Goal: Task Accomplishment & Management: Manage account settings

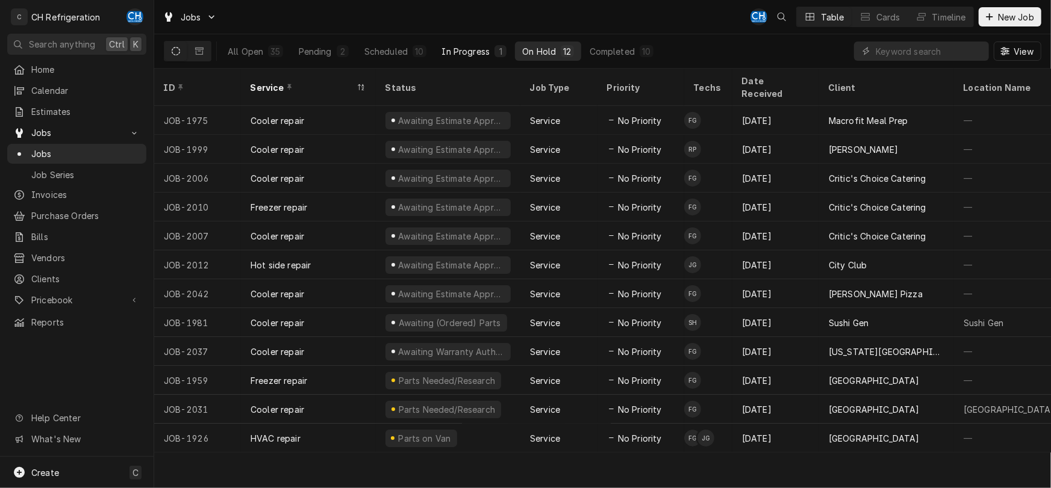
click at [474, 46] on div "In Progress" at bounding box center [466, 51] width 48 height 13
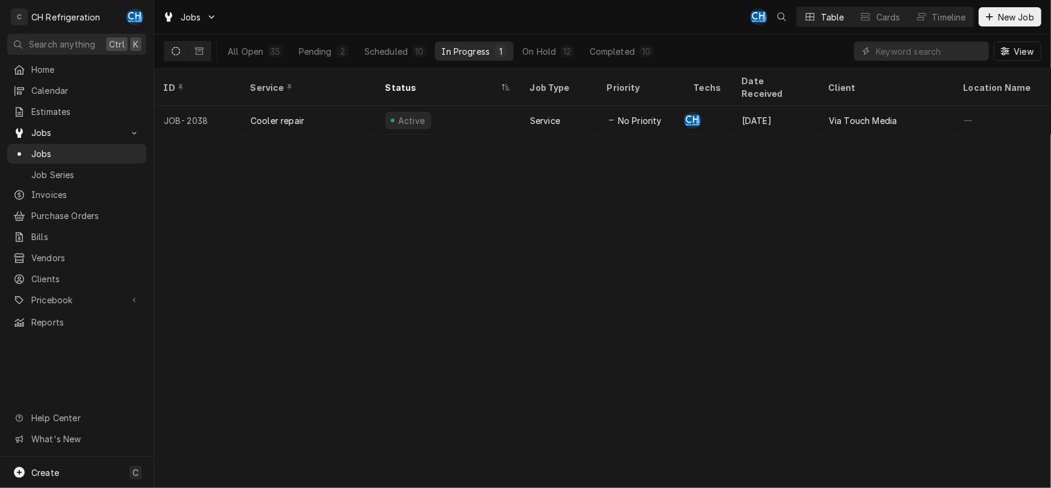
drag, startPoint x: 639, startPoint y: 414, endPoint x: 647, endPoint y: 504, distance: 90.6
click at [394, 36] on div "All Open 35 Pending 2 Scheduled 10 In Progress 1 On Hold 12 Completed 10" at bounding box center [440, 51] width 440 height 34
click at [391, 46] on div "Scheduled" at bounding box center [385, 51] width 43 height 13
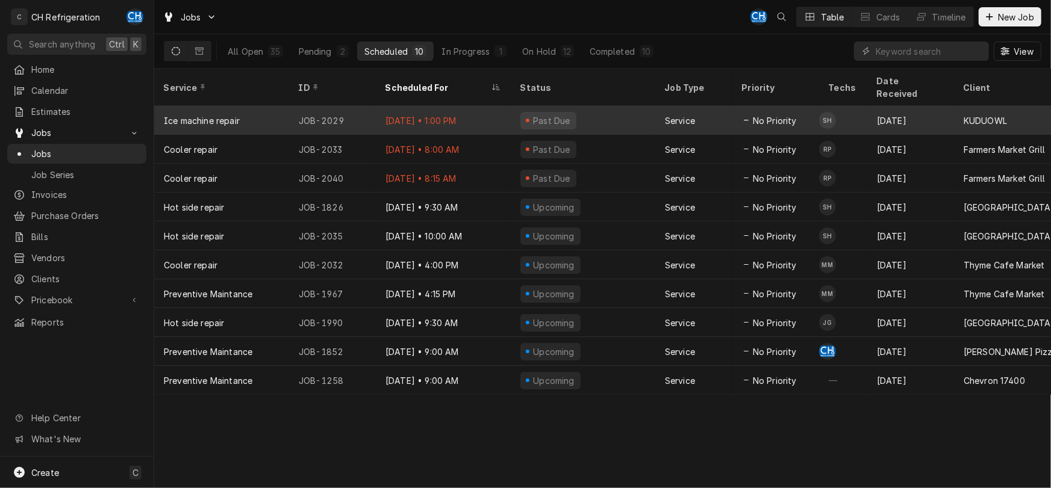
click at [491, 106] on div "Sep 30 • 1:00 PM" at bounding box center [443, 120] width 135 height 29
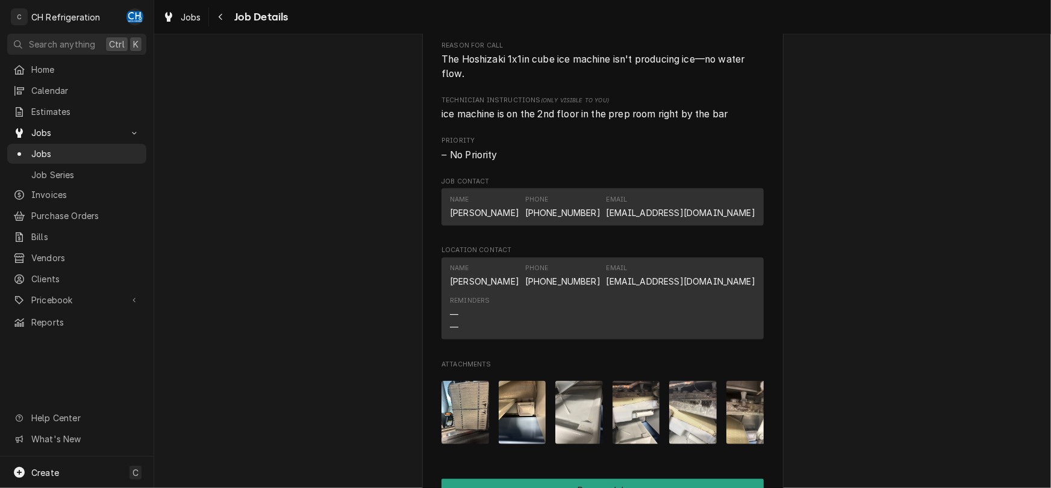
scroll to position [1007, 0]
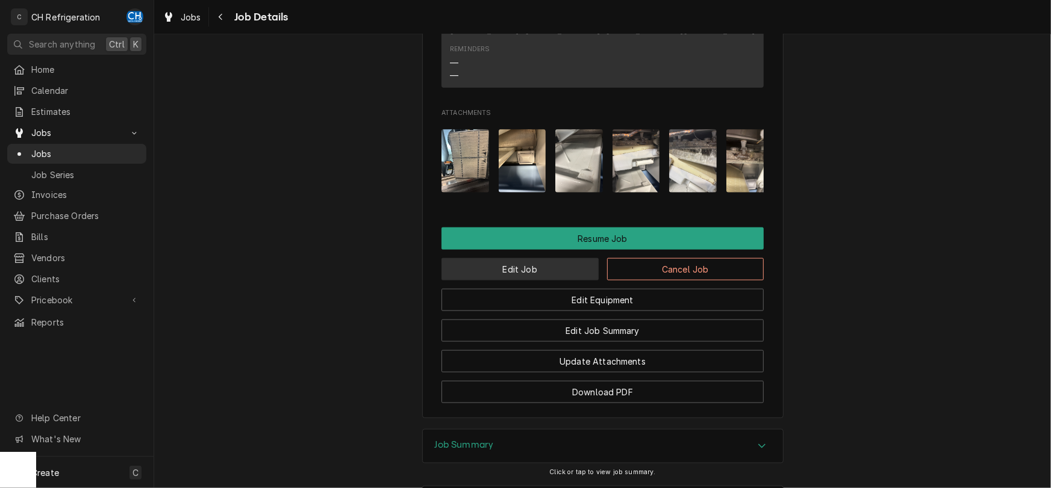
click at [508, 281] on button "Edit Job" at bounding box center [519, 269] width 157 height 22
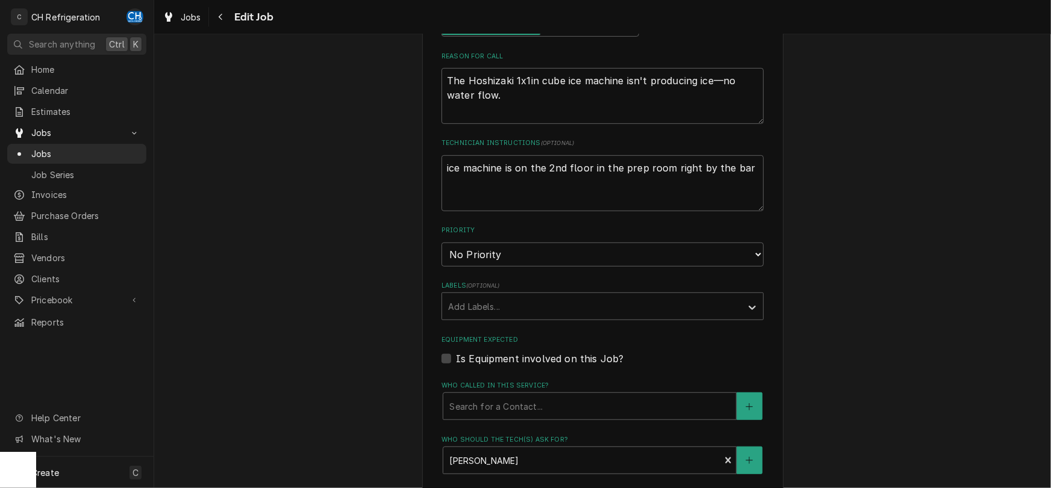
type textarea "x"
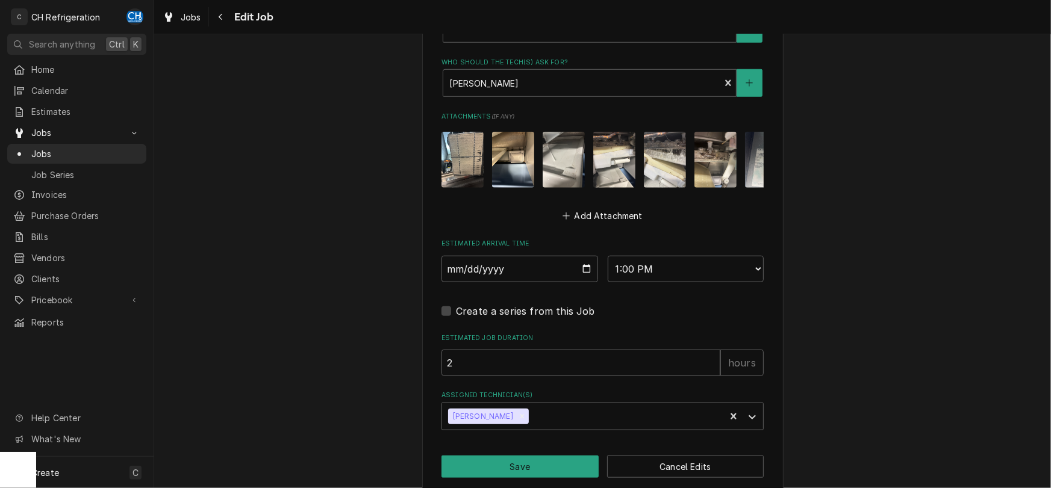
scroll to position [768, 0]
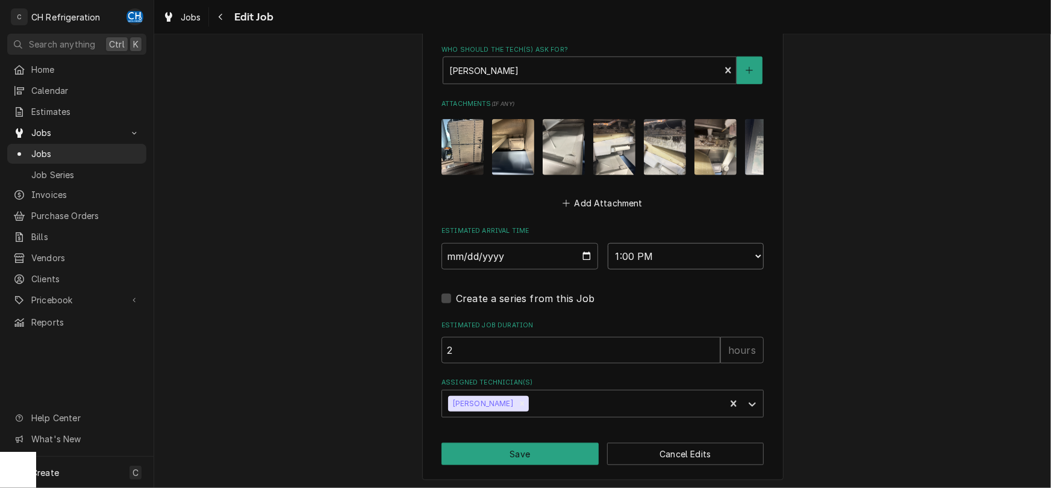
click at [607, 243] on select "AM / PM 6:00 AM 6:15 AM 6:30 AM 6:45 AM 7:00 AM 7:15 AM 7:30 AM 7:45 AM 8:00 AM…" at bounding box center [685, 256] width 157 height 26
click at [585, 252] on input "2025-09-30" at bounding box center [519, 256] width 157 height 26
type input "2025-10-02"
click at [518, 453] on button "Save" at bounding box center [519, 454] width 157 height 22
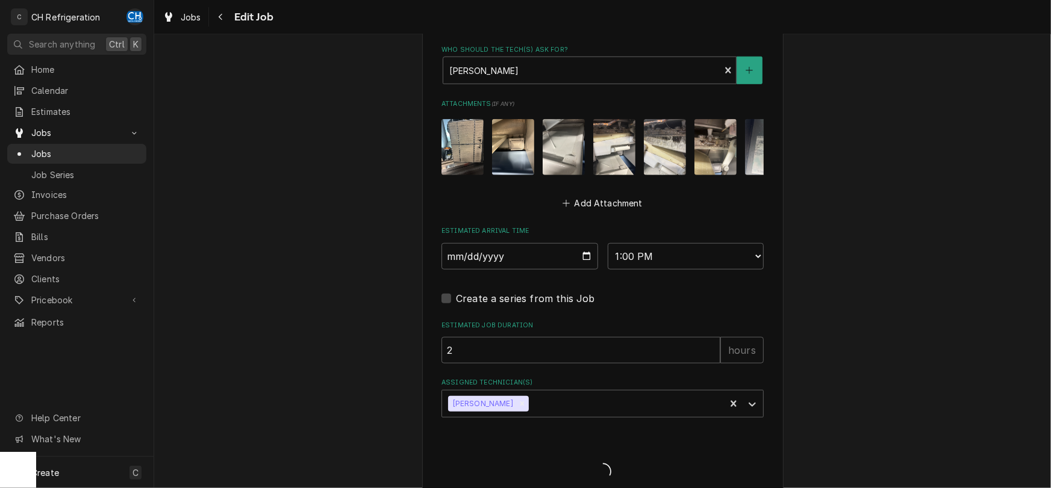
type textarea "x"
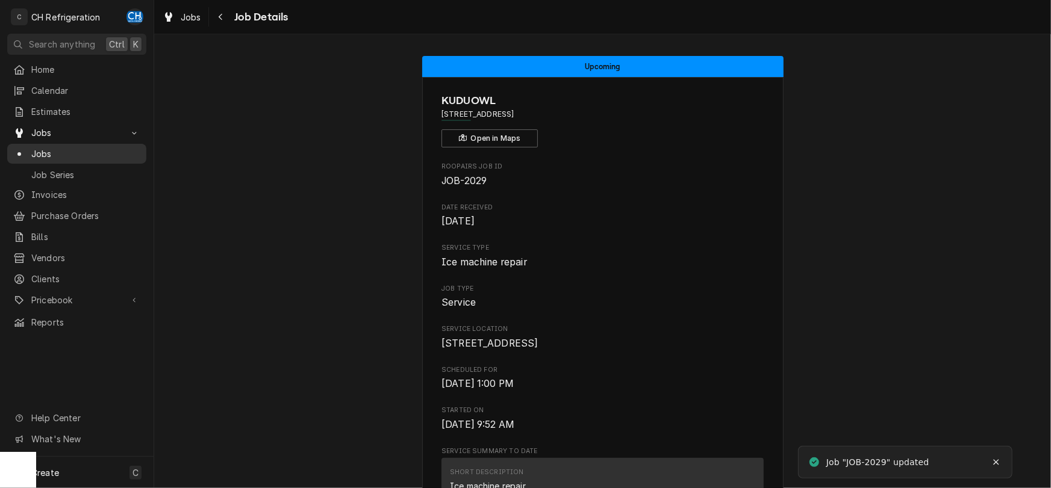
click at [65, 147] on span "Jobs" at bounding box center [85, 153] width 109 height 13
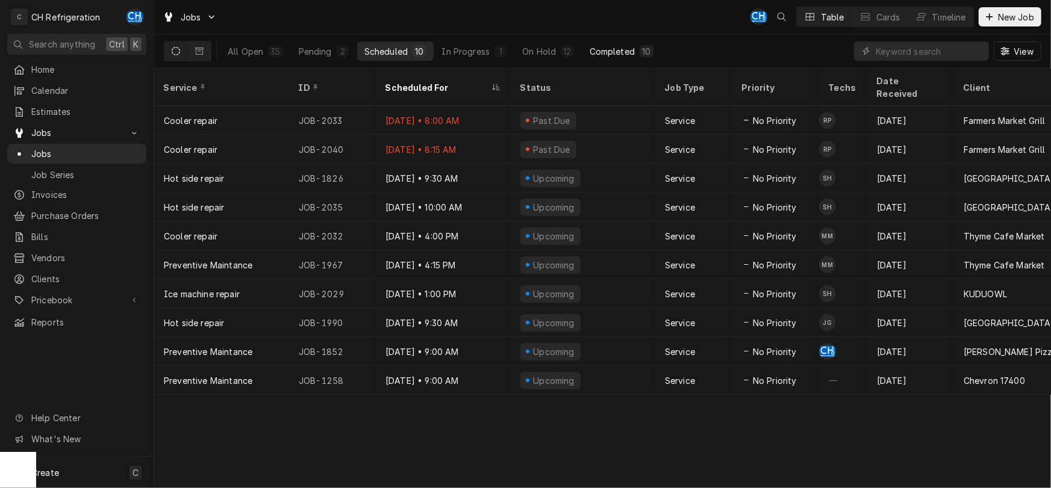
click at [624, 55] on div "Completed" at bounding box center [611, 51] width 45 height 13
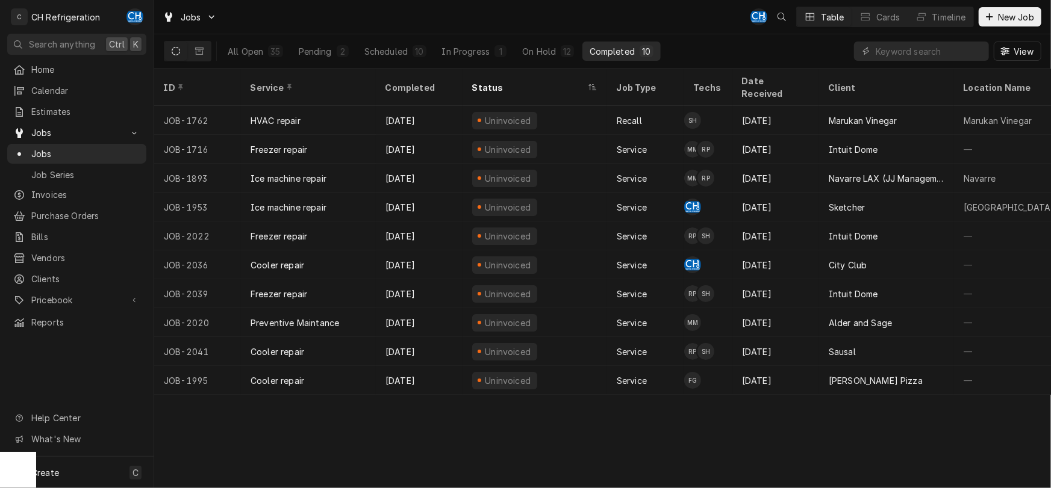
click at [632, 63] on div "All Open 35 Pending 2 Scheduled 10 In Progress 1 On Hold 12 Completed 10" at bounding box center [440, 51] width 440 height 34
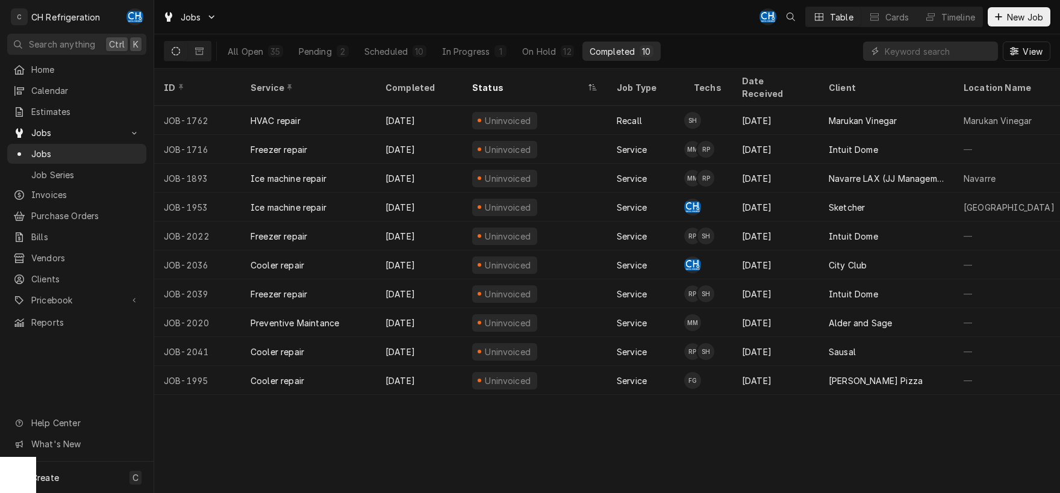
click at [752, 405] on div "ID Service Completed Status Job Type Techs Date Received Client Location Name L…" at bounding box center [606, 281] width 905 height 424
click at [388, 48] on div "Scheduled" at bounding box center [385, 51] width 43 height 13
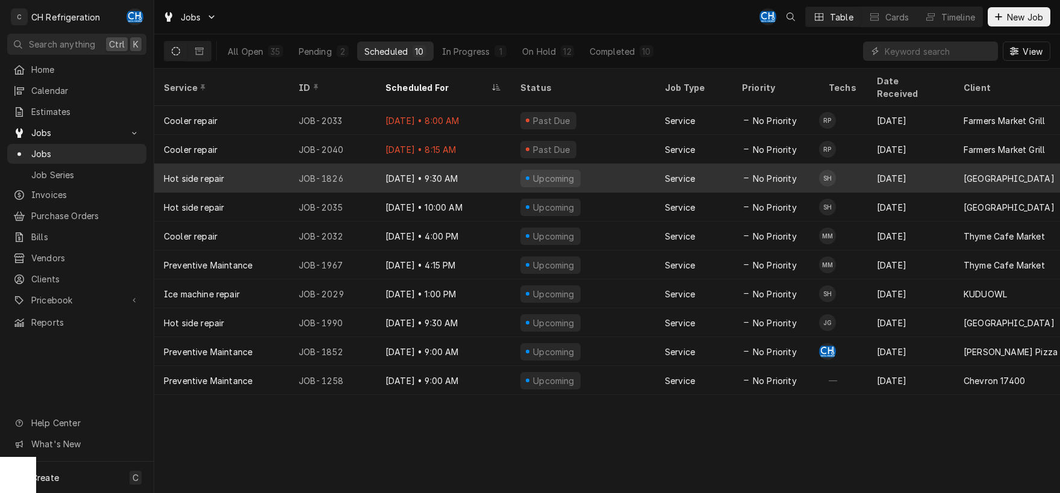
click at [609, 164] on div "Upcoming" at bounding box center [583, 178] width 144 height 29
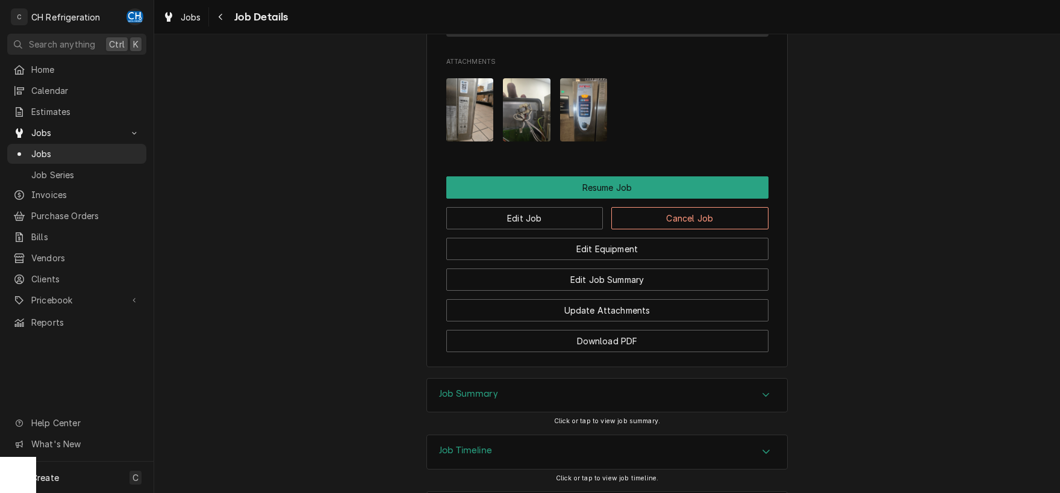
scroll to position [1255, 0]
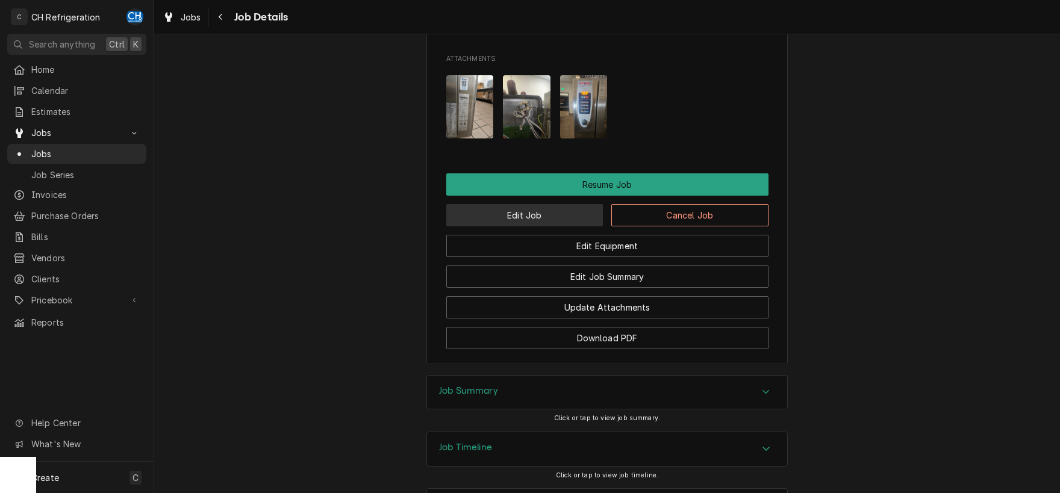
click at [524, 204] on button "Edit Job" at bounding box center [524, 215] width 157 height 22
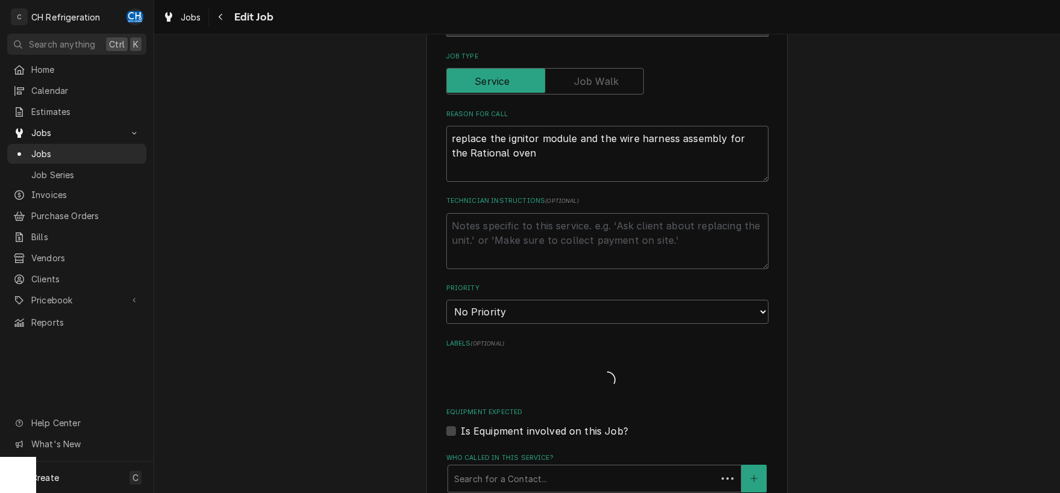
type textarea "x"
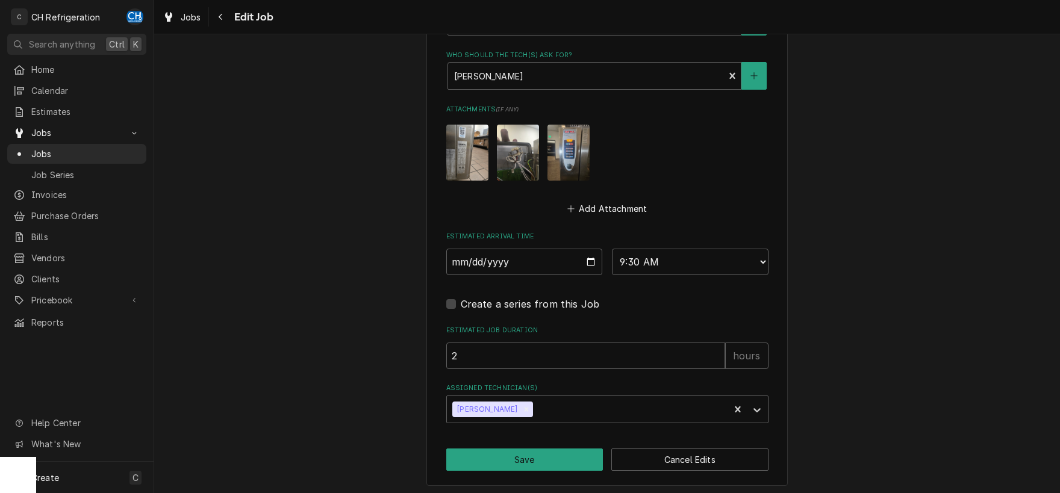
scroll to position [804, 0]
click at [590, 256] on input "2025-10-01" at bounding box center [524, 261] width 157 height 26
type input "2025-10-02"
click at [549, 448] on button "Save" at bounding box center [524, 459] width 157 height 22
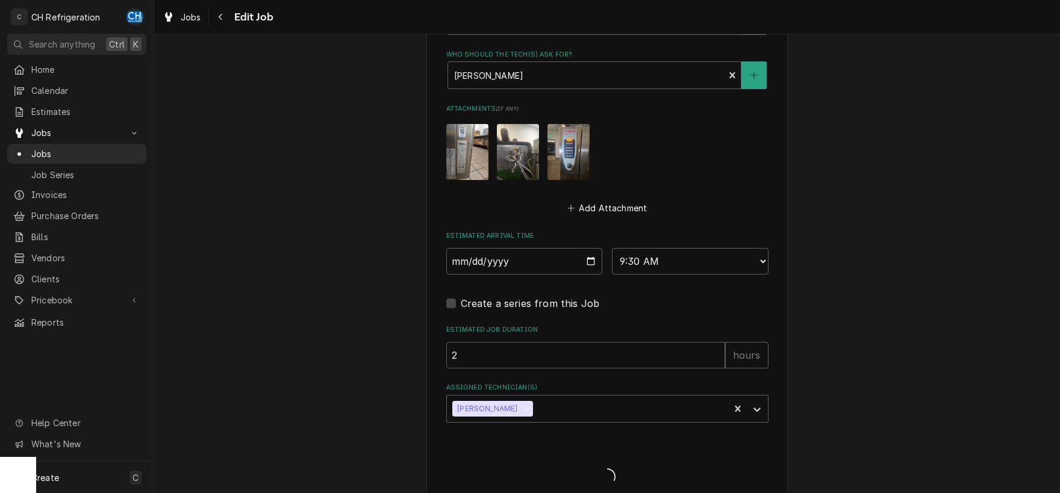
type textarea "x"
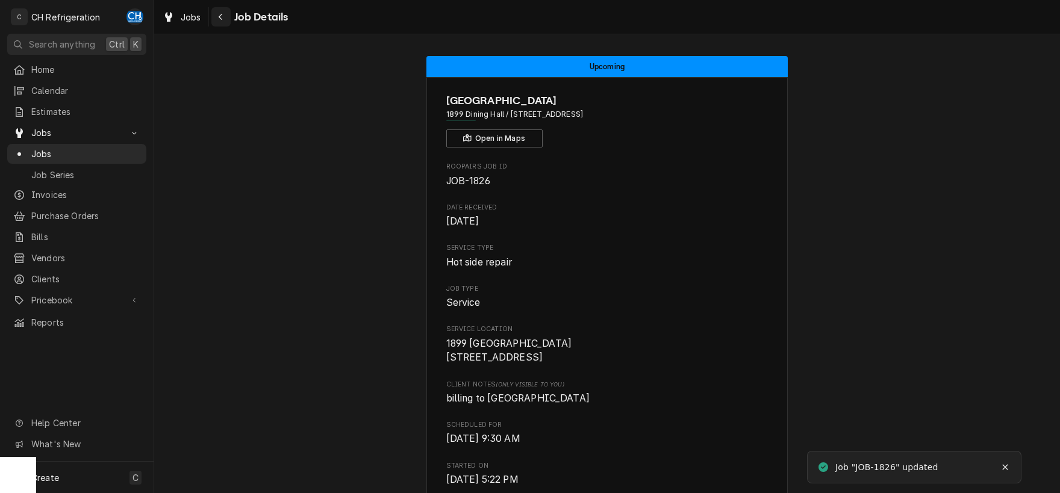
click at [219, 17] on icon "Navigate back" at bounding box center [220, 17] width 5 height 8
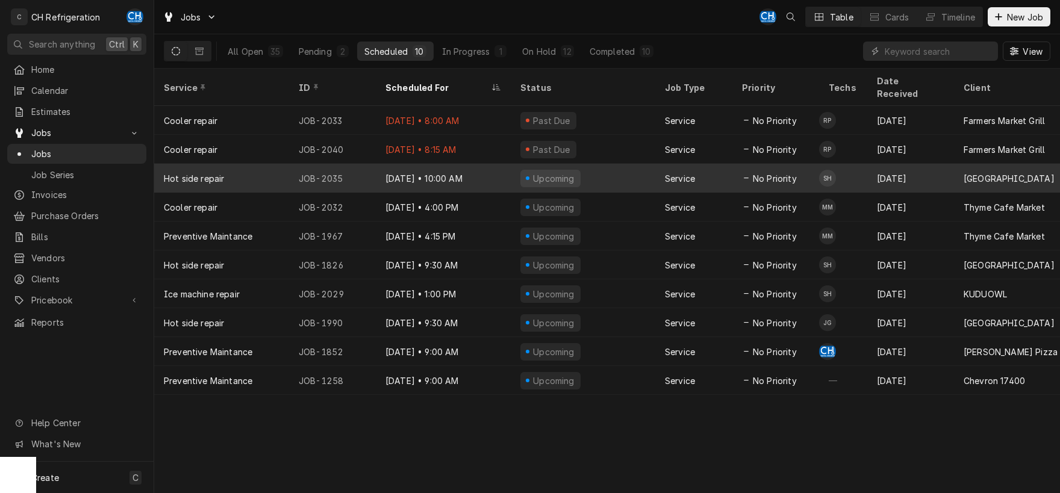
click at [619, 164] on div "Upcoming" at bounding box center [583, 178] width 144 height 29
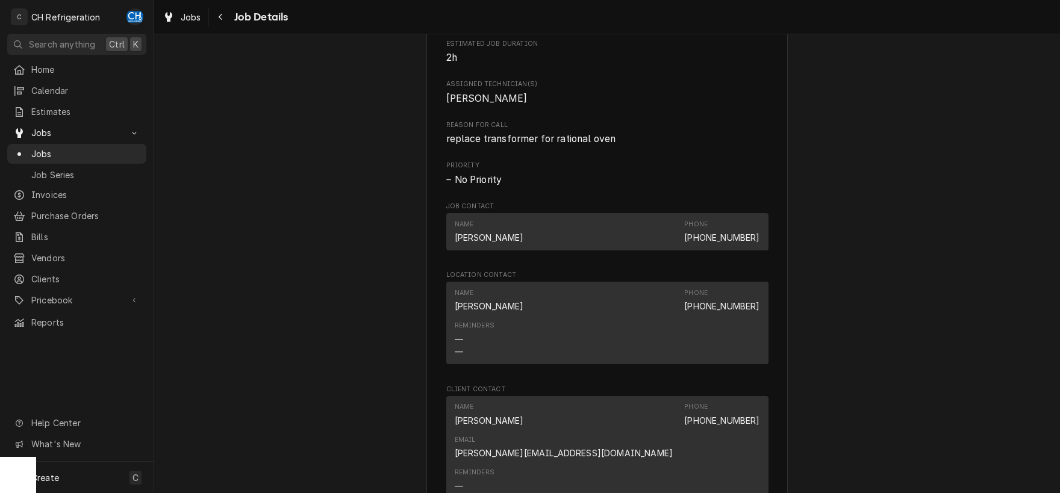
scroll to position [818, 0]
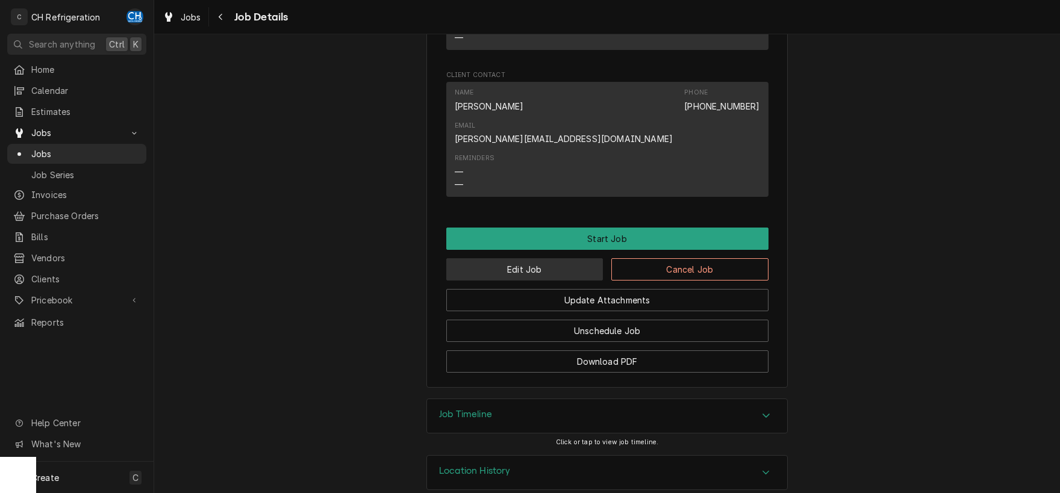
click at [508, 258] on button "Edit Job" at bounding box center [524, 269] width 157 height 22
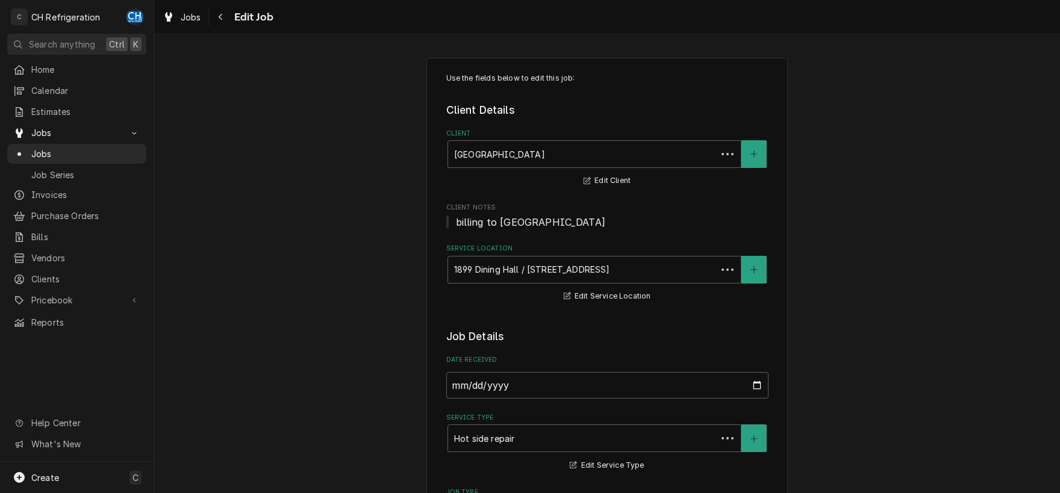
type textarea "x"
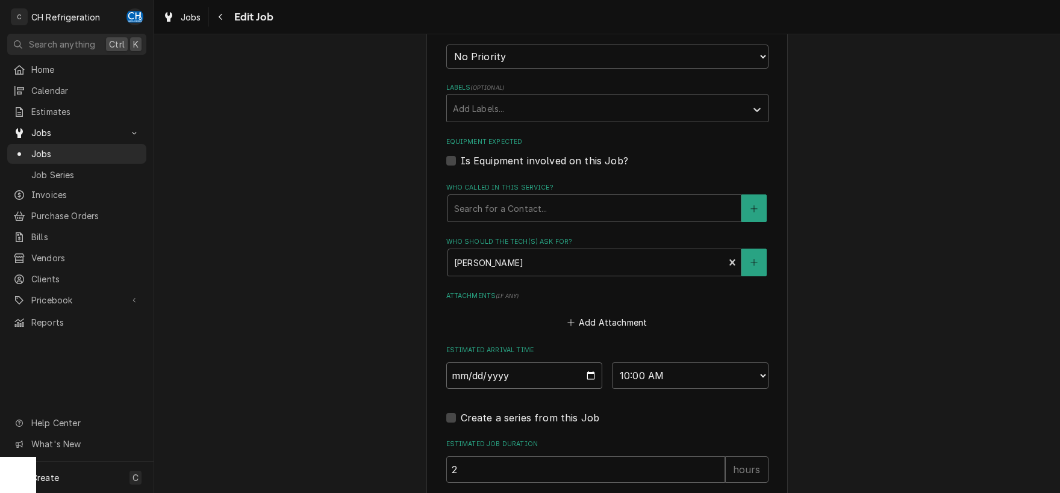
click at [585, 370] on input "2025-10-01" at bounding box center [524, 375] width 157 height 26
type input "2025-10-02"
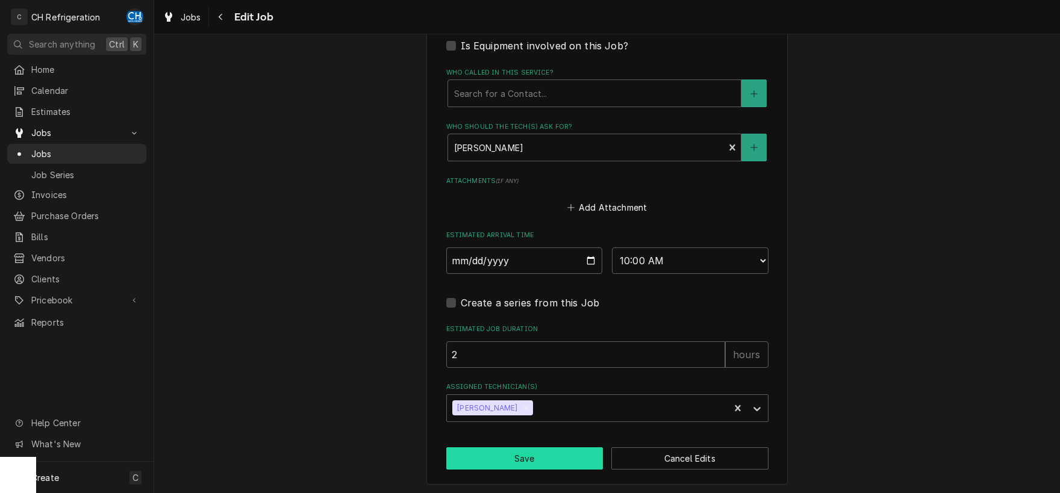
click at [559, 449] on button "Save" at bounding box center [524, 458] width 157 height 22
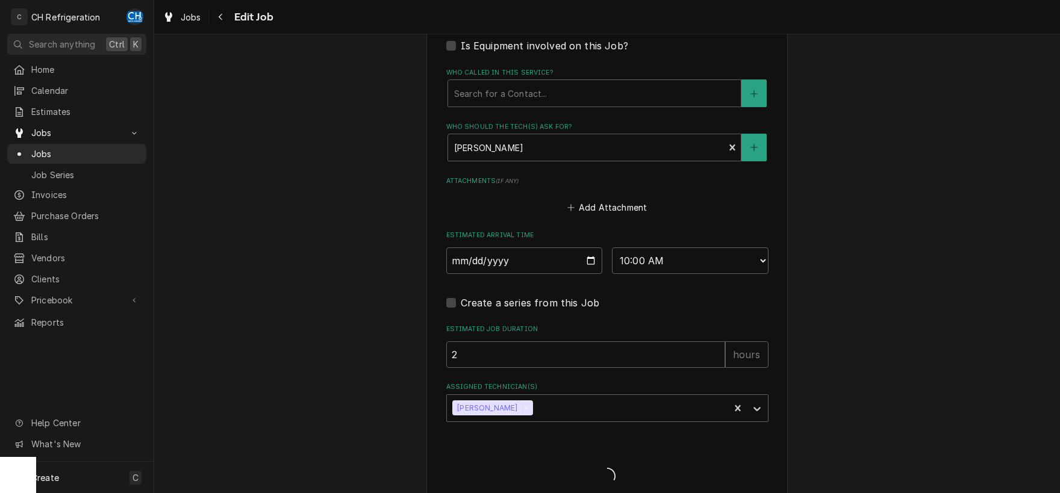
type textarea "x"
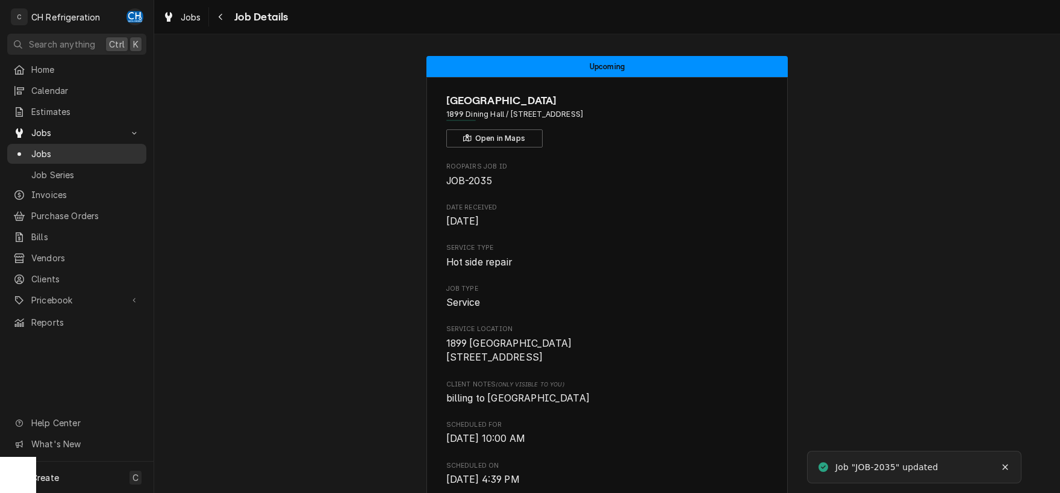
click at [36, 152] on span "Jobs" at bounding box center [85, 153] width 109 height 13
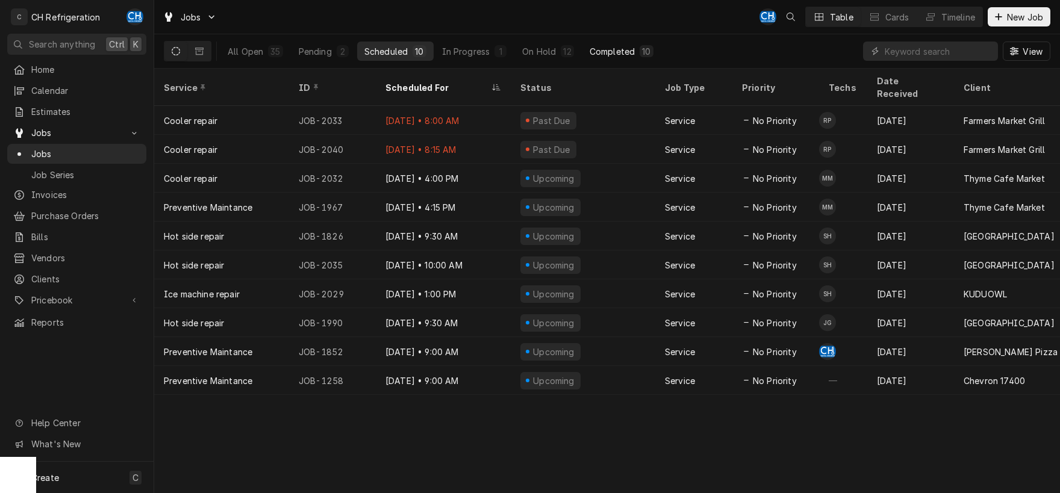
click at [635, 48] on button "Completed 10" at bounding box center [621, 51] width 78 height 19
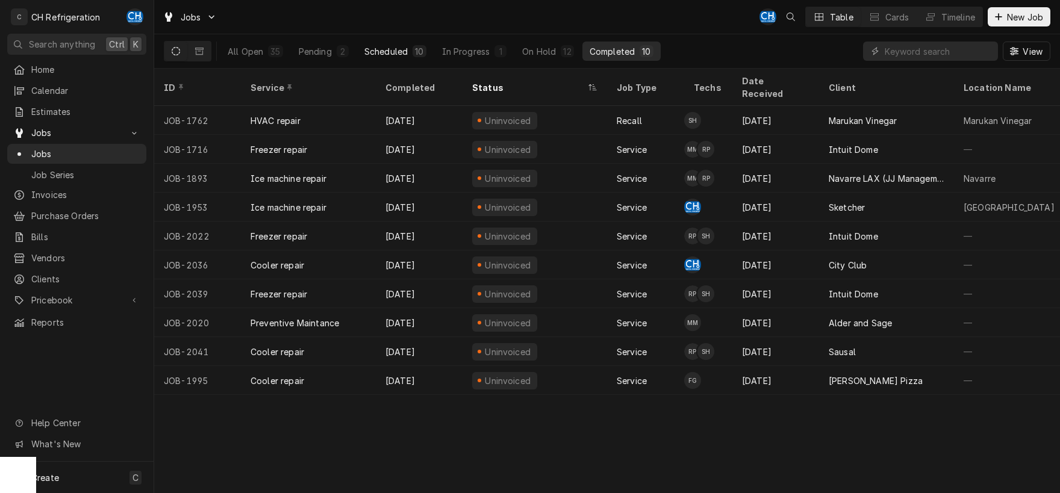
click at [386, 51] on div "Scheduled" at bounding box center [385, 51] width 43 height 13
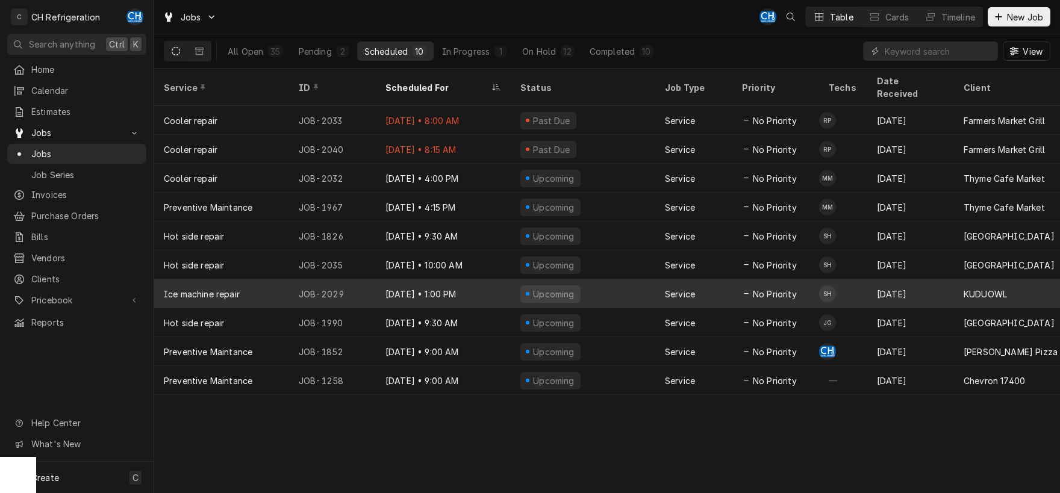
click at [842, 279] on td "SH" at bounding box center [843, 293] width 48 height 29
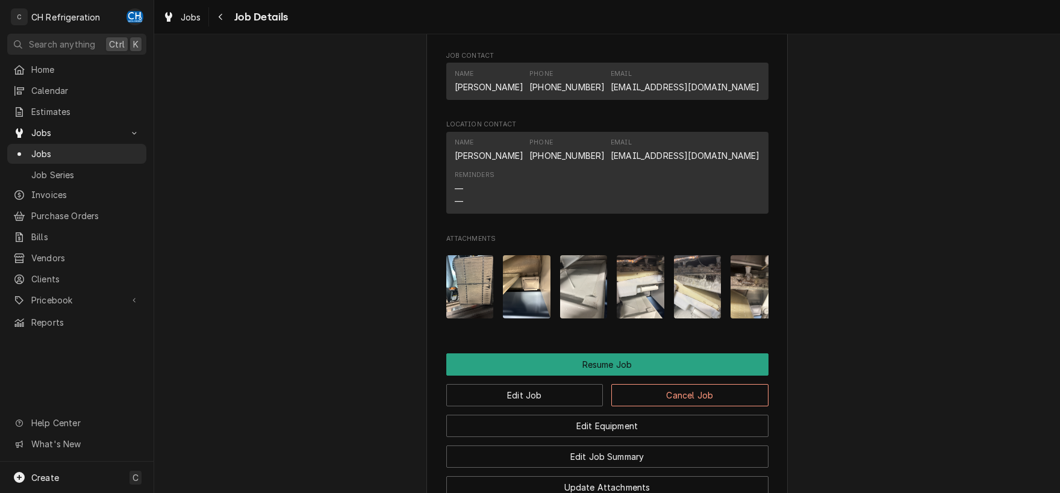
scroll to position [1126, 0]
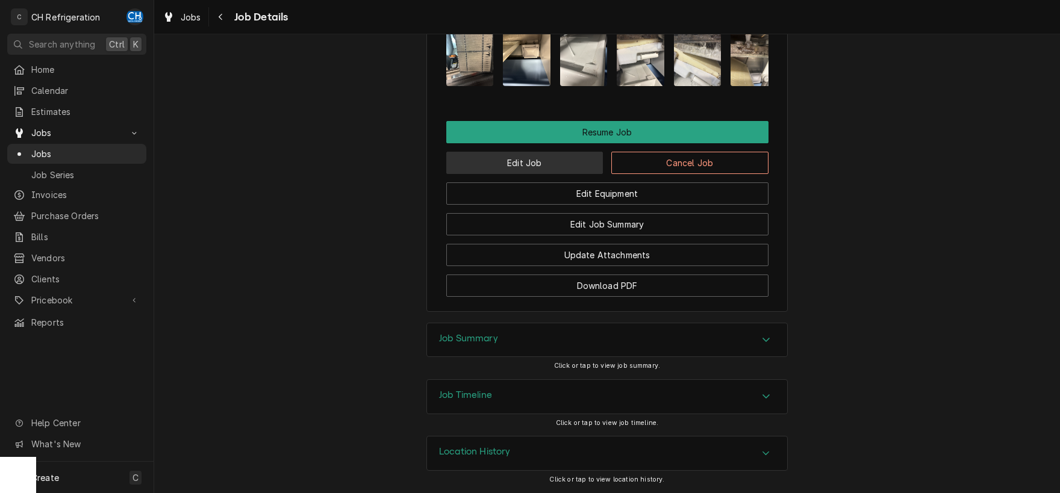
click at [525, 163] on button "Edit Job" at bounding box center [524, 163] width 157 height 22
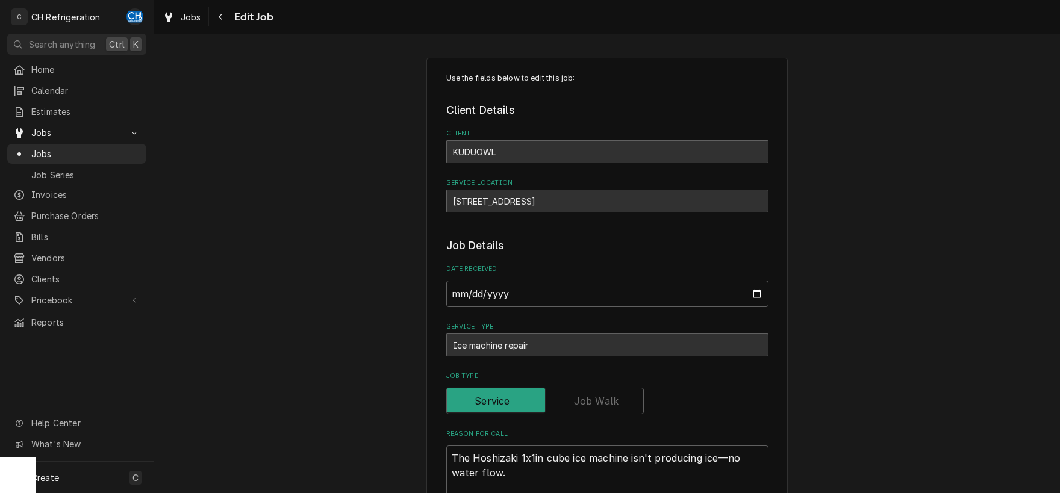
scroll to position [763, 0]
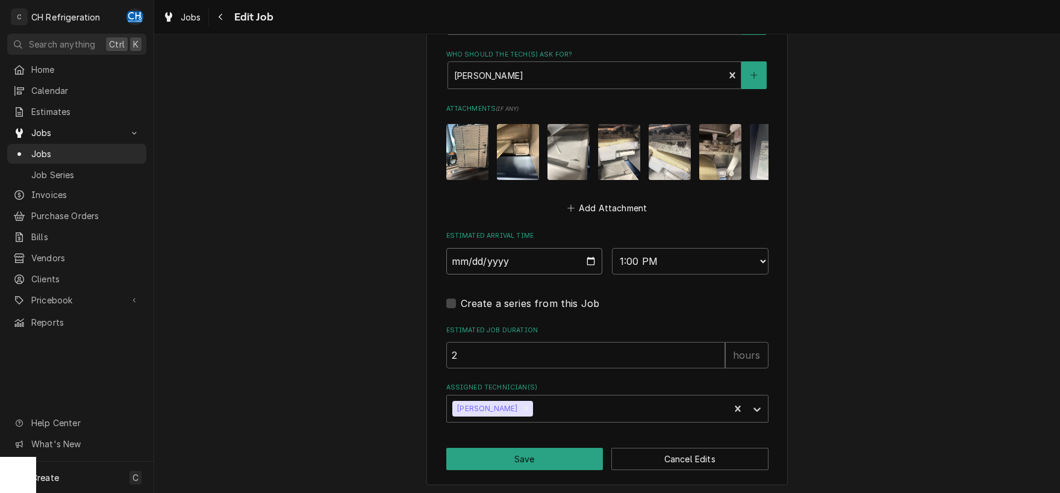
click at [592, 257] on input "2025-10-02" at bounding box center [524, 261] width 157 height 26
click at [657, 389] on label "Assigned Technician(s)" at bounding box center [607, 388] width 322 height 10
click at [522, 407] on icon "Remove Steven Hiraga" at bounding box center [526, 409] width 8 height 8
click at [540, 402] on div "Assigned Technician(s)" at bounding box center [596, 409] width 287 height 22
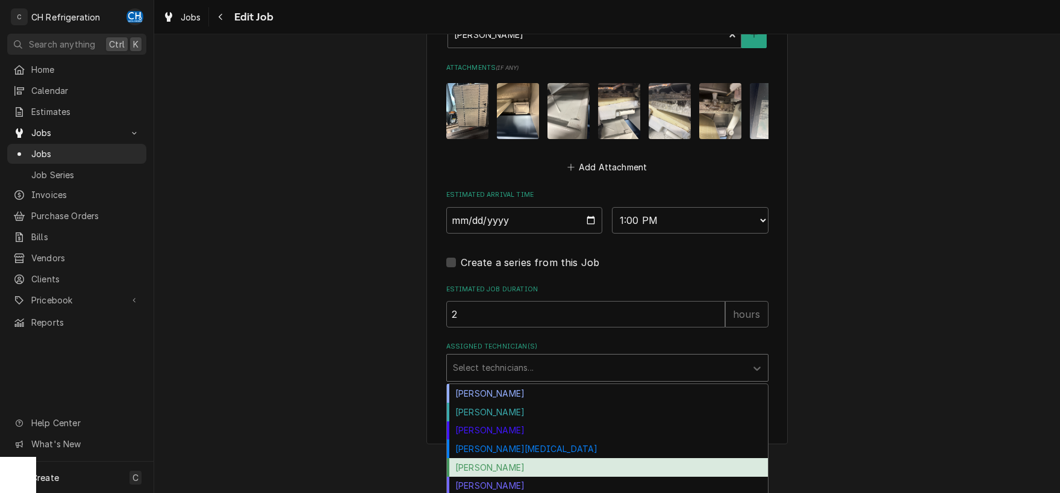
click at [526, 462] on div "[PERSON_NAME]" at bounding box center [607, 467] width 321 height 19
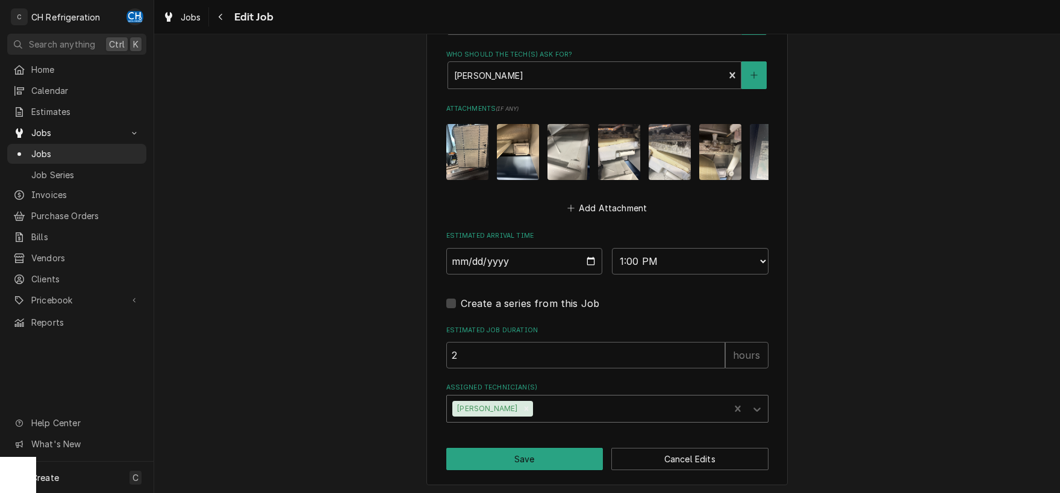
click at [521, 452] on button "Save" at bounding box center [524, 459] width 157 height 22
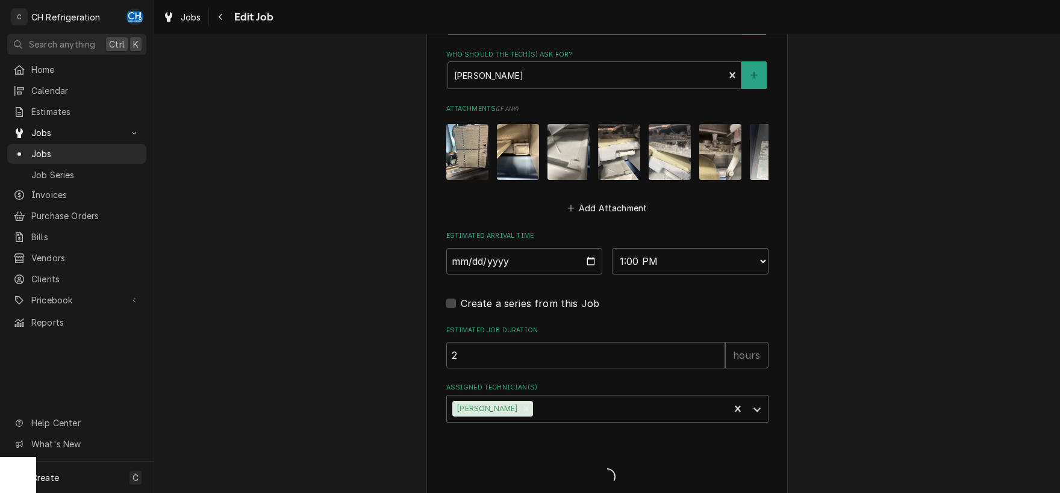
type textarea "x"
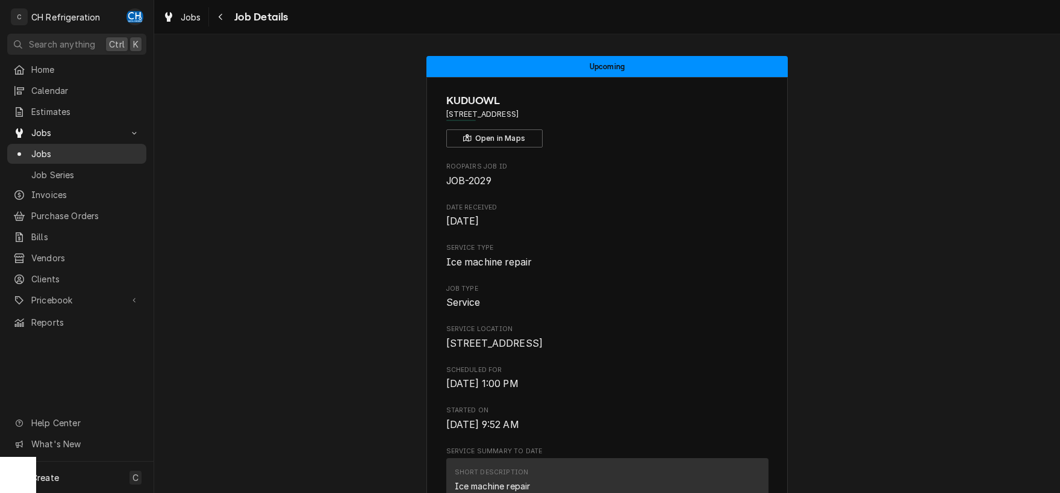
click at [48, 156] on div "Jobs" at bounding box center [77, 153] width 134 height 15
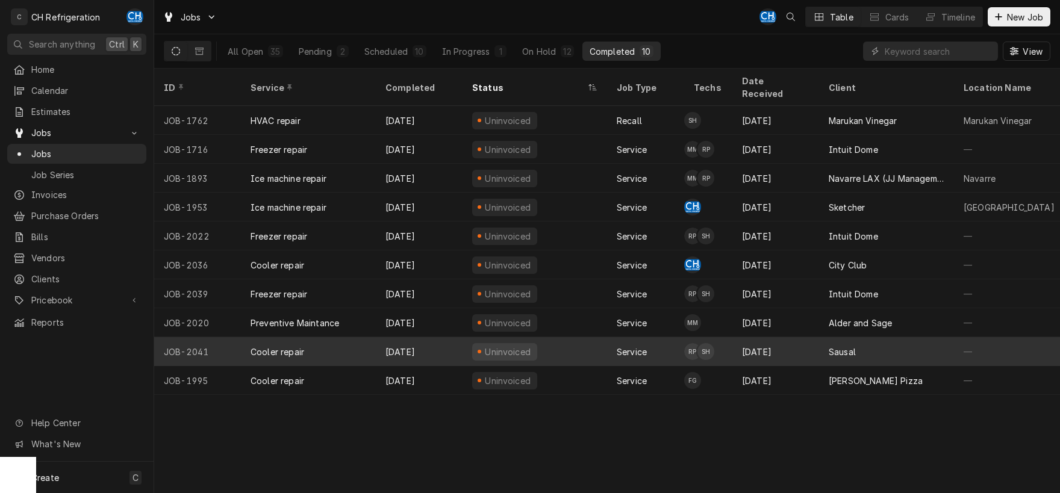
click at [815, 340] on div "[DATE]" at bounding box center [775, 351] width 87 height 29
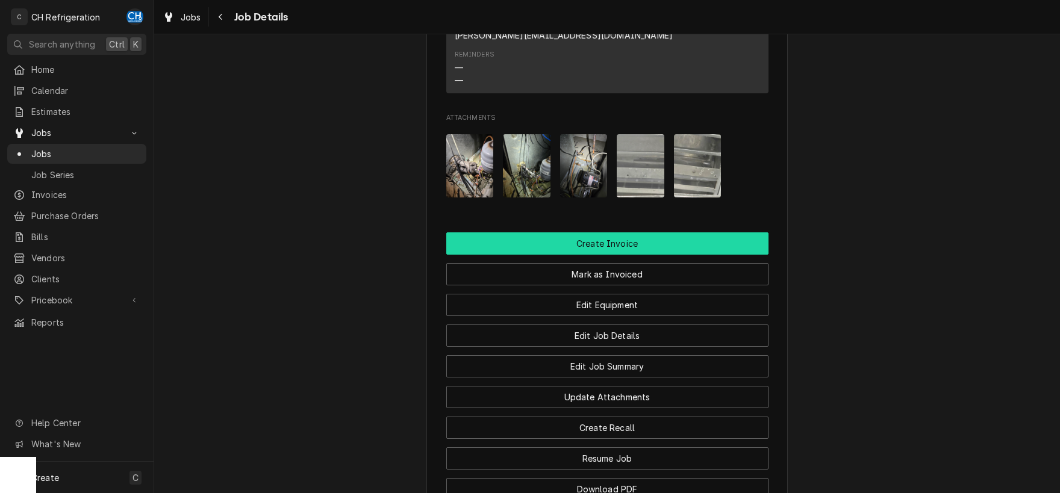
scroll to position [1088, 0]
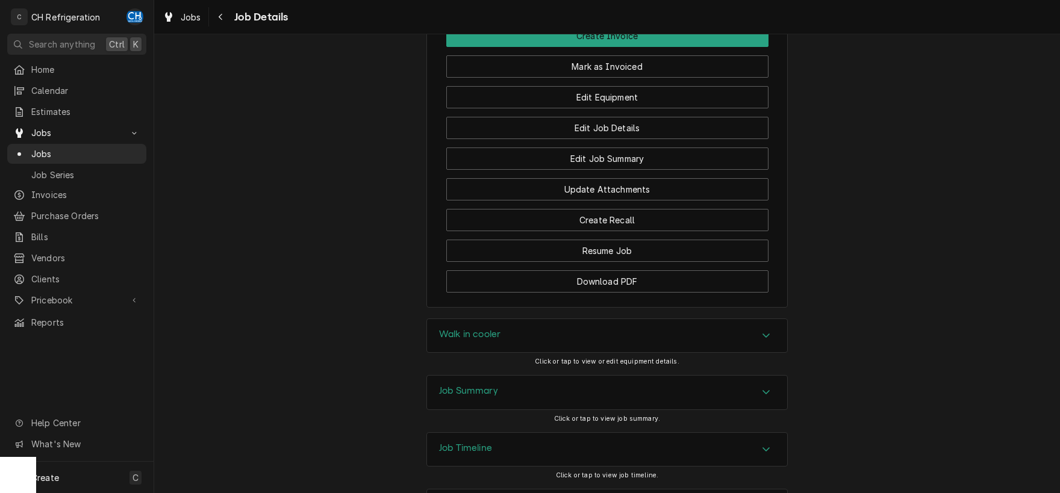
drag, startPoint x: 593, startPoint y: 332, endPoint x: 603, endPoint y: 333, distance: 10.3
click at [593, 376] on div "Job Summary" at bounding box center [607, 393] width 360 height 34
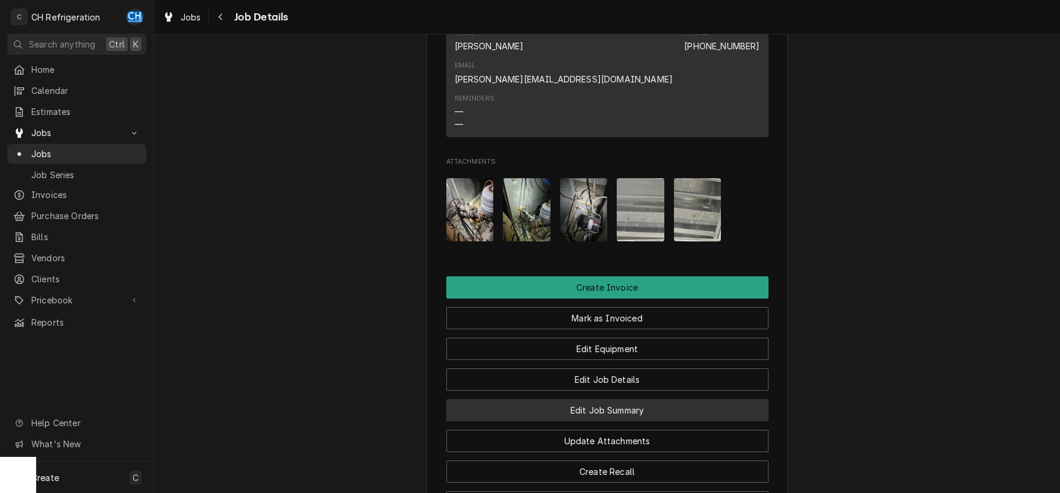
click at [650, 399] on button "Edit Job Summary" at bounding box center [607, 410] width 322 height 22
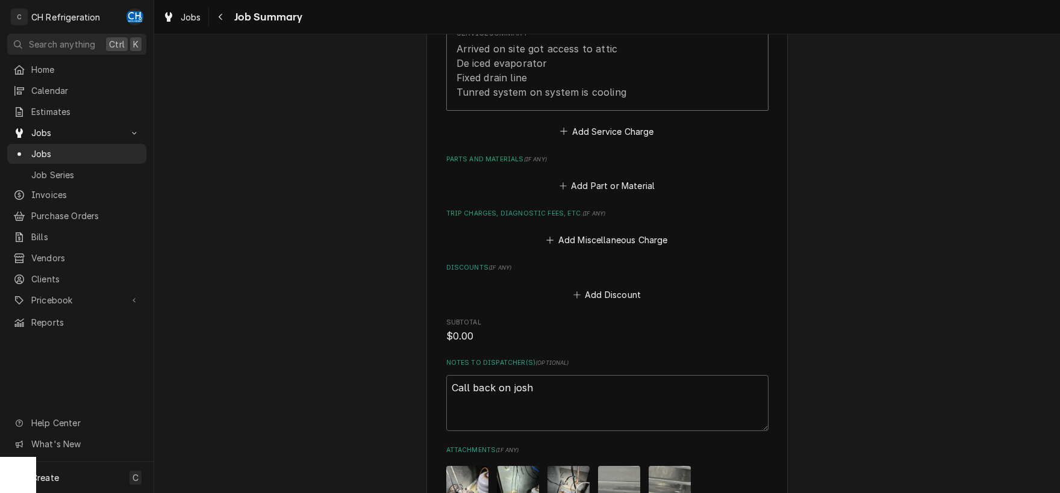
scroll to position [692, 0]
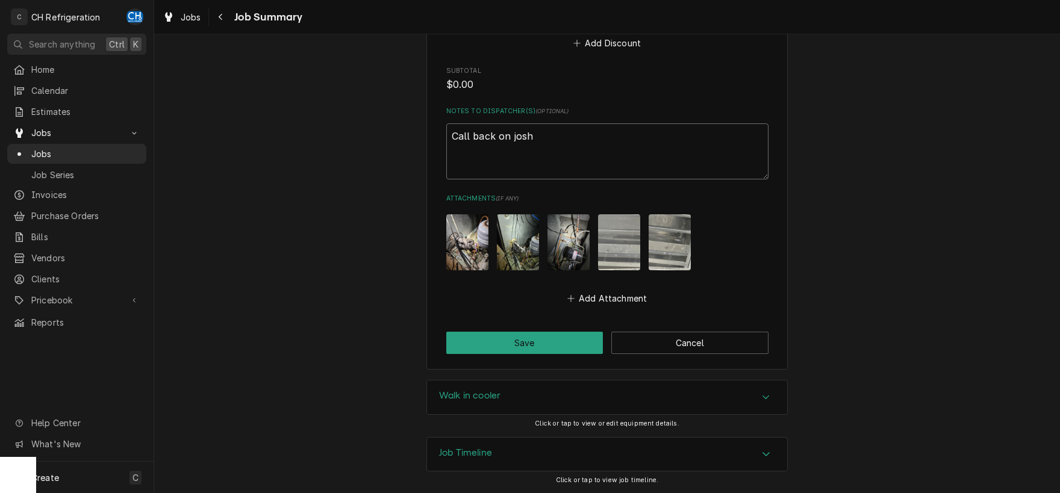
click at [571, 149] on textarea "Call back on josh" at bounding box center [607, 151] width 322 height 56
type textarea "x"
type textarea "Call back on josh"
type textarea "x"
type textarea "Call back on [PERSON_NAME]"
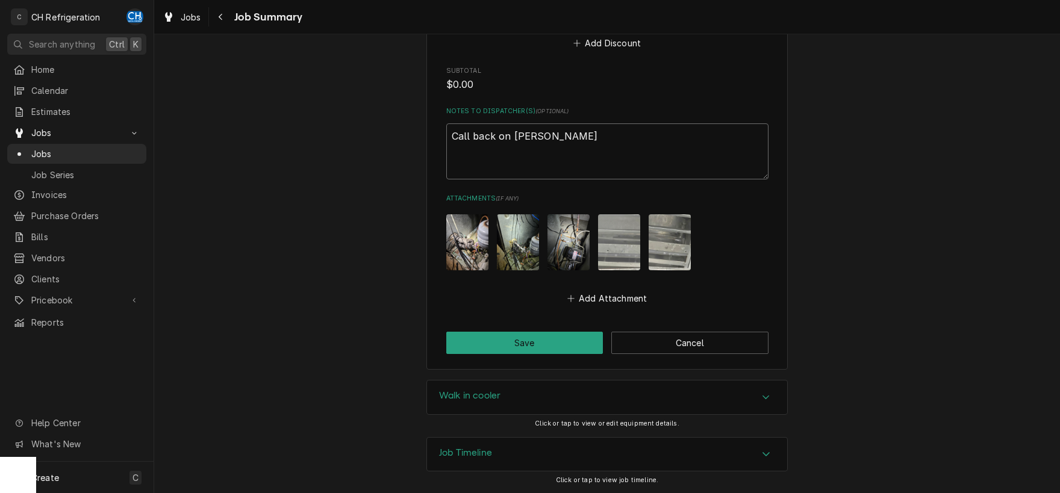
type textarea "x"
type textarea "Call back on josh no"
type textarea "x"
type textarea "Call back on [PERSON_NAME]"
type textarea "x"
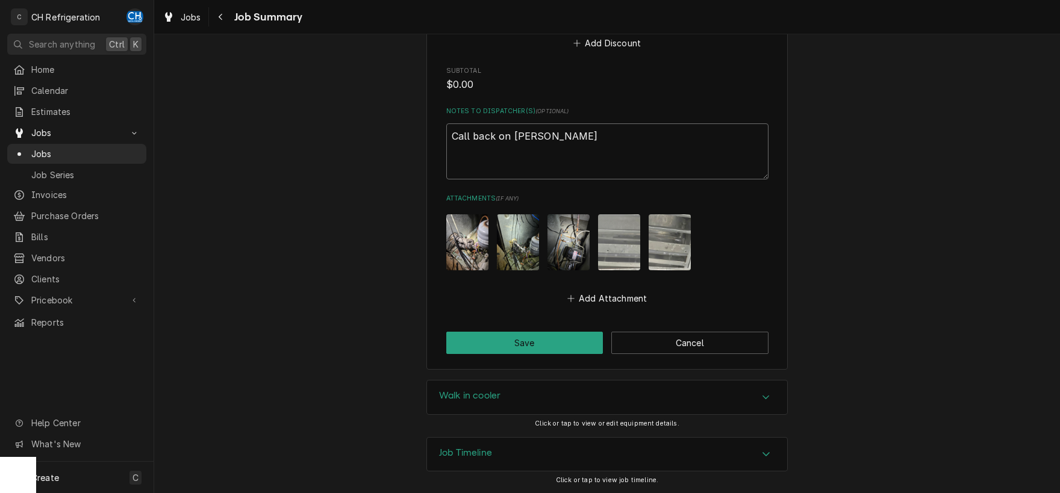
type textarea "Call back on josh"
type textarea "x"
type textarea "Call back on josh N"
type textarea "x"
type textarea "Call back on josh No"
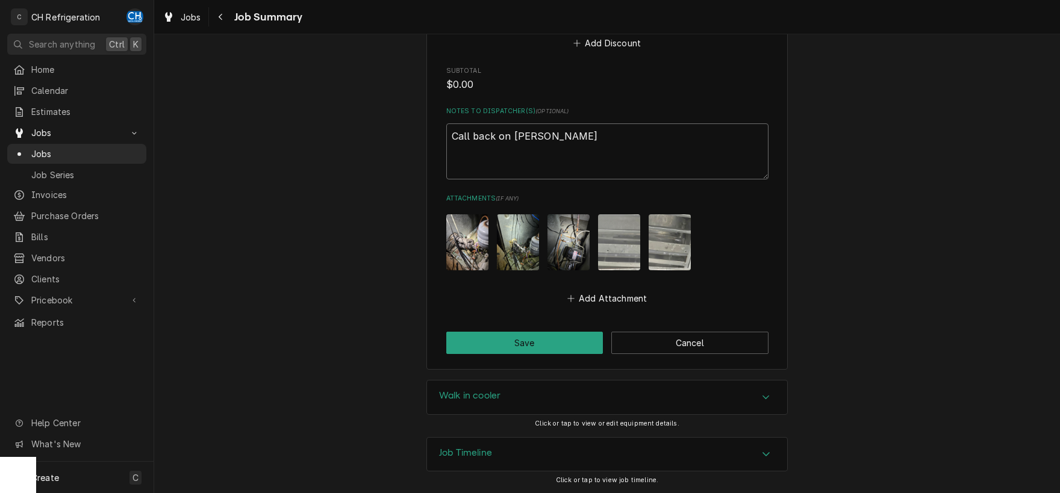
type textarea "x"
type textarea "Call back on josh No"
type textarea "x"
type textarea "Call back on josh No i"
type textarea "x"
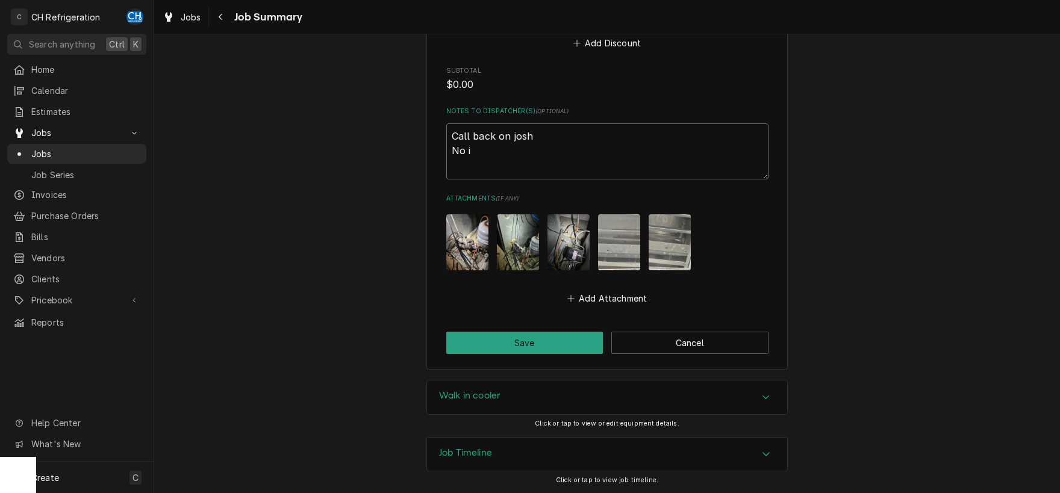
type textarea "Call back on josh No in"
type textarea "x"
type textarea "Call back on josh No inv"
type textarea "x"
type textarea "Call back on josh No invo"
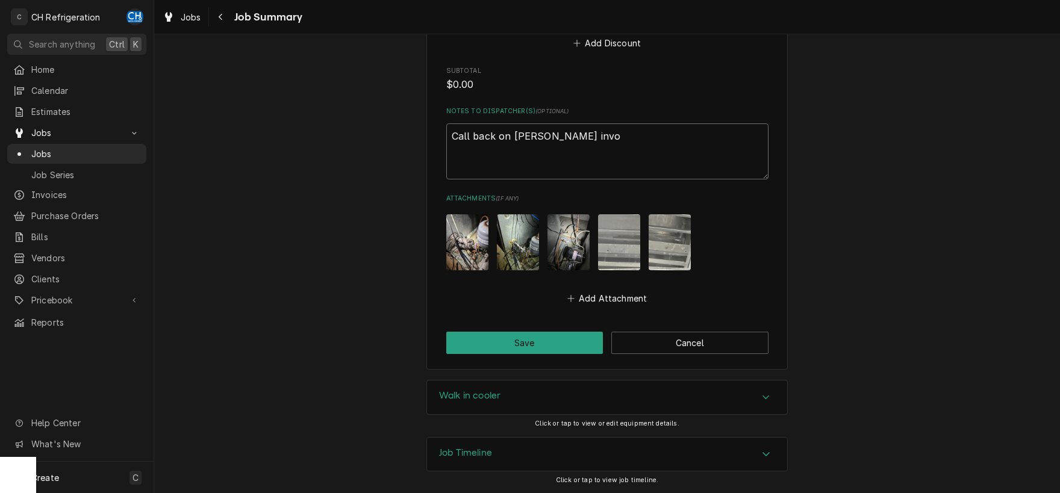
type textarea "x"
type textarea "Call back on josh No invoic"
type textarea "x"
type textarea "Call back on josh No invoice"
type textarea "x"
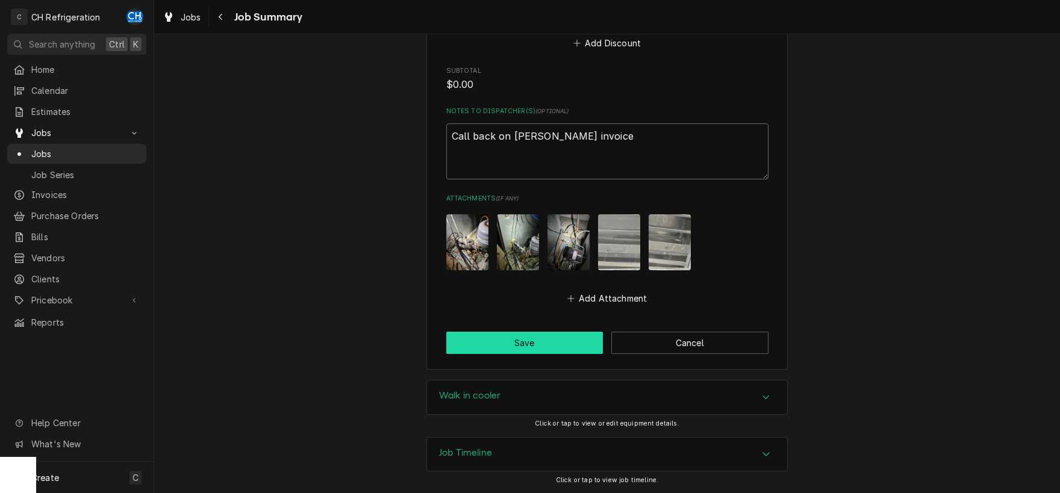
type textarea "Call back on josh No invoice"
click at [493, 352] on button "Save" at bounding box center [524, 343] width 157 height 22
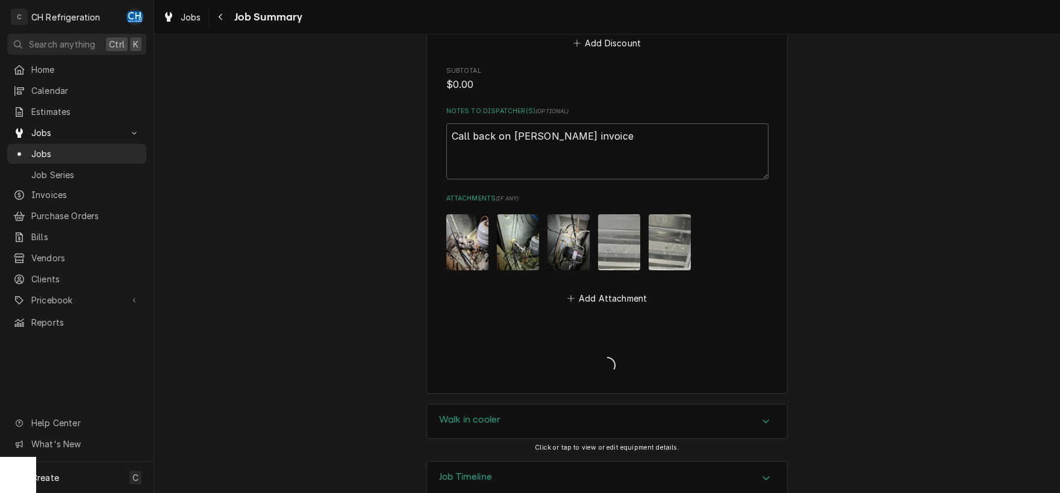
type textarea "x"
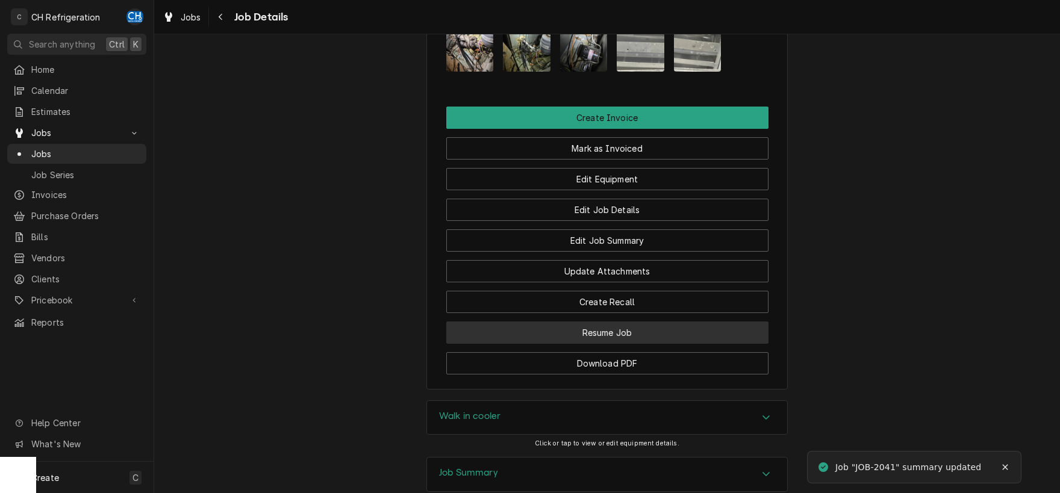
scroll to position [1007, 0]
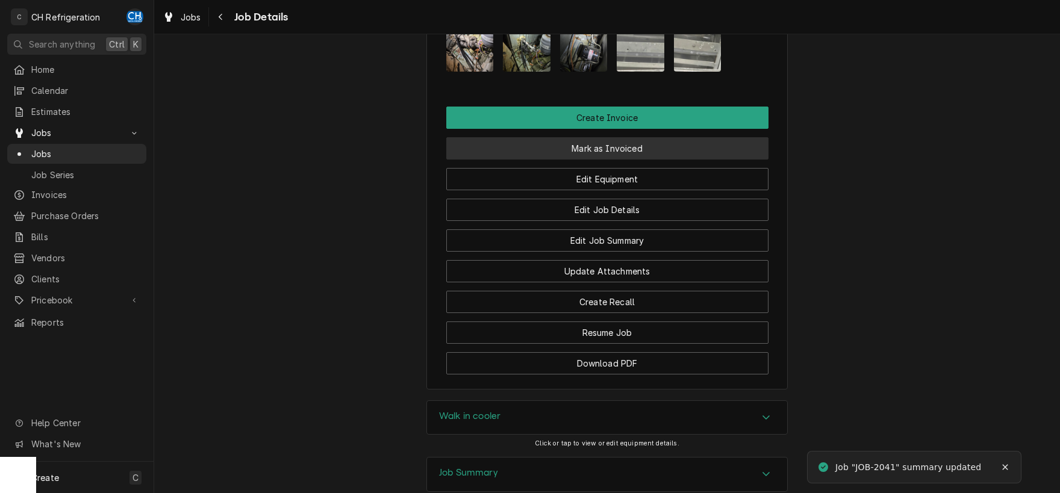
click at [607, 137] on button "Mark as Invoiced" at bounding box center [607, 148] width 322 height 22
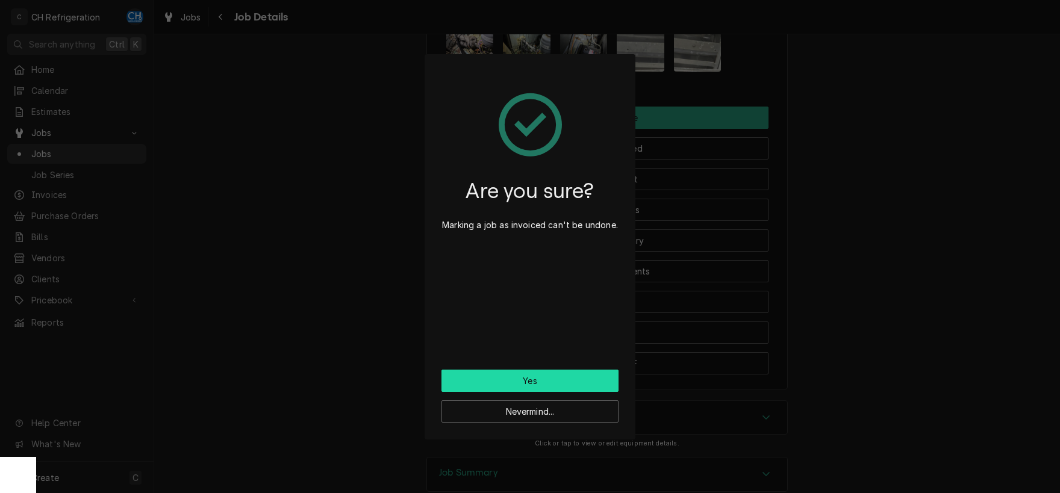
click at [482, 379] on button "Yes" at bounding box center [529, 381] width 177 height 22
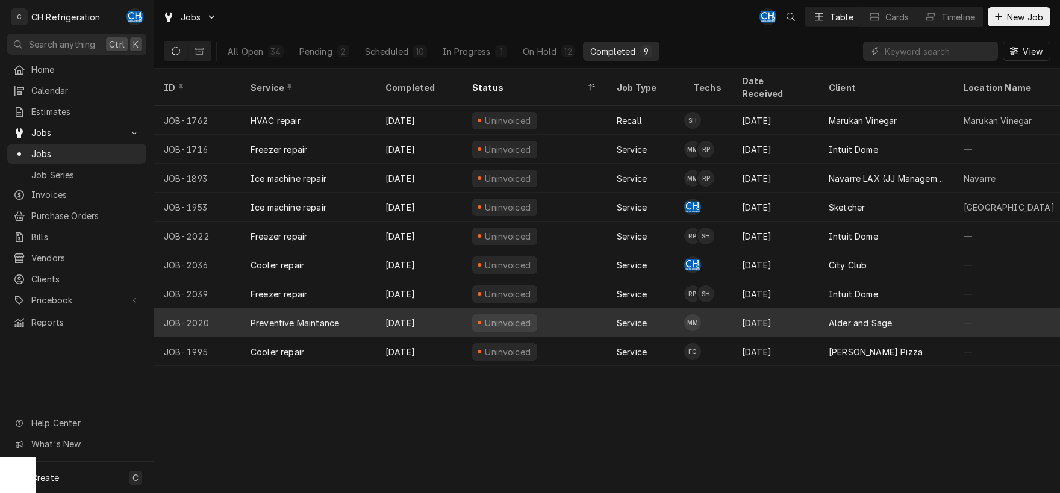
click at [846, 317] on div "Alder and Sage" at bounding box center [859, 323] width 63 height 13
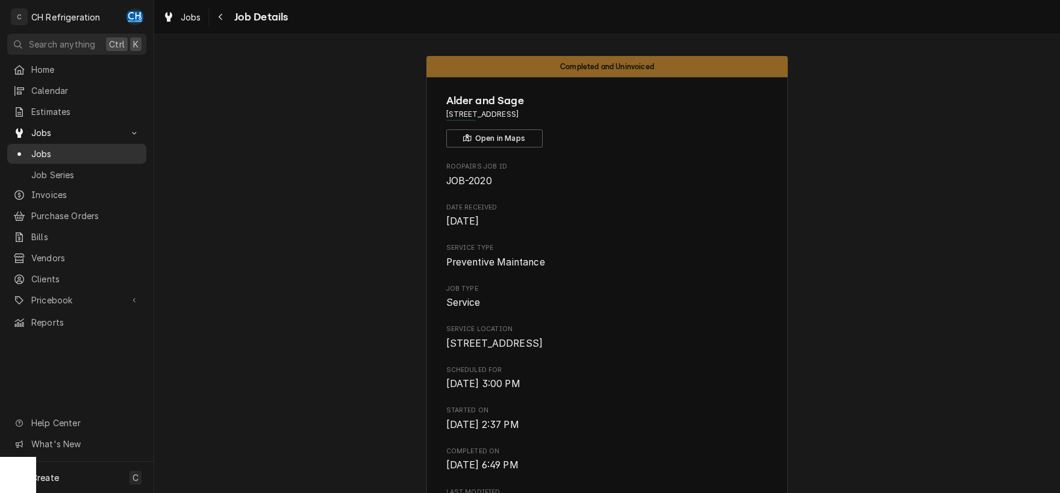
click at [46, 153] on span "Jobs" at bounding box center [85, 153] width 109 height 13
click at [72, 149] on span "Jobs" at bounding box center [85, 153] width 109 height 13
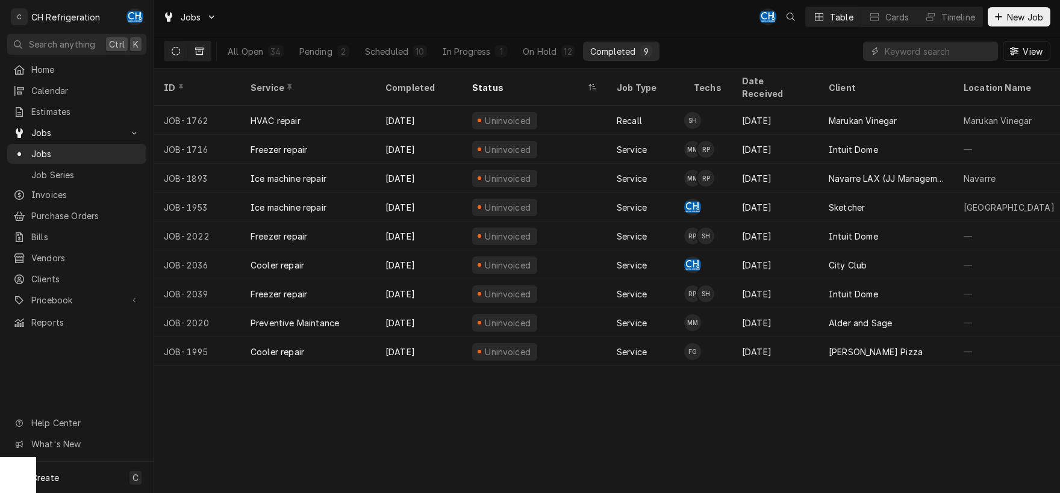
click at [195, 52] on button "Dynamic Content Wrapper" at bounding box center [199, 51] width 23 height 19
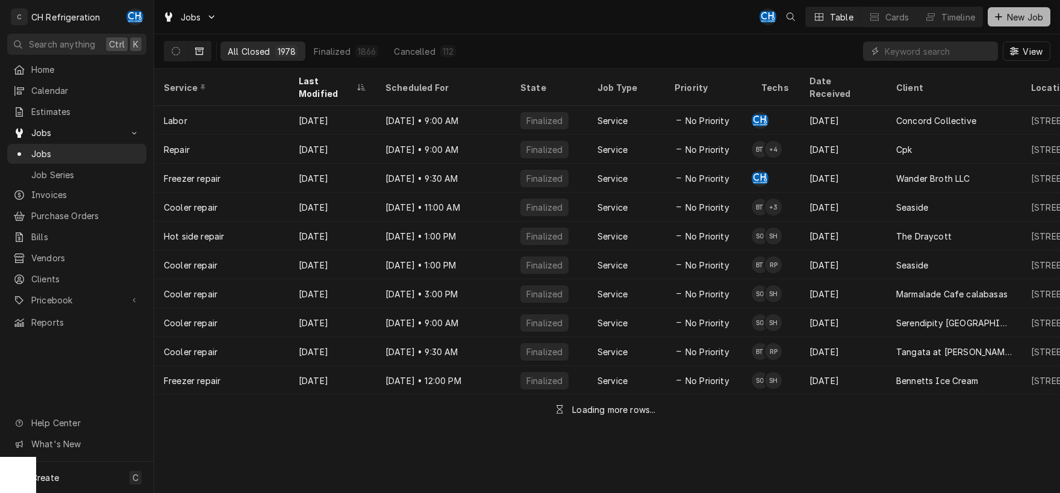
click at [1005, 22] on span "New Job" at bounding box center [1024, 17] width 41 height 13
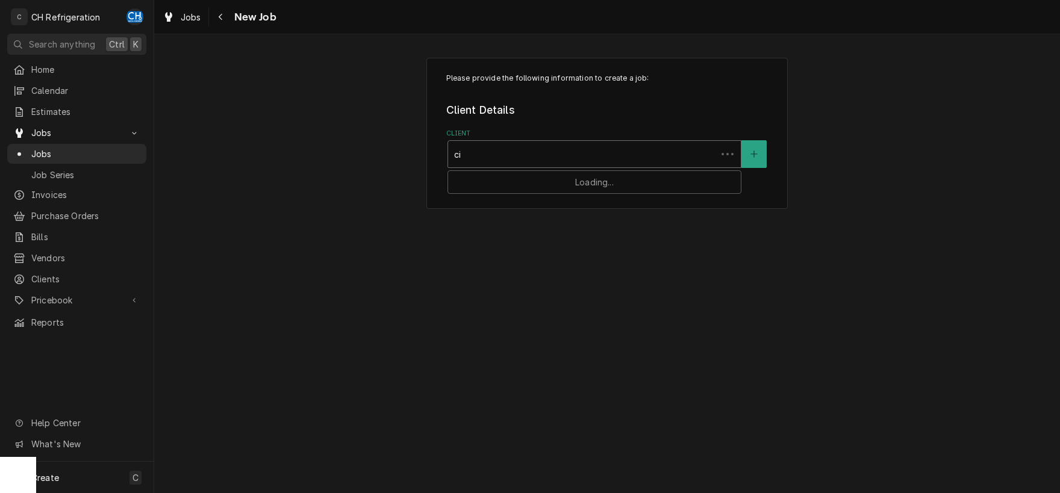
type input "cil"
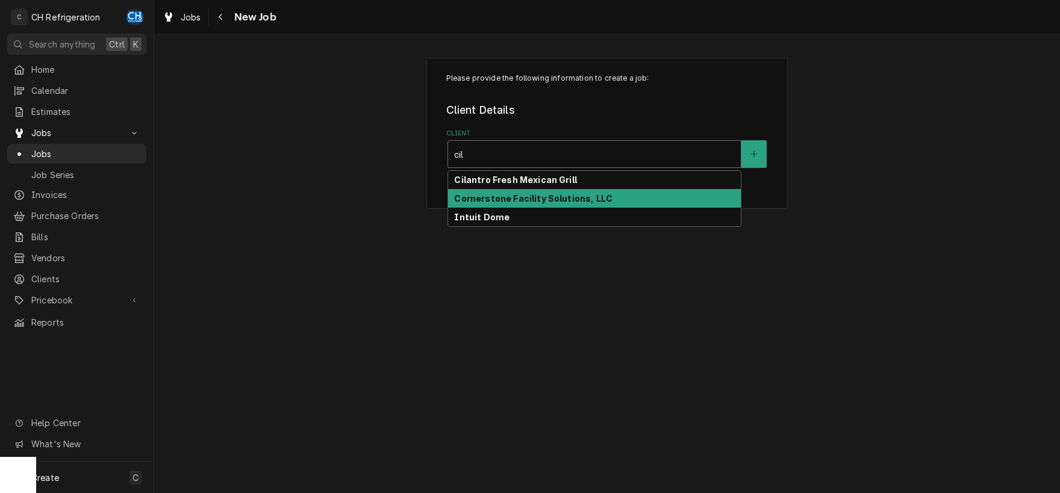
click at [500, 178] on strong "Cilantro Fresh Mexican Grill" at bounding box center [515, 180] width 122 height 10
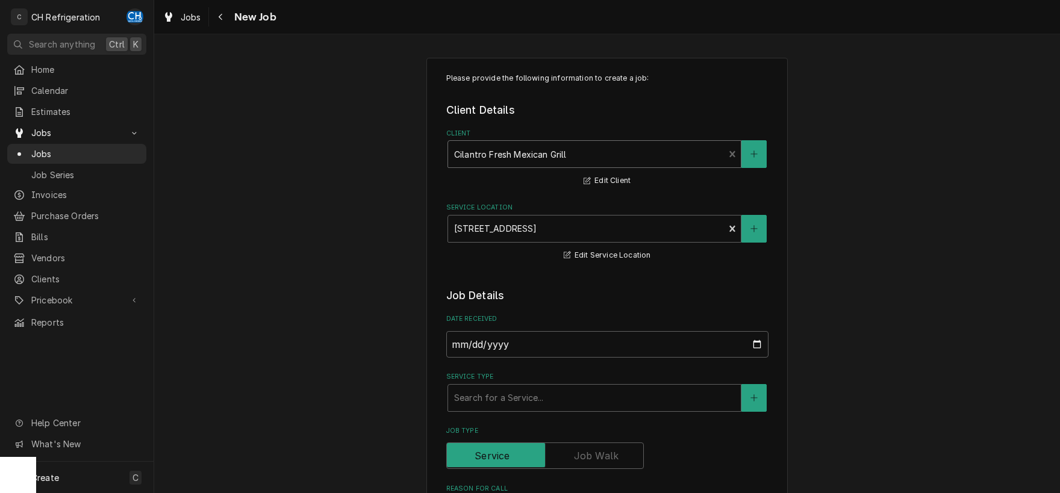
type textarea "x"
click at [39, 147] on span "Jobs" at bounding box center [85, 153] width 109 height 13
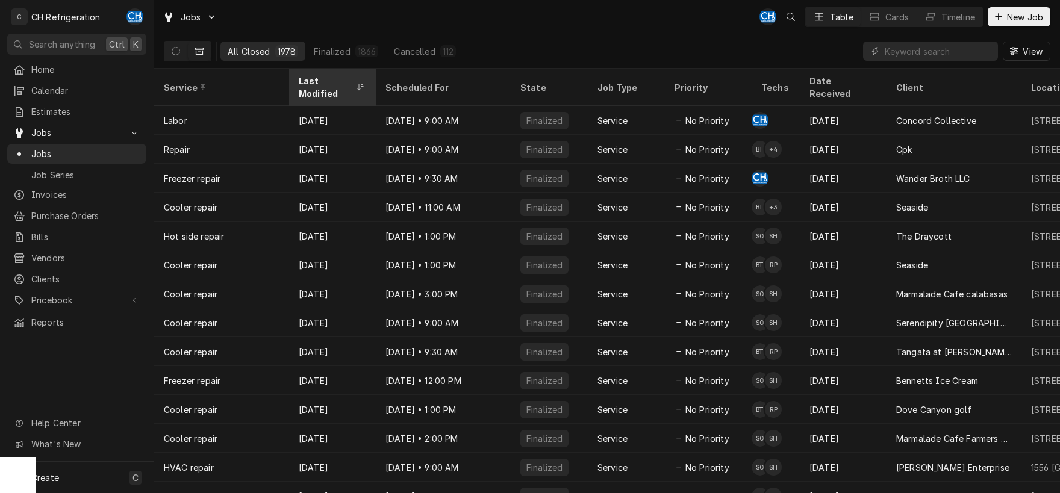
click at [332, 84] on div "Last Modified" at bounding box center [326, 87] width 55 height 25
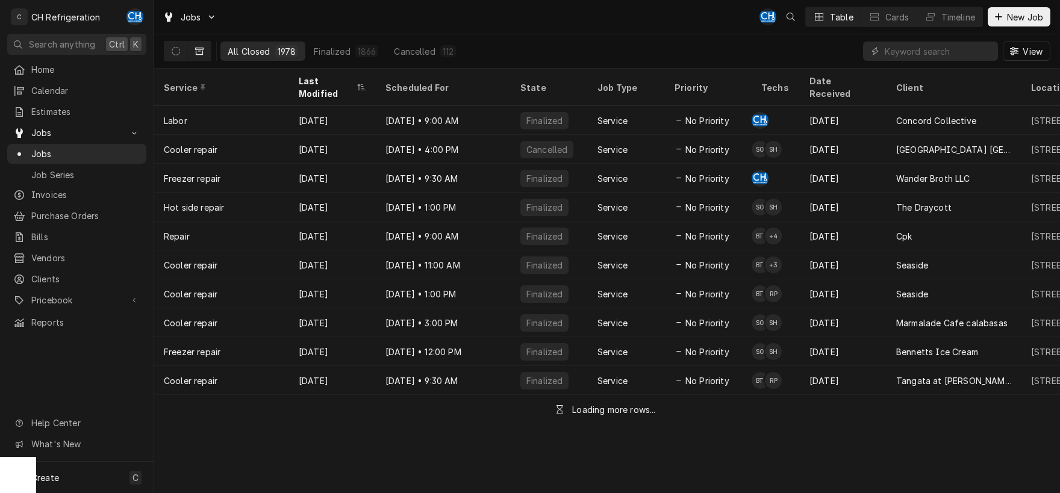
click at [332, 83] on div "Last Modified" at bounding box center [326, 87] width 55 height 25
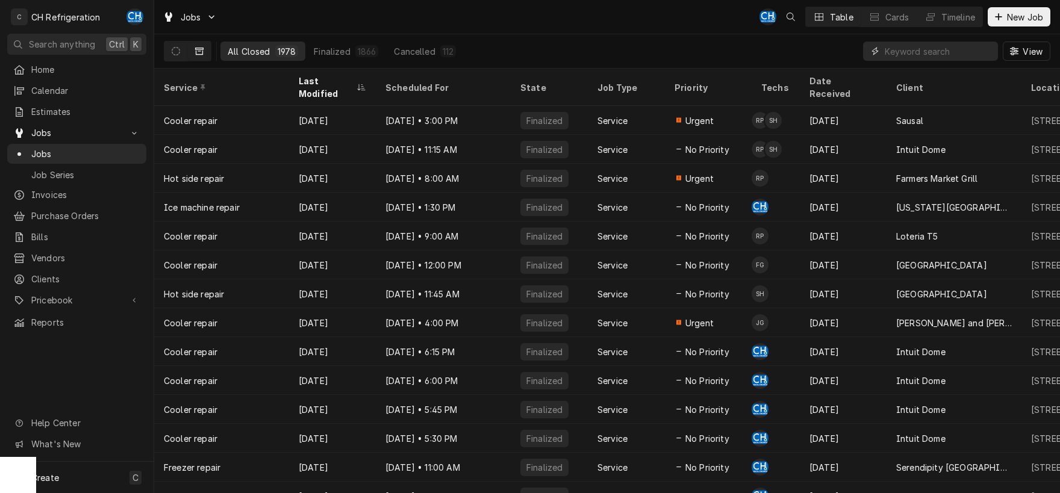
click at [951, 55] on input "Dynamic Content Wrapper" at bounding box center [937, 51] width 107 height 19
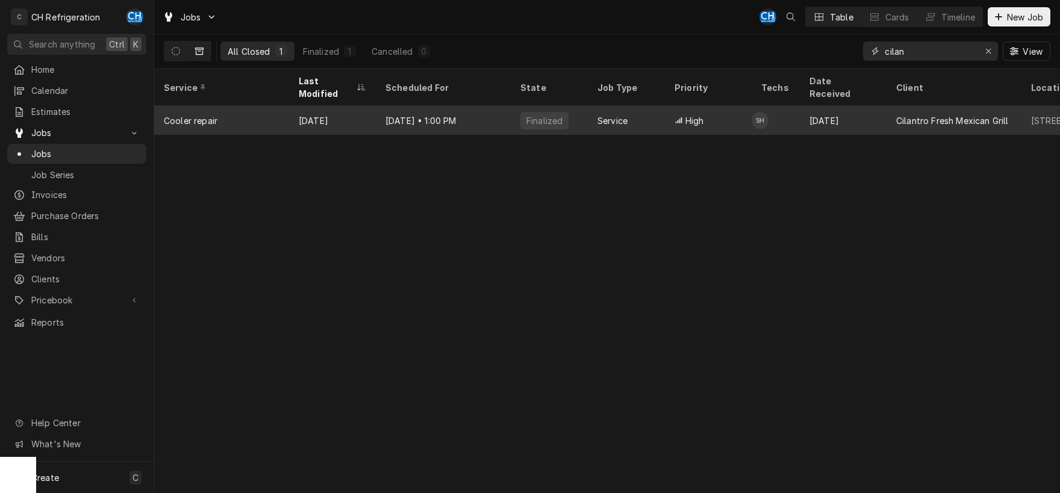
type input "cilan"
click at [338, 106] on div "[DATE]" at bounding box center [332, 120] width 87 height 29
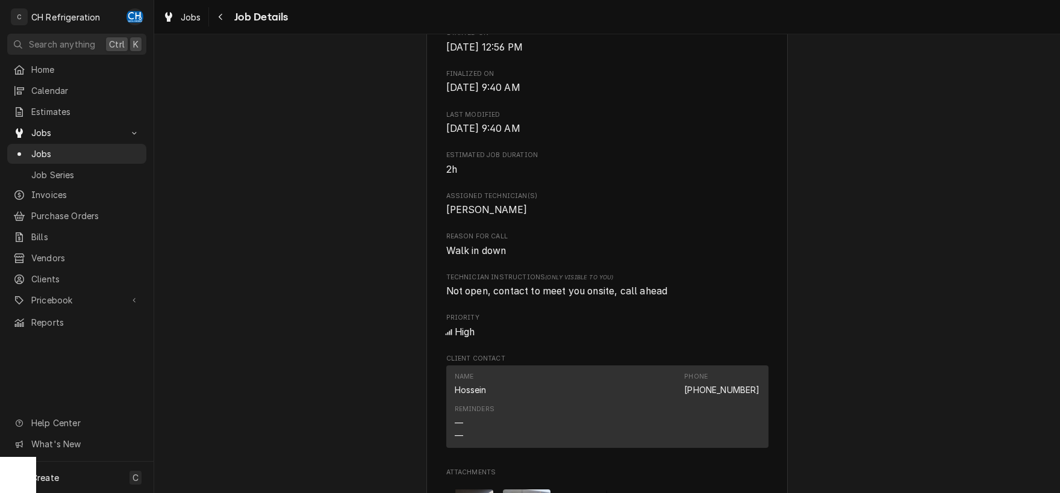
scroll to position [791, 0]
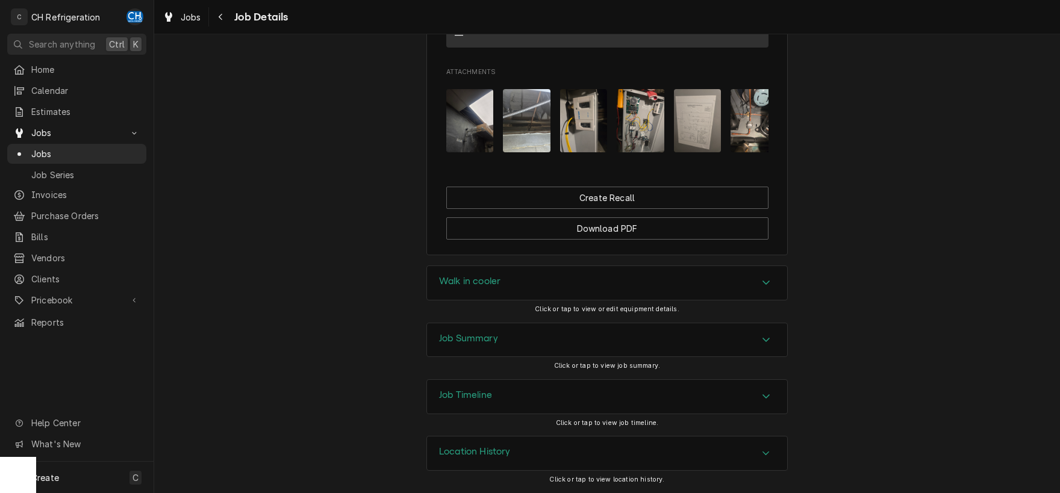
click at [480, 327] on div "Job Summary" at bounding box center [607, 340] width 360 height 34
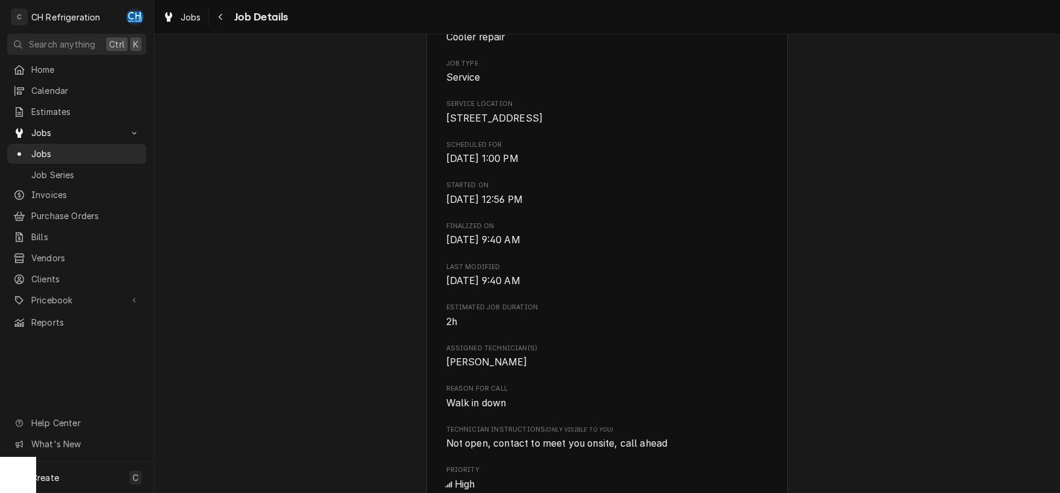
scroll to position [0, 0]
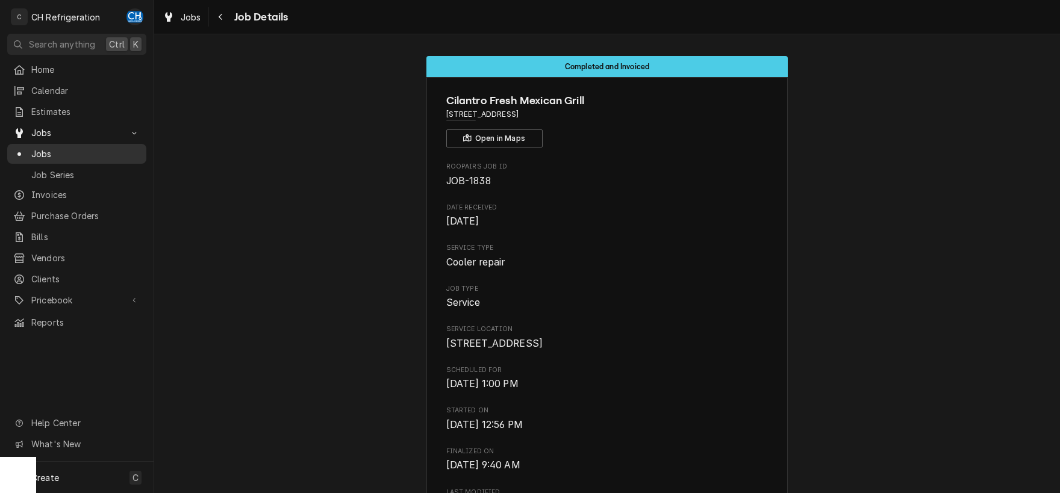
click at [44, 147] on span "Jobs" at bounding box center [85, 153] width 109 height 13
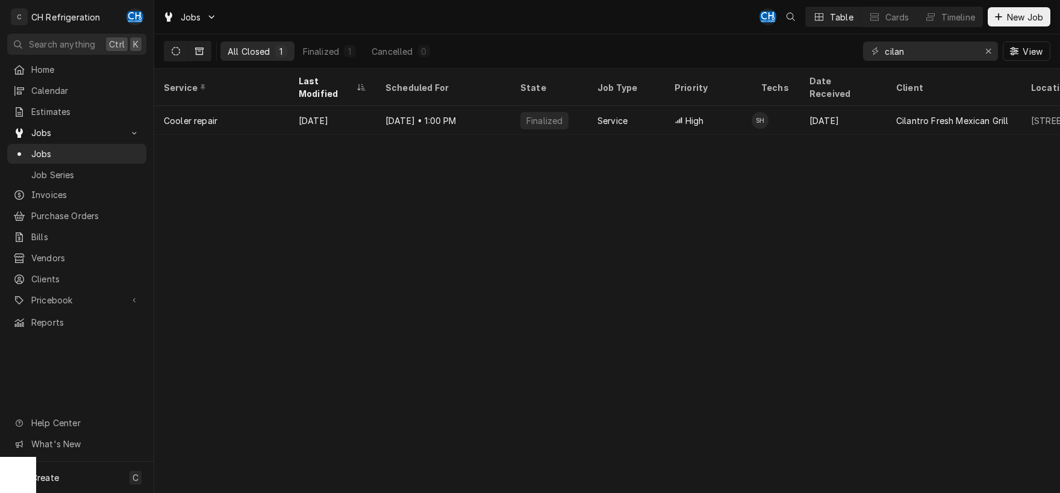
click at [172, 49] on icon "Dynamic Content Wrapper" at bounding box center [176, 51] width 8 height 8
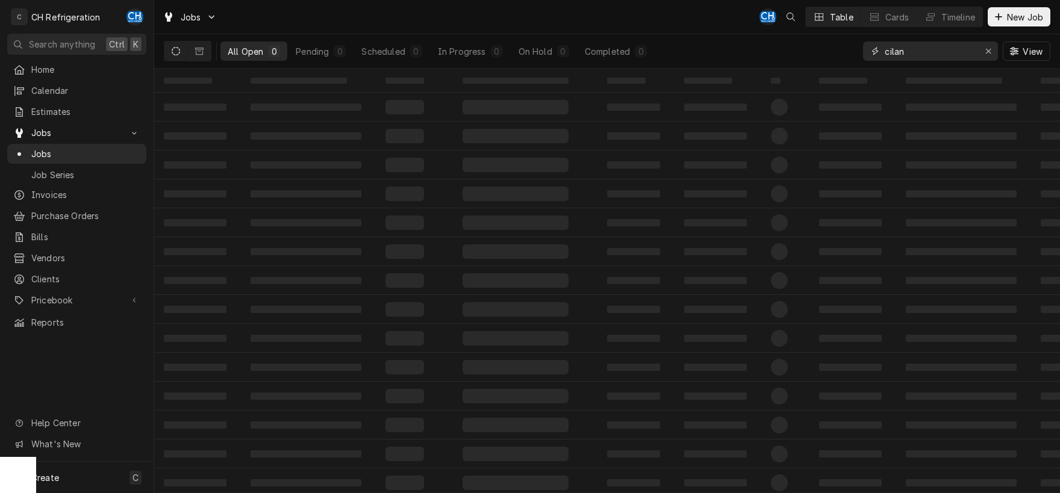
drag, startPoint x: 927, startPoint y: 47, endPoint x: 916, endPoint y: 49, distance: 11.0
click at [927, 48] on input "cilan" at bounding box center [929, 51] width 90 height 19
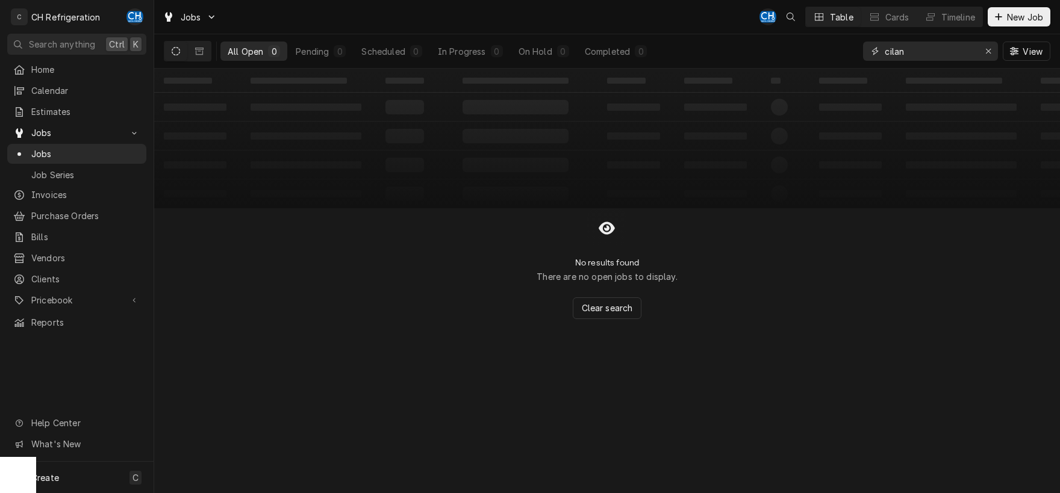
drag, startPoint x: 916, startPoint y: 49, endPoint x: 895, endPoint y: 49, distance: 21.7
click at [896, 49] on input "cilan" at bounding box center [929, 51] width 90 height 19
drag, startPoint x: 931, startPoint y: 51, endPoint x: 858, endPoint y: 48, distance: 72.3
click at [884, 48] on input "cilan" at bounding box center [929, 51] width 90 height 19
type input "saus"
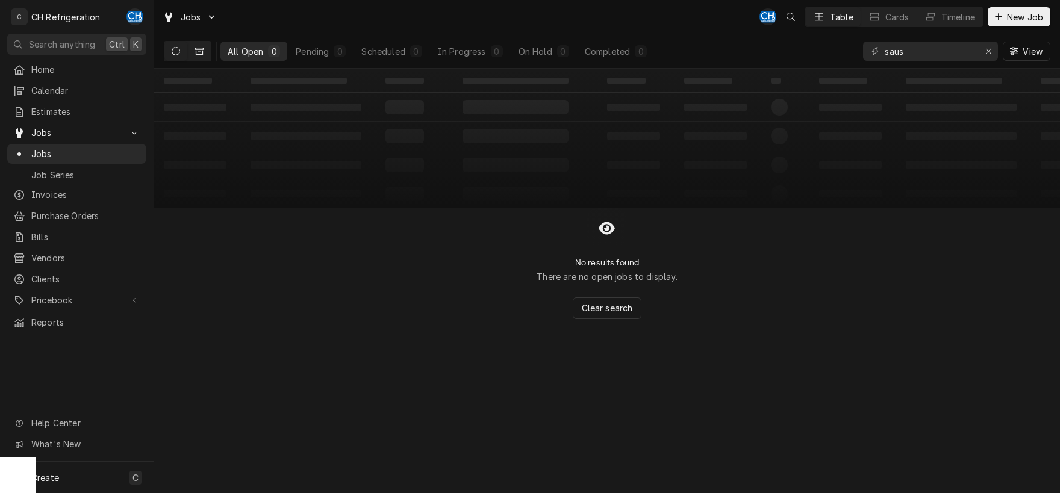
click at [193, 49] on button "Dynamic Content Wrapper" at bounding box center [199, 51] width 23 height 19
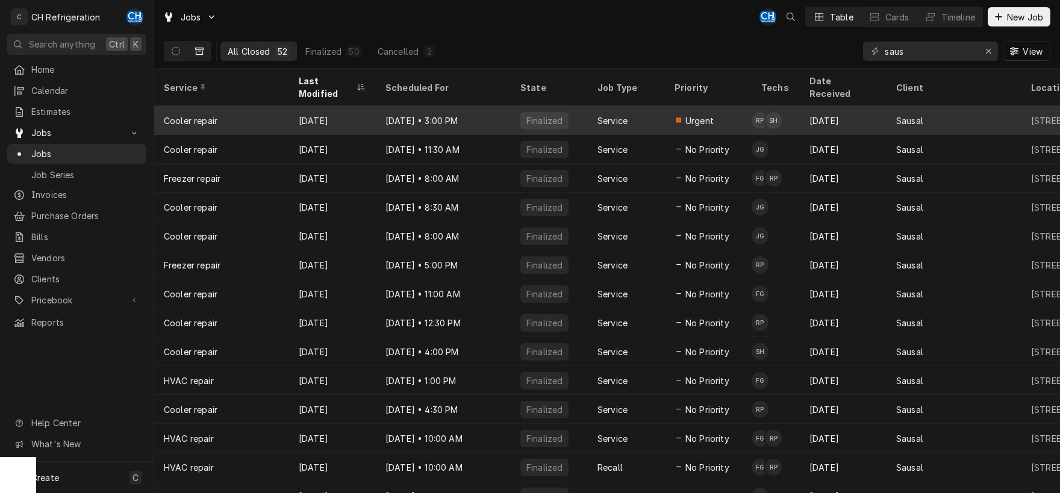
click at [474, 106] on div "Sep 30 • 3:00 PM" at bounding box center [443, 120] width 135 height 29
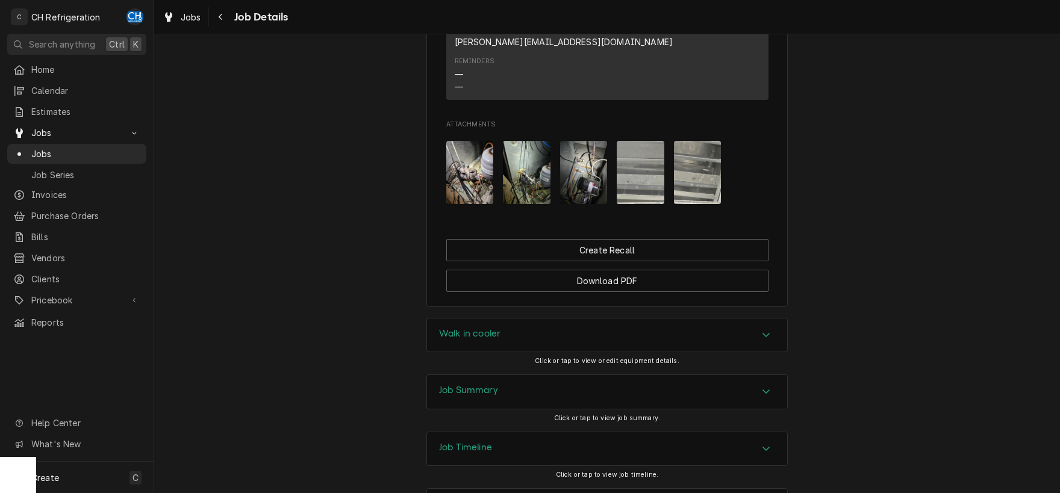
click at [456, 385] on div "Job Summary" at bounding box center [468, 392] width 59 height 14
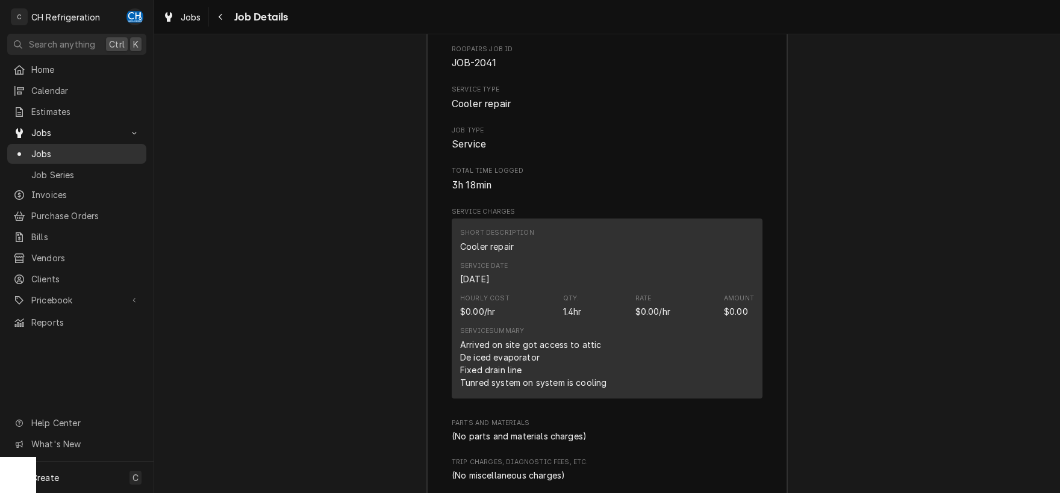
click at [45, 146] on div "Jobs" at bounding box center [77, 153] width 134 height 15
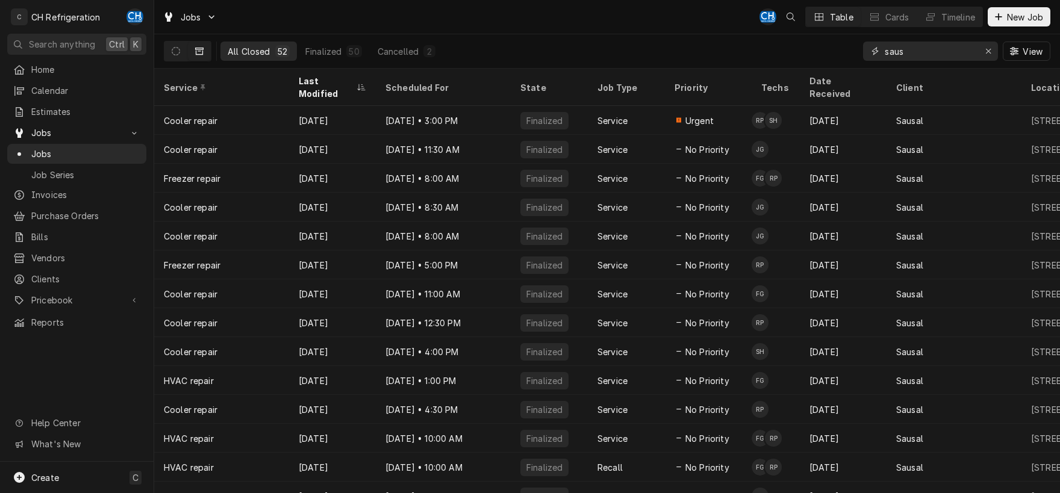
drag, startPoint x: 904, startPoint y: 44, endPoint x: 815, endPoint y: 40, distance: 89.2
click at [884, 42] on input "saus" at bounding box center [929, 51] width 90 height 19
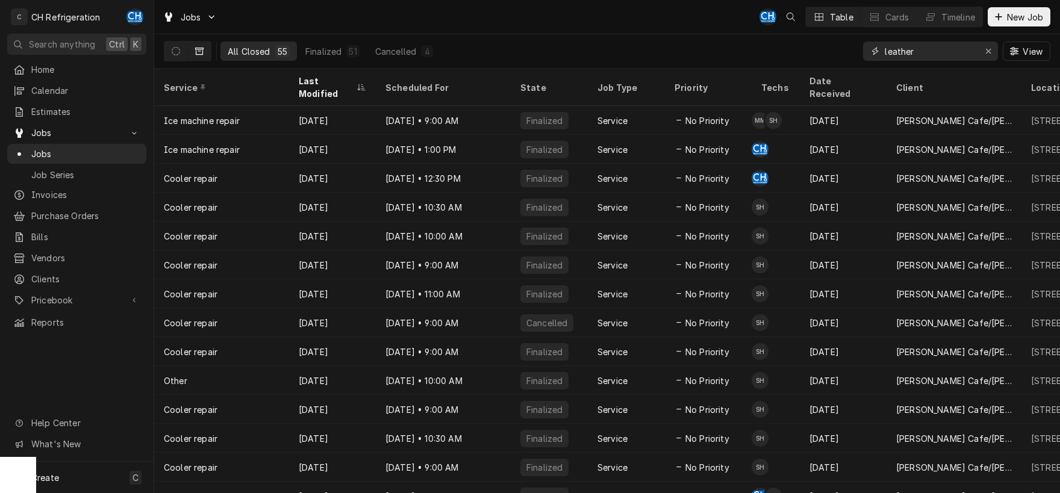
type input "leather"
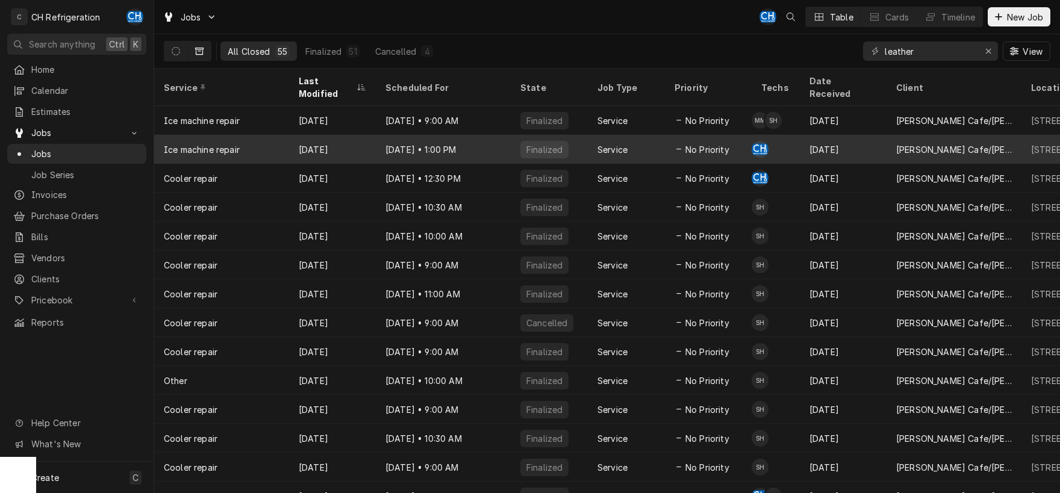
click at [671, 135] on div "No Priority" at bounding box center [708, 149] width 87 height 29
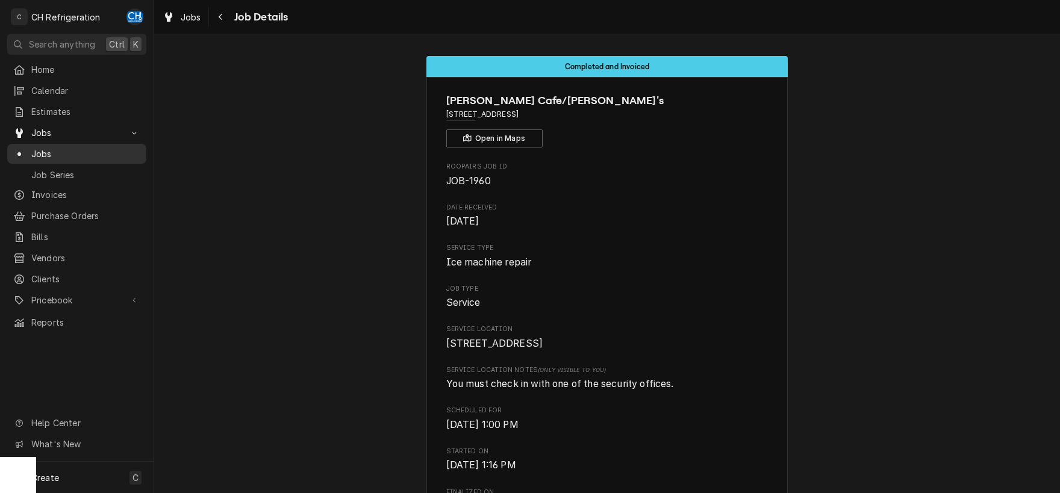
click at [29, 151] on div "Jobs" at bounding box center [76, 153] width 127 height 13
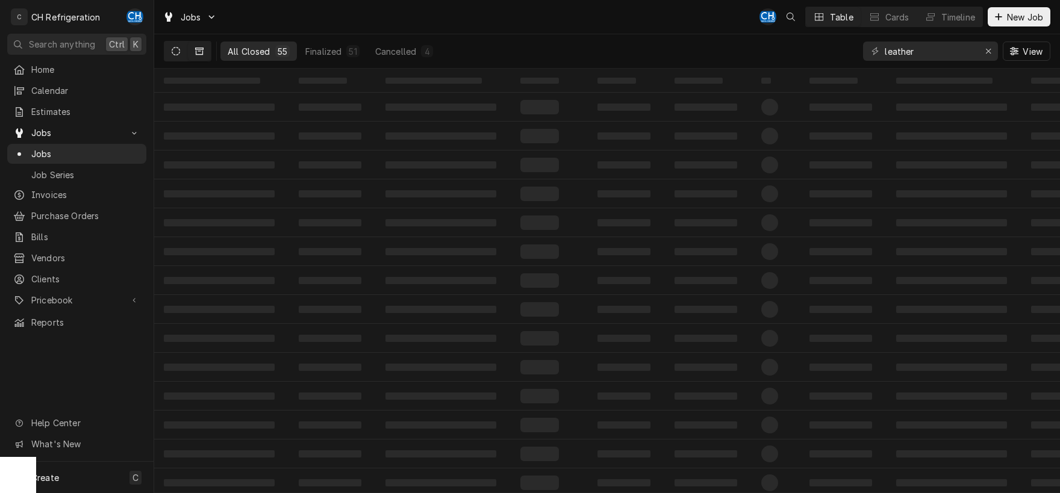
click at [174, 52] on icon "Dynamic Content Wrapper" at bounding box center [176, 51] width 8 height 8
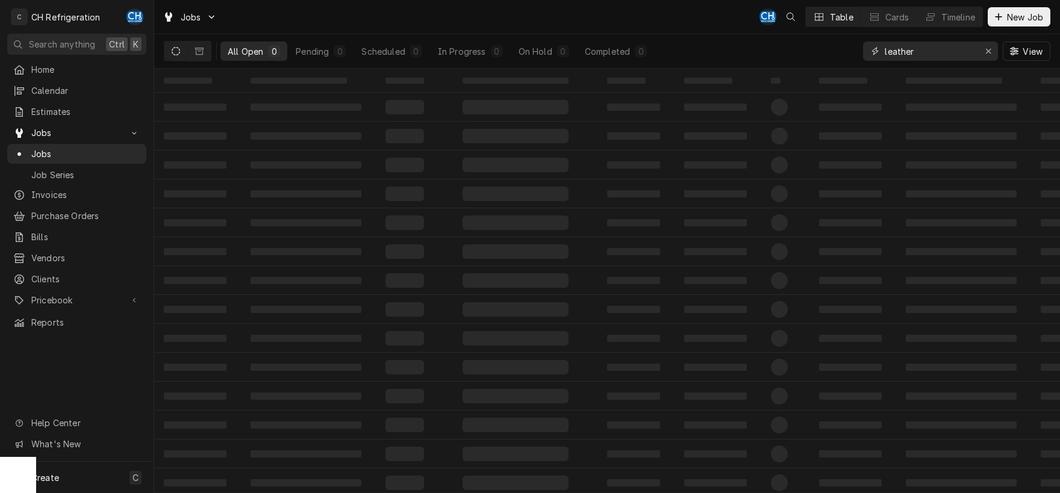
drag, startPoint x: 935, startPoint y: 53, endPoint x: 793, endPoint y: 40, distance: 142.7
click at [884, 42] on input "leather" at bounding box center [929, 51] width 90 height 19
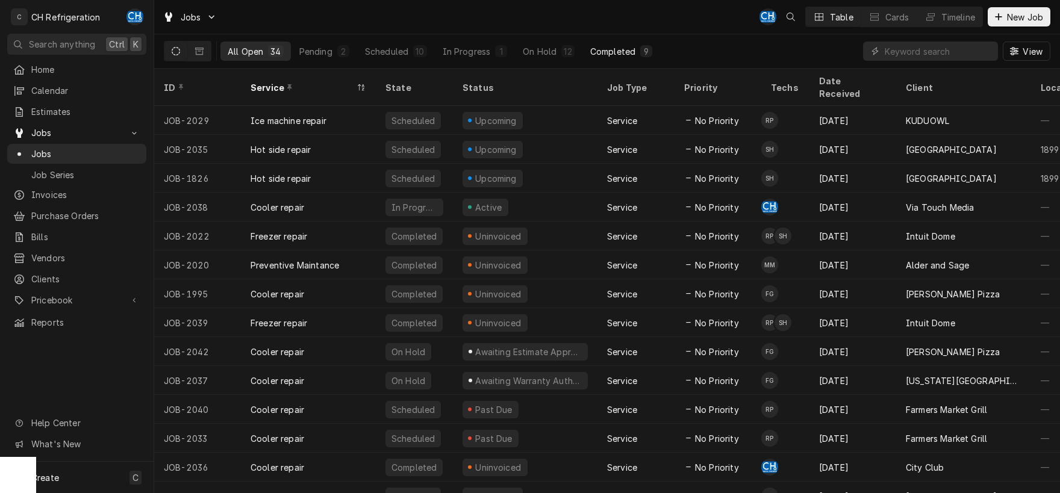
click at [628, 53] on div "Completed" at bounding box center [612, 51] width 45 height 13
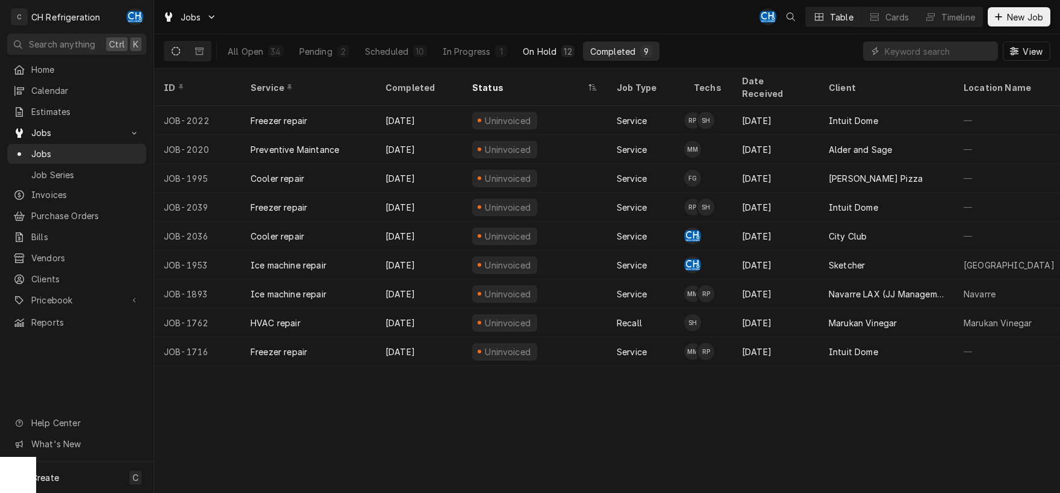
click at [539, 49] on div "On Hold" at bounding box center [540, 51] width 34 height 13
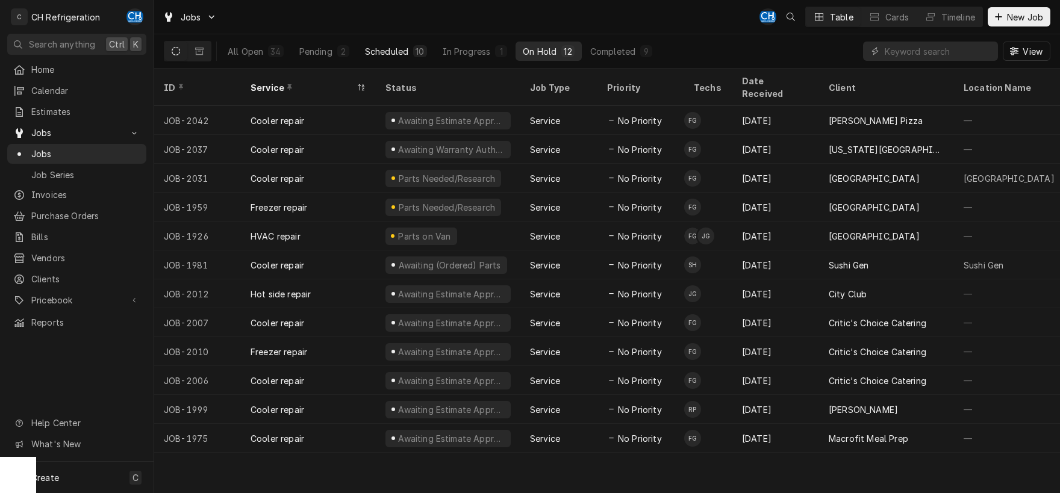
click at [399, 43] on button "Scheduled 10" at bounding box center [396, 51] width 76 height 19
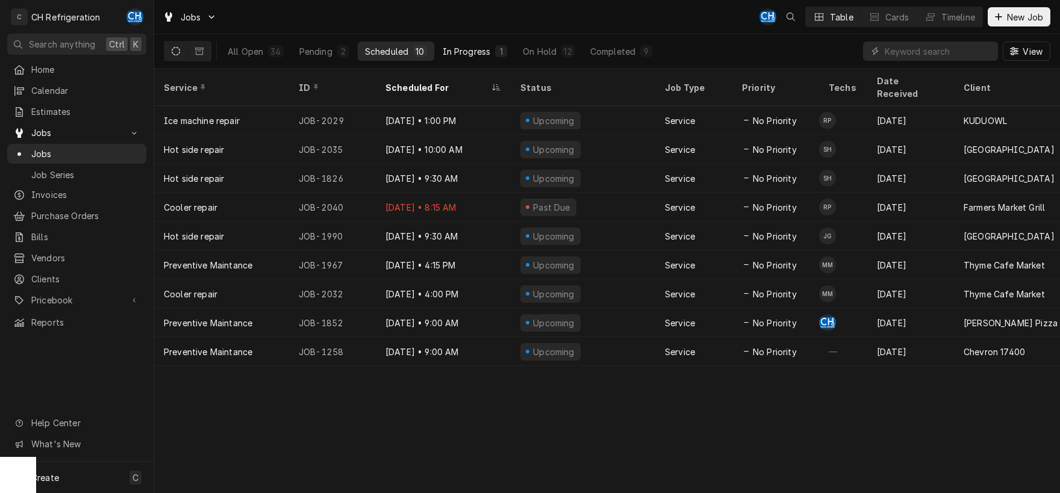
click at [477, 48] on div "In Progress" at bounding box center [466, 51] width 48 height 13
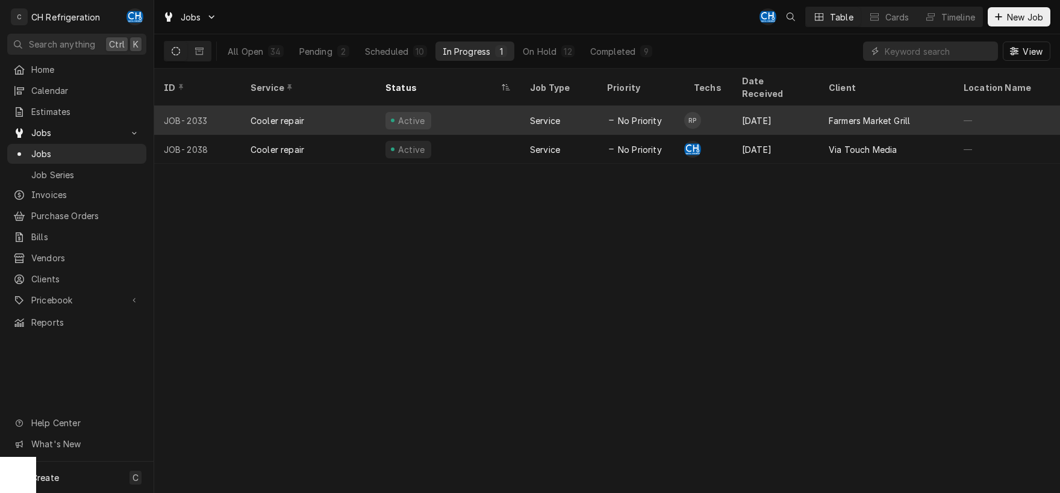
click at [707, 110] on td "RP" at bounding box center [708, 120] width 48 height 29
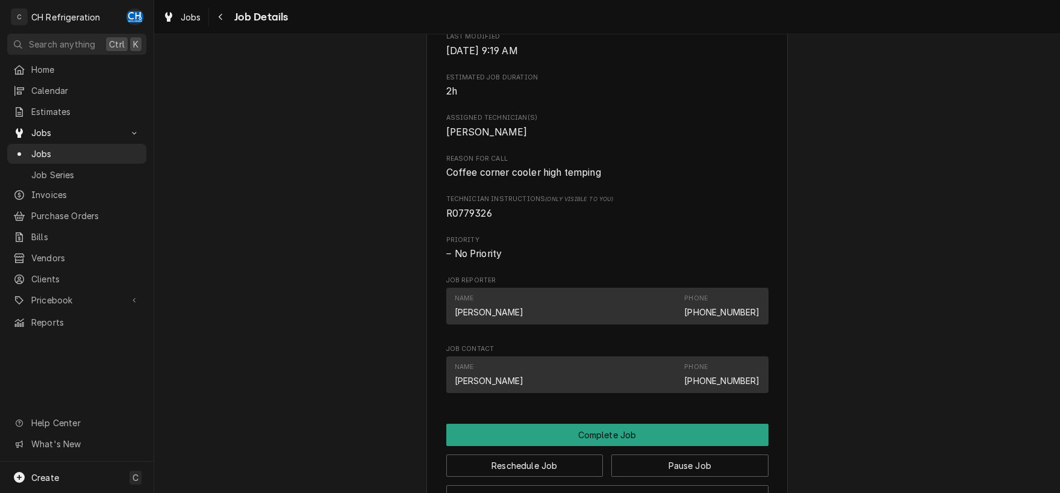
scroll to position [976, 0]
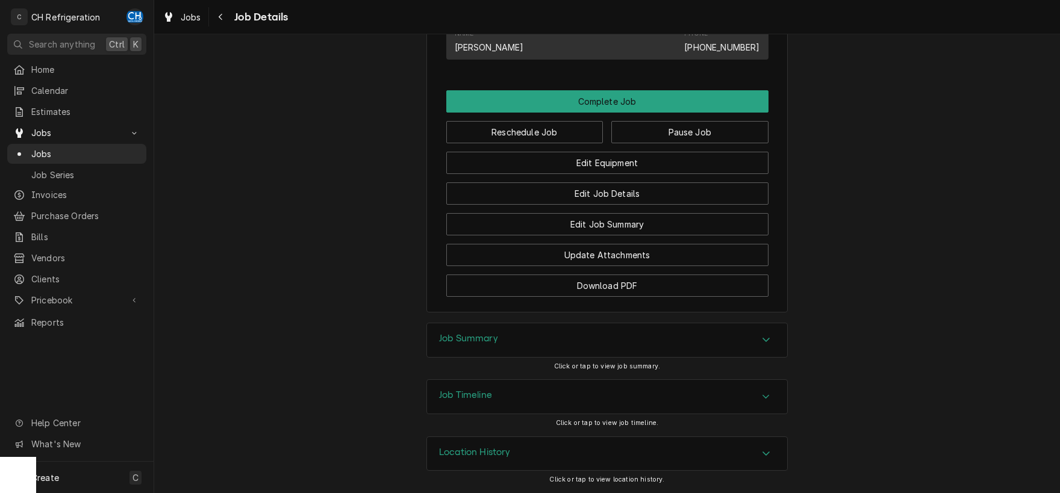
click at [503, 335] on div "Job Summary" at bounding box center [607, 340] width 360 height 34
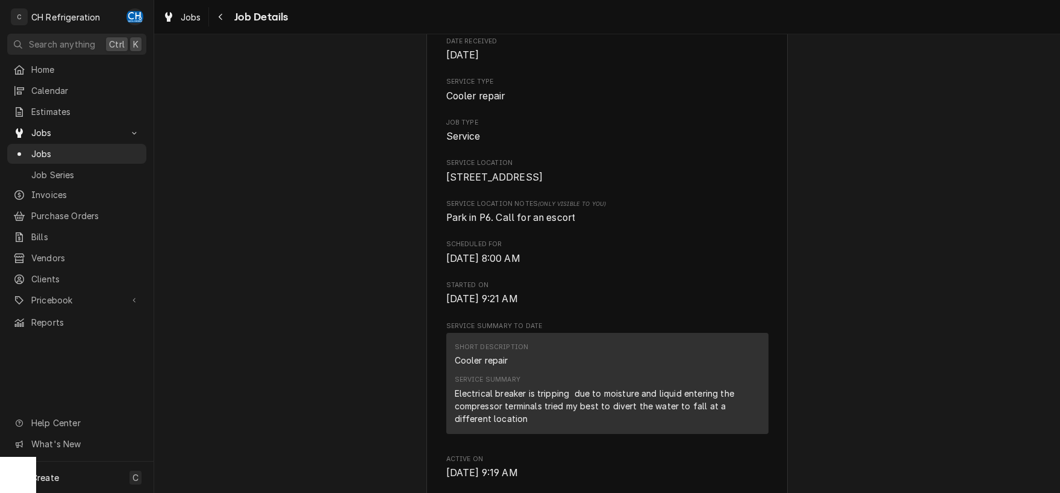
scroll to position [0, 0]
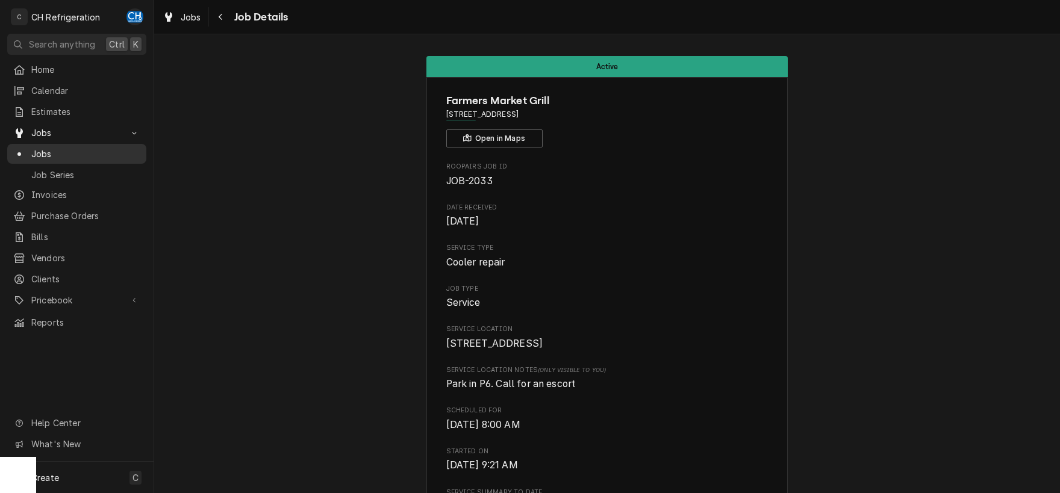
click at [71, 155] on span "Jobs" at bounding box center [85, 153] width 109 height 13
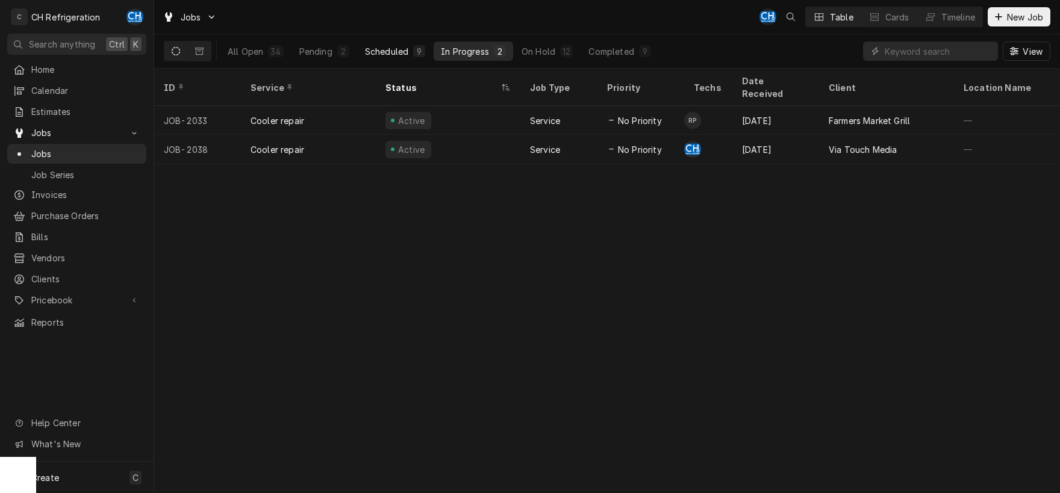
click at [394, 45] on div "Scheduled" at bounding box center [386, 51] width 43 height 13
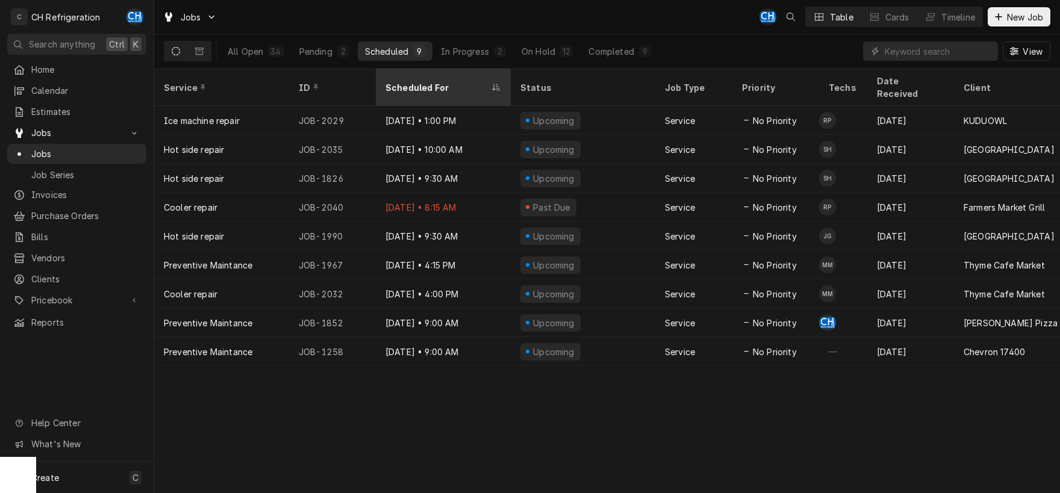
click at [425, 81] on div "Scheduled For" at bounding box center [437, 87] width 104 height 13
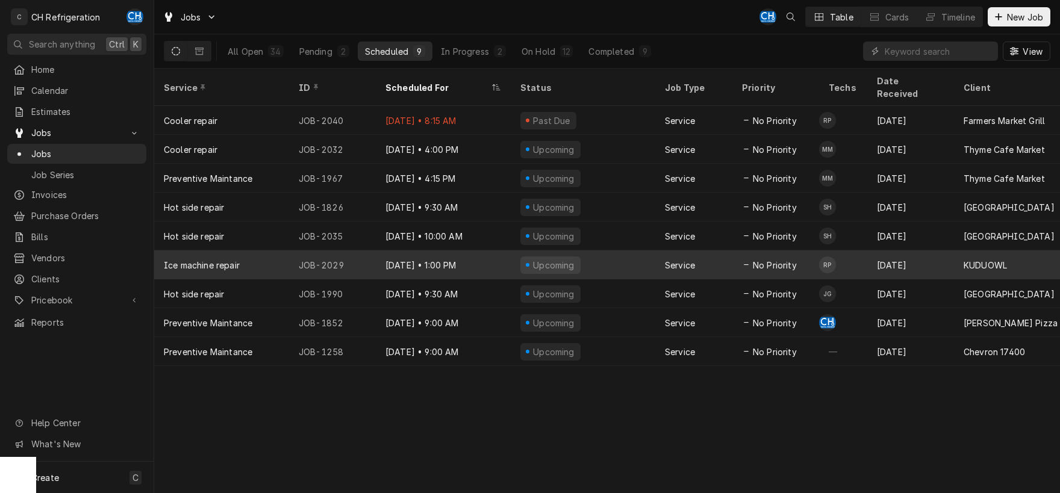
click at [462, 255] on div "Oct 2 • 1:00 PM" at bounding box center [443, 264] width 135 height 29
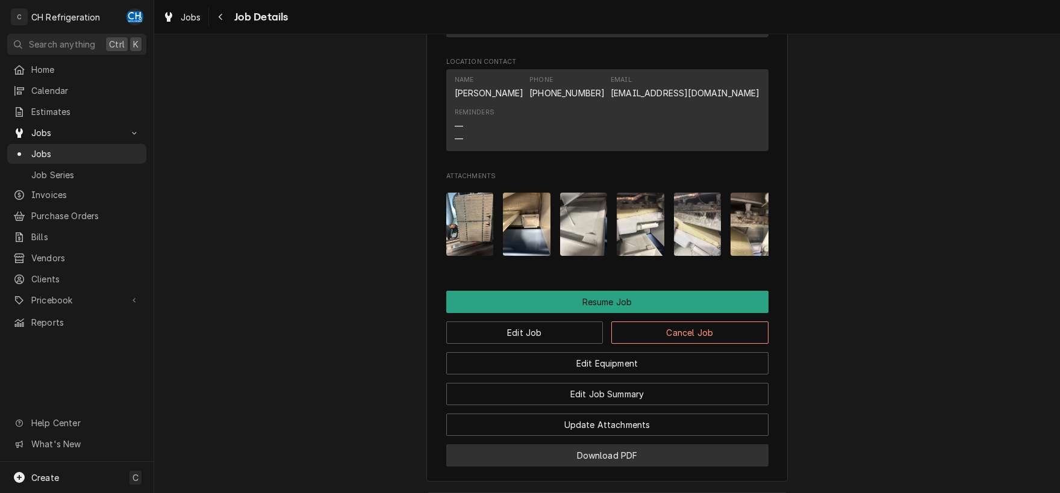
scroll to position [1126, 0]
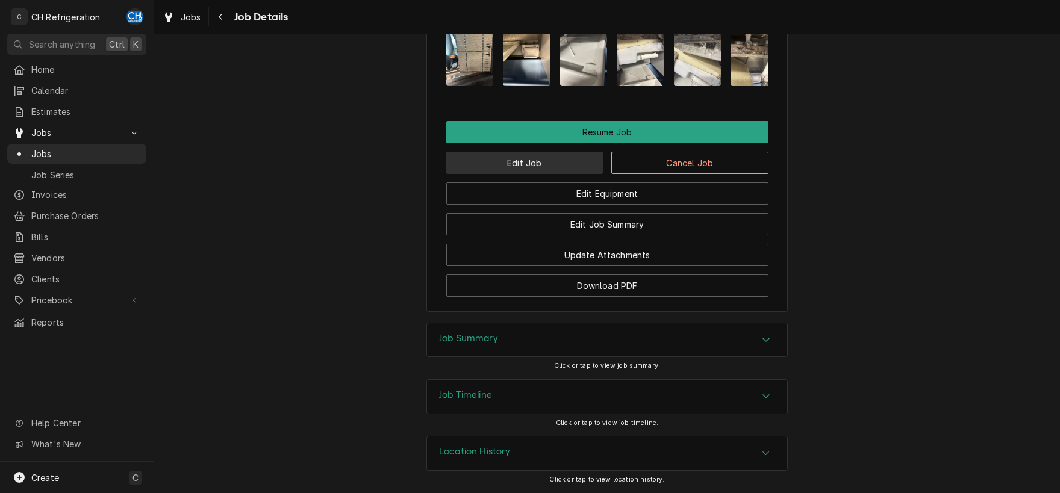
click at [533, 169] on button "Edit Job" at bounding box center [524, 163] width 157 height 22
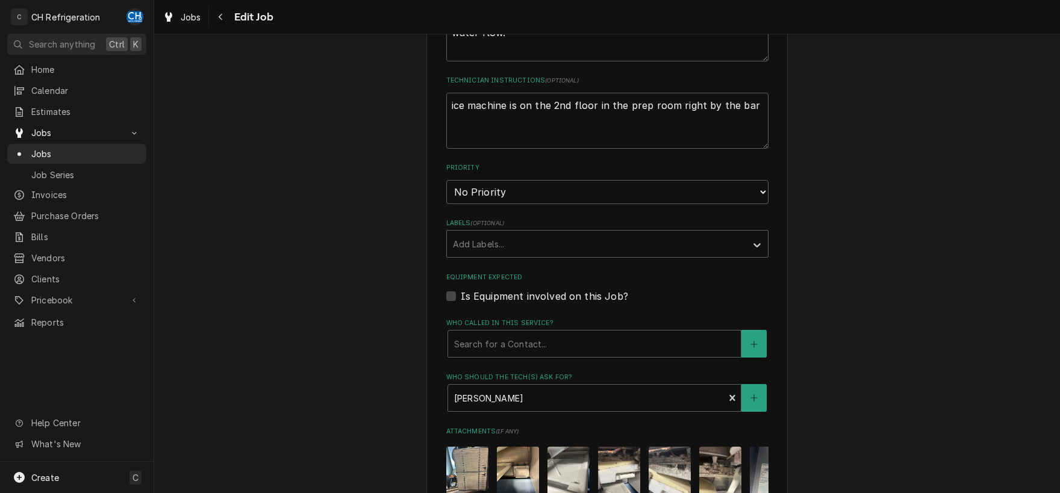
type textarea "x"
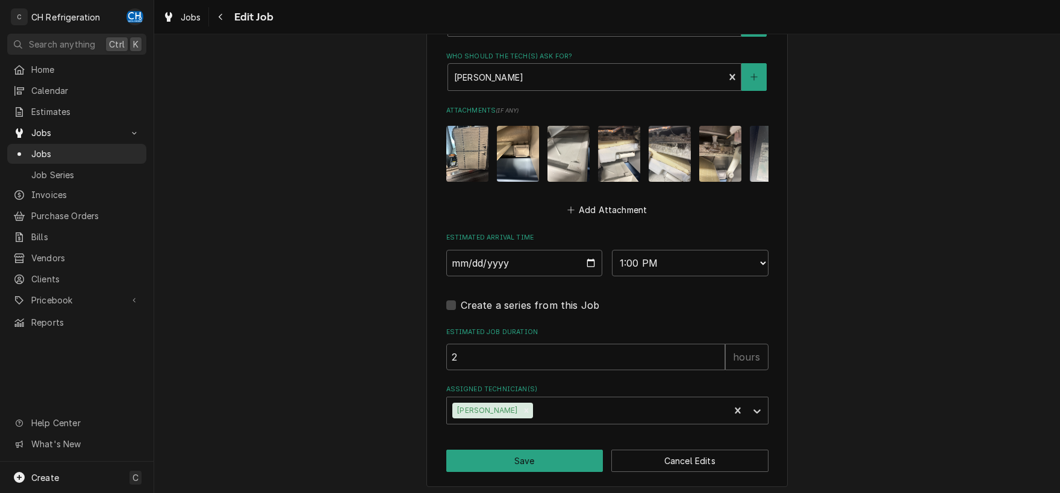
scroll to position [763, 0]
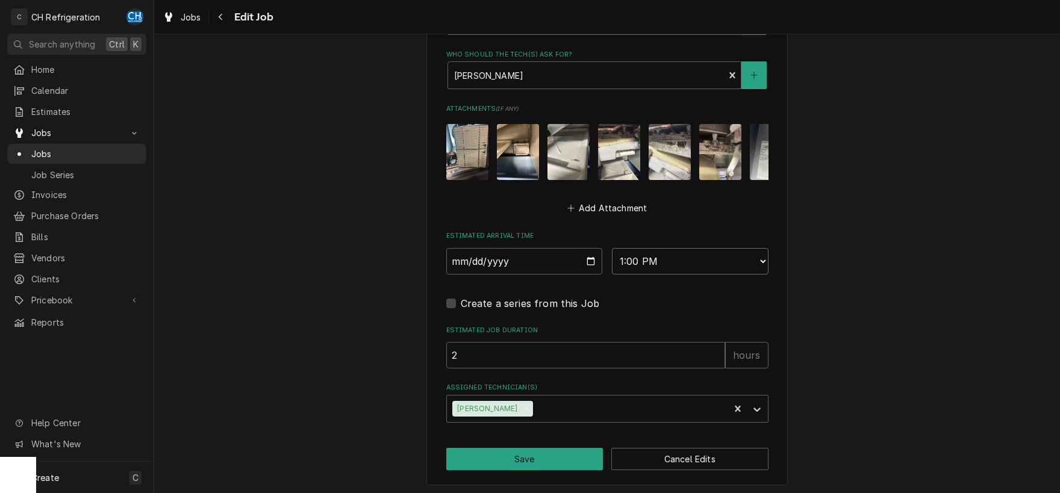
click at [612, 248] on select "AM / PM 6:00 AM 6:15 AM 6:30 AM 6:45 AM 7:00 AM 7:15 AM 7:30 AM 7:45 AM 8:00 AM…" at bounding box center [690, 261] width 157 height 26
select select "09:15:00"
click option "9:15 AM" at bounding box center [0, 0] width 0 height 0
click at [524, 454] on button "Save" at bounding box center [524, 459] width 157 height 22
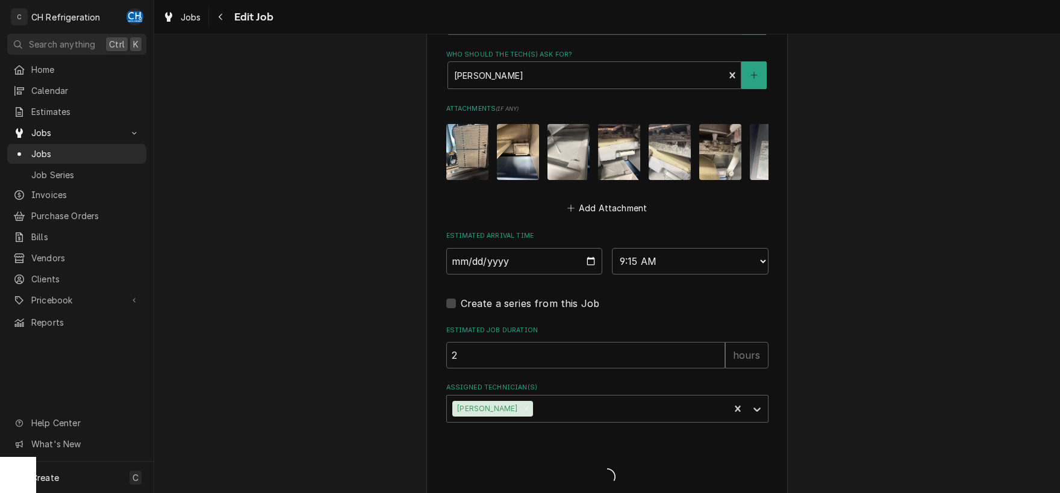
type textarea "x"
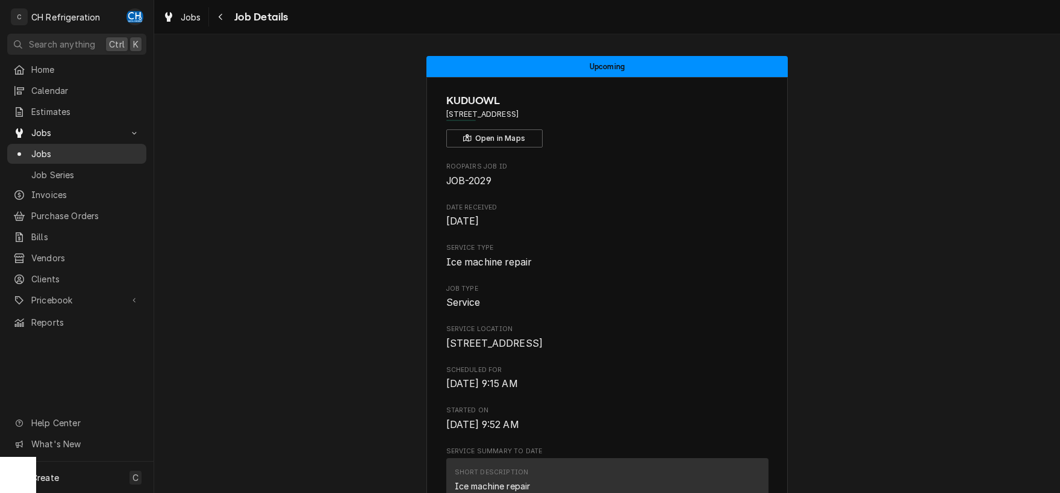
click at [53, 146] on div "Jobs" at bounding box center [77, 153] width 134 height 15
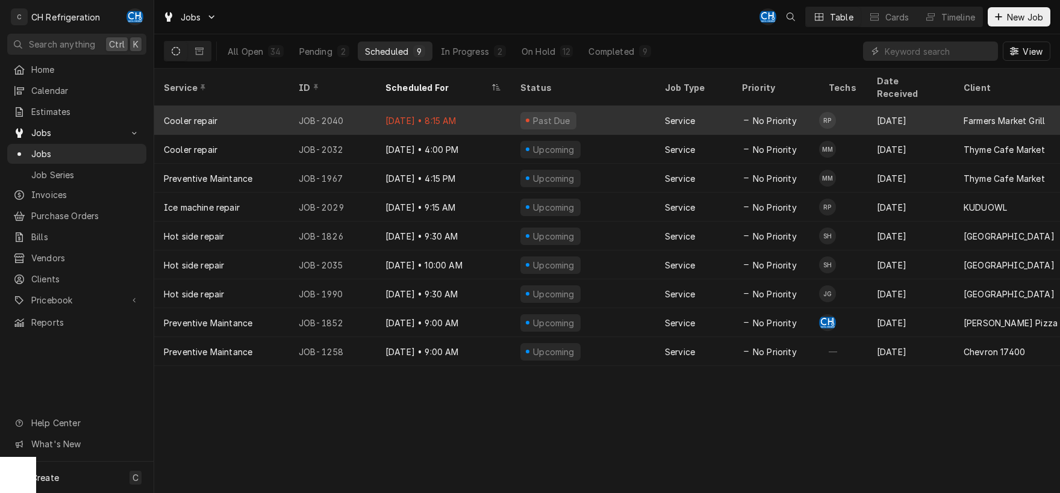
click at [838, 116] on td "RP" at bounding box center [843, 120] width 48 height 29
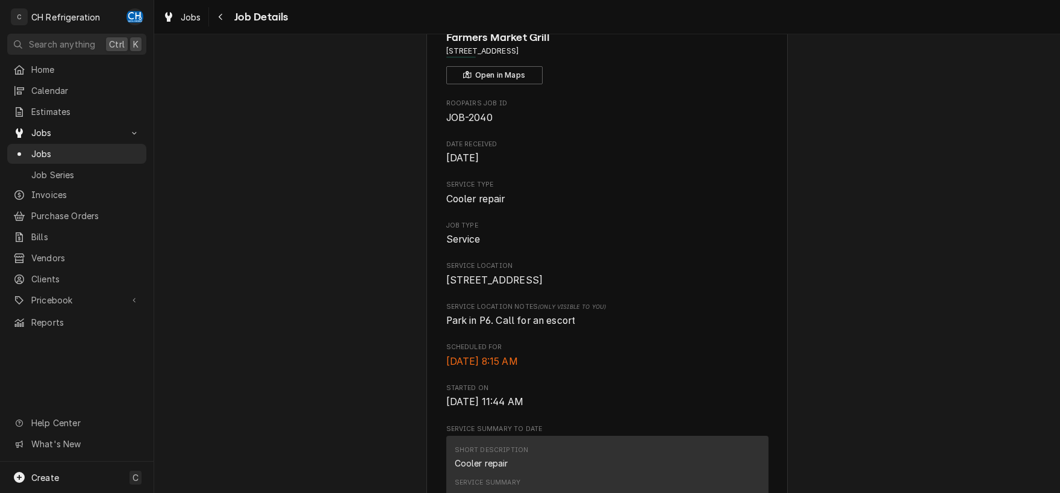
scroll to position [252, 0]
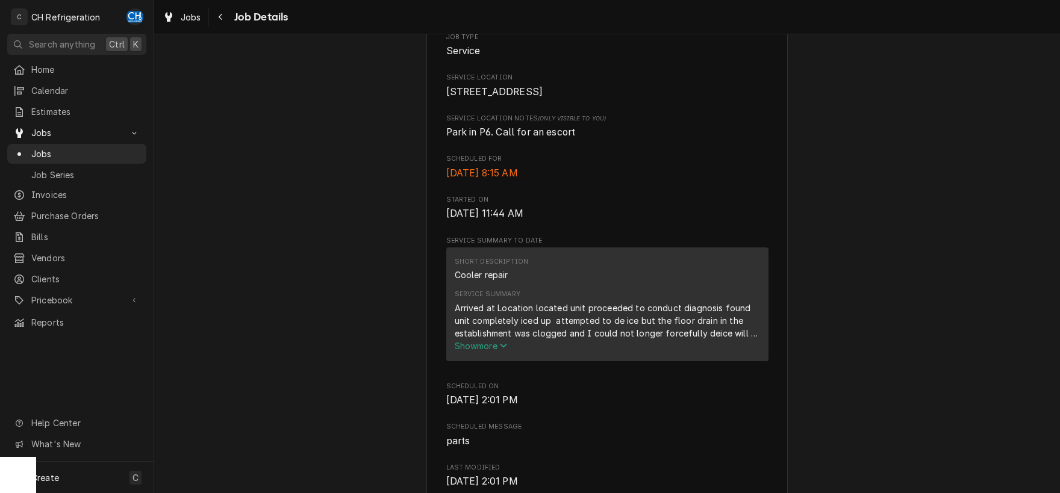
click at [489, 351] on span "Show more" at bounding box center [481, 346] width 53 height 10
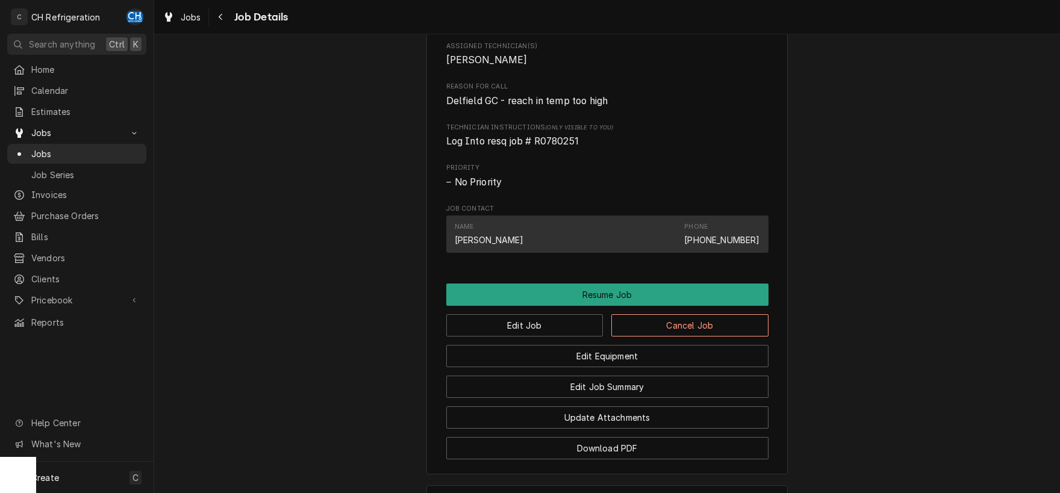
scroll to position [993, 0]
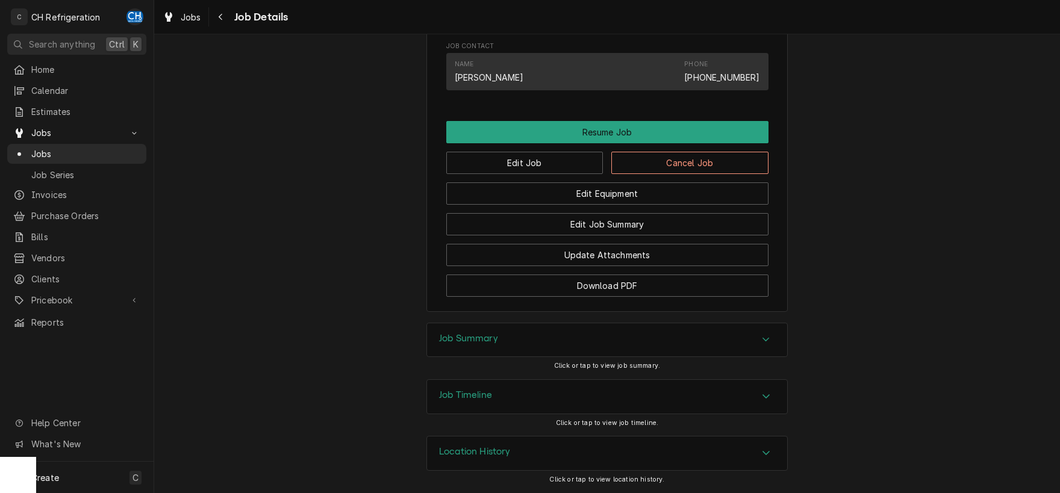
click at [510, 349] on div "Job Summary" at bounding box center [607, 340] width 360 height 34
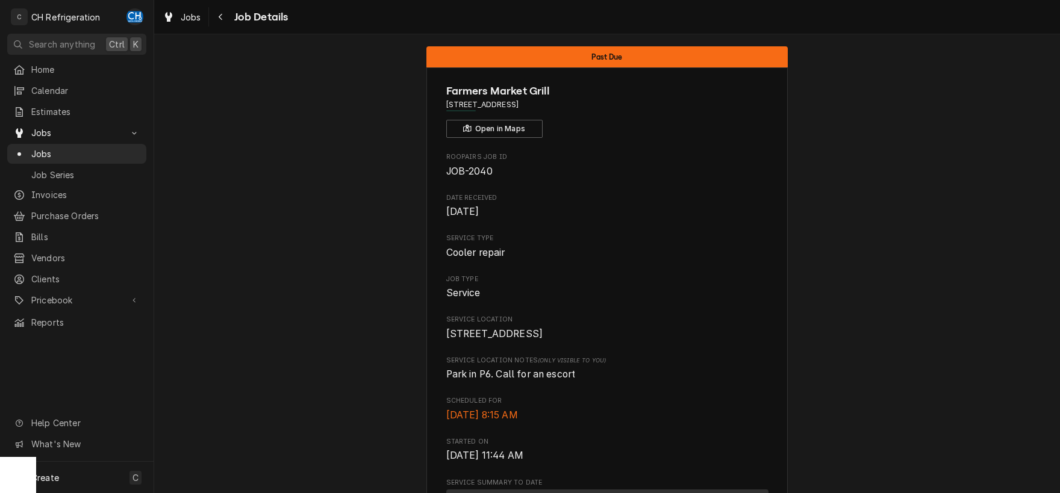
scroll to position [0, 0]
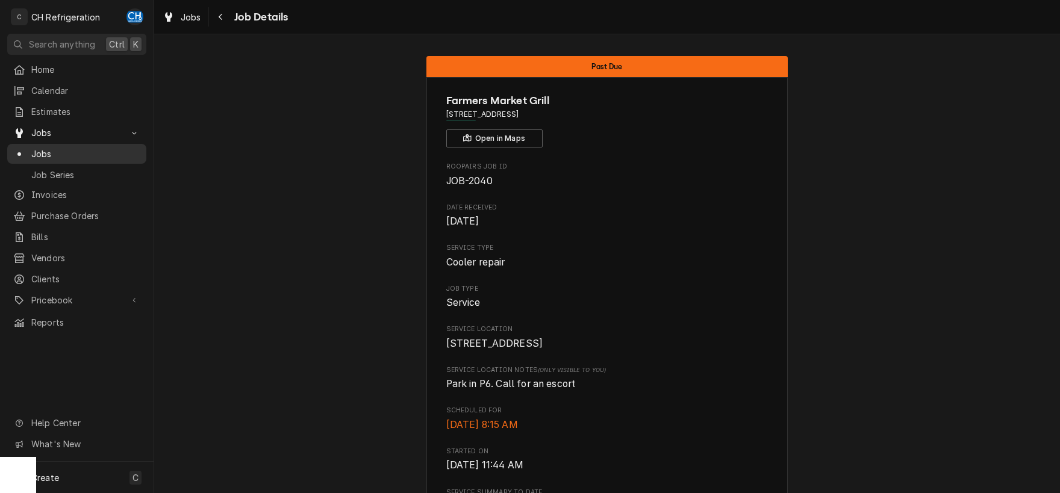
click at [79, 144] on link "Jobs" at bounding box center [76, 154] width 139 height 20
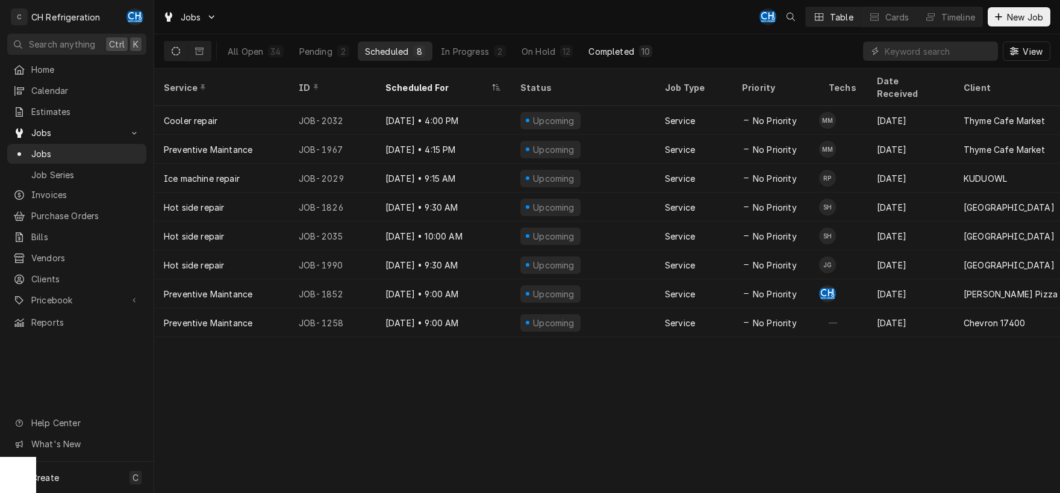
click at [616, 46] on div "Completed" at bounding box center [610, 51] width 45 height 13
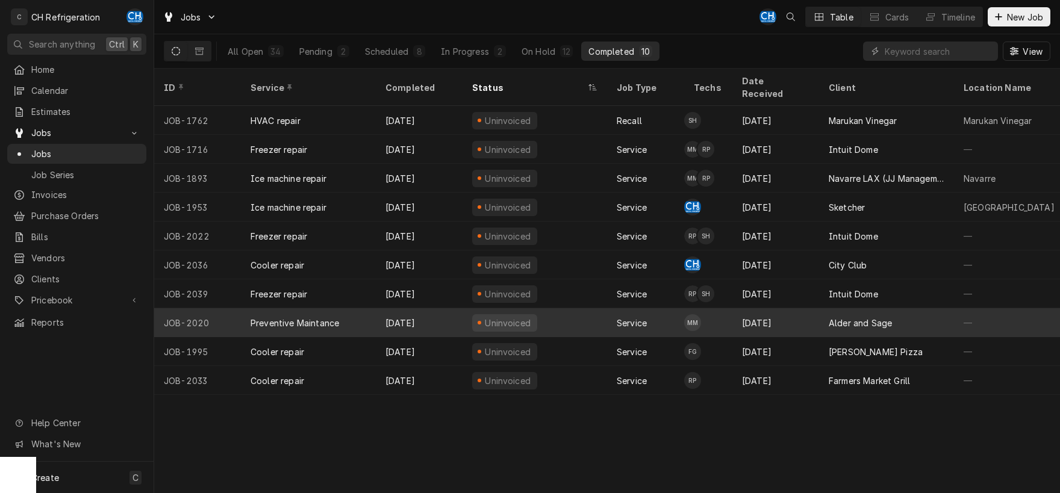
click at [757, 308] on div "Sep 27" at bounding box center [775, 322] width 87 height 29
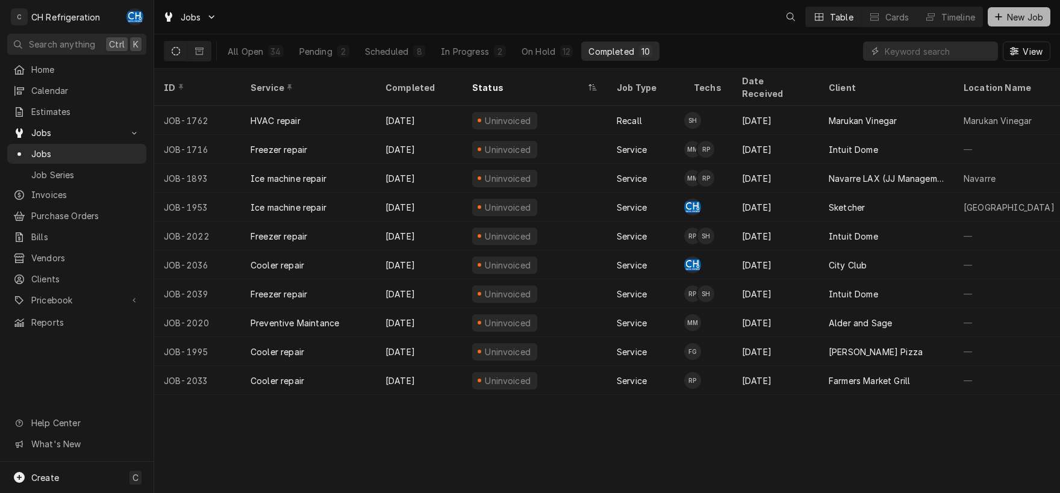
click at [1016, 16] on span "New Job" at bounding box center [1024, 17] width 41 height 13
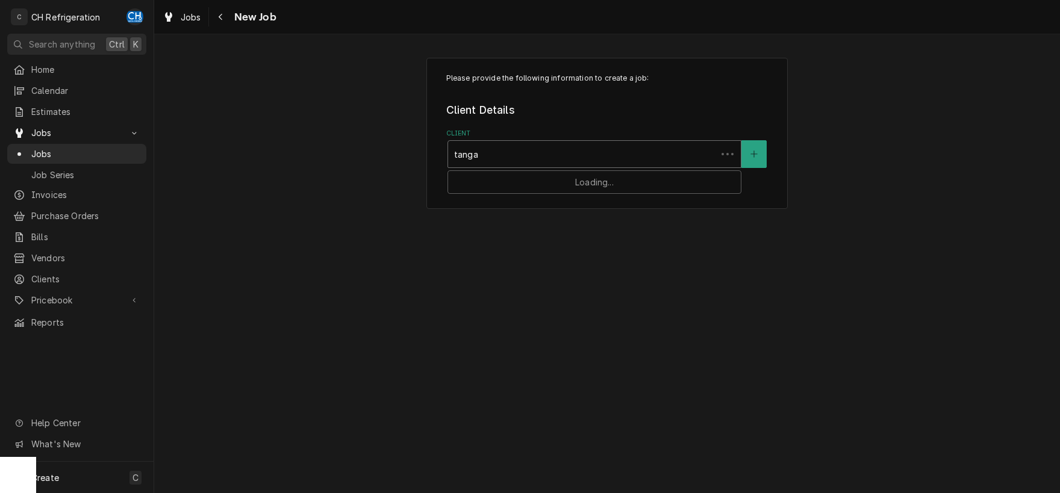
type input "tangat"
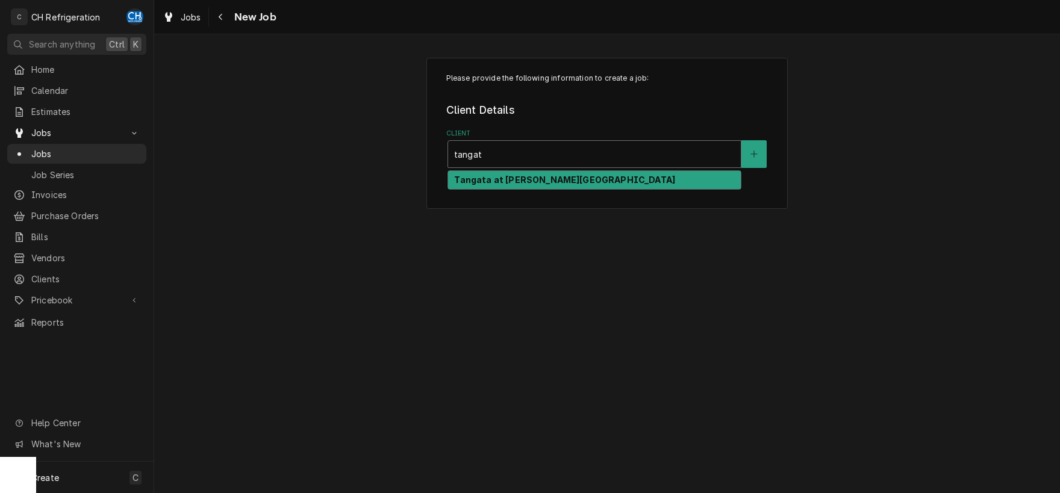
click at [533, 180] on strong "Tangata at [PERSON_NAME][GEOGRAPHIC_DATA]" at bounding box center [564, 180] width 221 height 10
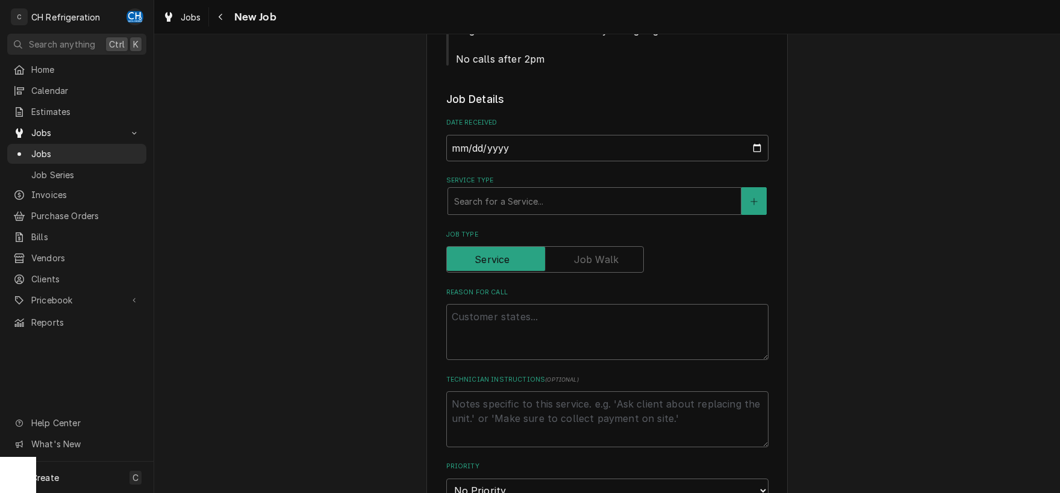
scroll to position [440, 0]
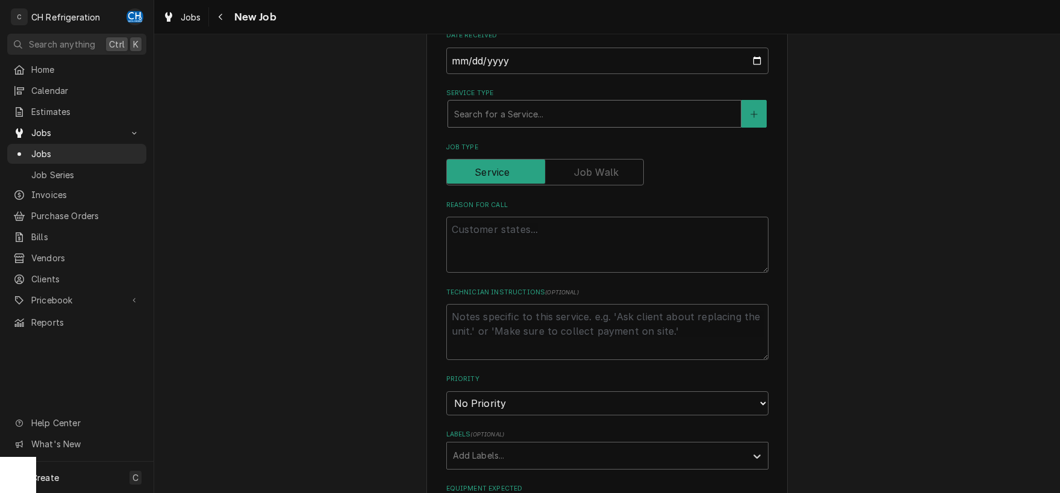
click at [509, 113] on div "Service Type" at bounding box center [594, 114] width 281 height 22
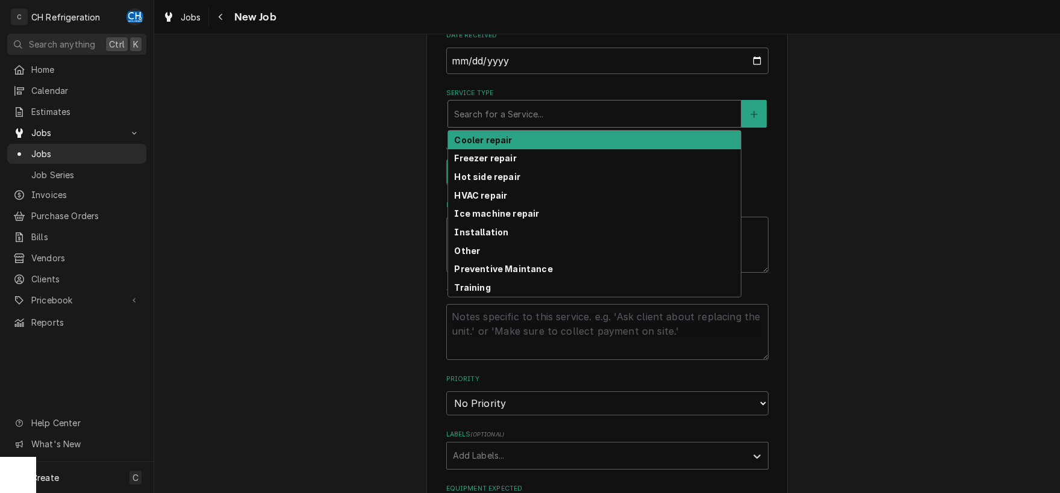
click at [503, 134] on div "Cooler repair" at bounding box center [594, 140] width 293 height 19
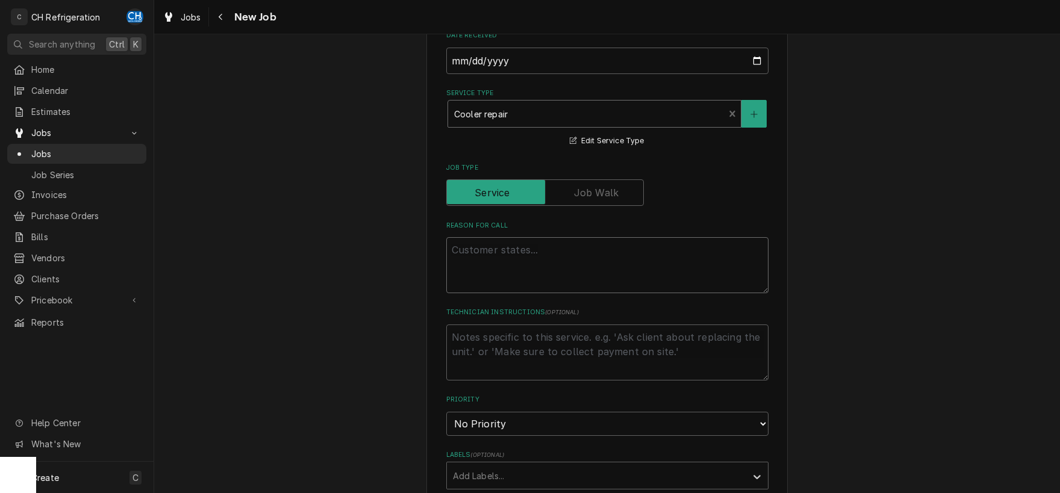
click at [524, 244] on textarea "Reason For Call" at bounding box center [607, 265] width 322 height 56
type textarea "x"
type textarea "r"
type textarea "x"
type textarea "re"
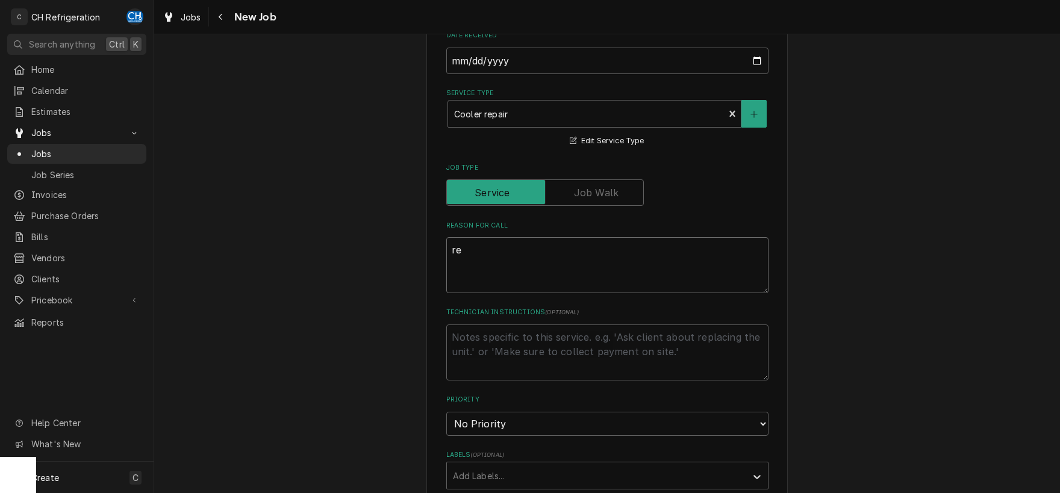
type textarea "x"
type textarea "rea"
type textarea "x"
type textarea "reap"
type textarea "x"
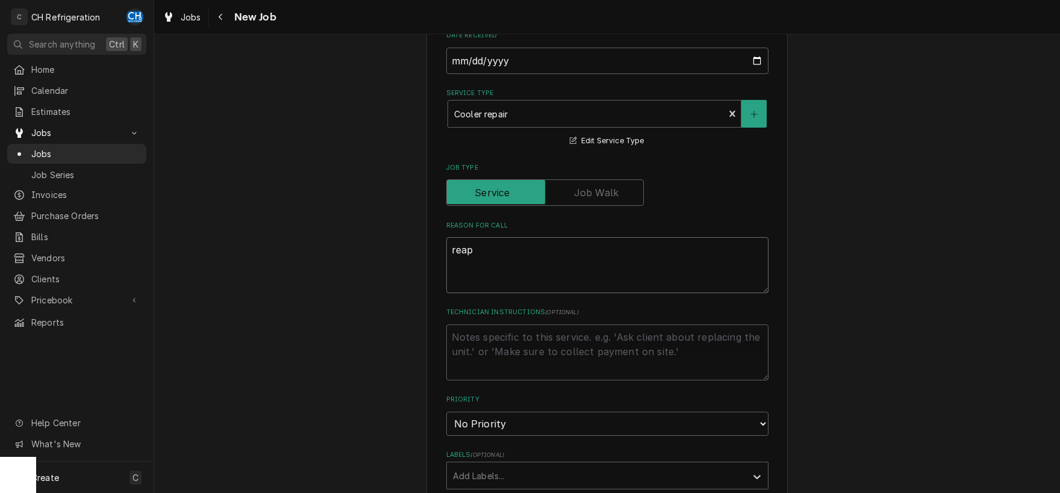
type textarea "reapi"
type textarea "x"
type textarea "reapir"
type textarea "x"
type textarea "reapir"
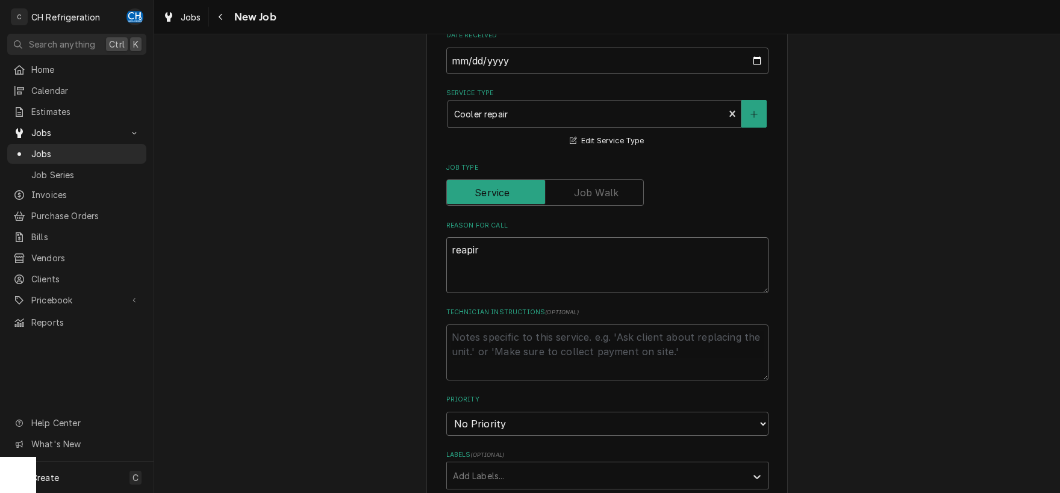
type textarea "x"
type textarea "reapir a"
type textarea "x"
type textarea "reapir as"
type textarea "x"
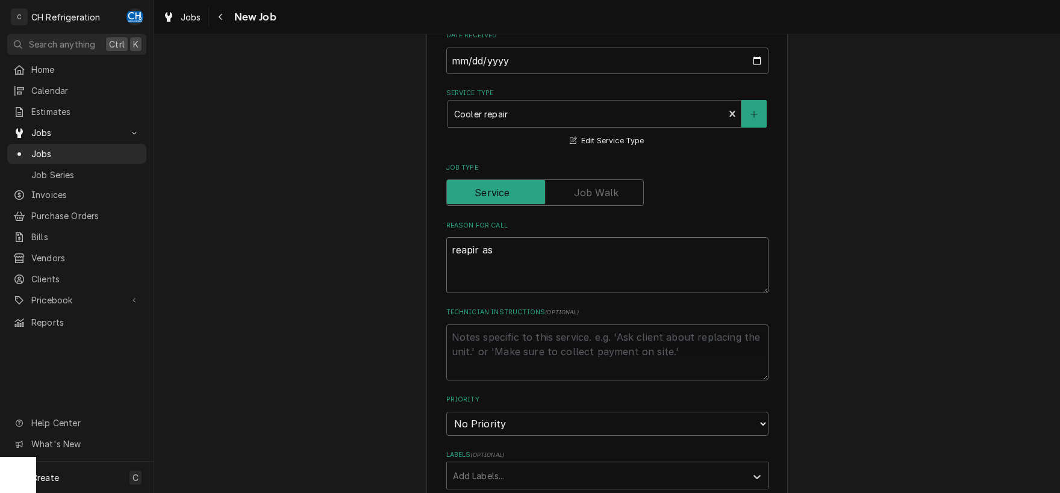
type textarea "reapir as"
type textarea "x"
type textarea "reapir as m"
type textarea "x"
type textarea "reapir as ma"
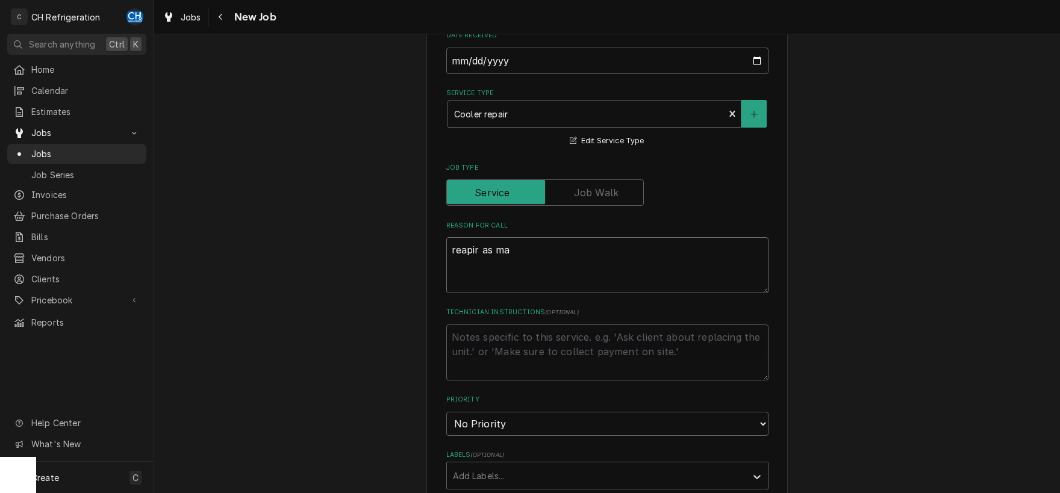
type textarea "x"
type textarea "reapir as man"
type textarea "x"
type textarea "reapir as many"
type textarea "x"
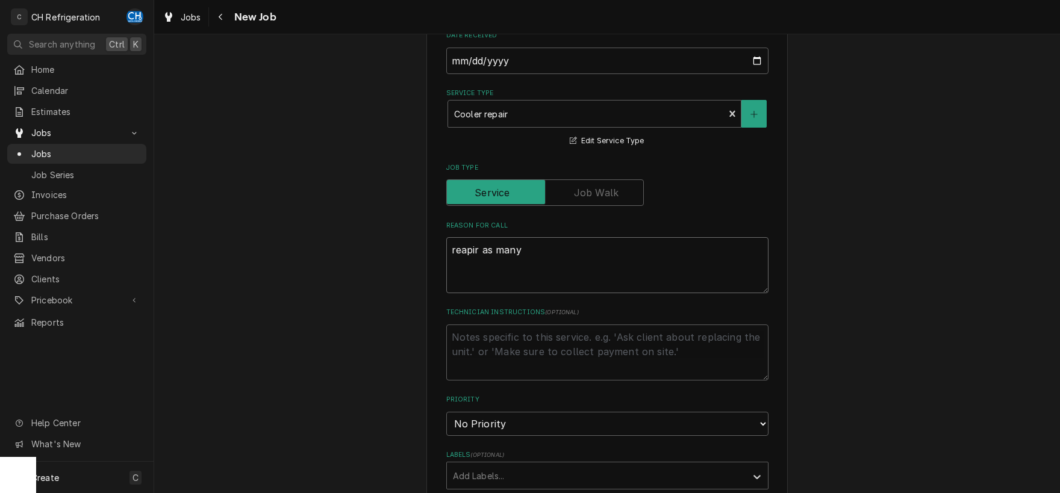
type textarea "reapir as many"
type textarea "x"
type textarea "reapir as many le"
type textarea "x"
type textarea "reapir as many lea"
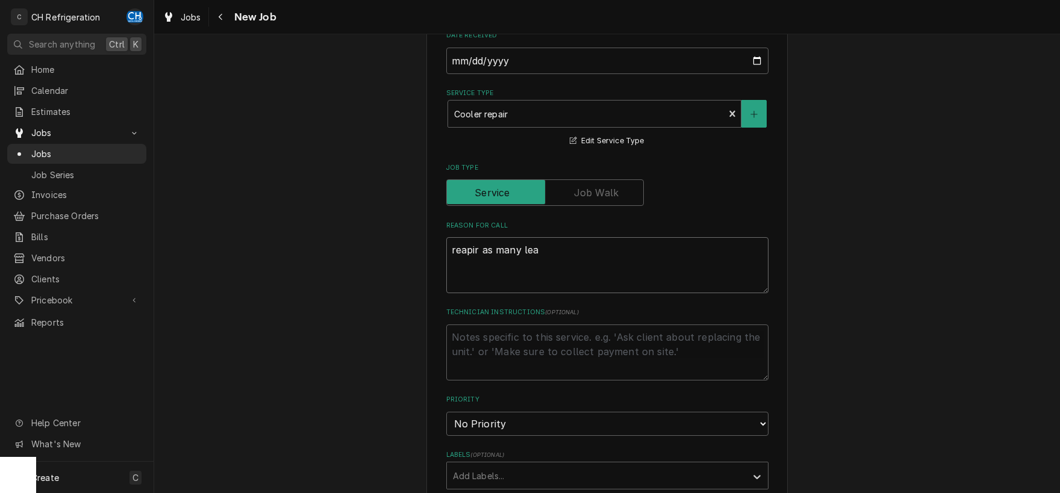
type textarea "x"
type textarea "reapir as many leak"
type textarea "x"
type textarea "reapir as many leaks"
type textarea "x"
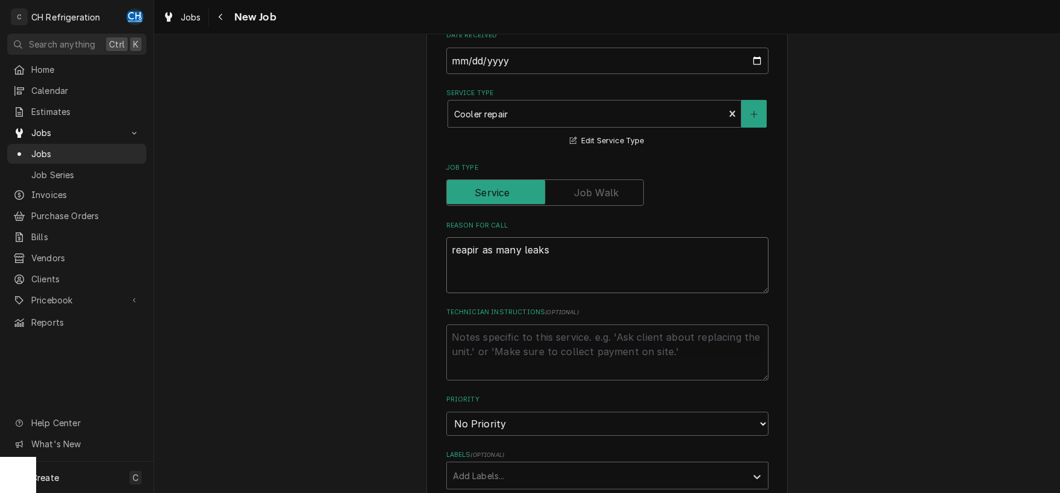
type textarea "reapir as many leaks"
type textarea "x"
type textarea "reapir as many leaks o"
type textarea "x"
type textarea "reapir as many leaks on"
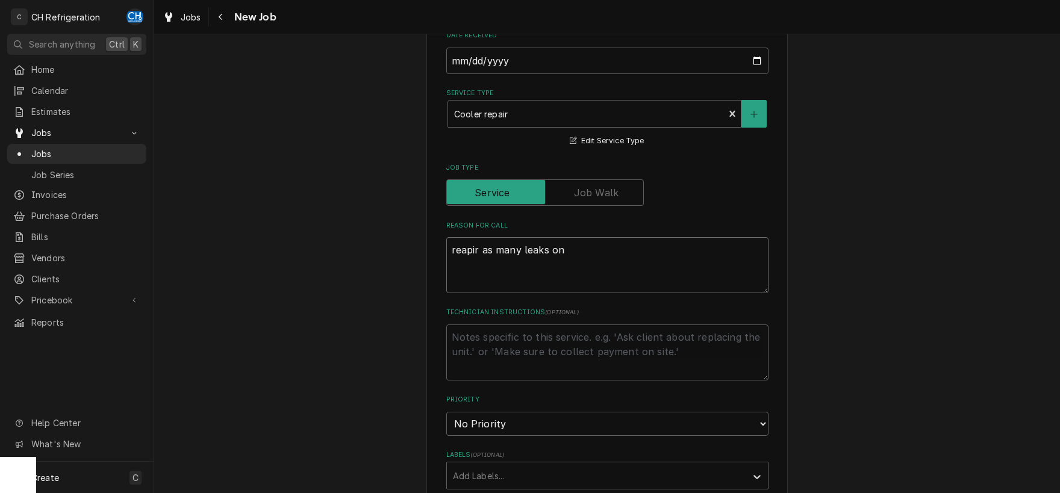
type textarea "x"
type textarea "reapir as many leaks on"
type textarea "x"
type textarea "reapir as many leaks on t"
type textarea "x"
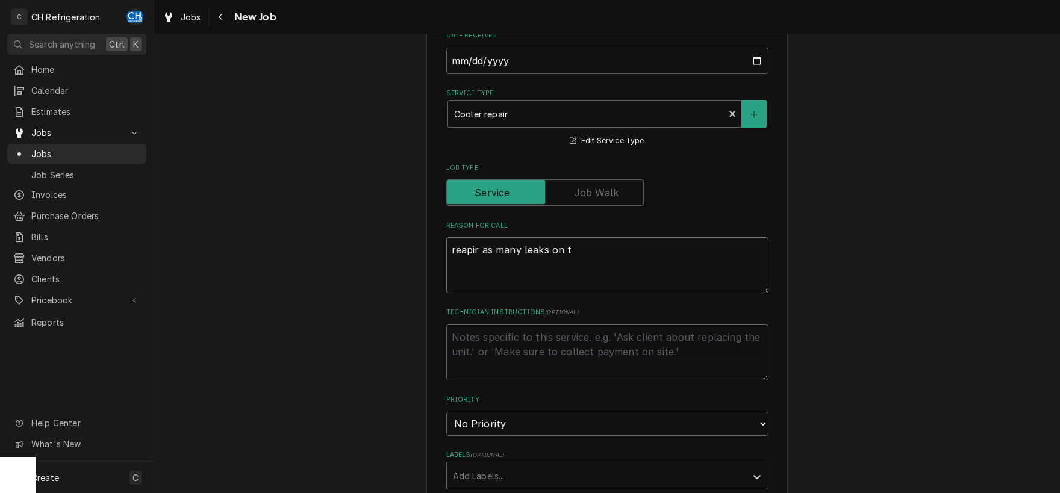
type textarea "reapir as many leaks on th"
type textarea "x"
type textarea "reapir as many leaks on the"
type textarea "x"
type textarea "reapir as many leaks on the"
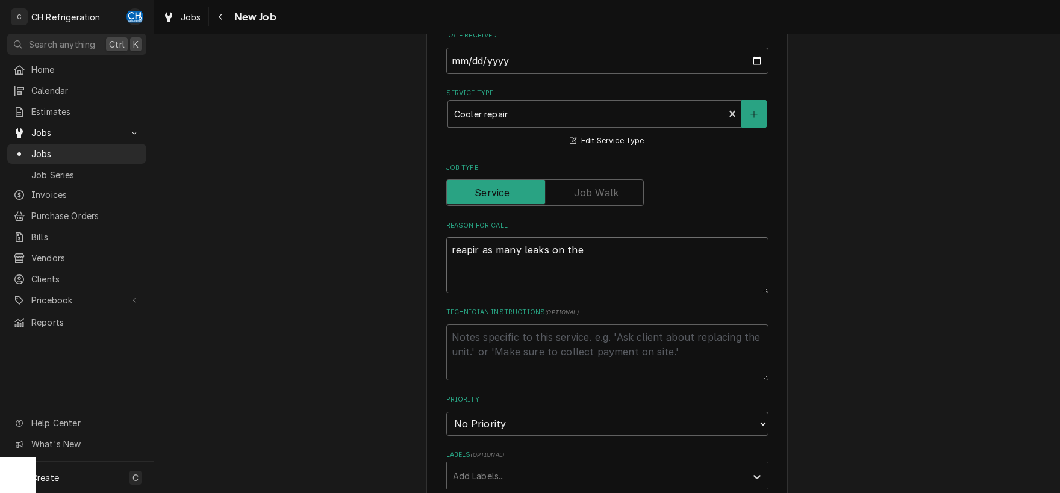
type textarea "x"
type textarea "repair as many leaks on the"
click at [600, 253] on textarea "repair as many leaks on the" at bounding box center [607, 265] width 322 height 56
type textarea "x"
type textarea "repair as many leaks on the w"
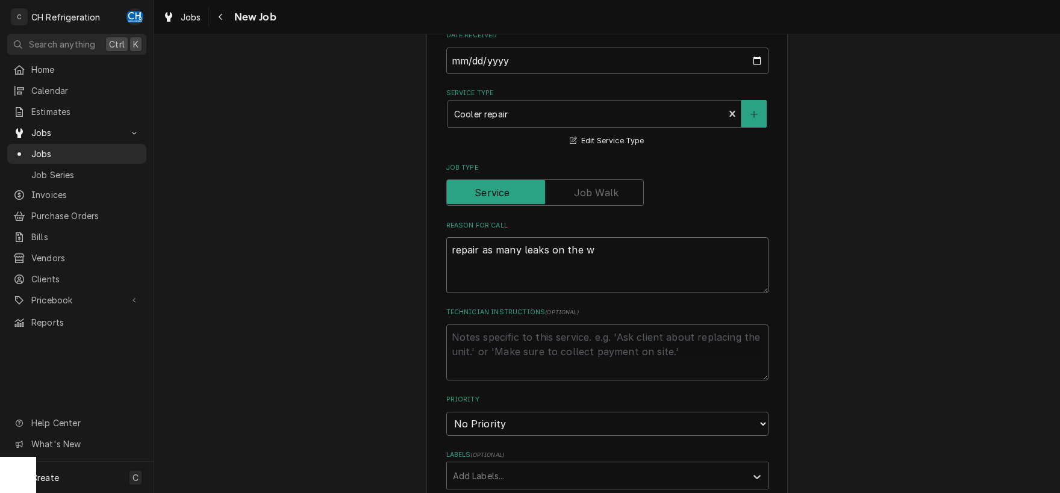
type textarea "x"
type textarea "repair as many leaks on the wa"
type textarea "x"
type textarea "repair as many leaks on the wal"
type textarea "x"
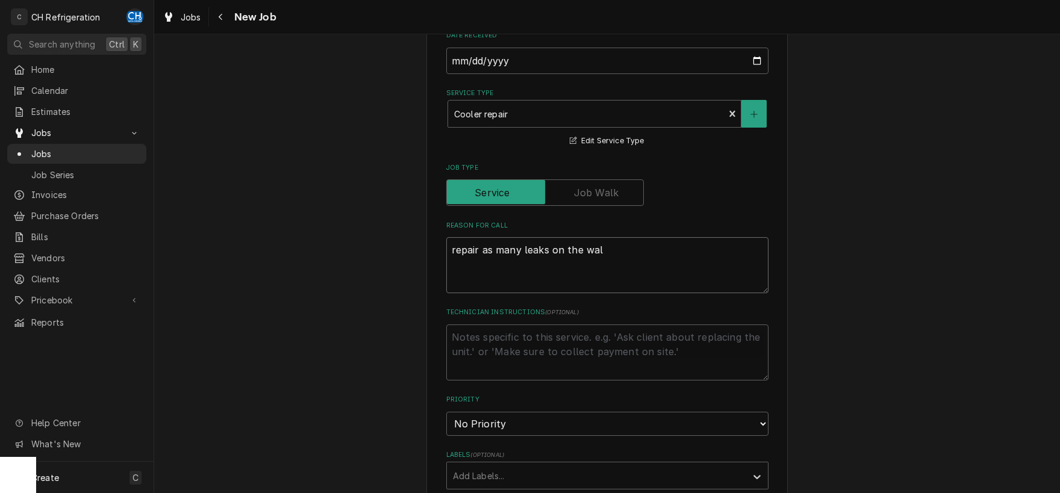
type textarea "repair as many leaks on the walk"
type textarea "x"
type textarea "repair as many leaks on the walk-"
type textarea "x"
type textarea "repair as many leaks on the walk-i"
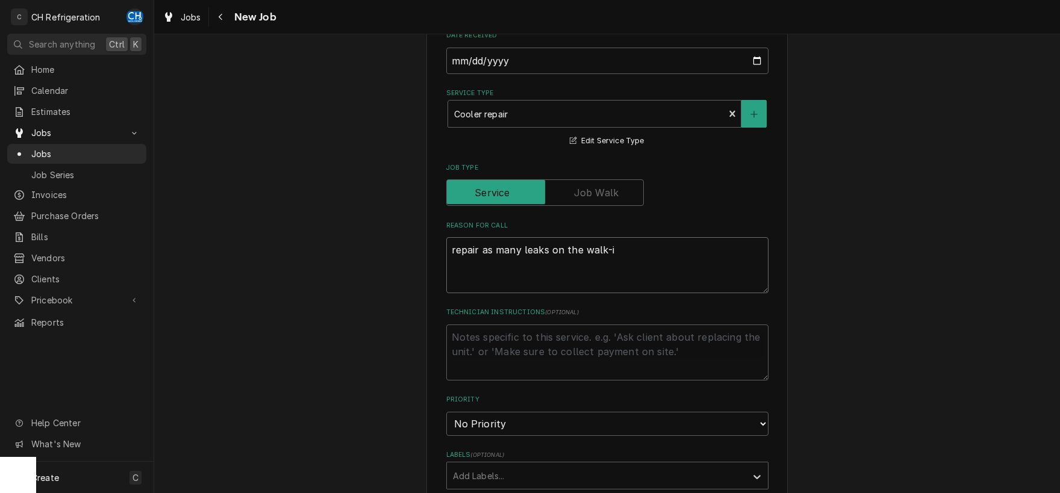
type textarea "x"
type textarea "repair as many leaks on the walk-in"
type textarea "x"
type textarea "repair as many leaks on the walk-in"
type textarea "x"
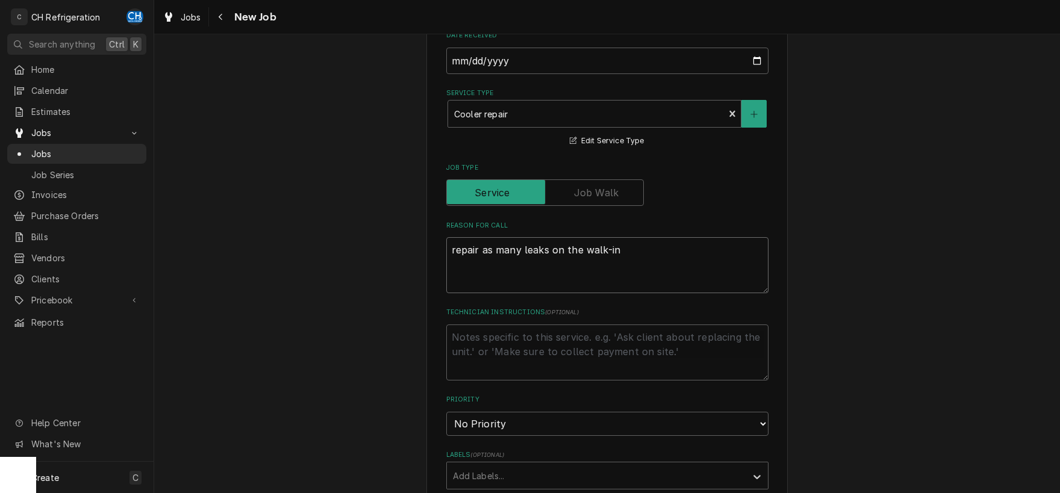
type textarea "repair as many leaks on the walk-in c"
type textarea "x"
type textarea "repair as many leaks on the walk-in co"
type textarea "x"
type textarea "repair as many leaks on the walk-in coo"
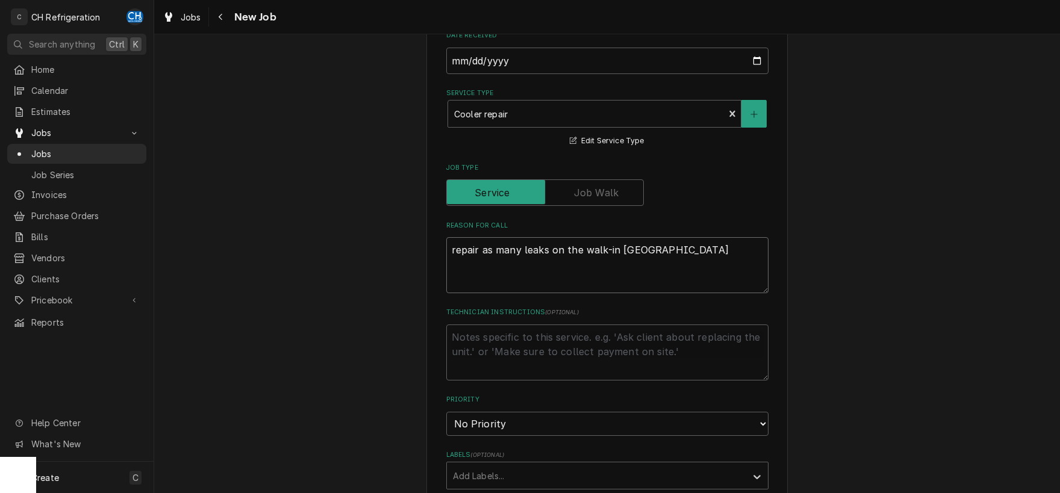
type textarea "x"
type textarea "repair as many leaks on the walk-in cool"
type textarea "x"
type textarea "repair as many leaks on the walk-in coole"
type textarea "x"
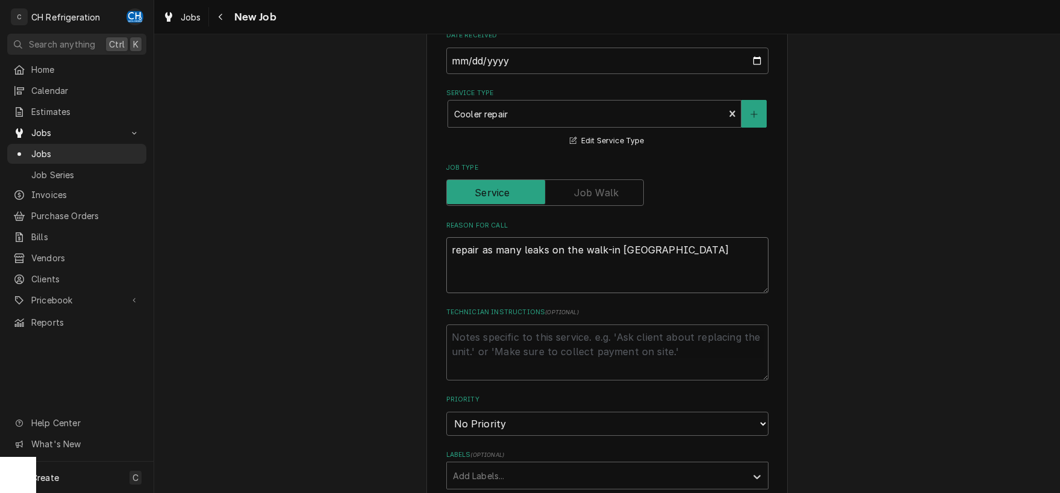
type textarea "repair as many leaks on the walk-in cooler"
type textarea "x"
type textarea "repair as many leaks on the walk-in cooler"
type textarea "x"
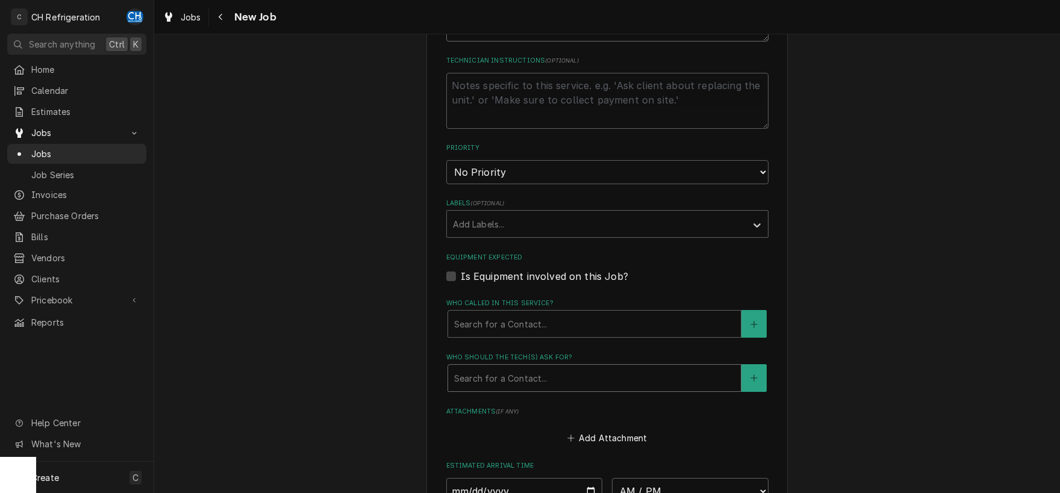
type textarea "repair as many leaks on the walk-in cooler"
click at [530, 374] on div "Who should the tech(s) ask for?" at bounding box center [594, 378] width 281 height 22
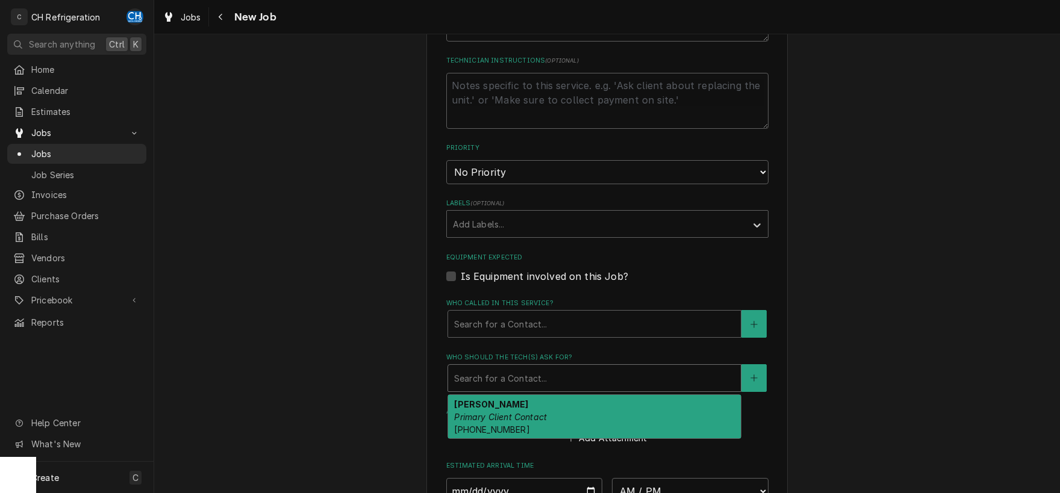
click at [530, 412] on em "Primary Client Contact" at bounding box center [500, 417] width 93 height 10
type textarea "x"
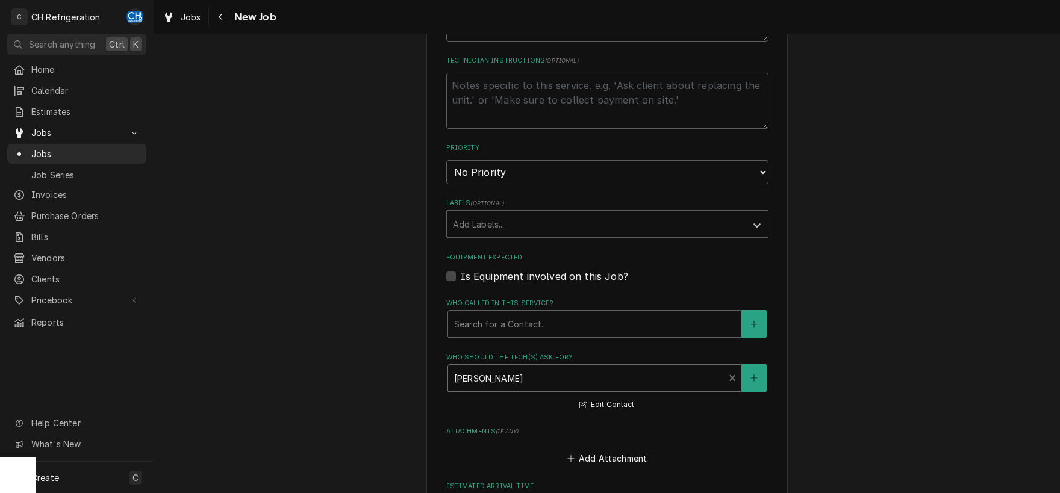
scroll to position [881, 0]
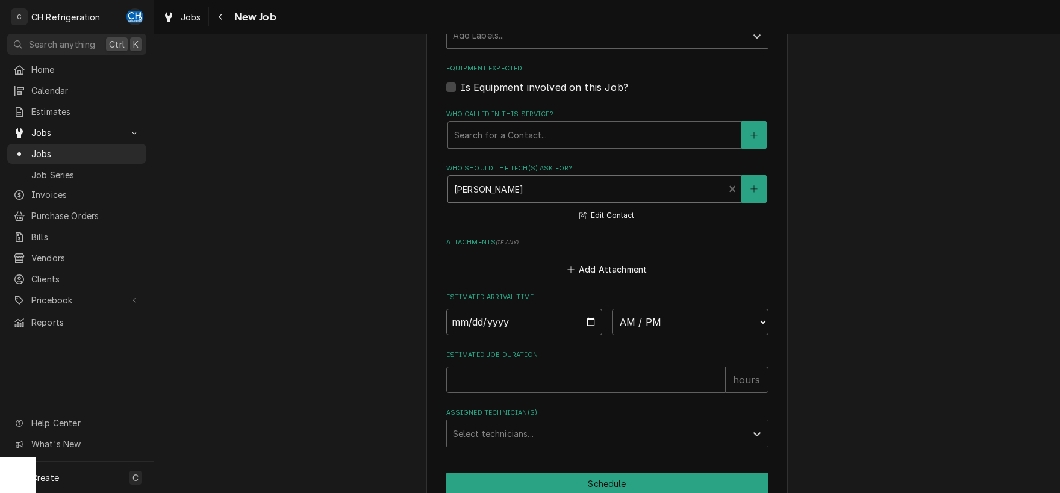
click at [586, 320] on input "Date" at bounding box center [524, 322] width 157 height 26
type input "2025-10-01"
click at [612, 309] on select "AM / PM 6:00 AM 6:15 AM 6:30 AM 6:45 AM 7:00 AM 7:15 AM 7:30 AM 7:45 AM 8:00 AM…" at bounding box center [690, 322] width 157 height 26
type textarea "x"
select select "11:00:00"
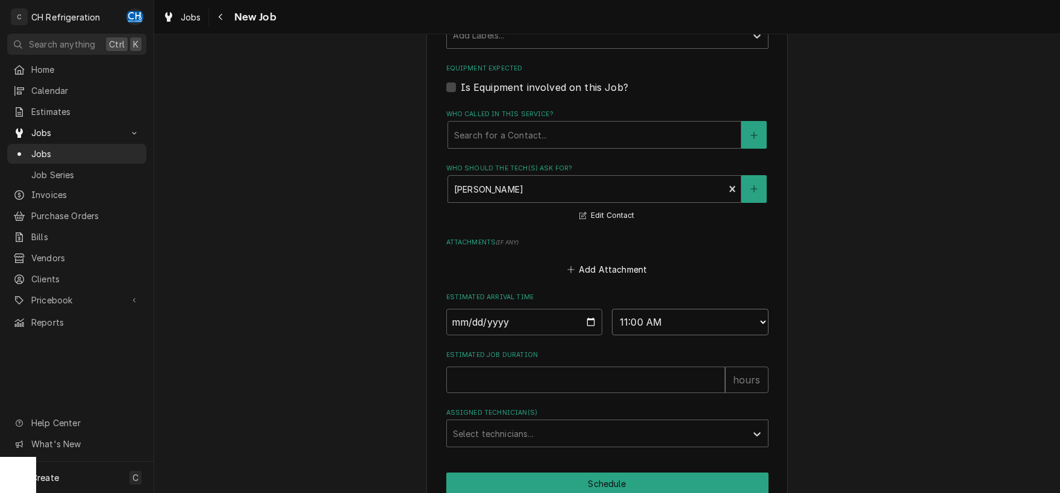
click option "11:00 AM" at bounding box center [0, 0] width 0 height 0
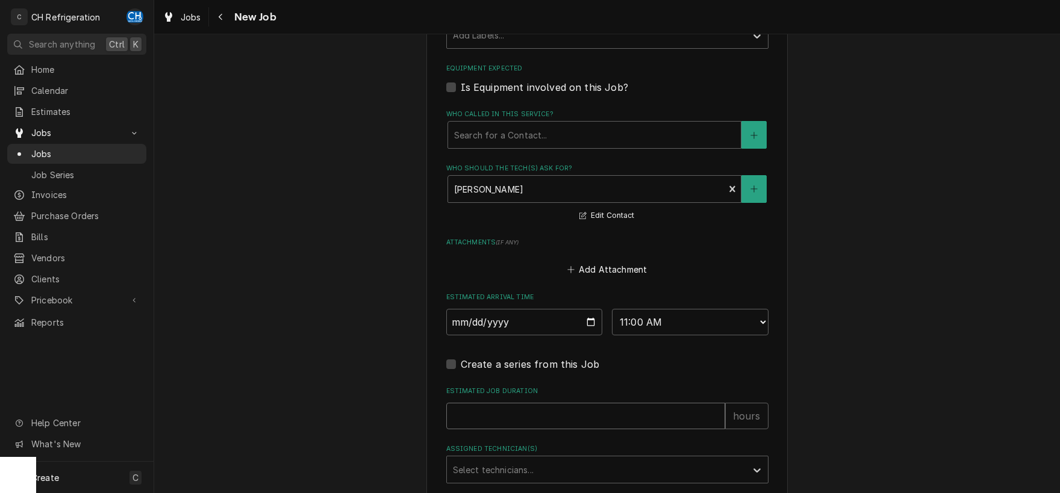
click at [562, 414] on input "Estimated Job Duration" at bounding box center [585, 416] width 279 height 26
type textarea "x"
type input "2"
type textarea "x"
type input "2"
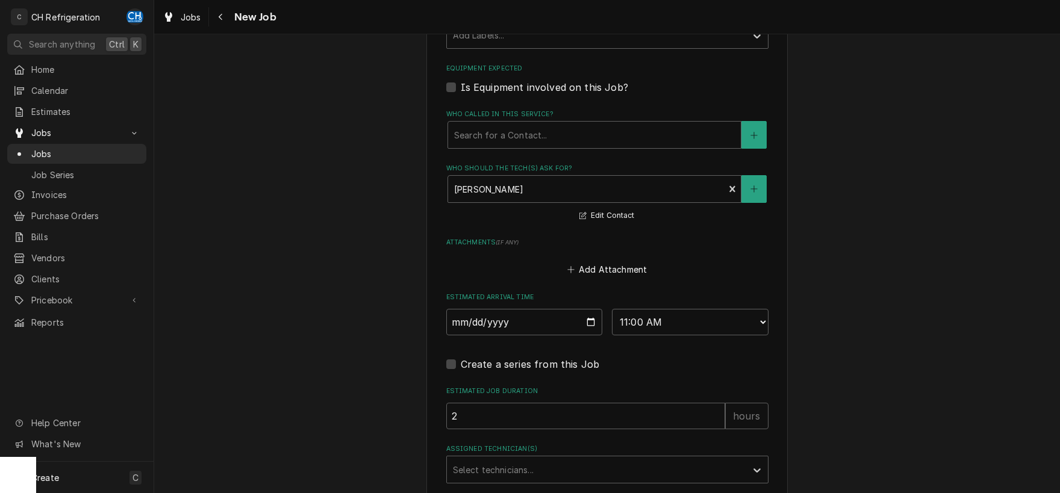
scroll to position [973, 0]
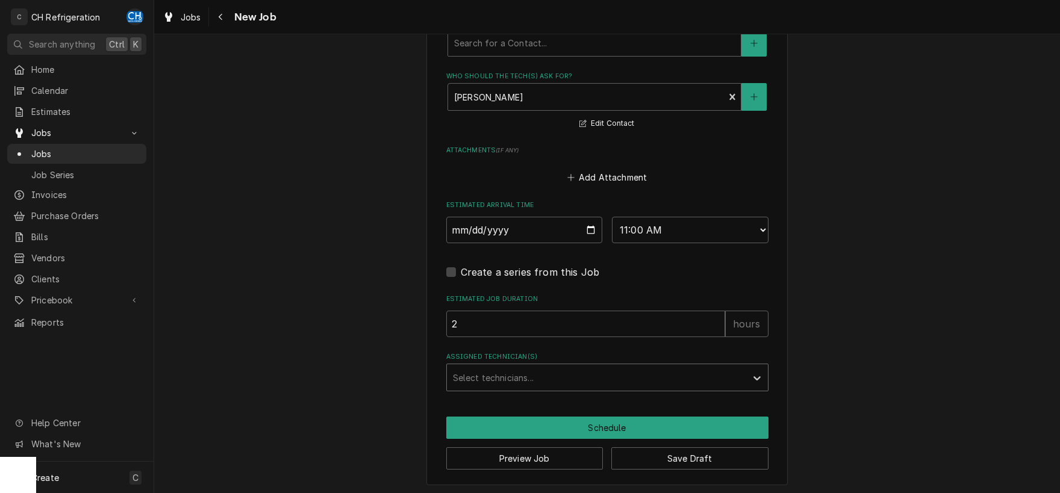
click at [506, 370] on div "Assigned Technician(s)" at bounding box center [596, 378] width 287 height 22
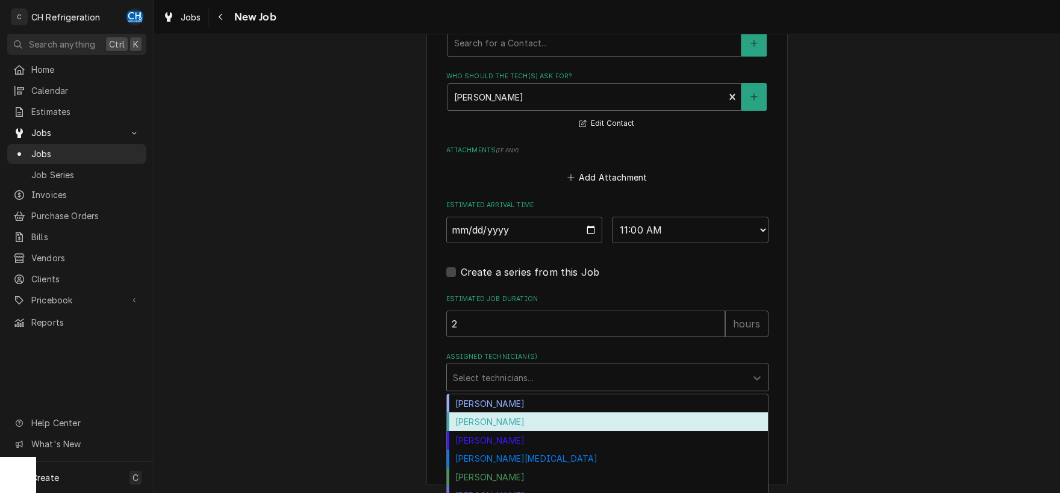
click at [502, 414] on div "Fred Gonzalez" at bounding box center [607, 421] width 321 height 19
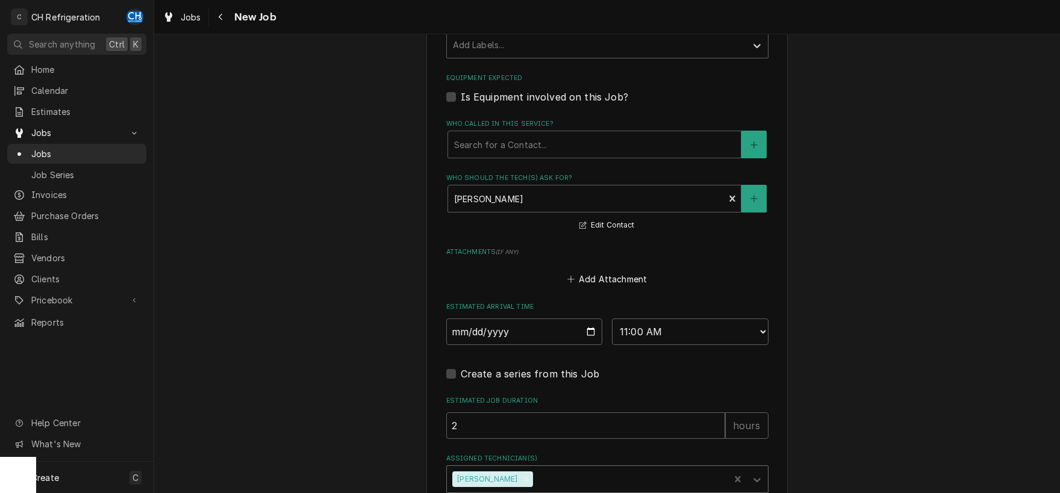
scroll to position [943, 0]
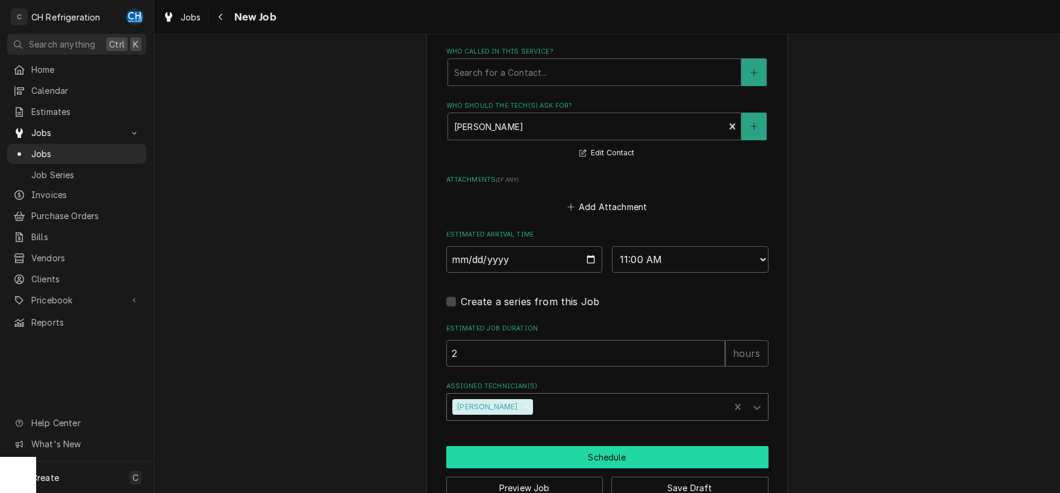
click at [573, 450] on button "Schedule" at bounding box center [607, 457] width 322 height 22
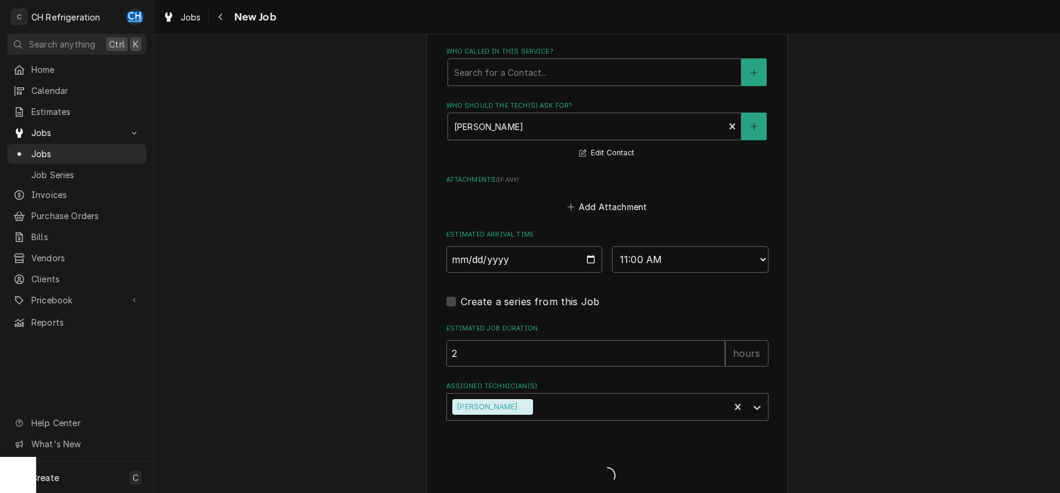
type textarea "x"
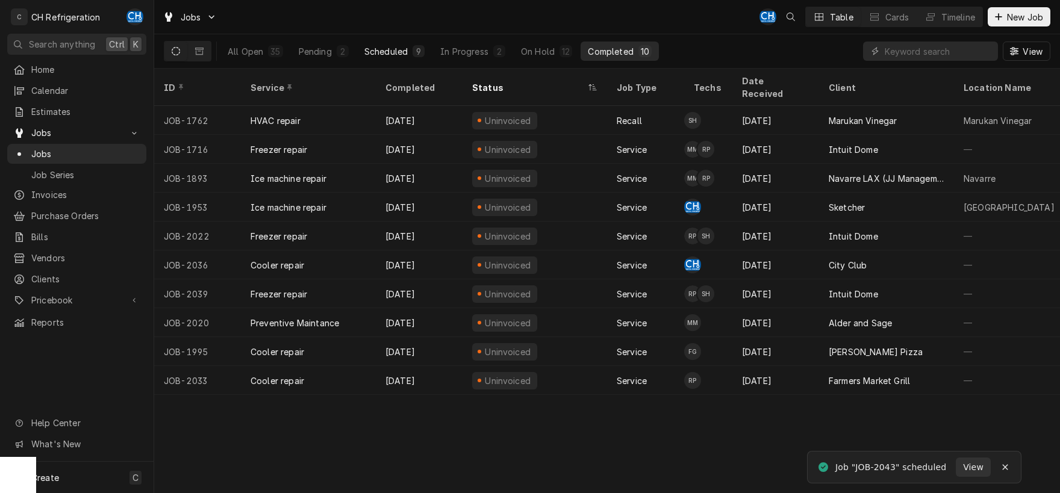
click at [394, 47] on div "Scheduled" at bounding box center [385, 51] width 43 height 13
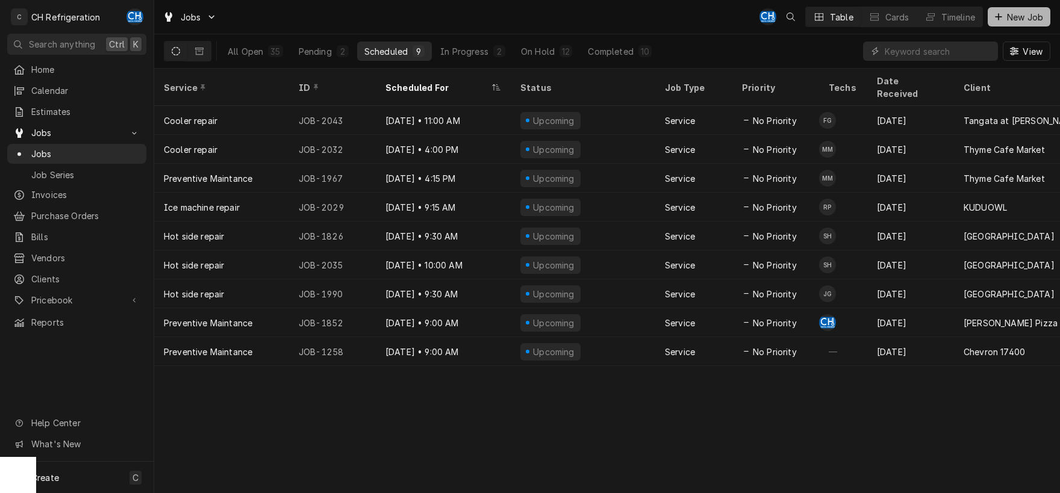
click at [995, 17] on icon "Dynamic Content Wrapper" at bounding box center [998, 16] width 7 height 7
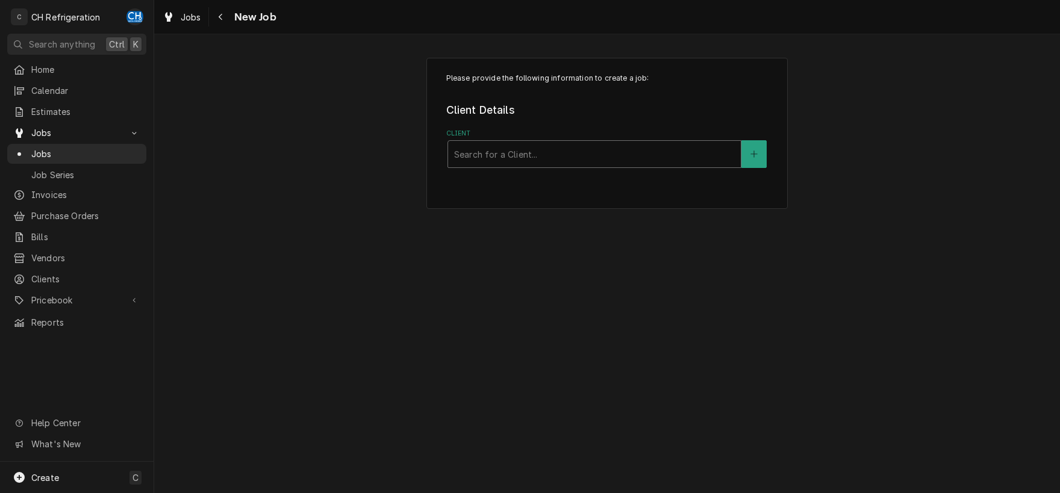
drag, startPoint x: 0, startPoint y: 0, endPoint x: 509, endPoint y: 156, distance: 532.6
click at [511, 156] on div "Client" at bounding box center [594, 154] width 281 height 22
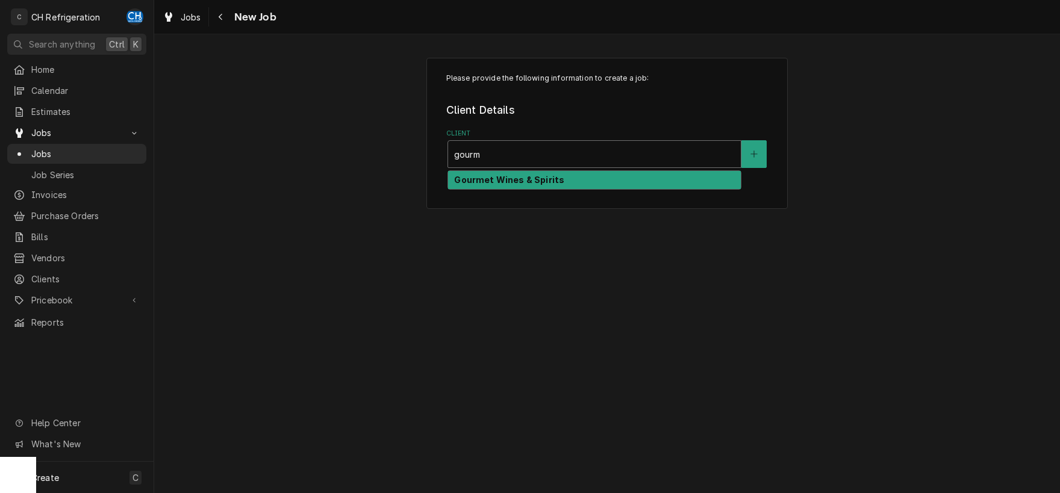
type input "gourm"
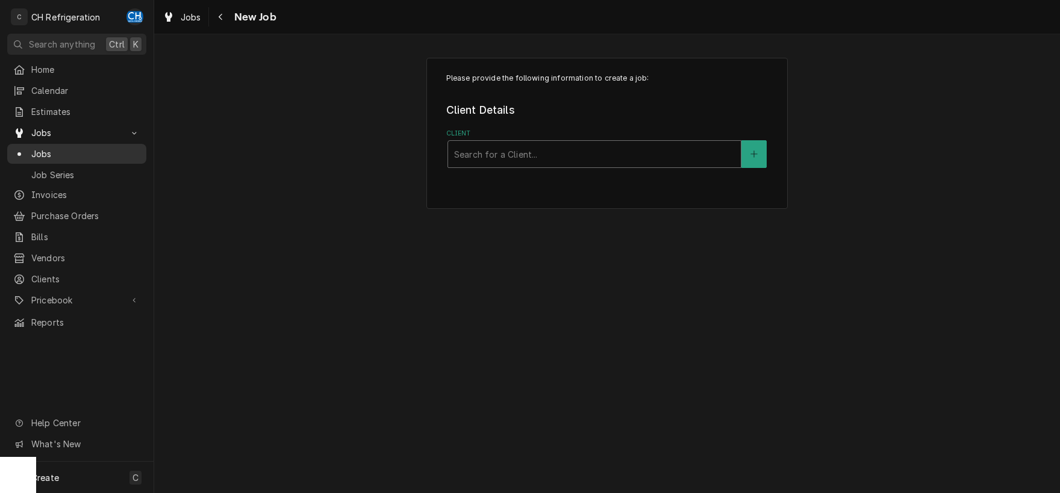
click at [47, 147] on span "Jobs" at bounding box center [85, 153] width 109 height 13
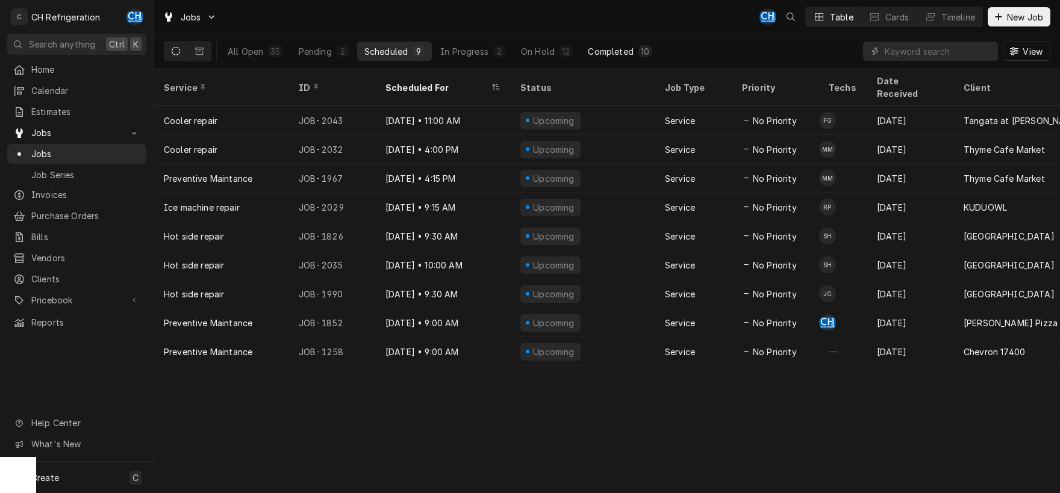
click at [603, 48] on div "Completed" at bounding box center [610, 51] width 45 height 13
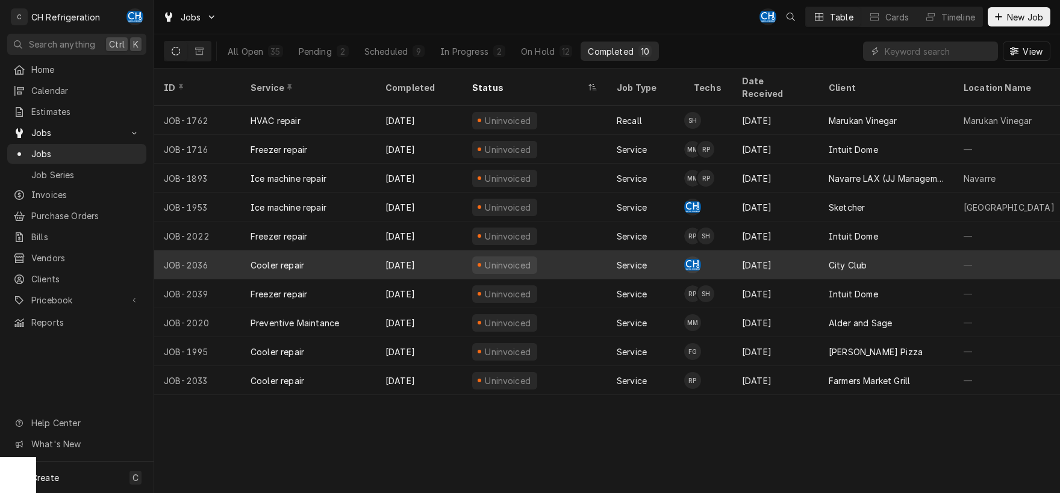
click at [796, 250] on div "[DATE]" at bounding box center [775, 264] width 87 height 29
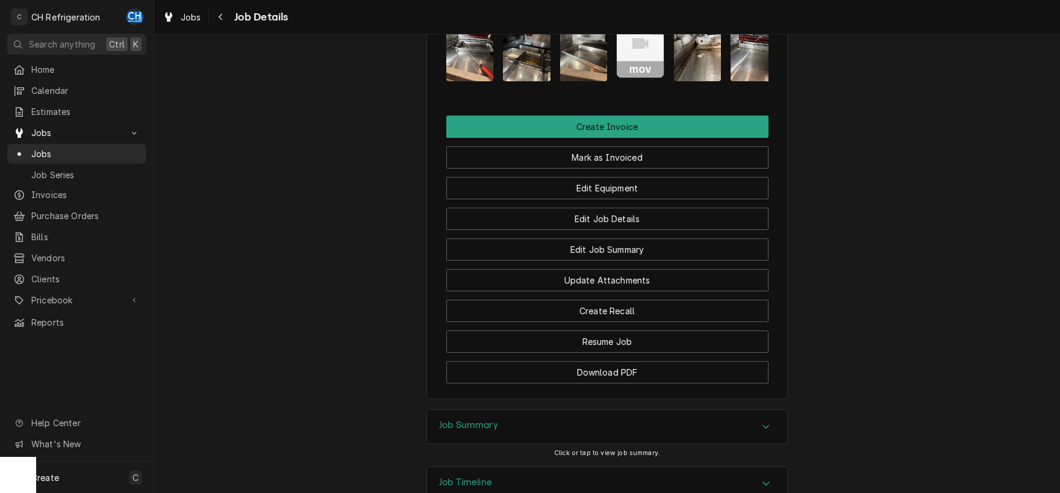
scroll to position [903, 0]
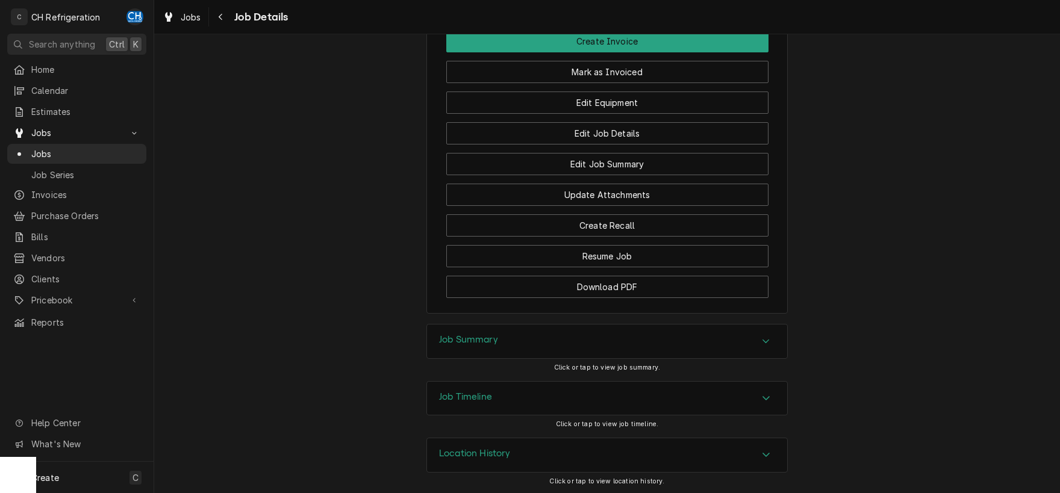
click at [675, 338] on div "Job Summary" at bounding box center [607, 341] width 360 height 34
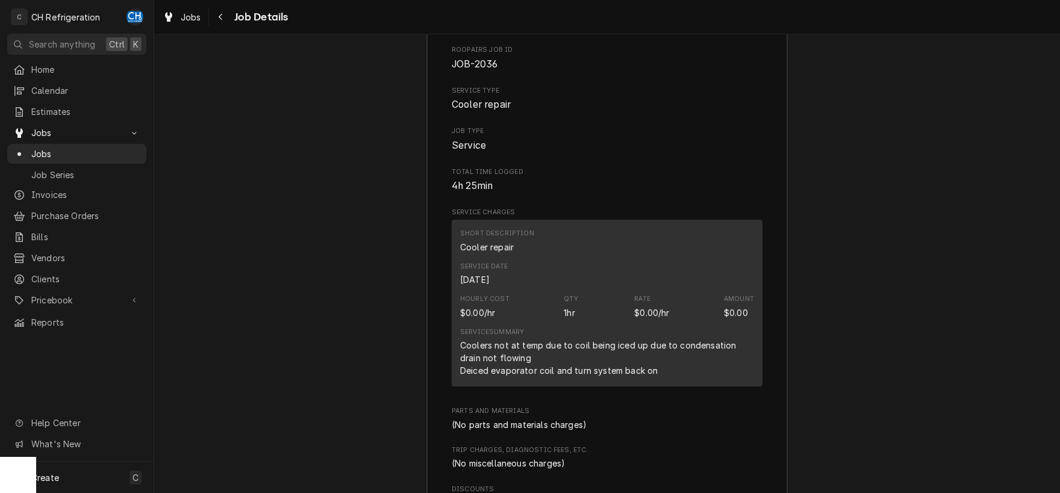
scroll to position [1281, 0]
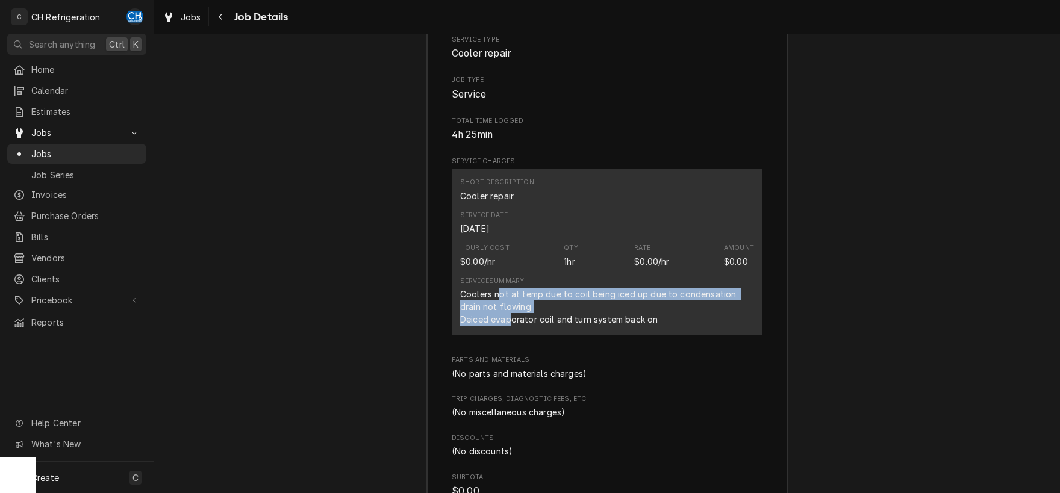
drag, startPoint x: 500, startPoint y: 293, endPoint x: 500, endPoint y: 314, distance: 21.7
click at [508, 312] on div "Coolers not at temp due to coil being iced up due to condensation drain not flo…" at bounding box center [607, 307] width 294 height 38
click at [489, 315] on div "Coolers not at temp due to coil being iced up due to condensation drain not flo…" at bounding box center [607, 307] width 294 height 38
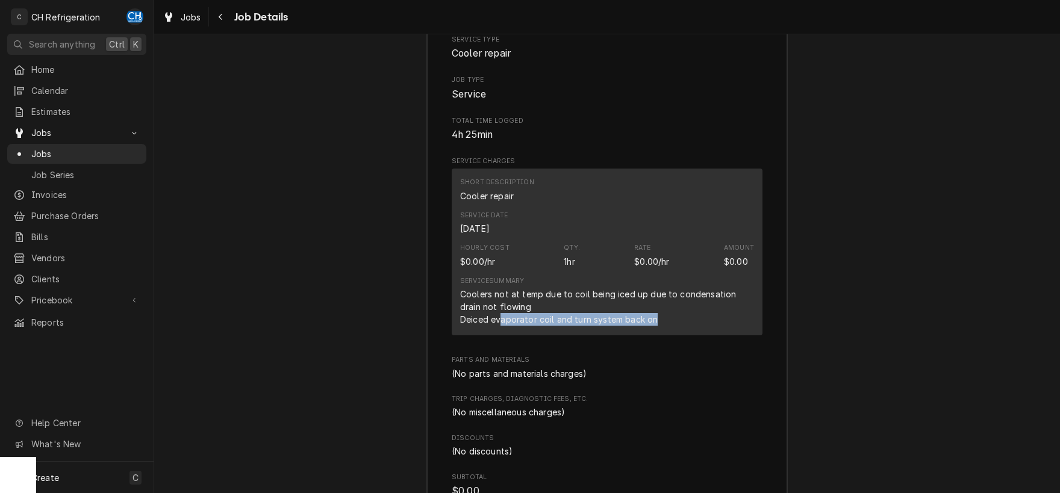
drag, startPoint x: 510, startPoint y: 317, endPoint x: 662, endPoint y: 317, distance: 152.3
click at [662, 317] on div "Coolers not at temp due to coil being iced up due to condensation drain not flo…" at bounding box center [607, 307] width 294 height 38
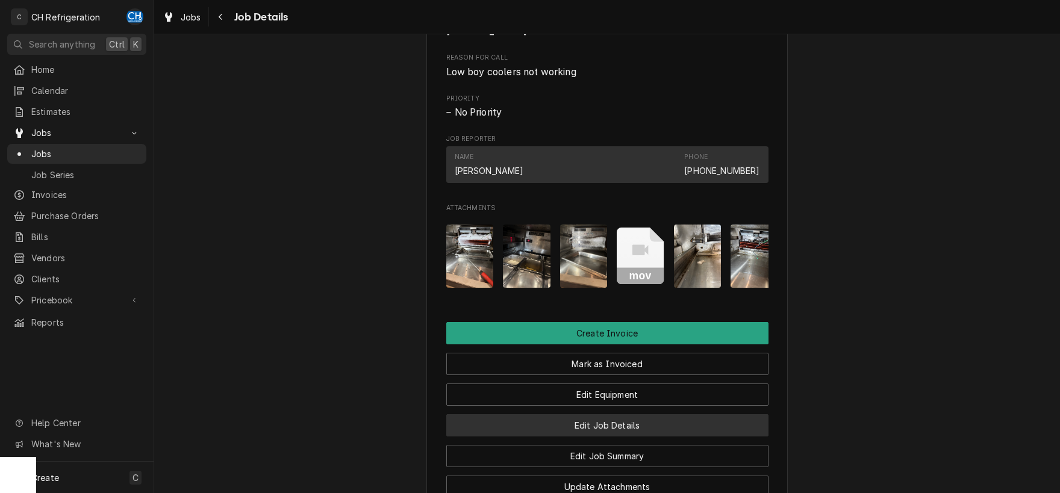
scroll to position [722, 0]
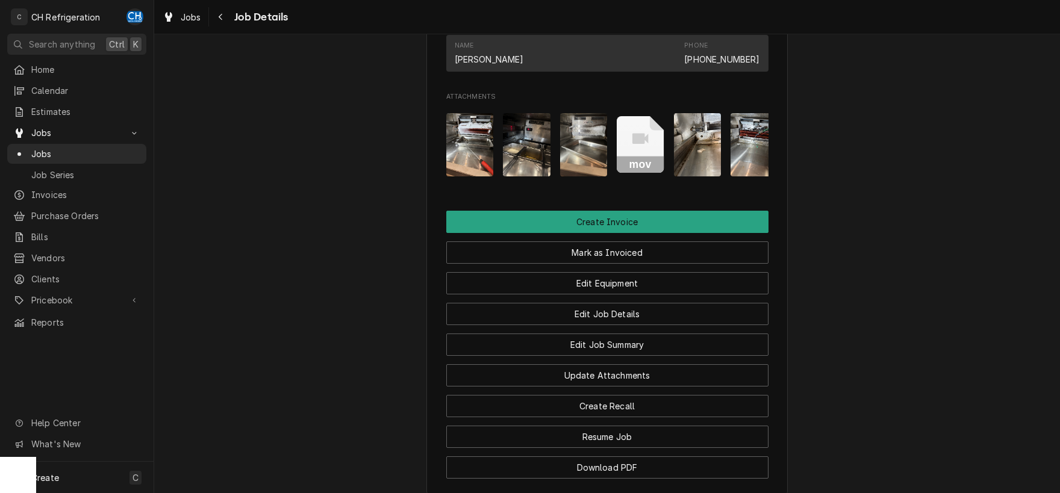
click at [464, 169] on img "Attachments" at bounding box center [470, 144] width 48 height 63
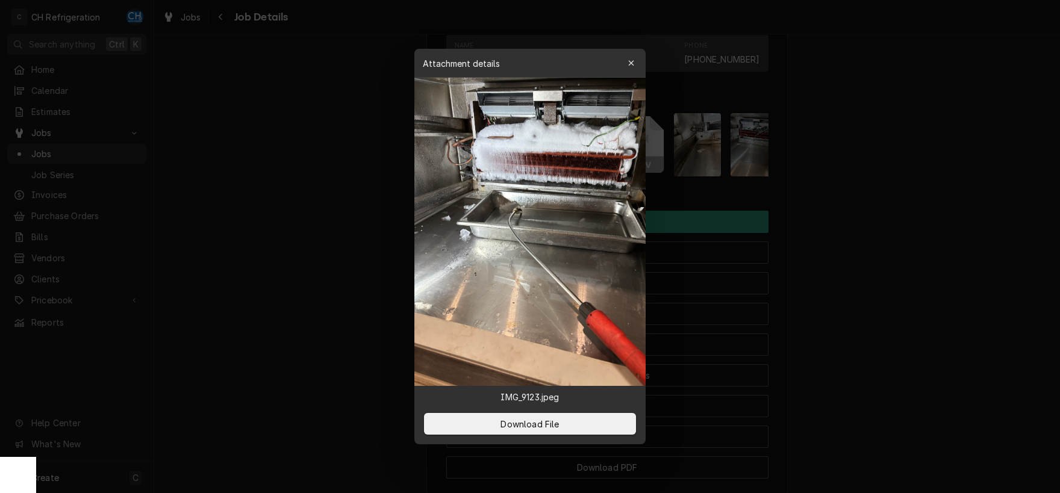
click at [827, 201] on div at bounding box center [530, 246] width 1060 height 493
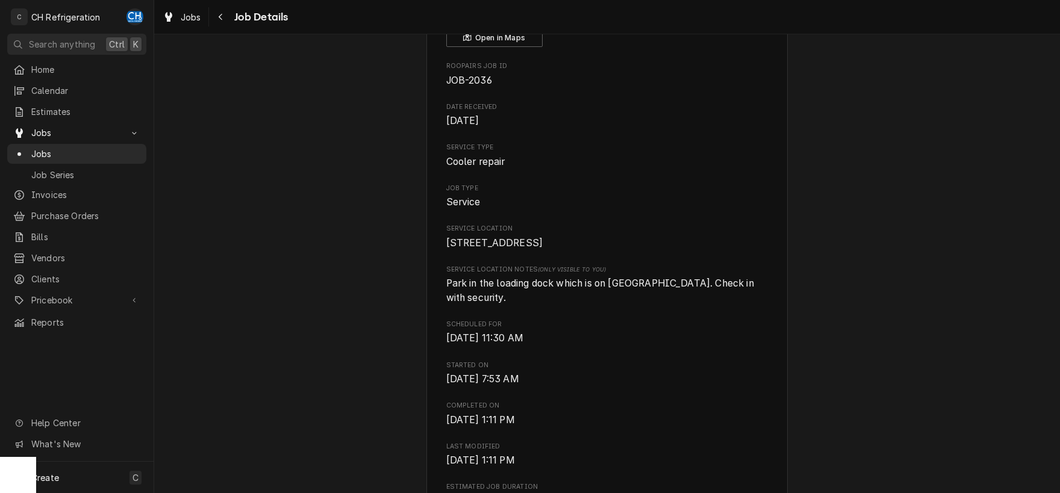
scroll to position [0, 0]
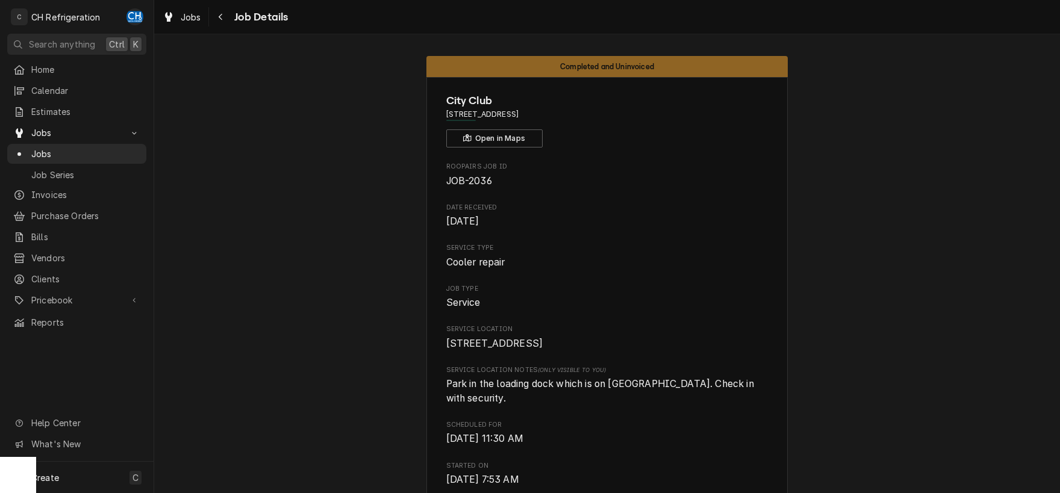
drag, startPoint x: 592, startPoint y: 108, endPoint x: 442, endPoint y: 110, distance: 149.9
click at [462, 110] on span "[STREET_ADDRESS]" at bounding box center [607, 114] width 322 height 11
drag, startPoint x: 449, startPoint y: 113, endPoint x: 604, endPoint y: 114, distance: 155.9
click at [604, 114] on span "[STREET_ADDRESS]" at bounding box center [607, 114] width 322 height 11
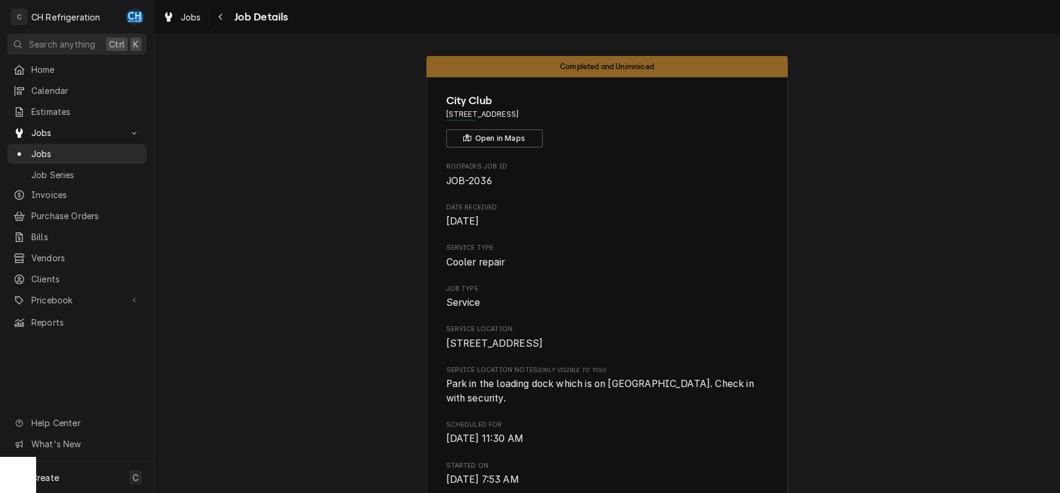
copy span "[STREET_ADDRESS]"
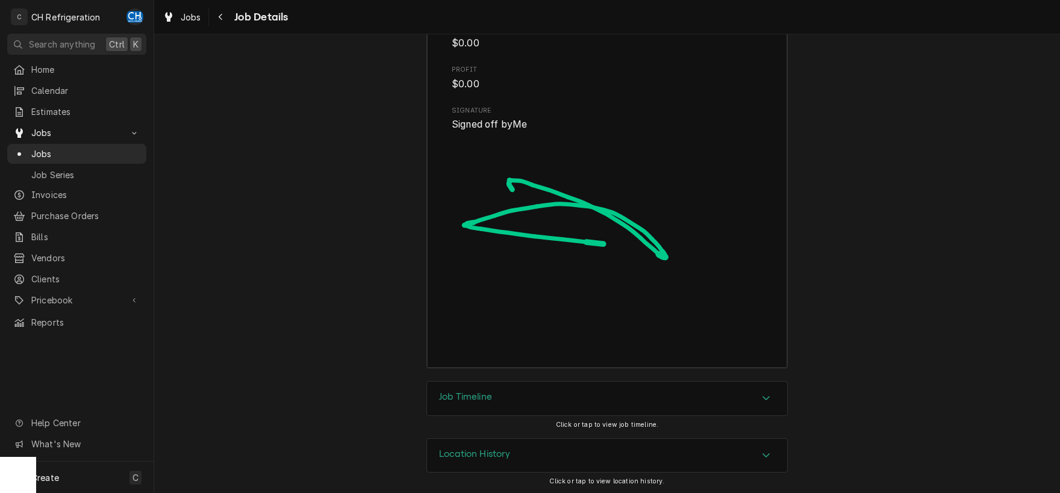
scroll to position [1729, 0]
click at [763, 398] on icon "Accordion Header" at bounding box center [766, 398] width 8 height 10
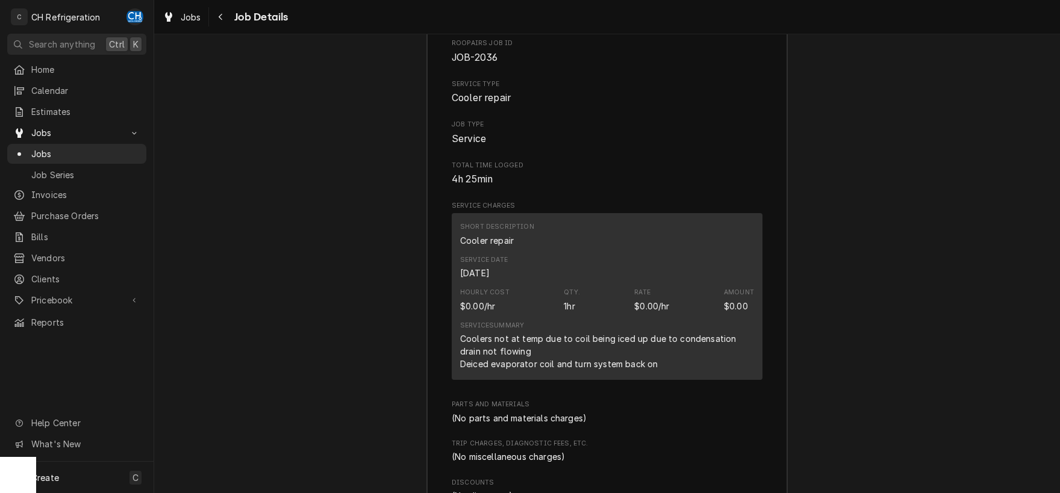
scroll to position [1235, 0]
click at [49, 147] on span "Jobs" at bounding box center [85, 153] width 109 height 13
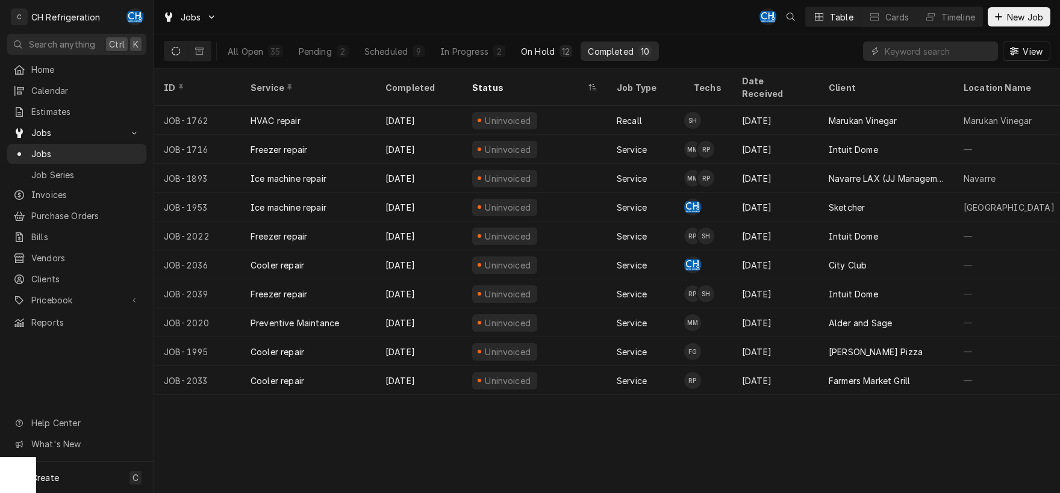
click at [548, 50] on div "On Hold" at bounding box center [538, 51] width 34 height 13
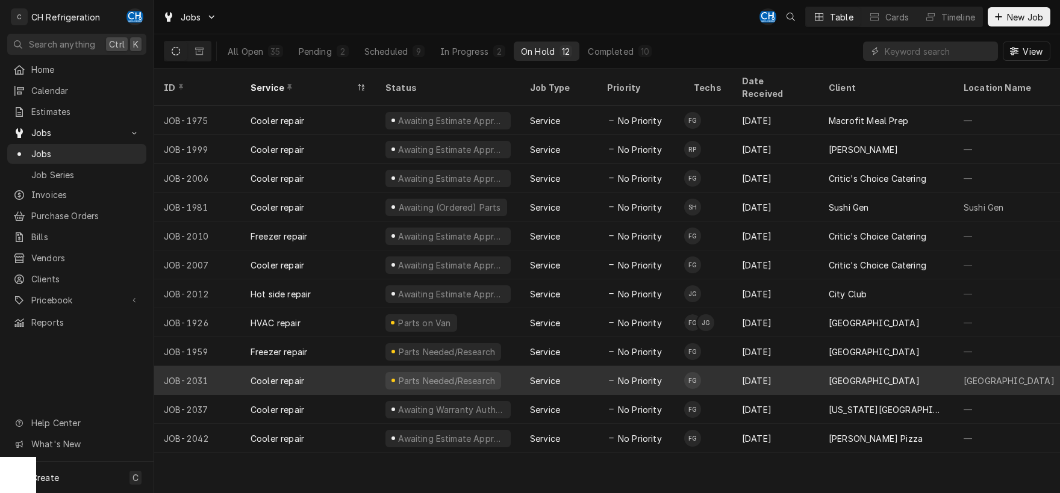
click at [843, 374] on div "[GEOGRAPHIC_DATA]" at bounding box center [873, 380] width 91 height 13
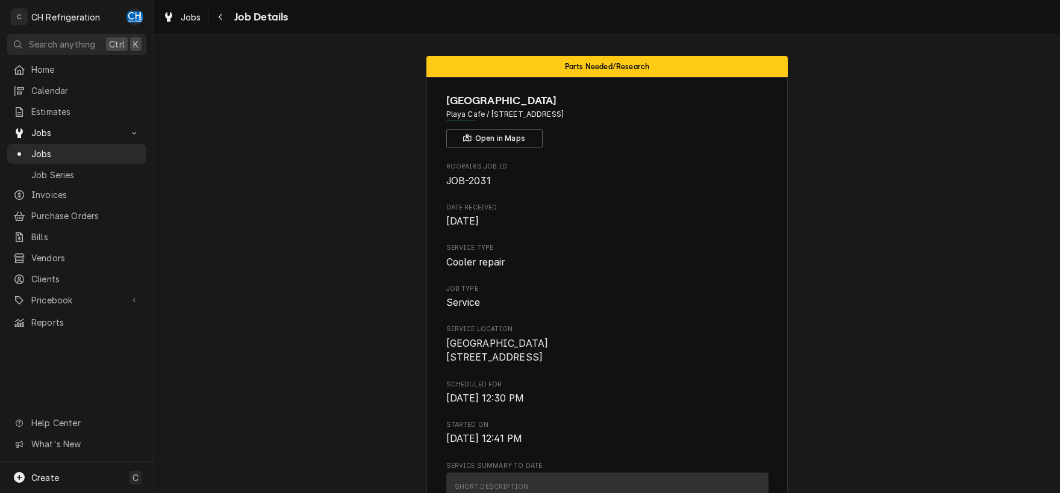
scroll to position [377, 0]
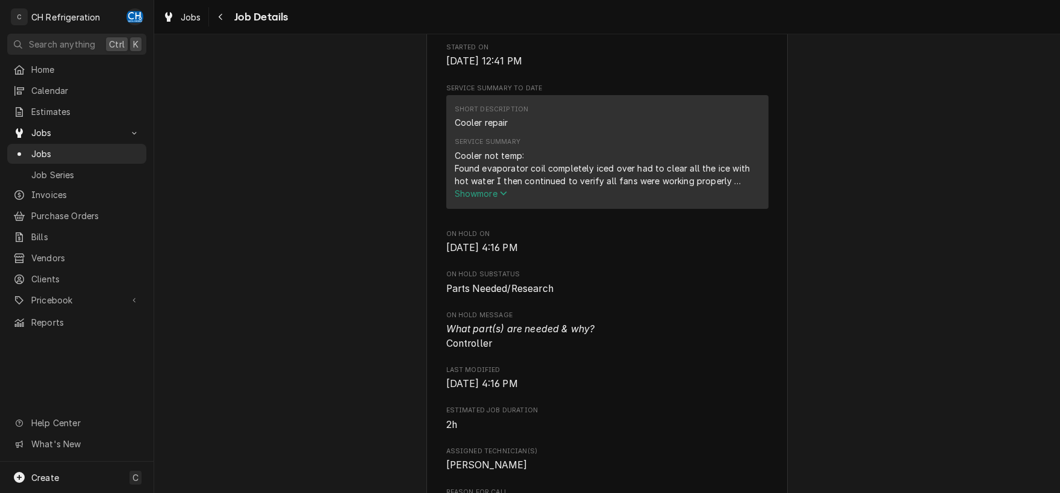
click at [497, 199] on span "Show more" at bounding box center [481, 193] width 53 height 10
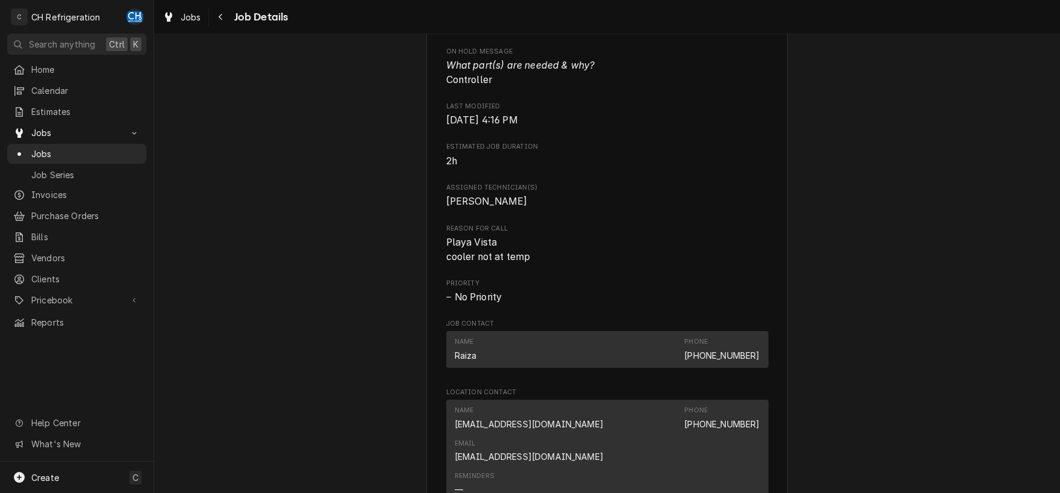
scroll to position [943, 0]
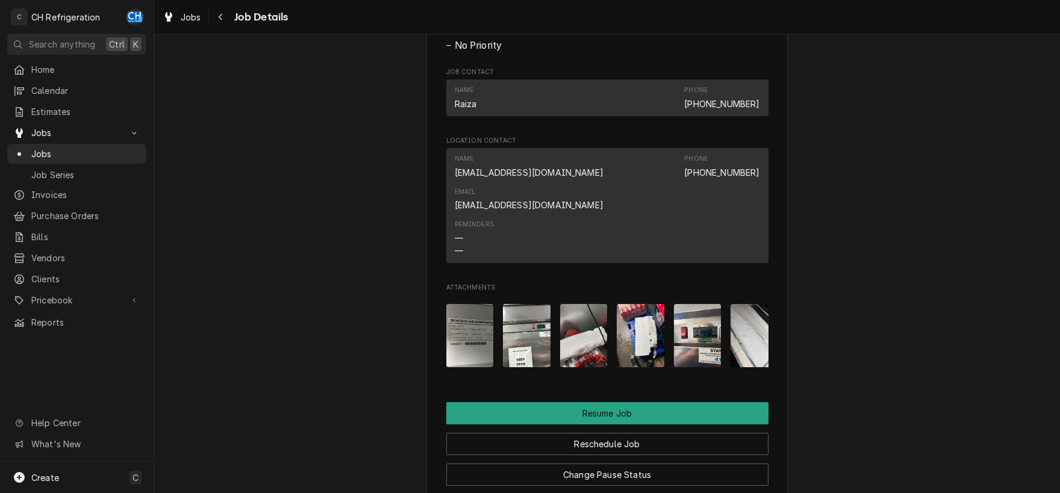
click at [478, 328] on img "Attachments" at bounding box center [470, 335] width 48 height 63
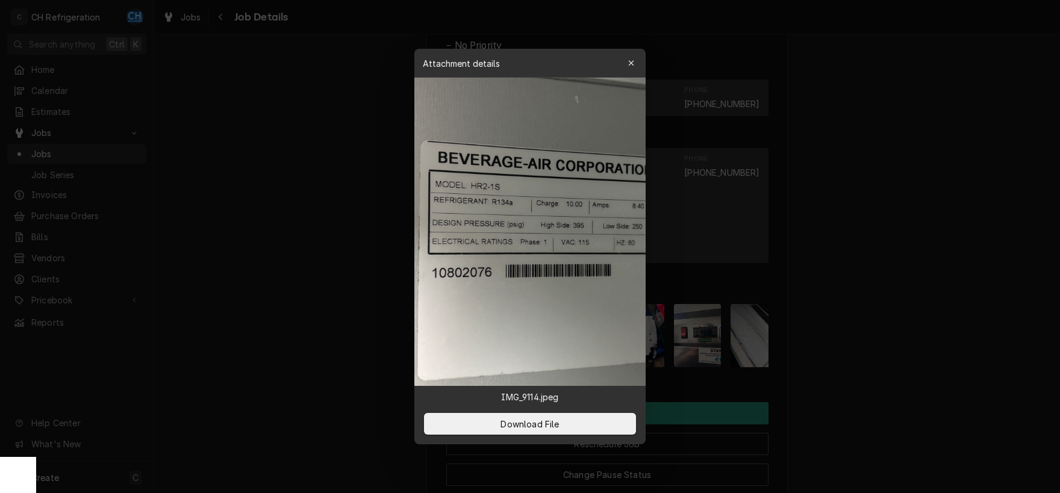
click at [863, 315] on div at bounding box center [530, 246] width 1060 height 493
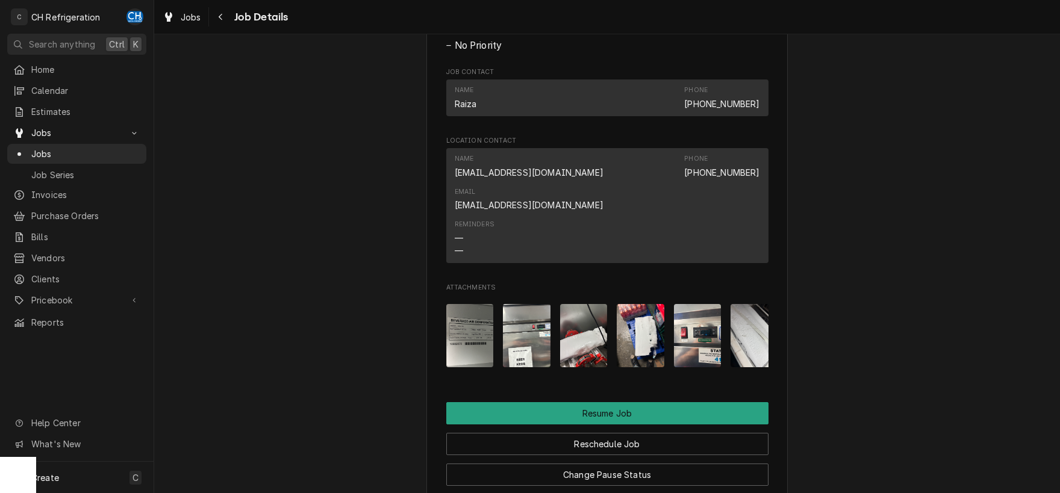
click at [719, 319] on img "Attachments" at bounding box center [698, 335] width 48 height 63
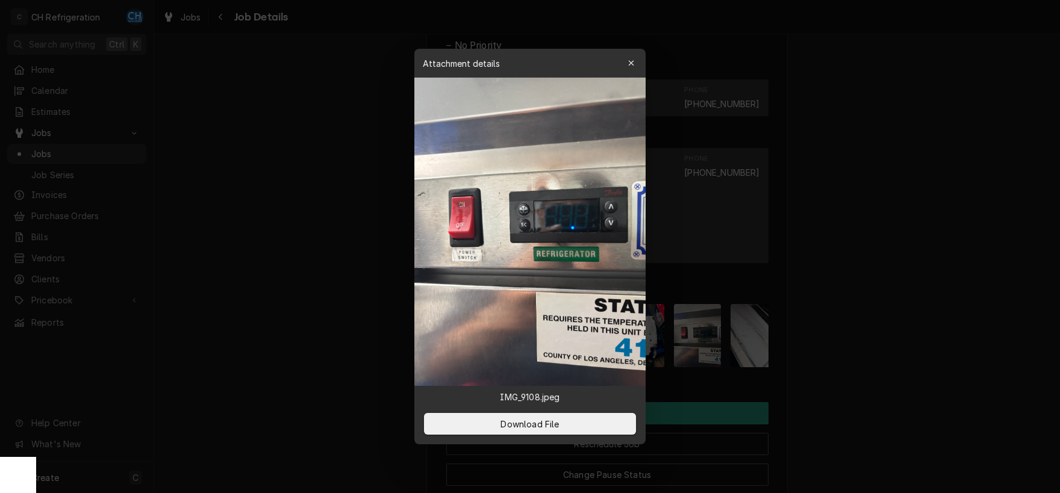
click at [872, 333] on div at bounding box center [530, 246] width 1060 height 493
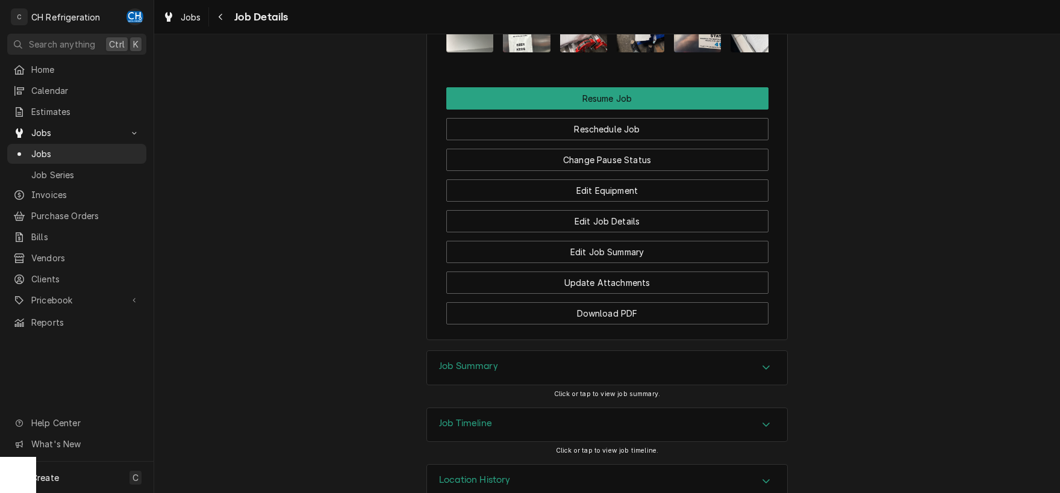
scroll to position [1266, 0]
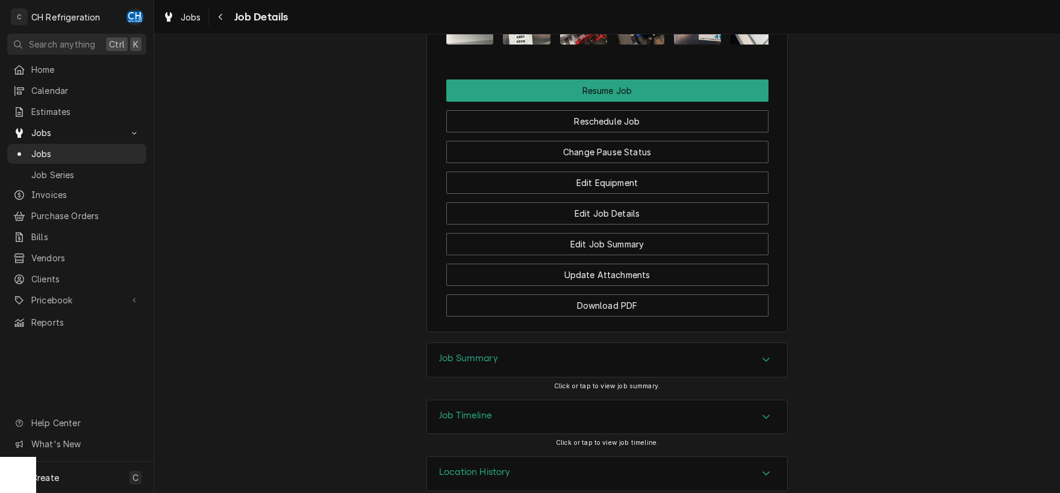
click at [639, 343] on div "Job Summary" at bounding box center [607, 360] width 360 height 34
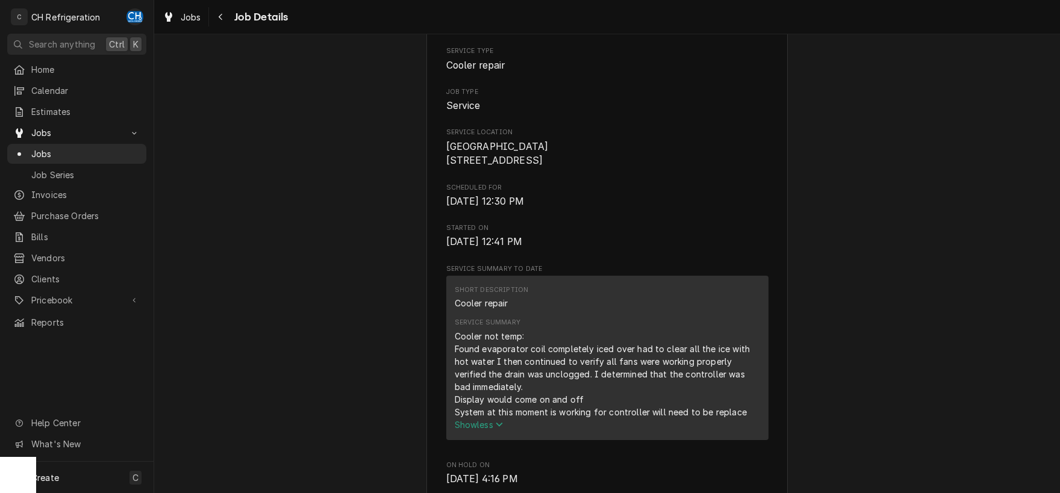
scroll to position [0, 0]
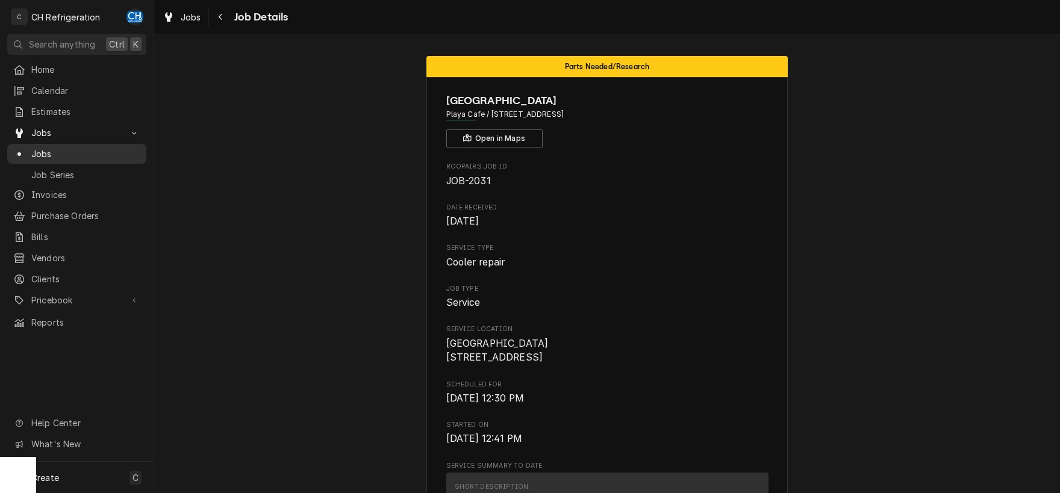
click at [40, 147] on span "Jobs" at bounding box center [85, 153] width 109 height 13
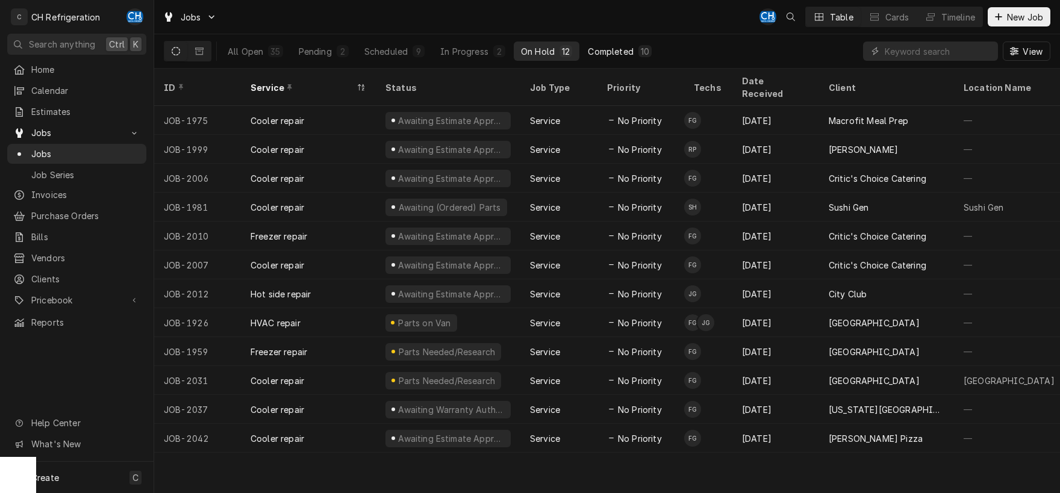
click at [625, 55] on div "Completed" at bounding box center [610, 51] width 45 height 13
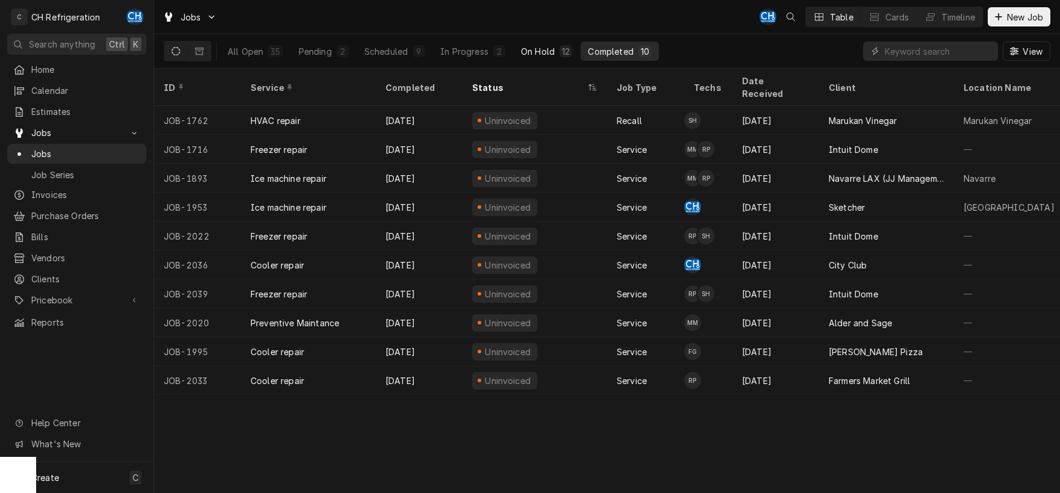
click at [544, 50] on div "On Hold" at bounding box center [538, 51] width 34 height 13
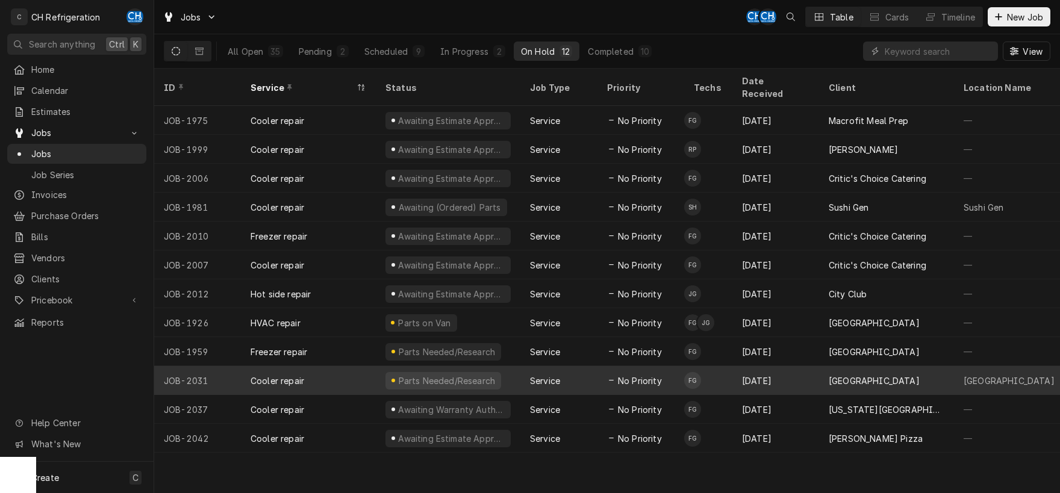
click at [836, 374] on div "[GEOGRAPHIC_DATA]" at bounding box center [873, 380] width 91 height 13
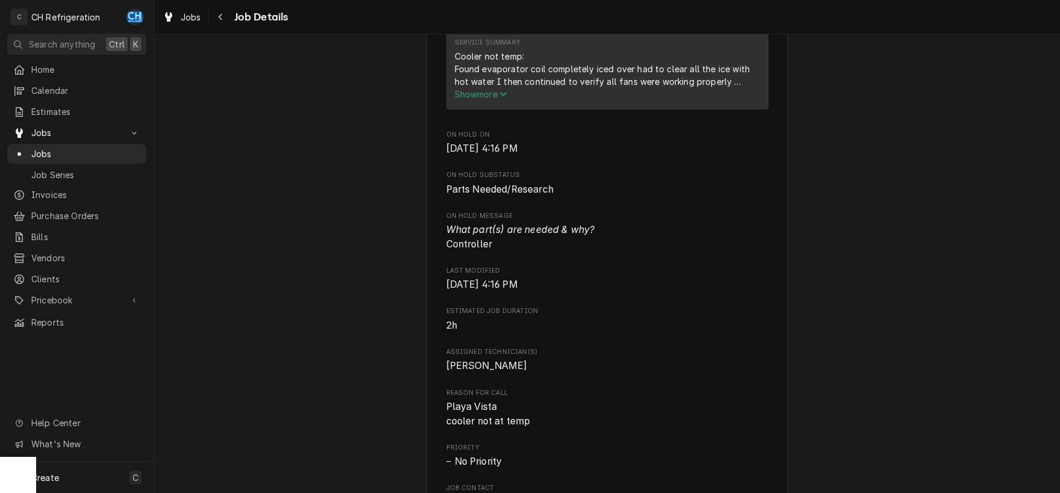
scroll to position [440, 0]
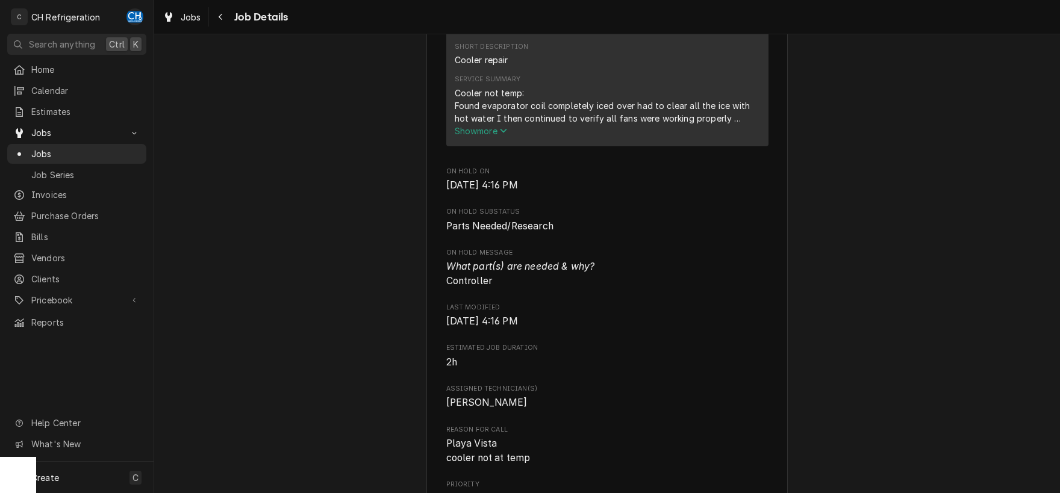
click at [486, 136] on span "Show more" at bounding box center [481, 131] width 53 height 10
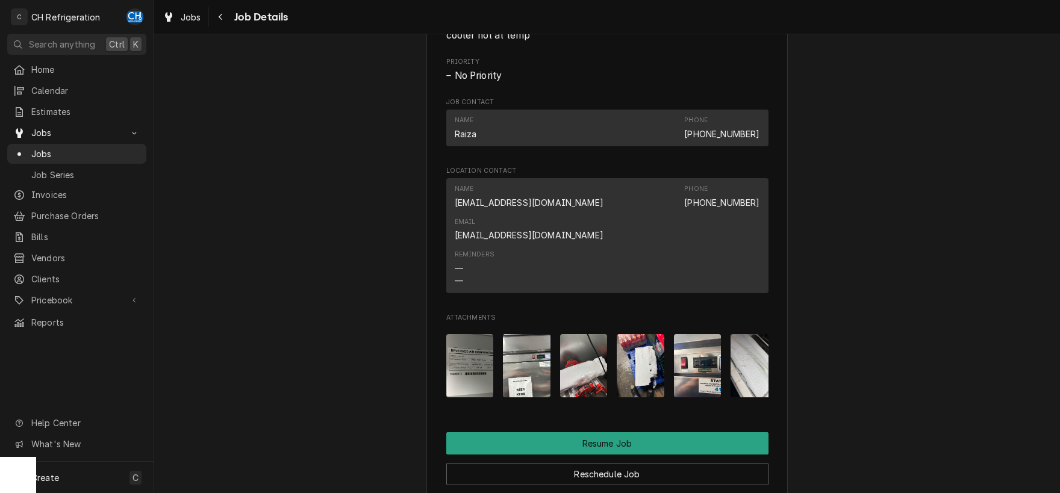
scroll to position [1007, 0]
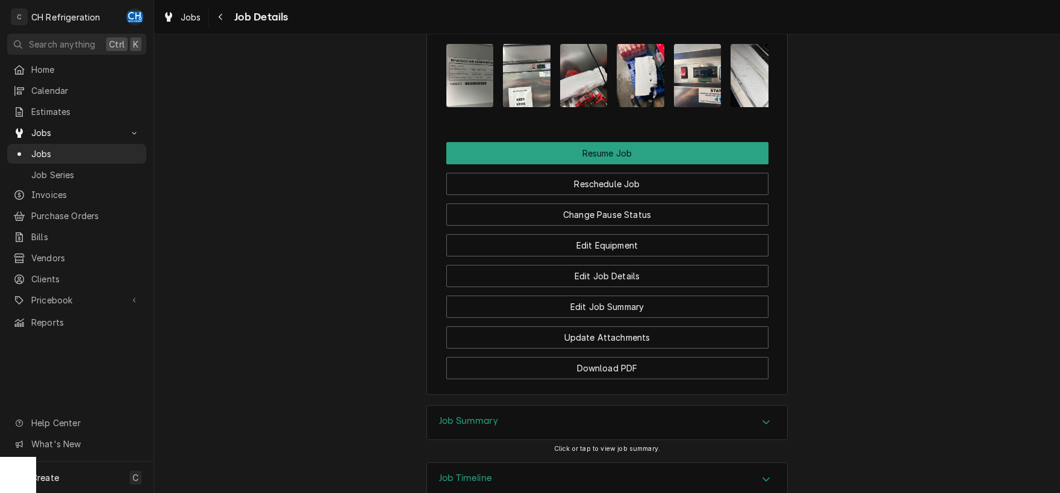
click at [487, 406] on div "Job Summary" at bounding box center [607, 423] width 360 height 34
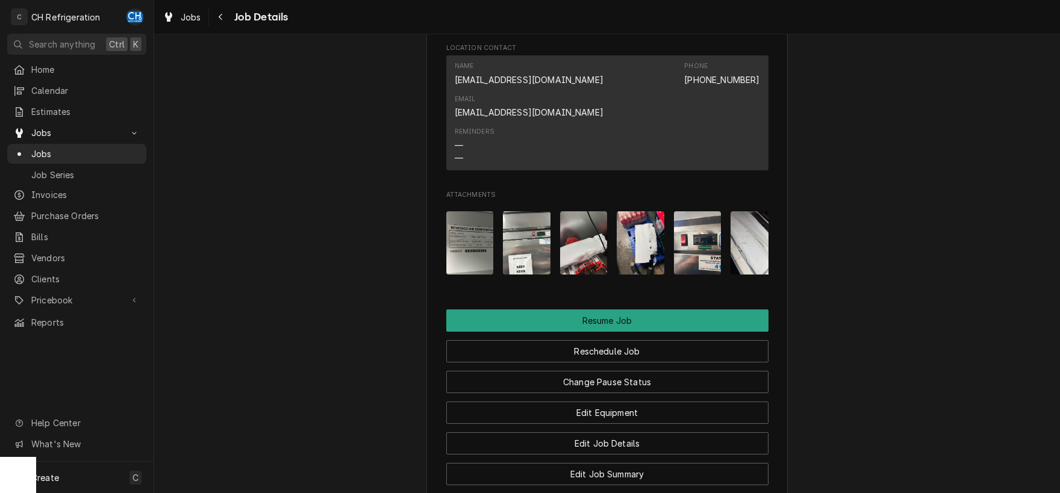
scroll to position [1011, 0]
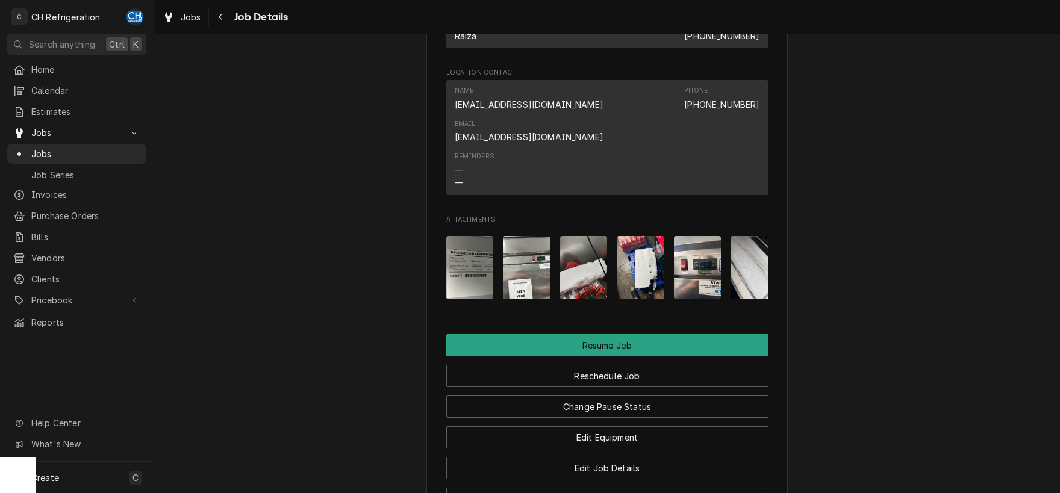
click at [694, 236] on img "Attachments" at bounding box center [698, 267] width 48 height 63
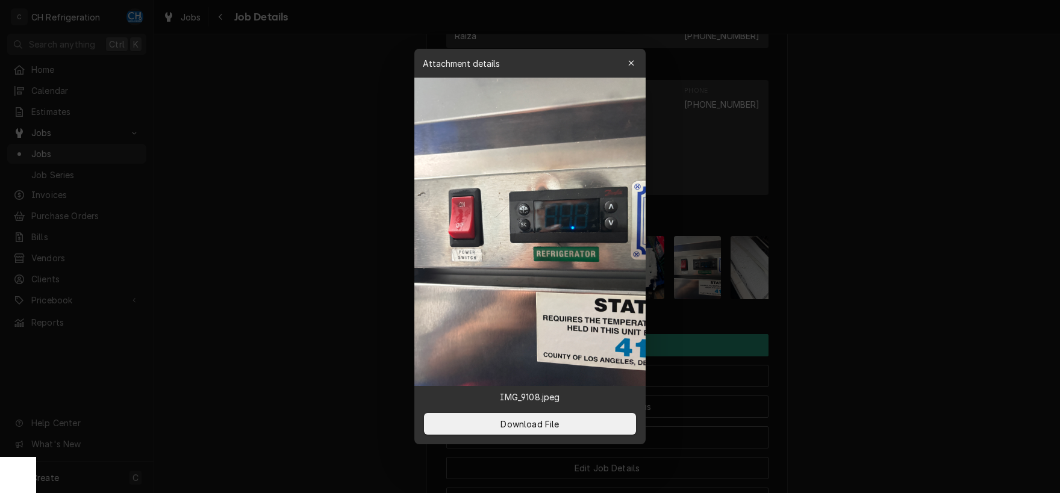
click at [815, 232] on div at bounding box center [530, 246] width 1060 height 493
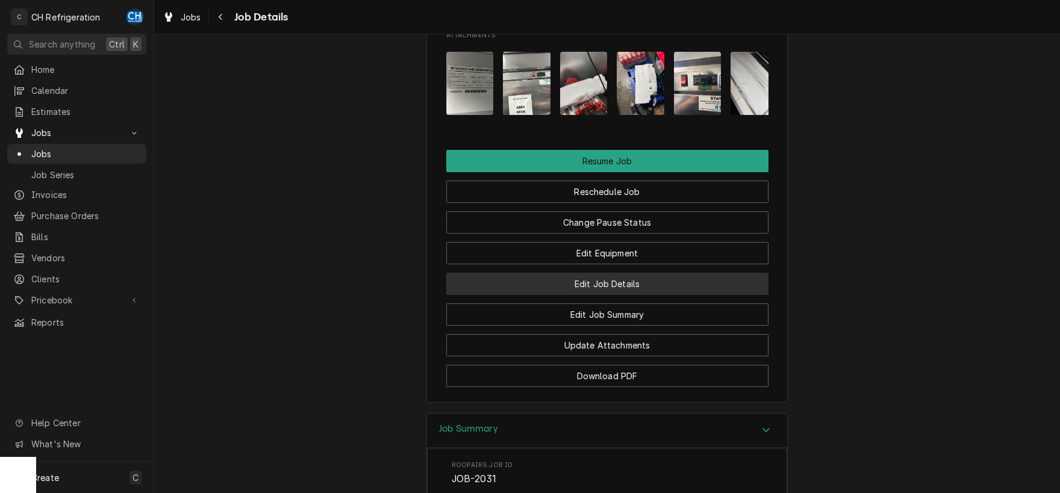
scroll to position [1200, 0]
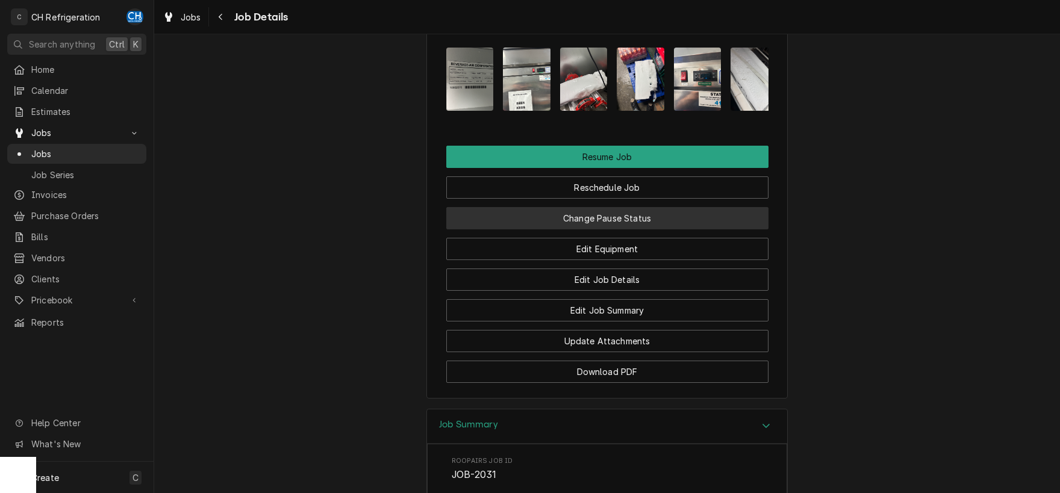
click at [648, 207] on button "Change Pause Status" at bounding box center [607, 218] width 322 height 22
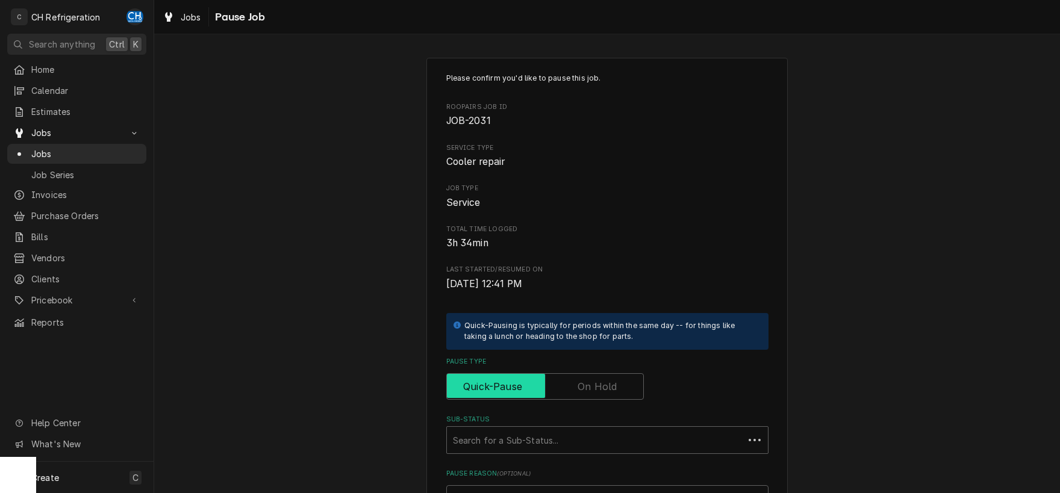
click at [618, 379] on input "Pause Type" at bounding box center [545, 386] width 187 height 26
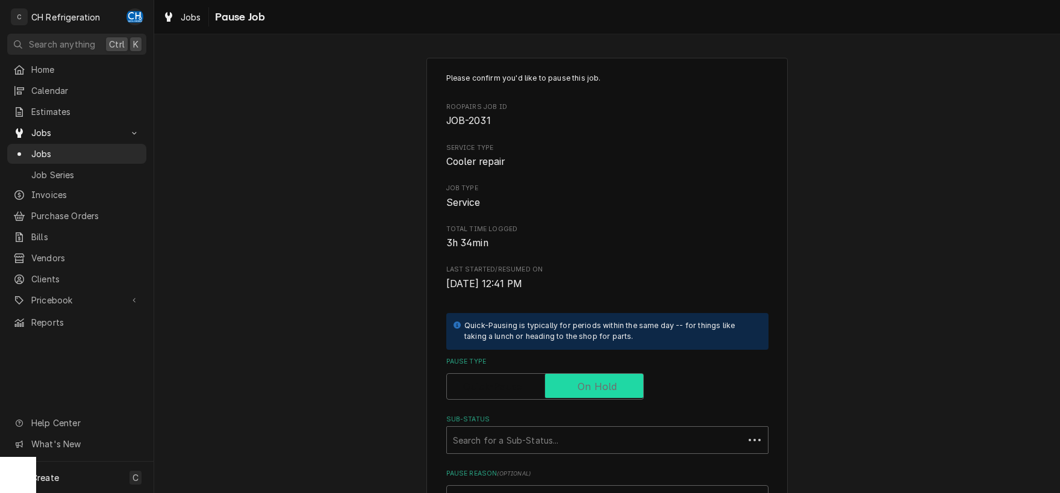
checkbox input "true"
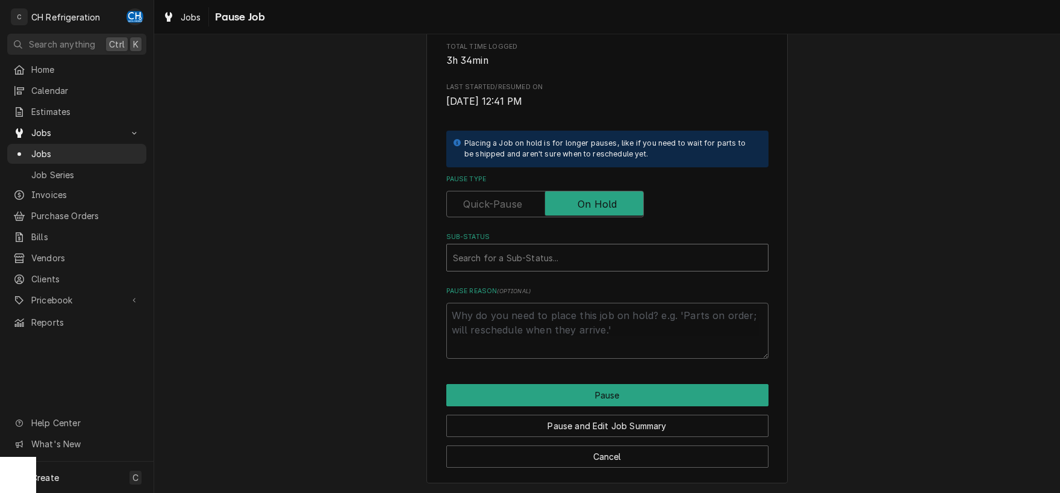
click at [571, 261] on div "Sub-Status" at bounding box center [607, 258] width 309 height 22
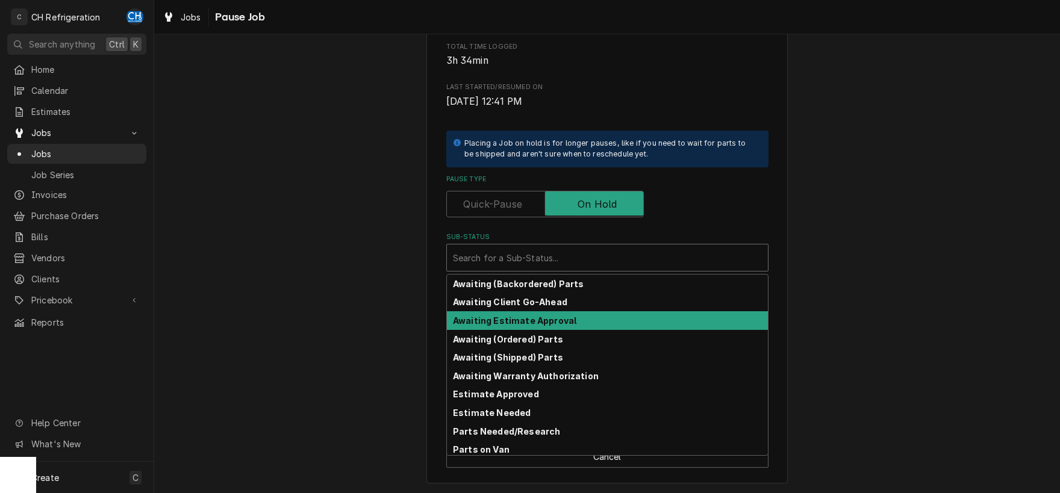
click at [551, 318] on strong "Awaiting Estimate Approval" at bounding box center [514, 320] width 123 height 10
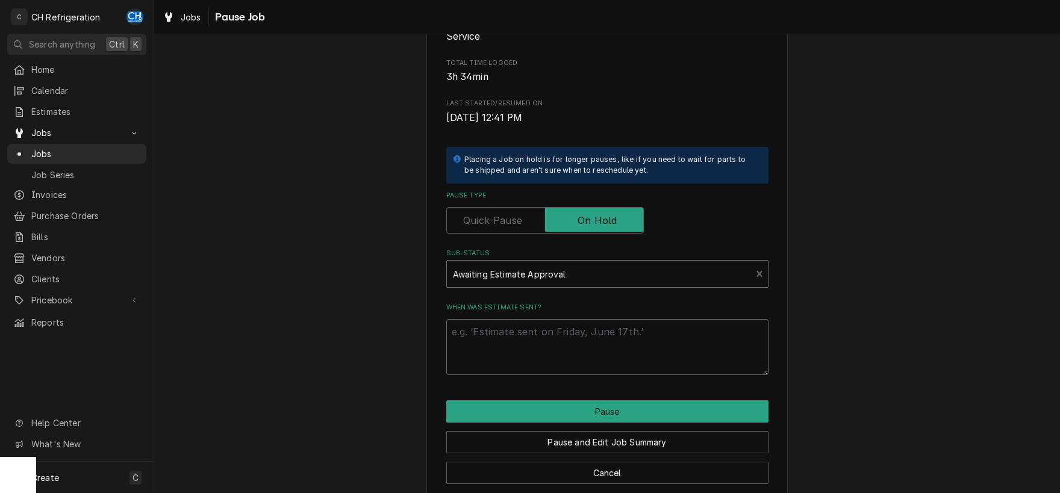
click at [562, 355] on textarea "When was estimate sent?" at bounding box center [607, 347] width 322 height 56
type textarea "x"
type textarea "9"
type textarea "x"
type textarea "9/"
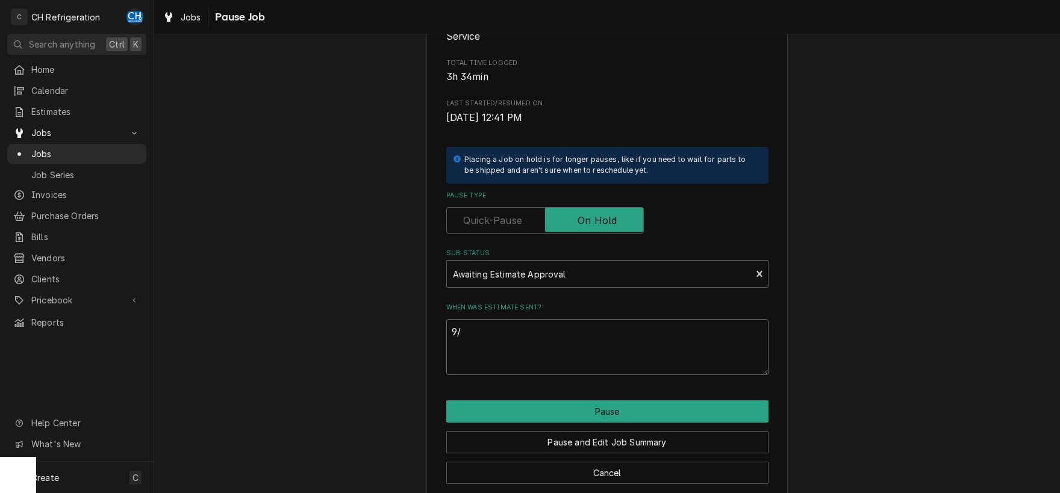
type textarea "x"
type textarea "9"
type textarea "x"
type textarea "1"
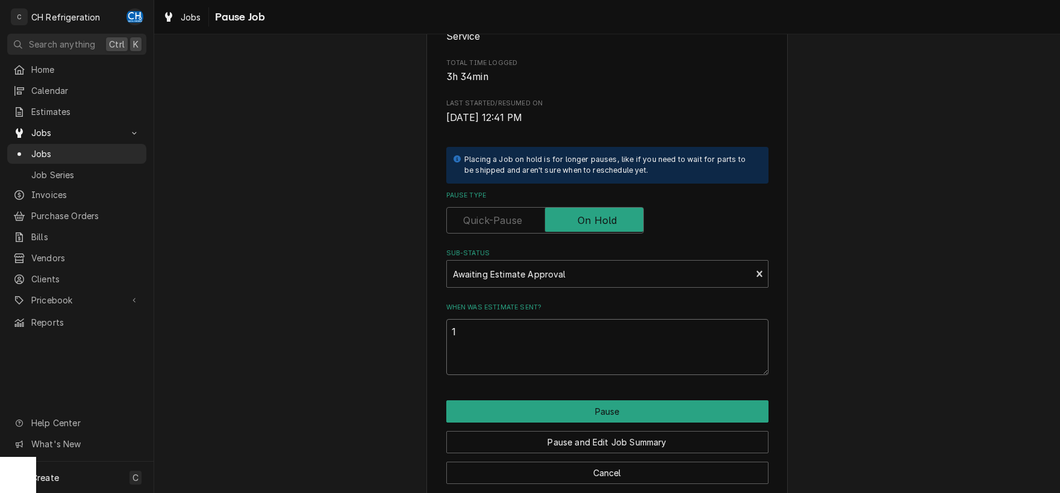
type textarea "x"
type textarea "10"
type textarea "x"
type textarea "10/"
type textarea "x"
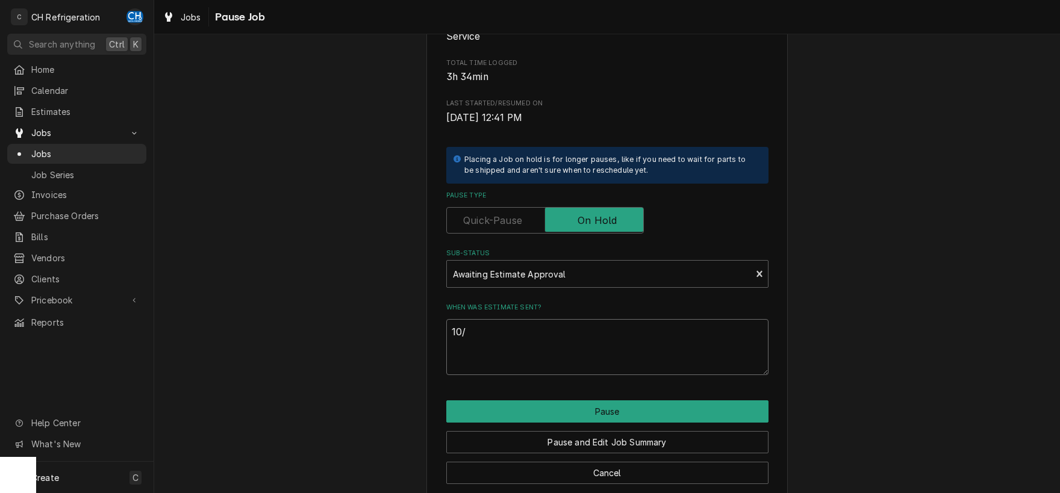
type textarea "10//"
type textarea "x"
type textarea "10/"
type textarea "x"
type textarea "10/0"
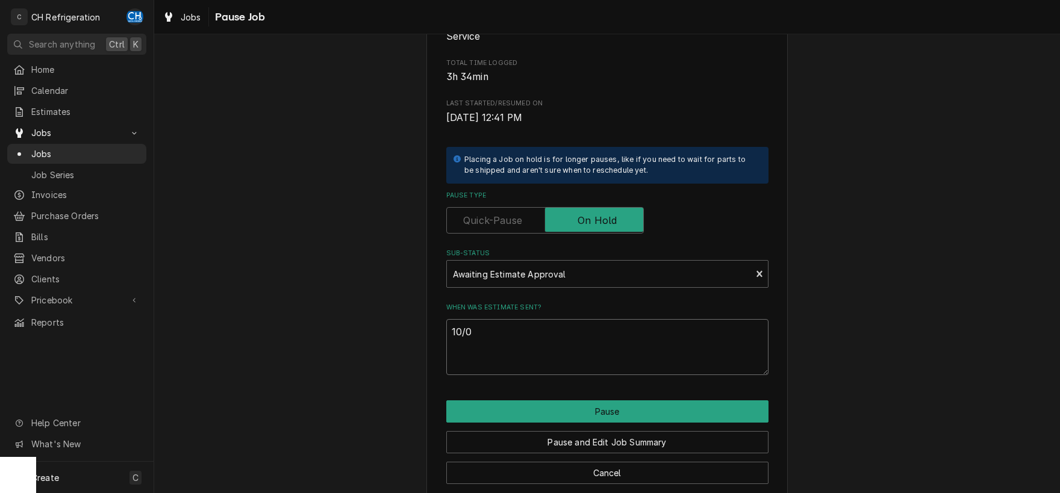
type textarea "x"
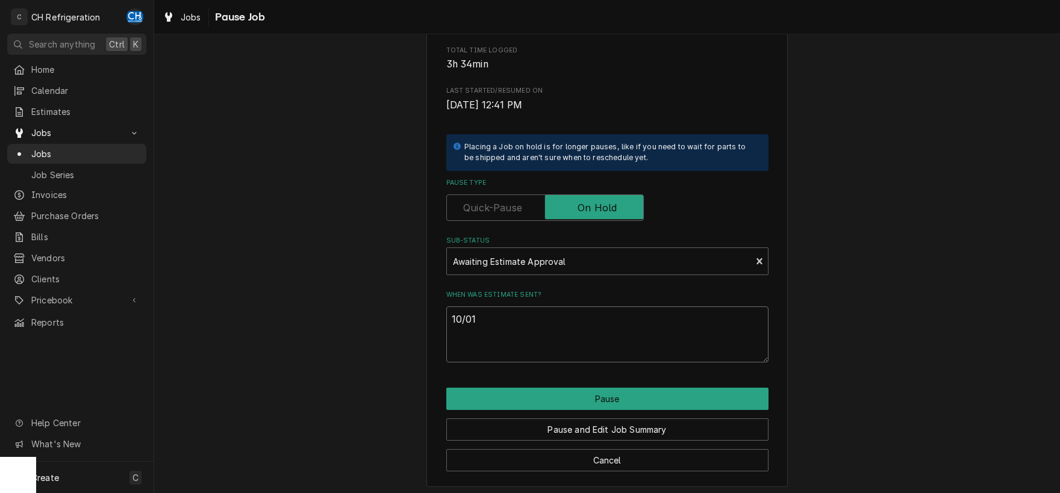
scroll to position [182, 0]
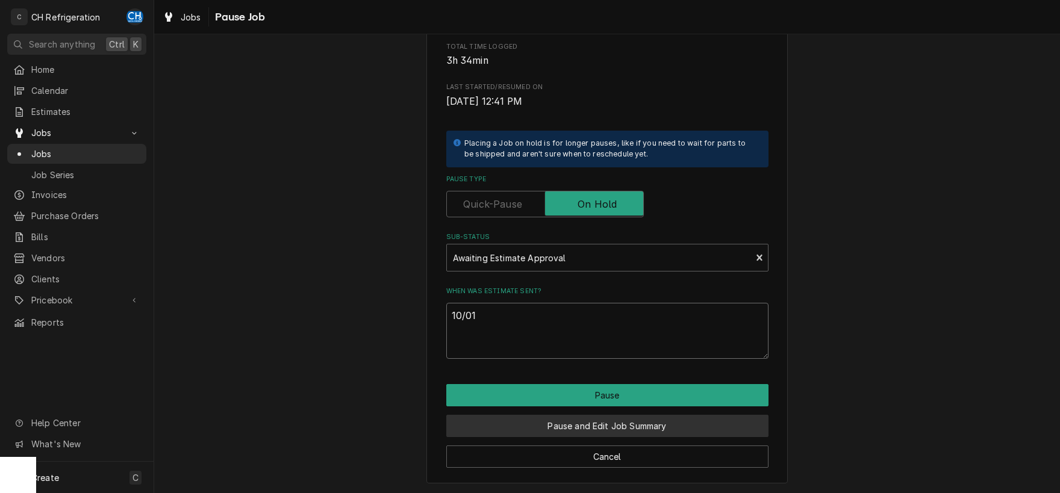
type textarea "10/01"
click at [582, 427] on button "Pause and Edit Job Summary" at bounding box center [607, 426] width 322 height 22
type textarea "x"
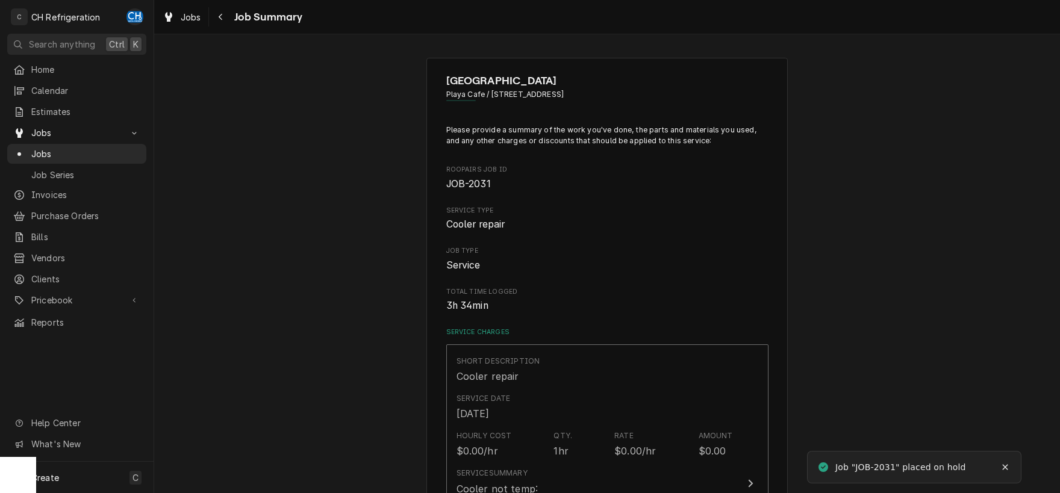
scroll to position [693, 0]
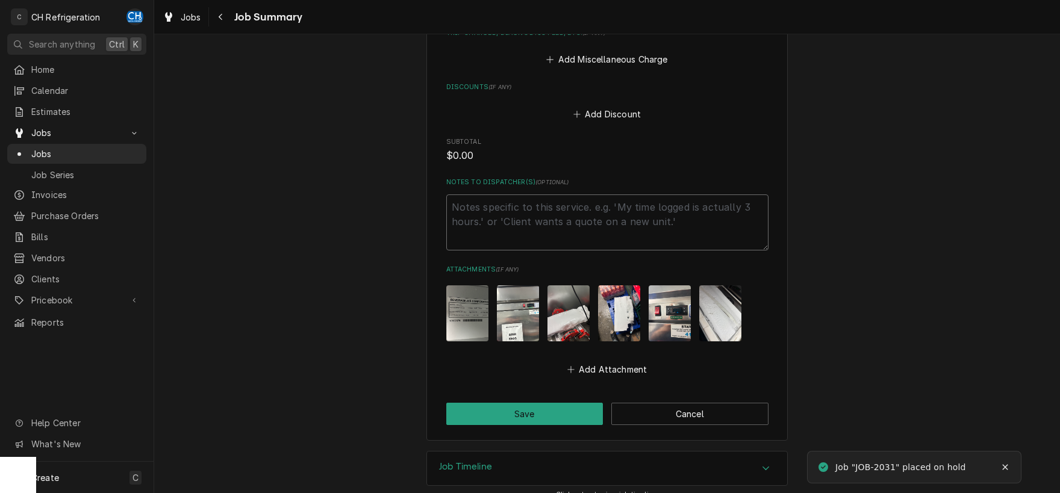
click at [547, 194] on textarea "Notes to Dispatcher(s) ( optional )" at bounding box center [607, 222] width 322 height 56
type textarea "e"
type textarea "x"
type textarea "es"
type textarea "x"
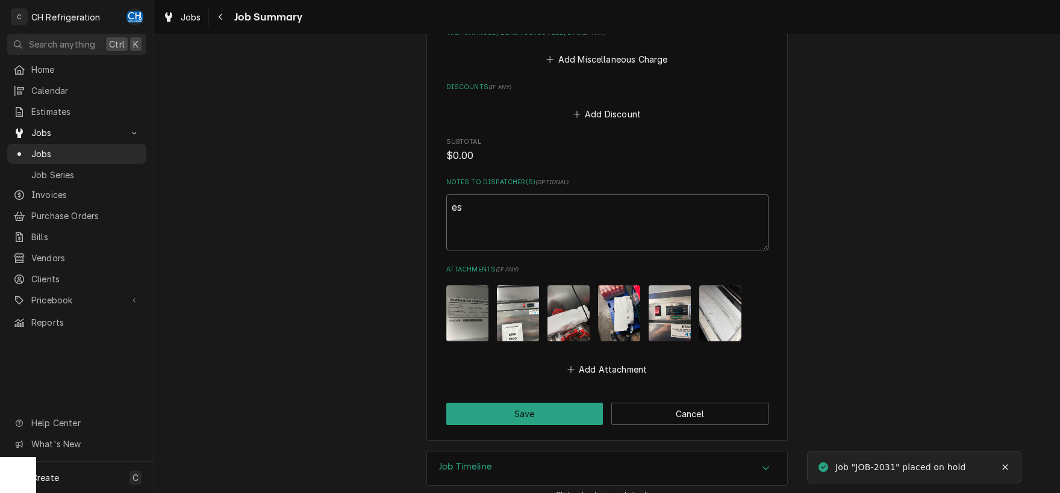
type textarea "est"
type textarea "x"
type textarea "esti"
type textarea "x"
type textarea "estim"
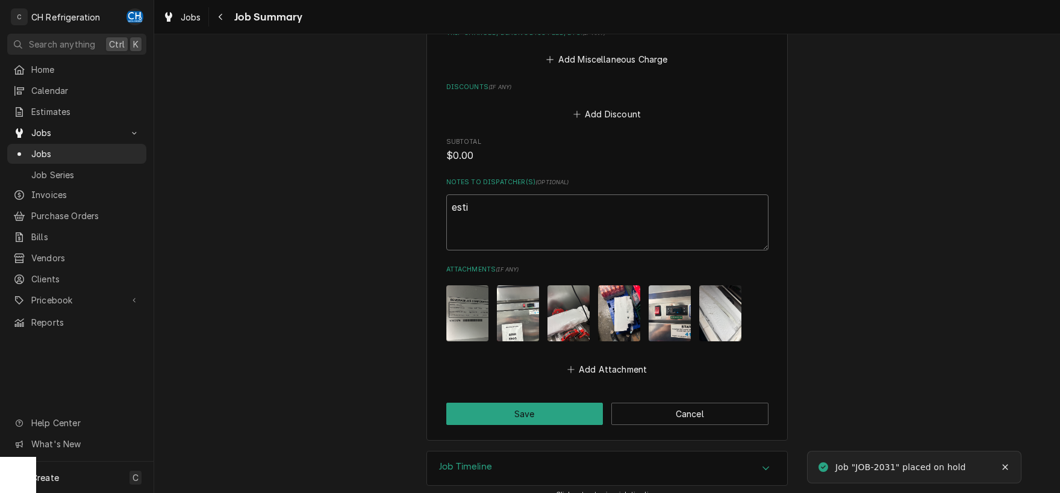
type textarea "x"
type textarea "estima"
type textarea "x"
type textarea "estimat"
type textarea "x"
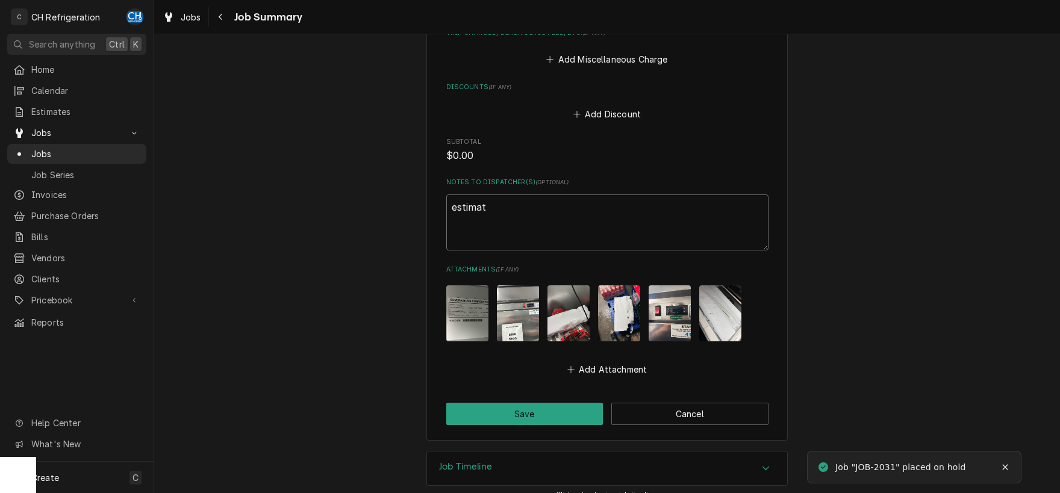
type textarea "estimate"
type textarea "x"
type textarea "estimate"
type textarea "x"
type textarea "estimate p"
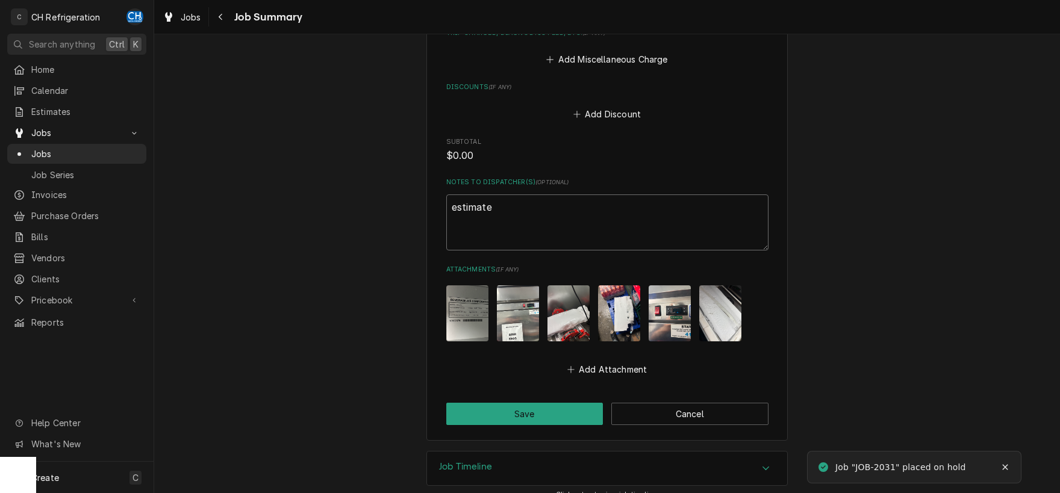
type textarea "x"
type textarea "estimate p1"
type textarea "x"
type textarea "estimate p16"
type textarea "x"
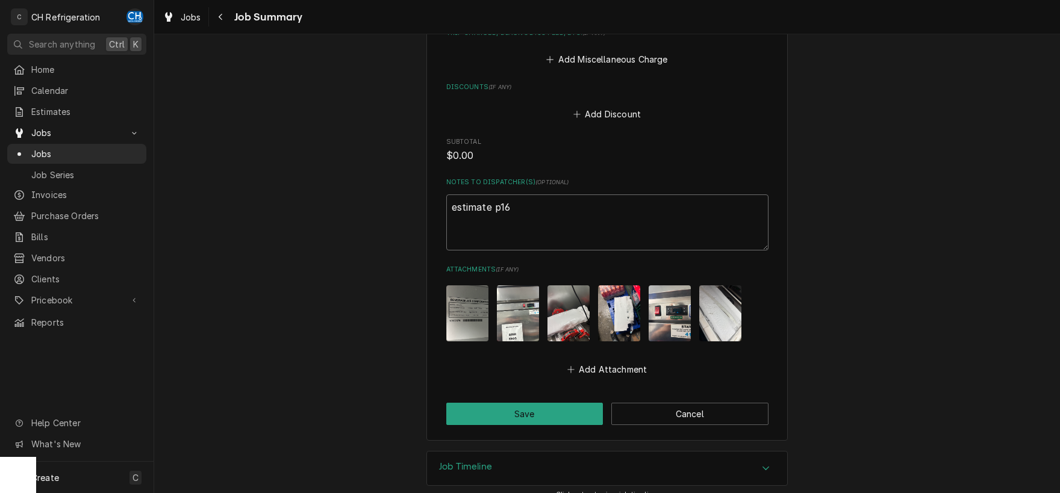
type textarea "estimate p160"
type textarea "x"
type textarea "estimate p1601"
type textarea "x"
type textarea "estimate p1601"
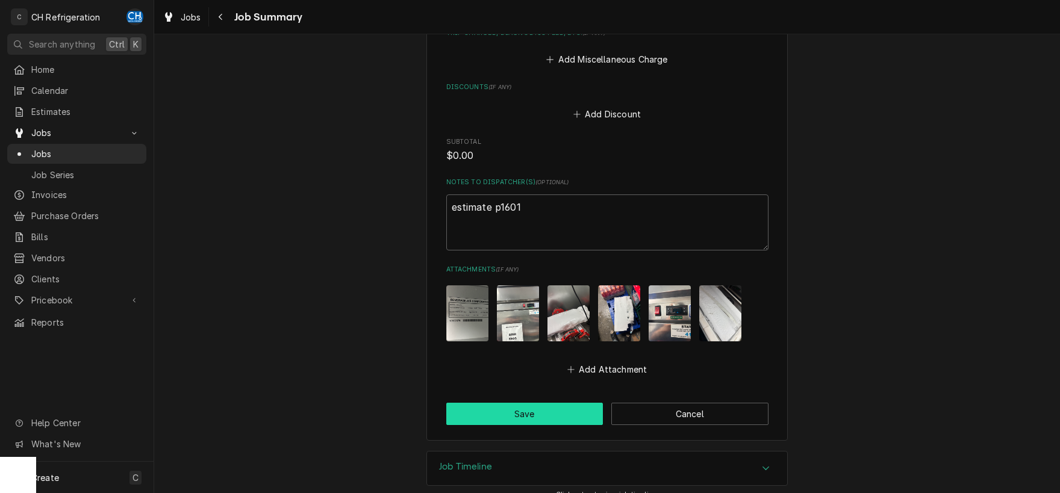
click at [517, 408] on button "Save" at bounding box center [524, 414] width 157 height 22
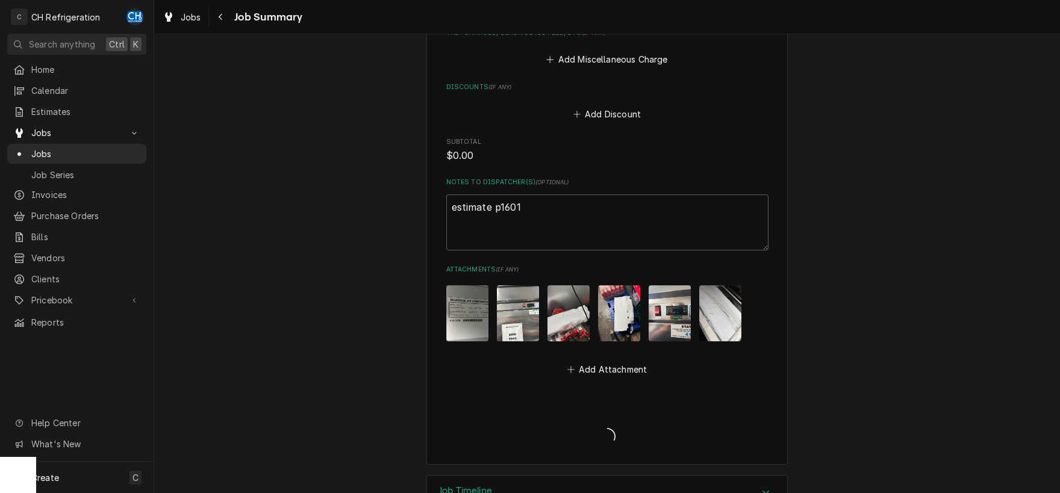
type textarea "x"
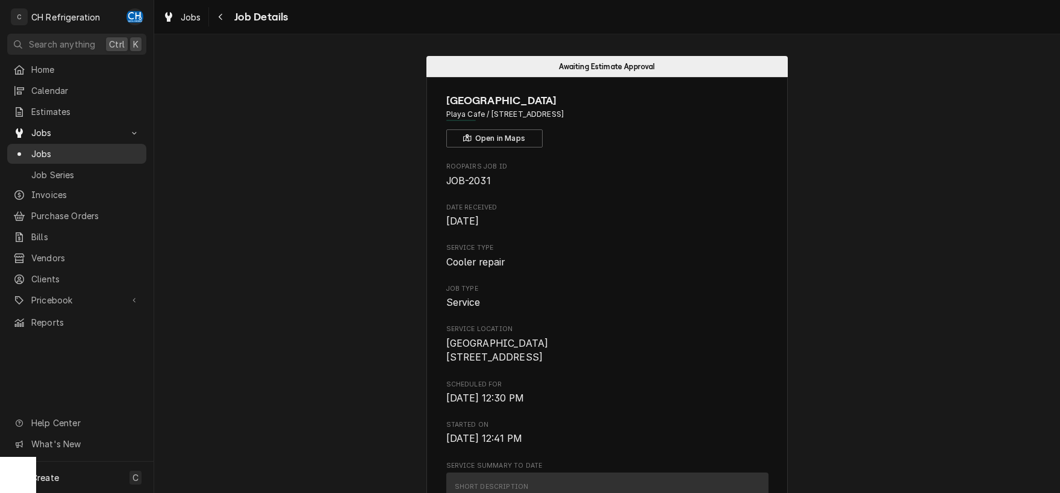
click at [47, 148] on span "Jobs" at bounding box center [85, 153] width 109 height 13
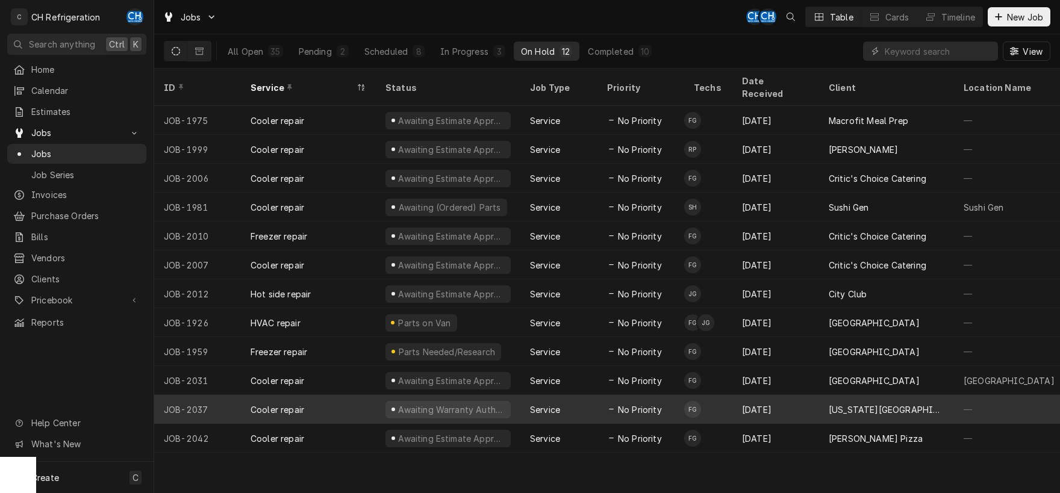
click at [533, 403] on div "Service" at bounding box center [545, 409] width 30 height 13
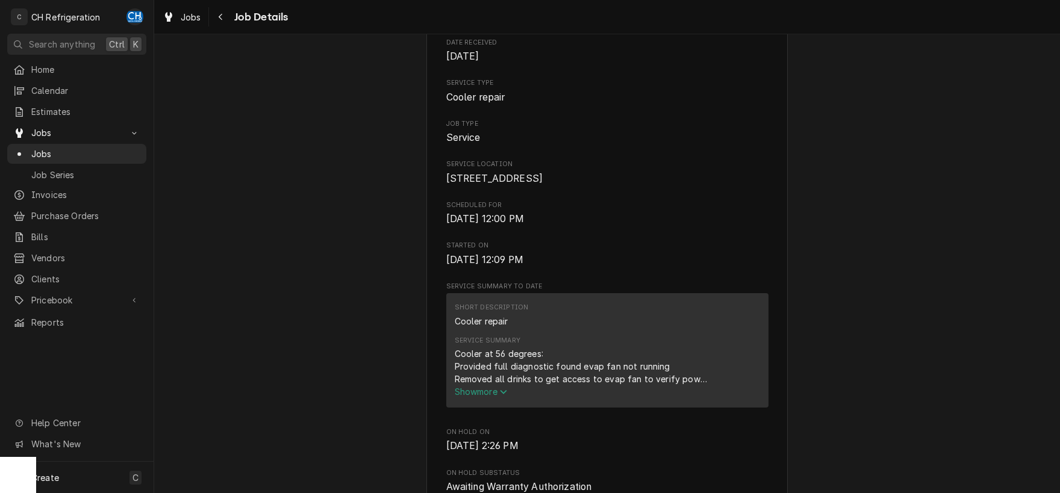
scroll to position [314, 0]
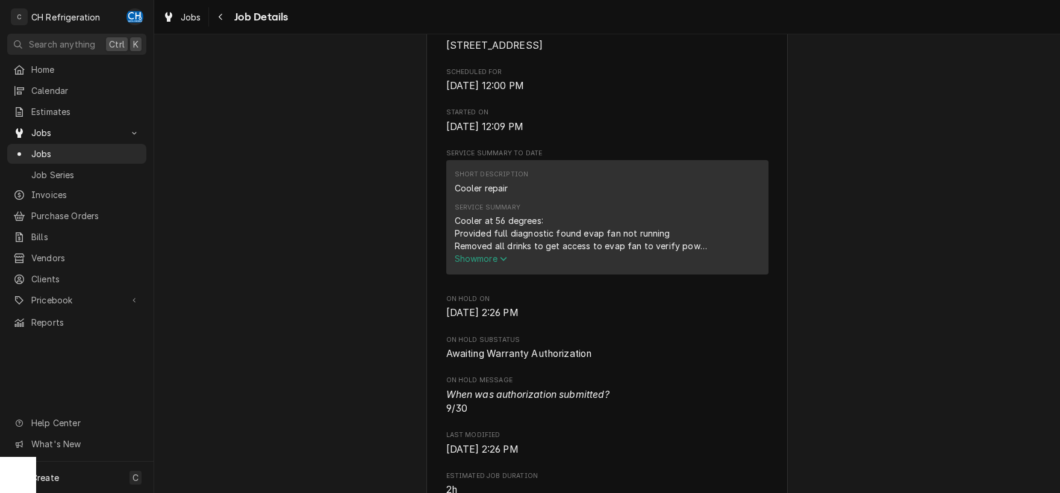
click at [474, 256] on span "Show more" at bounding box center [481, 258] width 53 height 10
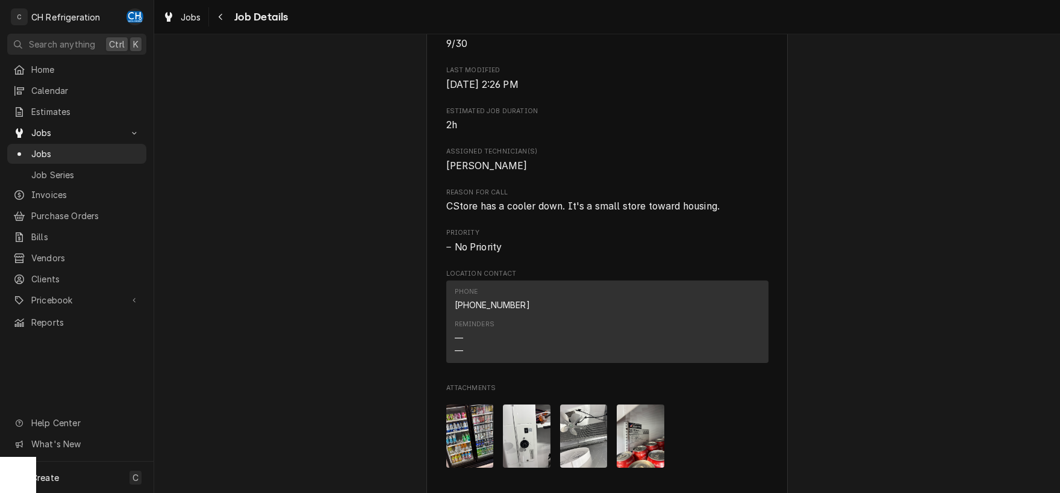
scroll to position [1069, 0]
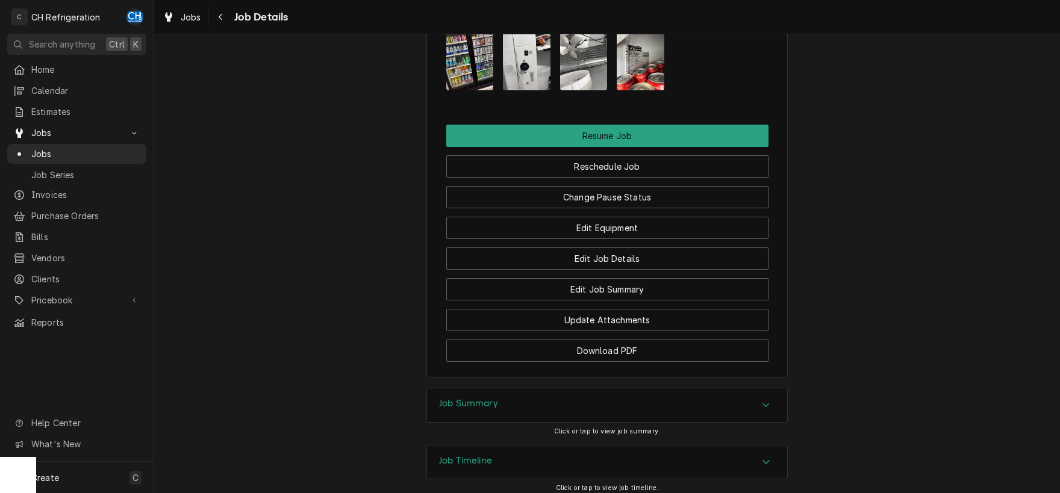
click at [595, 416] on div "Job Summary" at bounding box center [607, 405] width 360 height 34
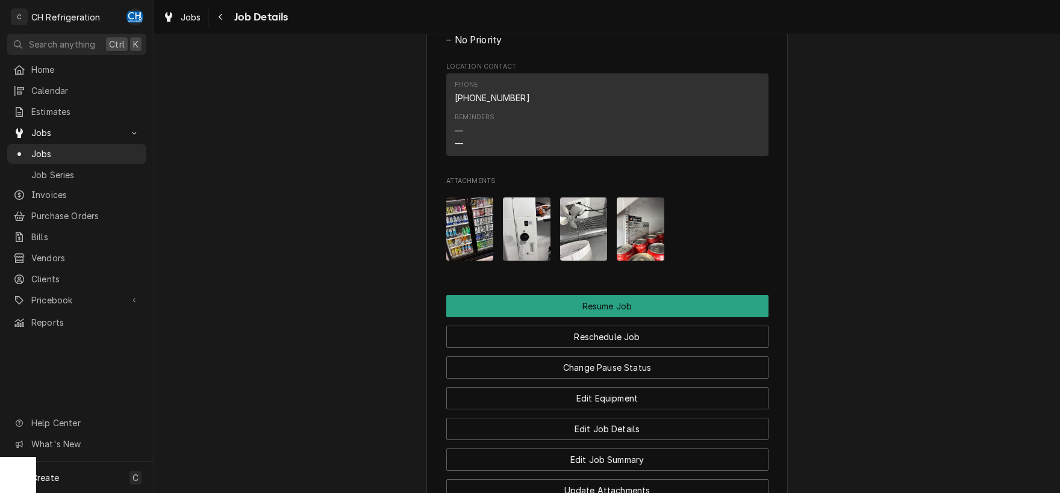
scroll to position [838, 0]
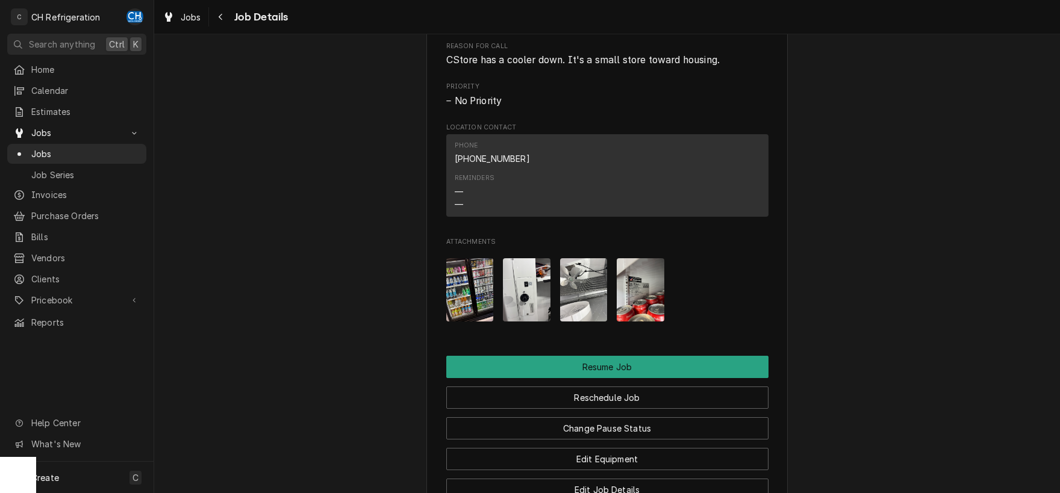
click at [638, 281] on img "Attachments" at bounding box center [640, 289] width 48 height 63
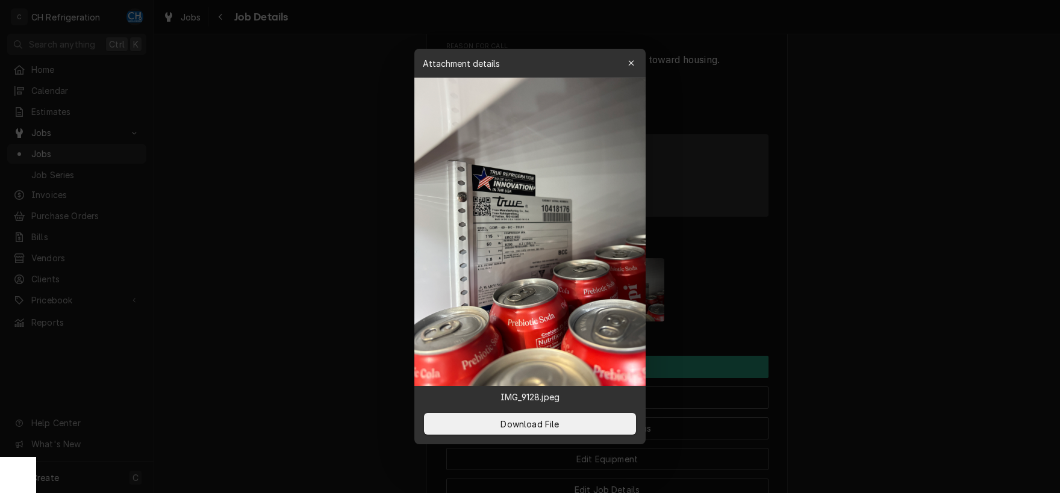
click at [893, 318] on div at bounding box center [530, 246] width 1060 height 493
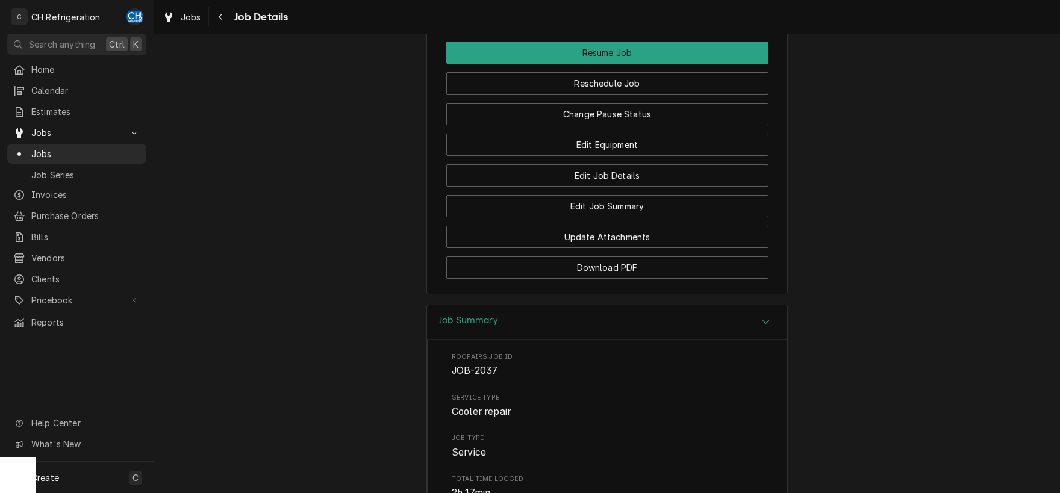
scroll to position [901, 0]
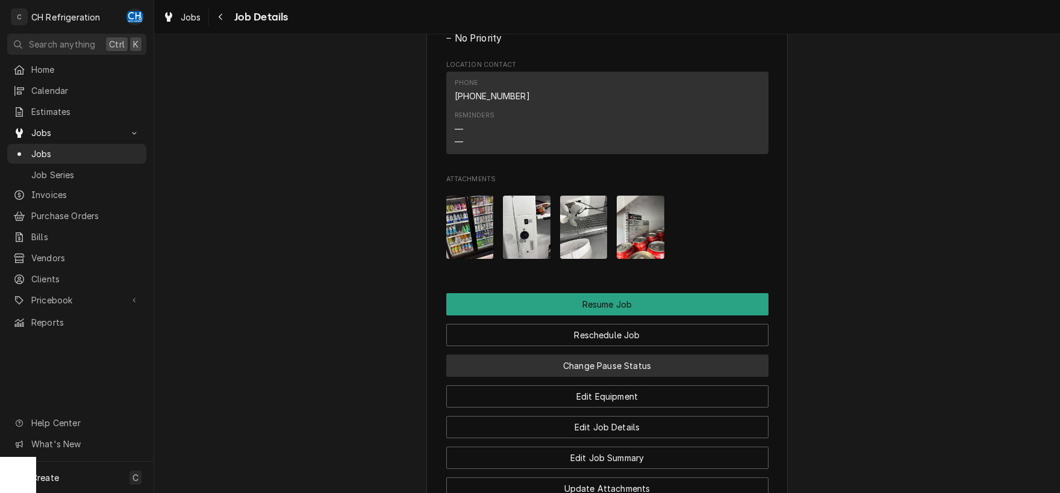
click at [632, 359] on button "Change Pause Status" at bounding box center [607, 366] width 322 height 22
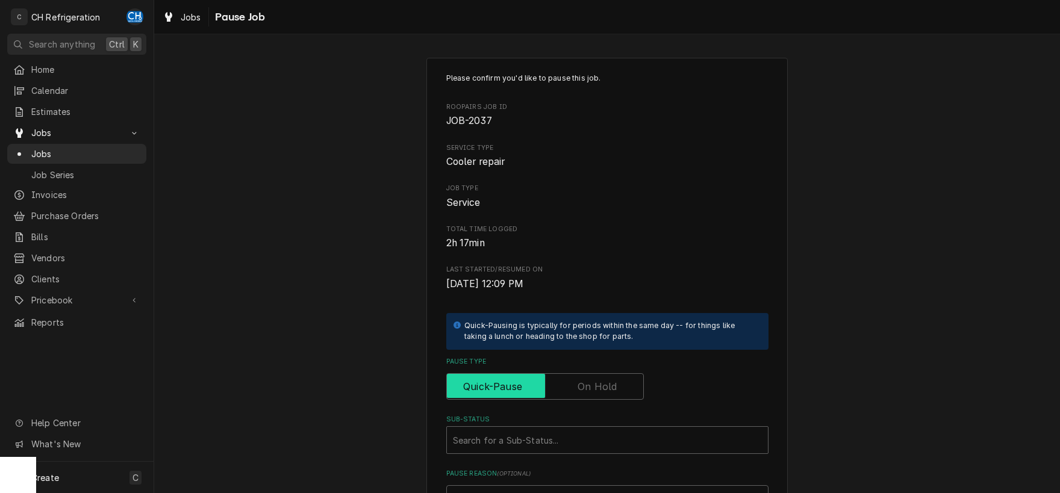
click at [610, 379] on input "Pause Type" at bounding box center [545, 386] width 187 height 26
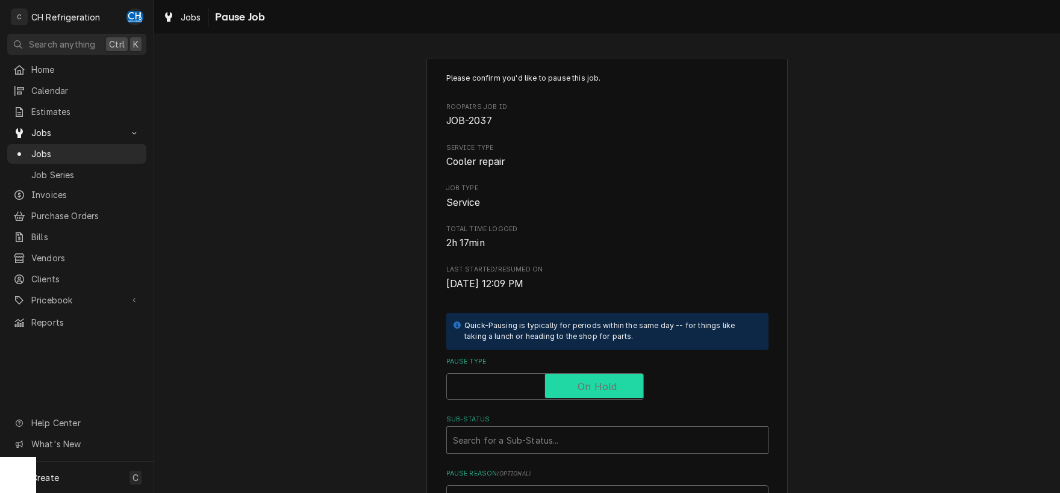
checkbox input "true"
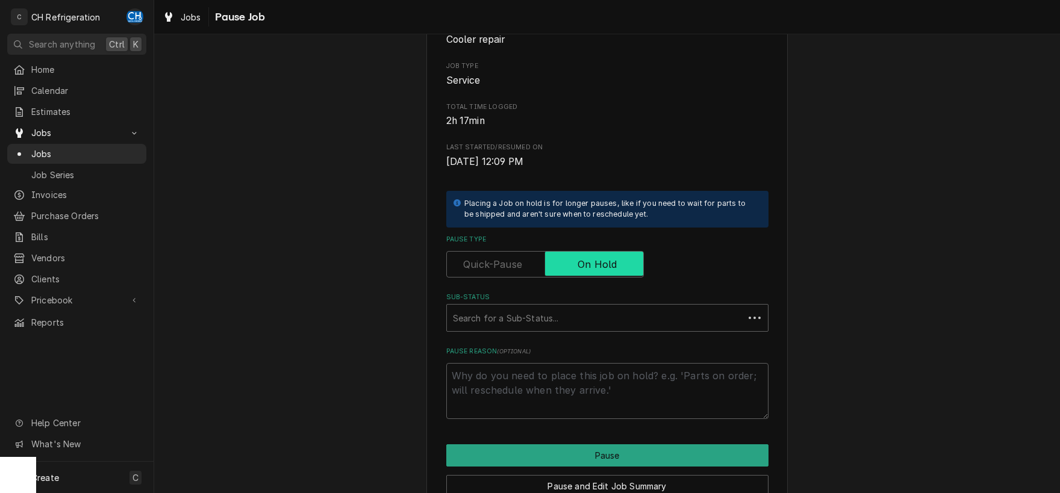
scroll to position [182, 0]
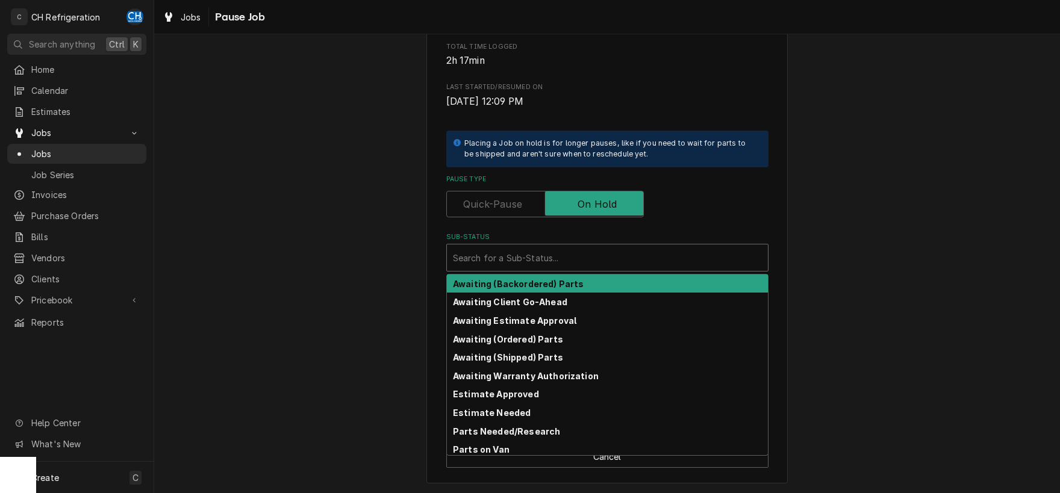
click at [591, 258] on div "Sub-Status" at bounding box center [607, 258] width 309 height 22
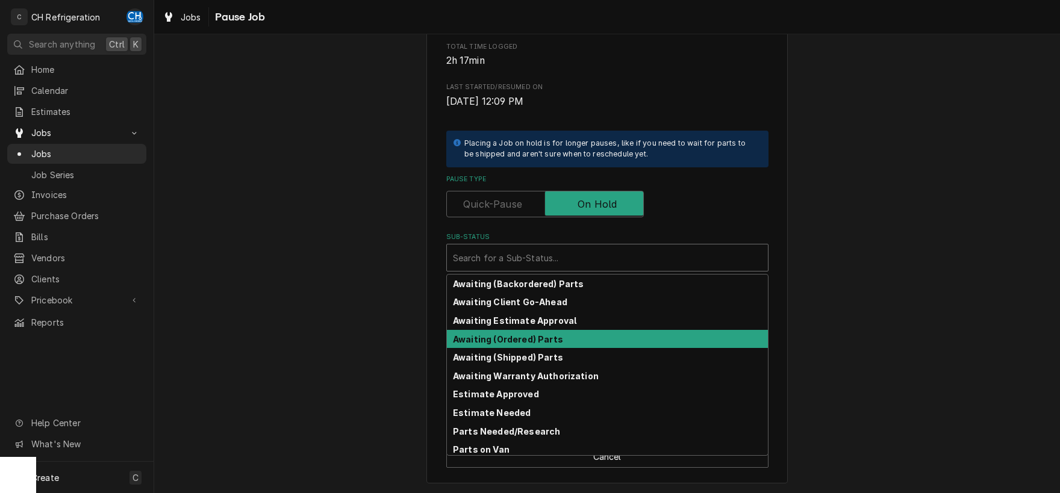
click at [557, 335] on strong "Awaiting (Ordered) Parts" at bounding box center [508, 339] width 110 height 10
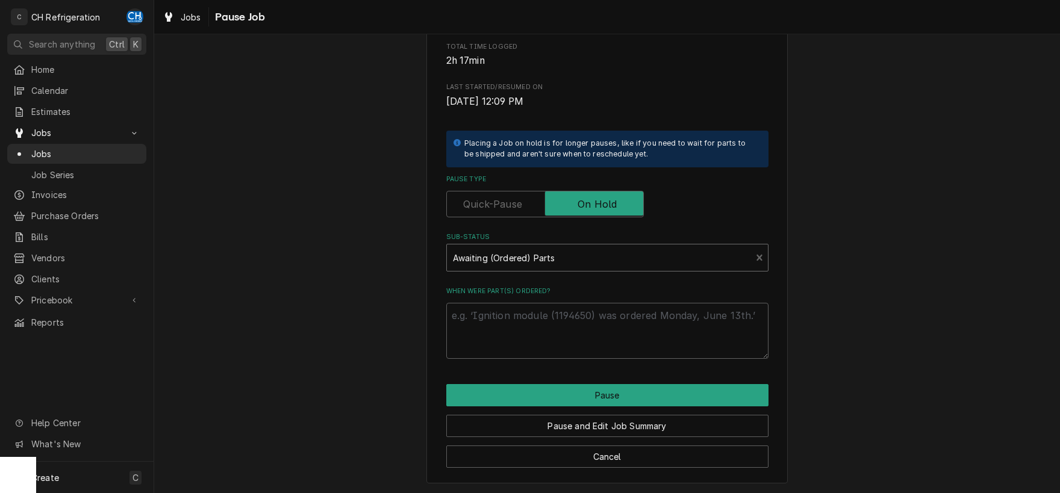
scroll to position [166, 0]
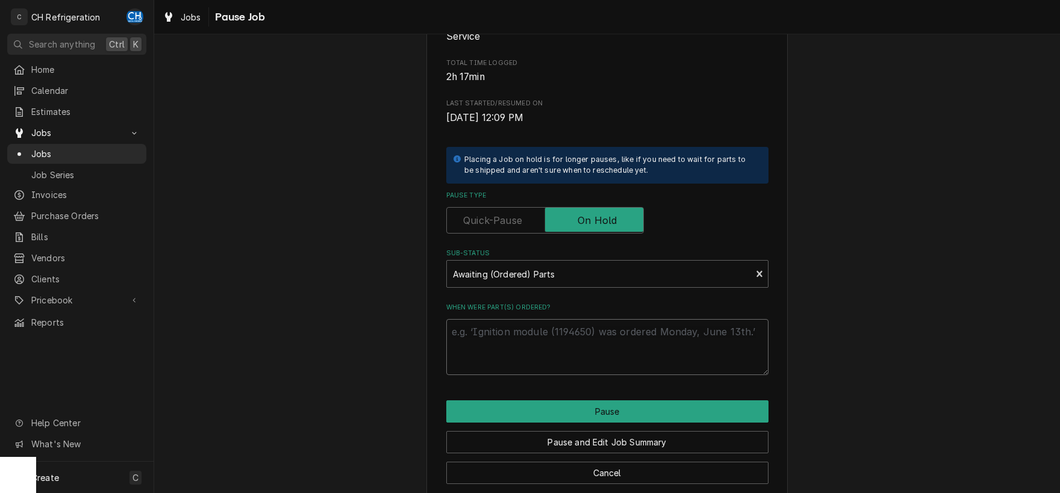
click at [559, 356] on textarea "When were part(s) ordered?" at bounding box center [607, 347] width 322 height 56
type textarea "x"
type textarea "9"
type textarea "x"
type textarea "9/"
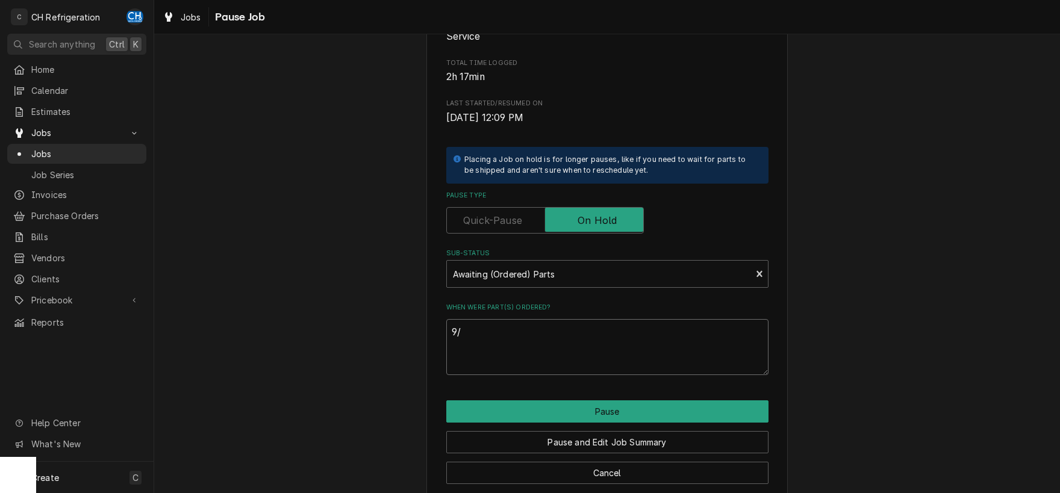
type textarea "x"
type textarea "9/3"
type textarea "x"
type textarea "9/30"
type textarea "x"
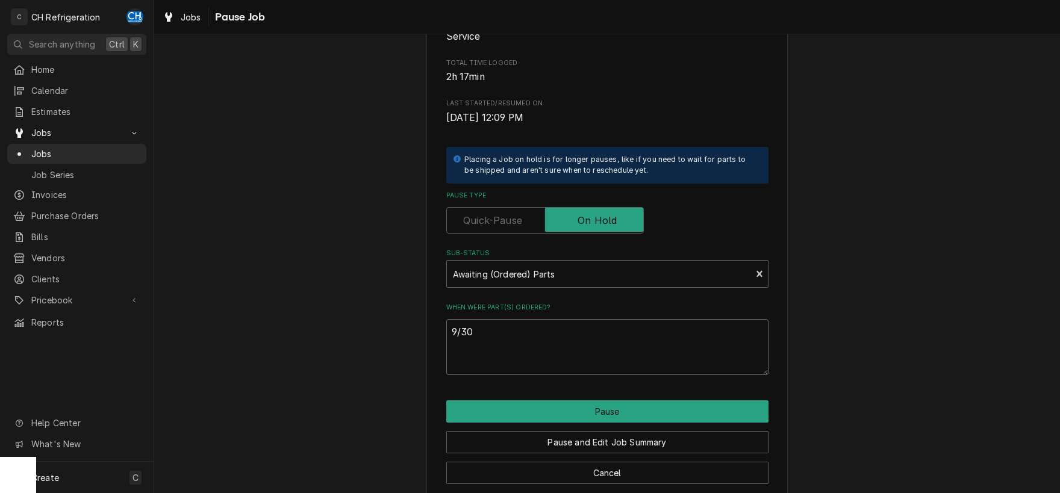
type textarea "9/30"
type textarea "x"
type textarea "9/30 -"
type textarea "x"
type textarea "9/30 -"
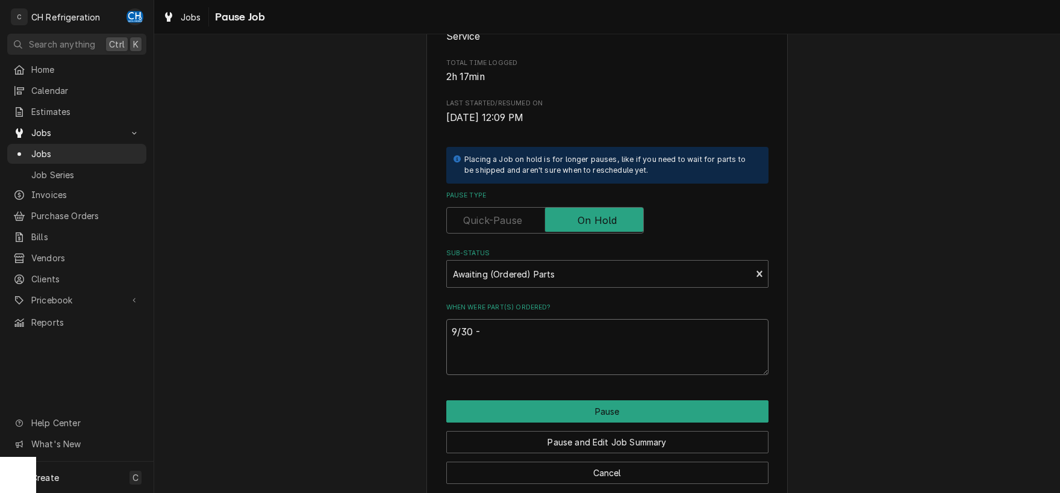
type textarea "x"
type textarea "9/30 - t"
type textarea "x"
type textarea "9/30 - tr"
type textarea "x"
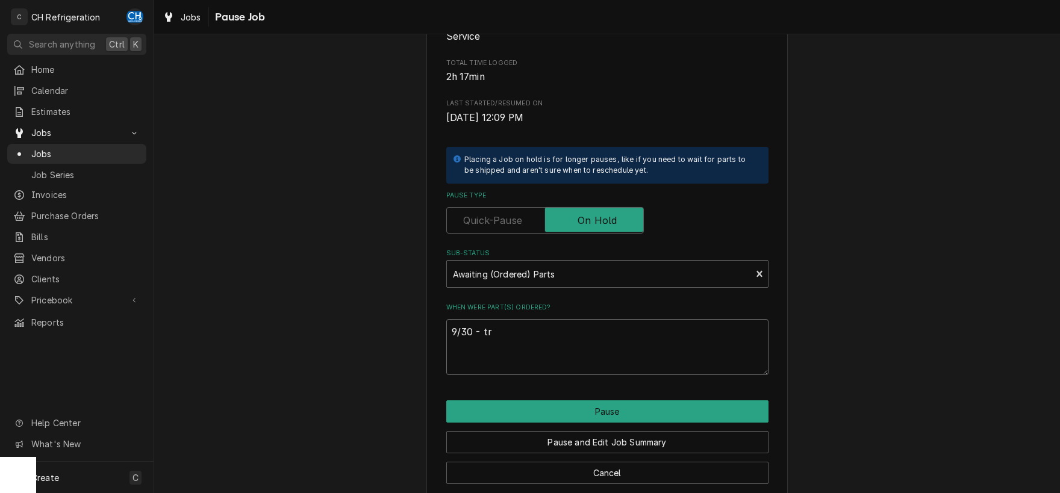
type textarea "9/30 - tru"
type textarea "x"
type textarea "9/30 - true"
type textarea "x"
type textarea "9/30 - true"
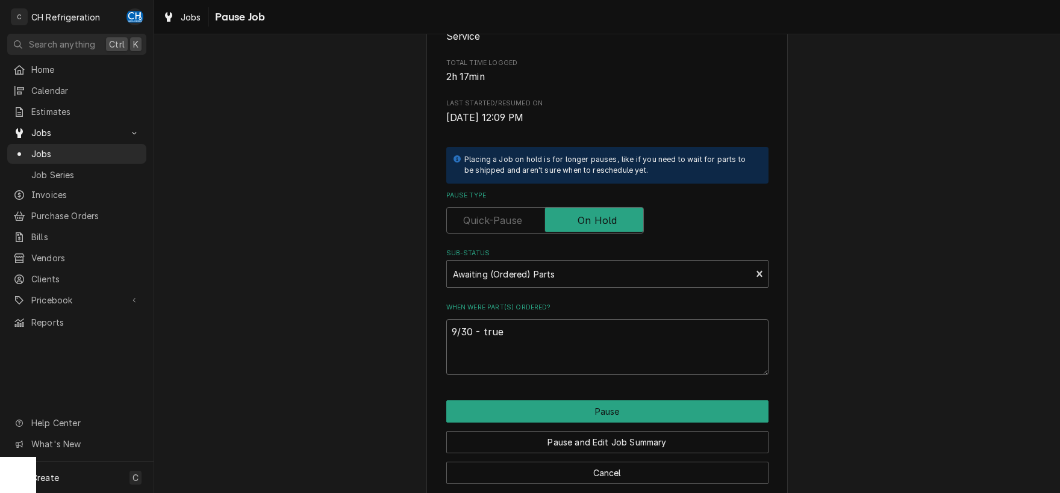
type textarea "x"
type textarea "9/30 - true w"
type textarea "x"
type textarea "9/30 - true wr"
type textarea "x"
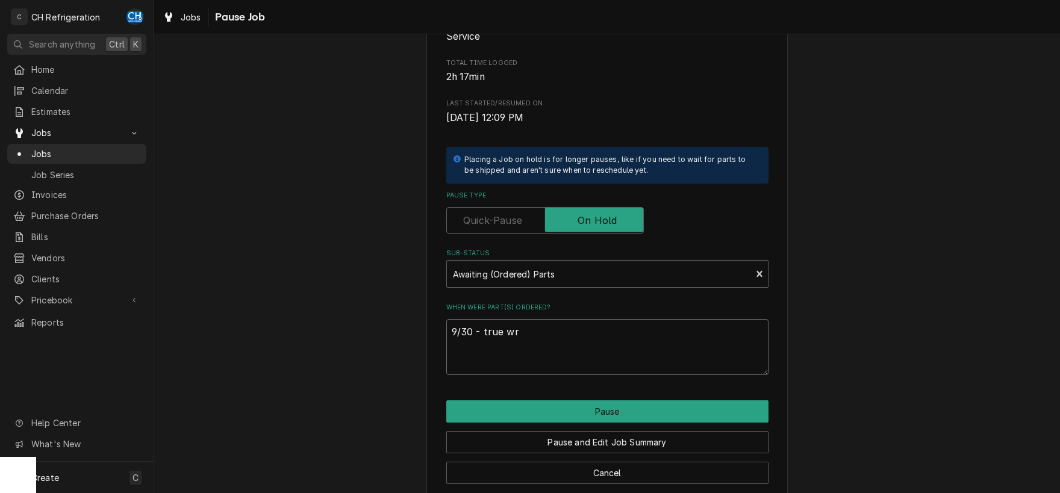
type textarea "9/30 - true wrr"
type textarea "x"
type textarea "9/30 - true wr"
type textarea "x"
type textarea "9/30 - true w"
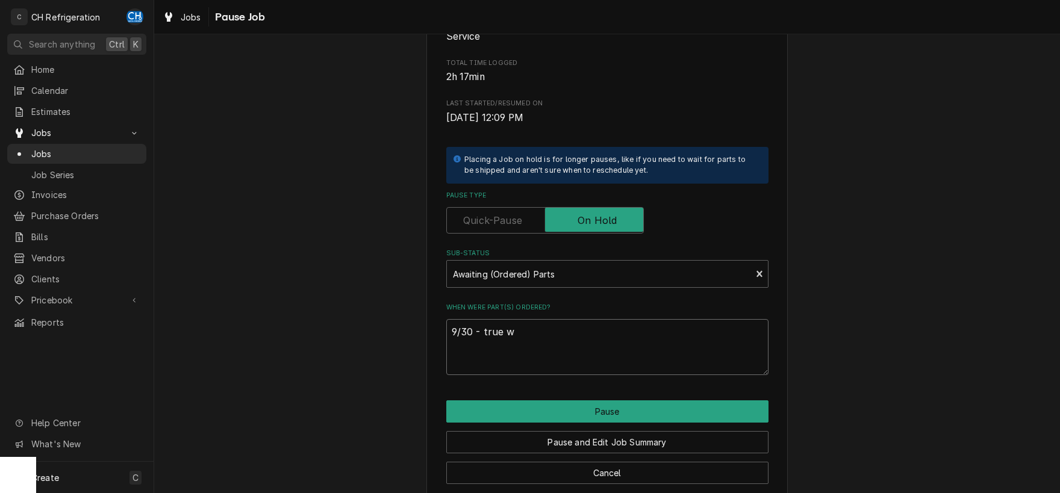
type textarea "x"
type textarea "9/30 - true wa"
type textarea "x"
type textarea "9/30 - true war"
type textarea "x"
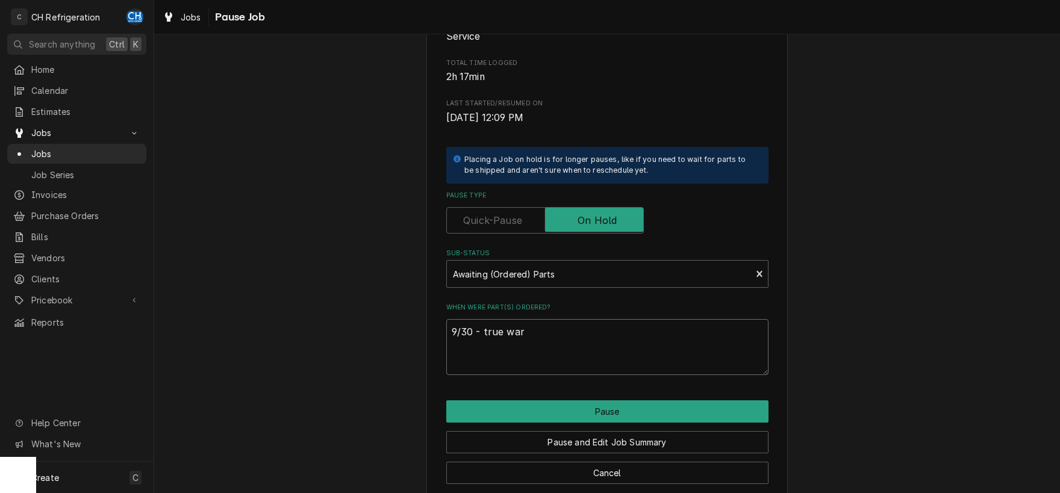
type textarea "9/30 - true warr"
type textarea "x"
type textarea "9/30 - true warra"
type textarea "x"
type textarea "9/30 - true warran"
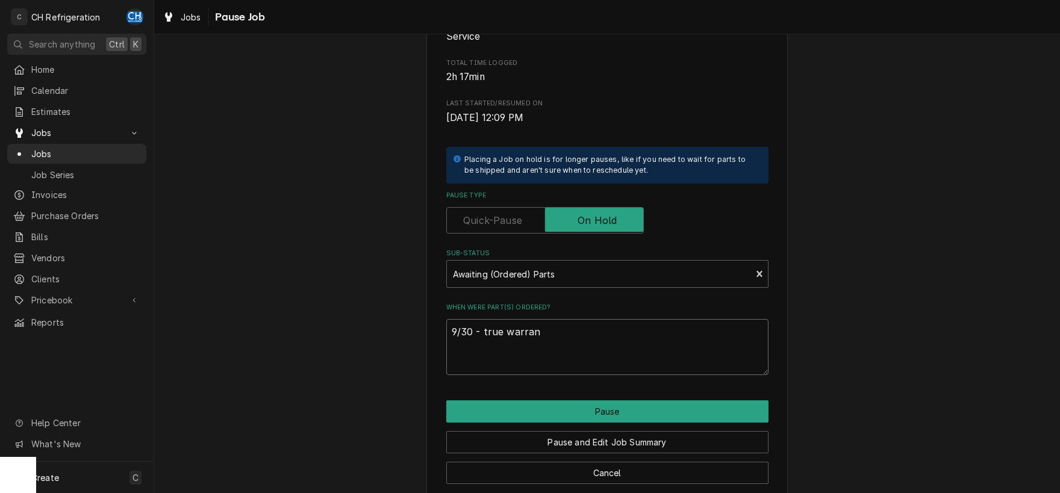
type textarea "x"
type textarea "9/30 - true warrant"
type textarea "x"
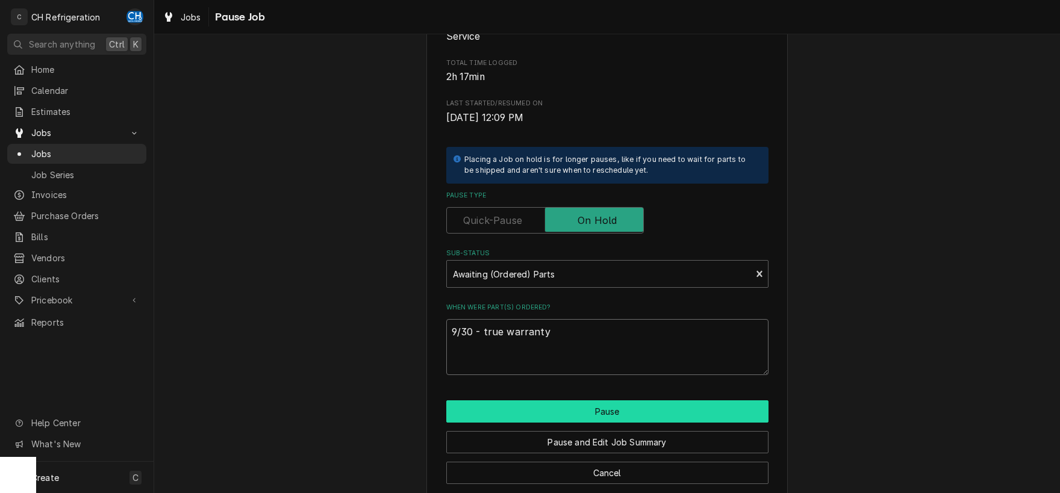
type textarea "9/30 - true warranty"
click at [651, 417] on button "Pause" at bounding box center [607, 411] width 322 height 22
type textarea "x"
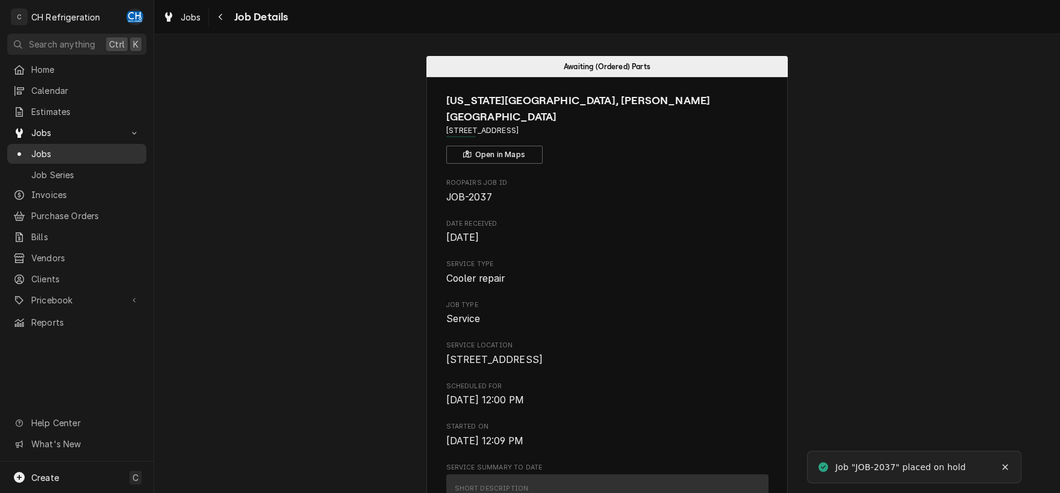
click at [76, 149] on span "Jobs" at bounding box center [85, 153] width 109 height 13
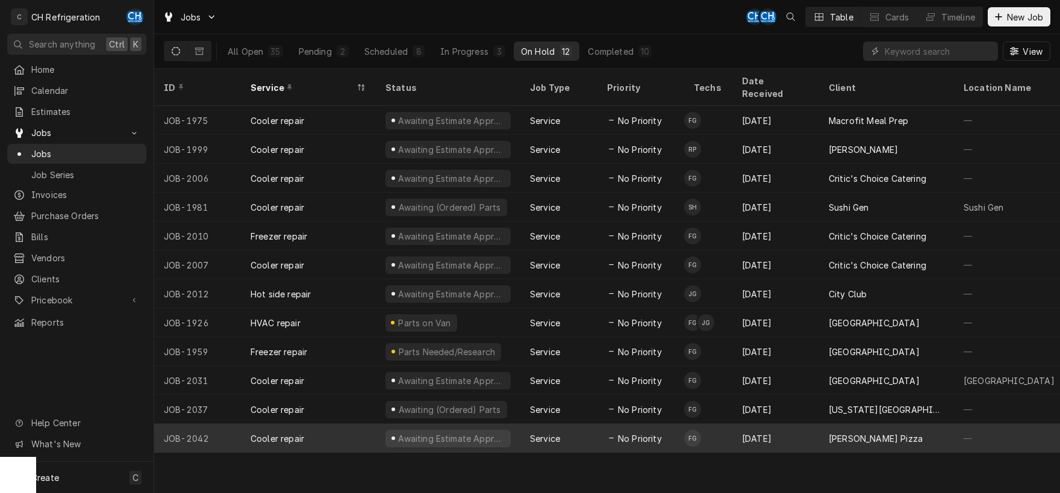
click at [704, 424] on td "FG" at bounding box center [708, 438] width 48 height 29
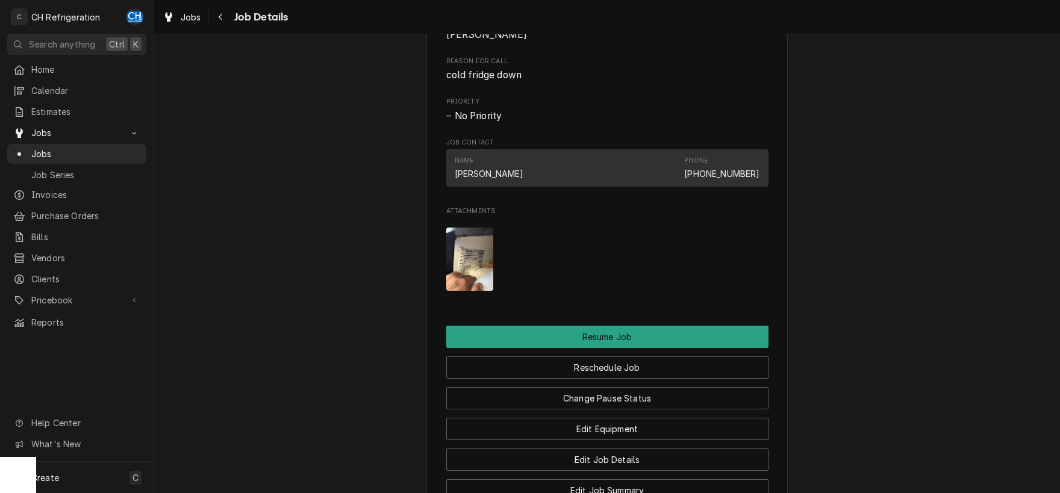
scroll to position [818, 0]
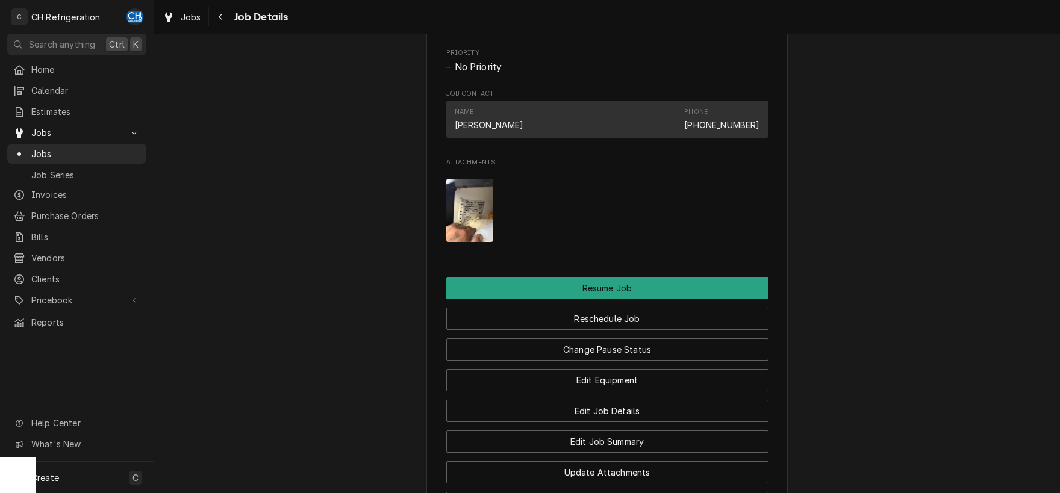
click at [468, 242] on img "Attachments" at bounding box center [470, 210] width 48 height 63
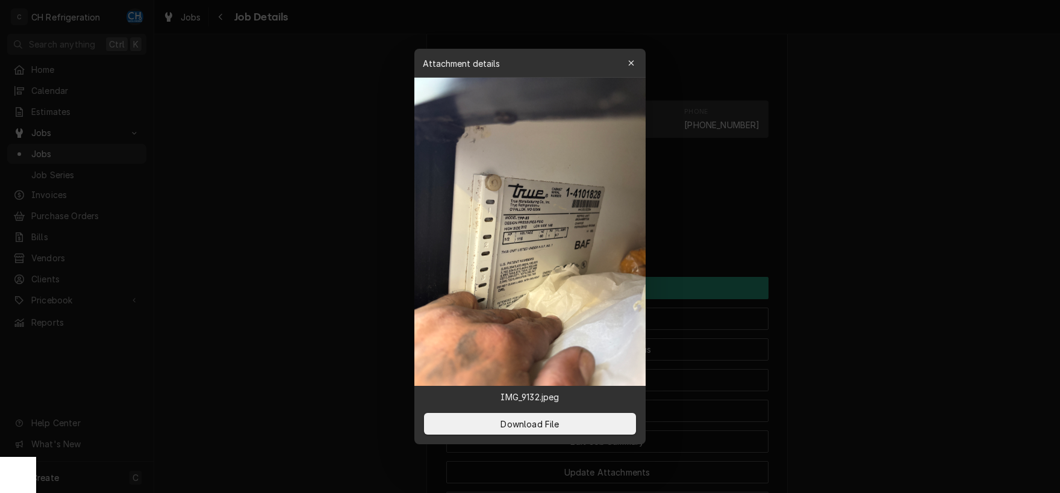
click at [839, 283] on div at bounding box center [530, 246] width 1060 height 493
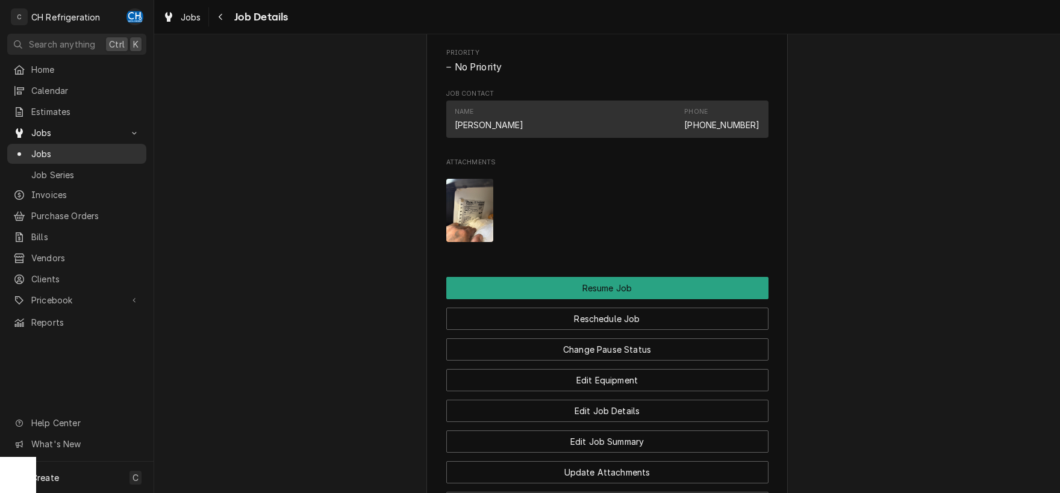
click at [98, 149] on span "Jobs" at bounding box center [85, 153] width 109 height 13
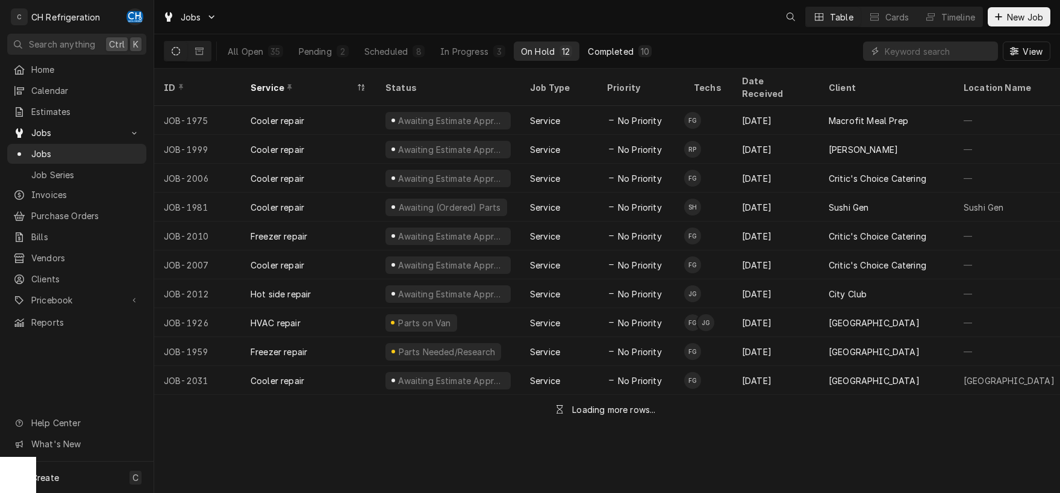
click at [624, 50] on div "Completed" at bounding box center [610, 51] width 45 height 13
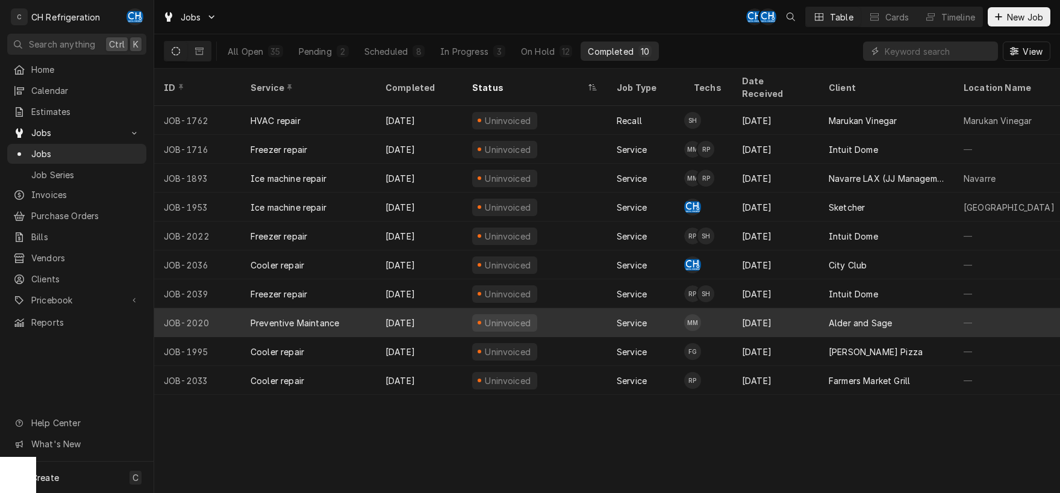
click at [899, 311] on div "Alder and Sage" at bounding box center [886, 322] width 135 height 29
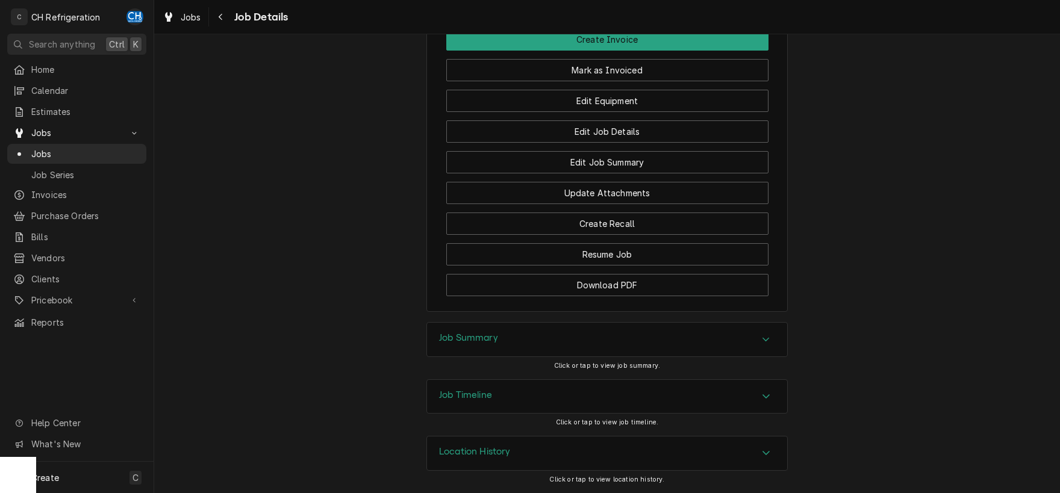
drag, startPoint x: 660, startPoint y: 341, endPoint x: 668, endPoint y: 341, distance: 7.2
click at [662, 341] on div "Job Summary" at bounding box center [607, 340] width 360 height 34
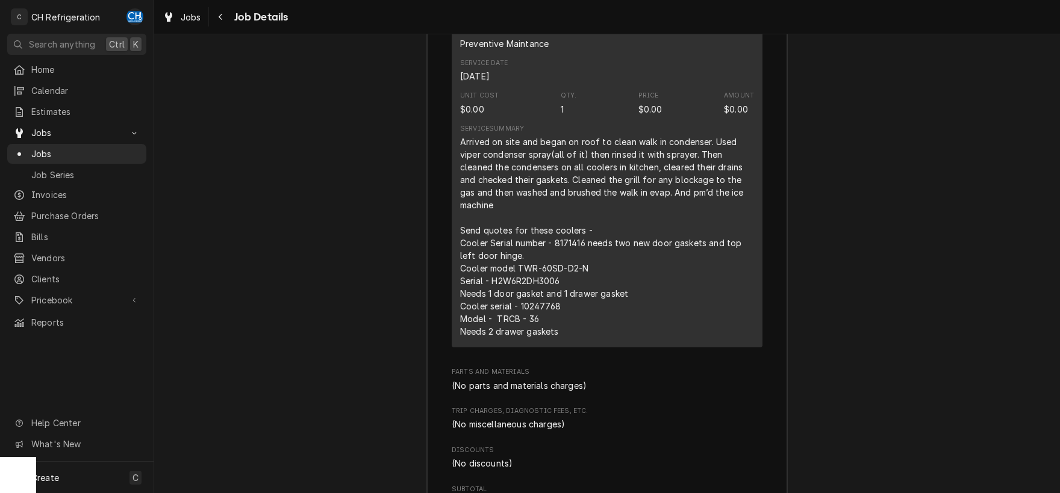
scroll to position [1529, 0]
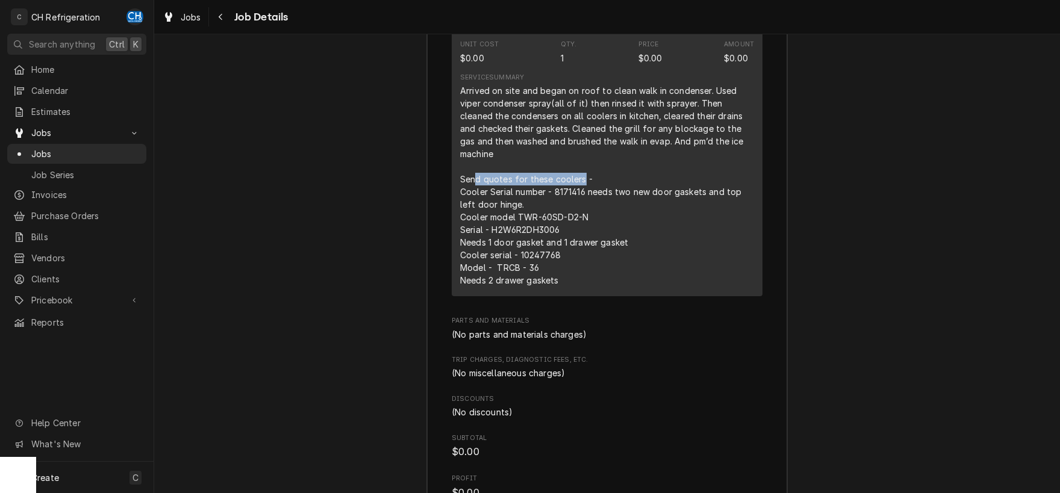
drag, startPoint x: 474, startPoint y: 191, endPoint x: 584, endPoint y: 196, distance: 109.7
click at [584, 196] on div "Arrived on site and began on roof to clean walk in condenser. Used viper conden…" at bounding box center [607, 185] width 294 height 202
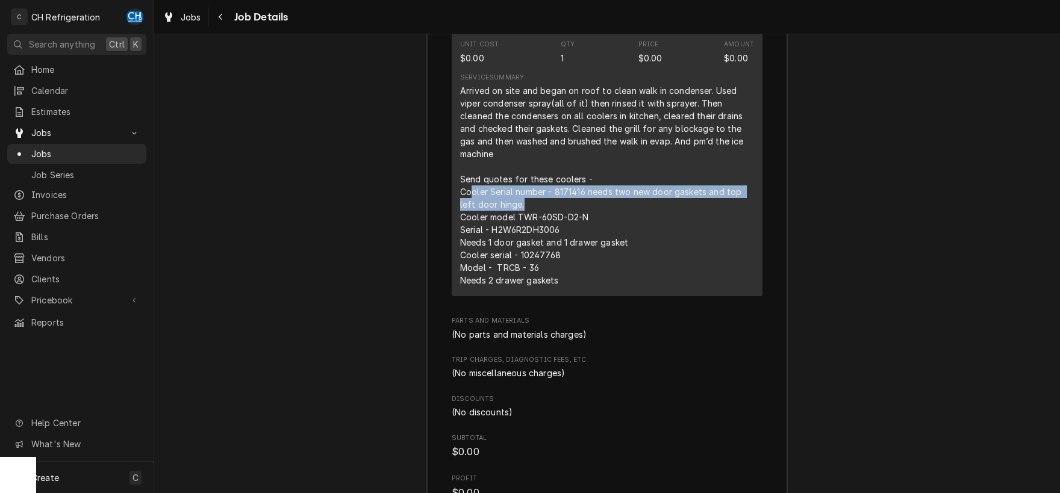
drag, startPoint x: 473, startPoint y: 207, endPoint x: 733, endPoint y: 213, distance: 260.1
click at [733, 213] on div "Arrived on site and began on roof to clean walk in condenser. Used viper conden…" at bounding box center [607, 185] width 294 height 202
click at [728, 202] on div "Arrived on site and began on roof to clean walk in condenser. Used viper conden…" at bounding box center [607, 185] width 294 height 202
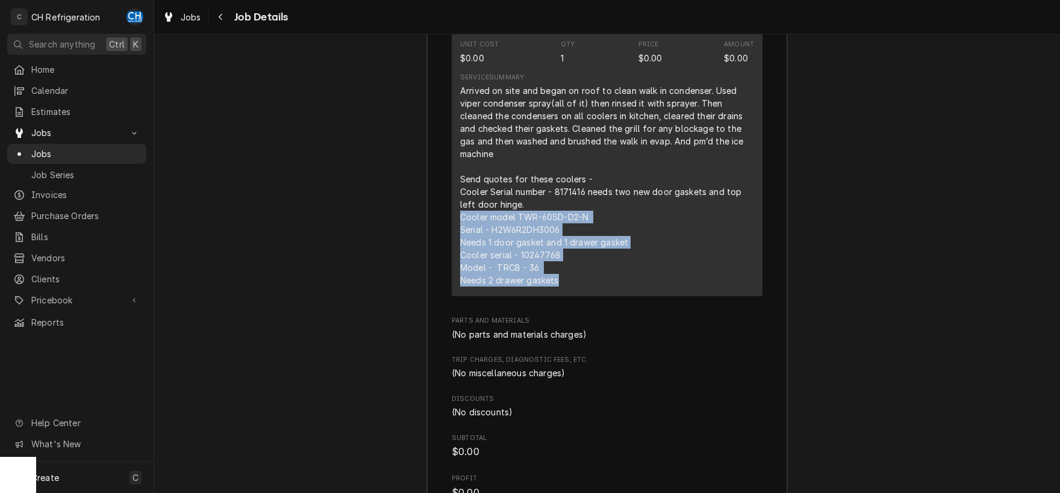
drag, startPoint x: 452, startPoint y: 230, endPoint x: 668, endPoint y: 288, distance: 223.3
click at [670, 295] on div "Short Description Preventive Maintance Service Date Sep 30, 2025 Unit Cost $0.0…" at bounding box center [607, 130] width 311 height 331
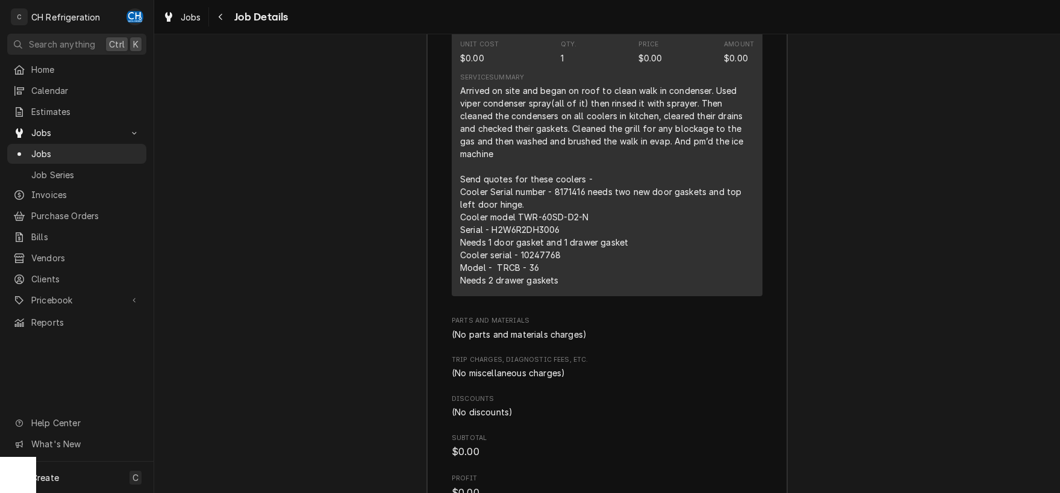
click at [668, 287] on div "Arrived on site and began on roof to clean walk in condenser. Used viper conden…" at bounding box center [607, 185] width 294 height 202
drag, startPoint x: 565, startPoint y: 202, endPoint x: 588, endPoint y: 206, distance: 23.3
click at [588, 206] on div "Arrived on site and began on roof to clean walk in condenser. Used viper conden…" at bounding box center [607, 185] width 294 height 202
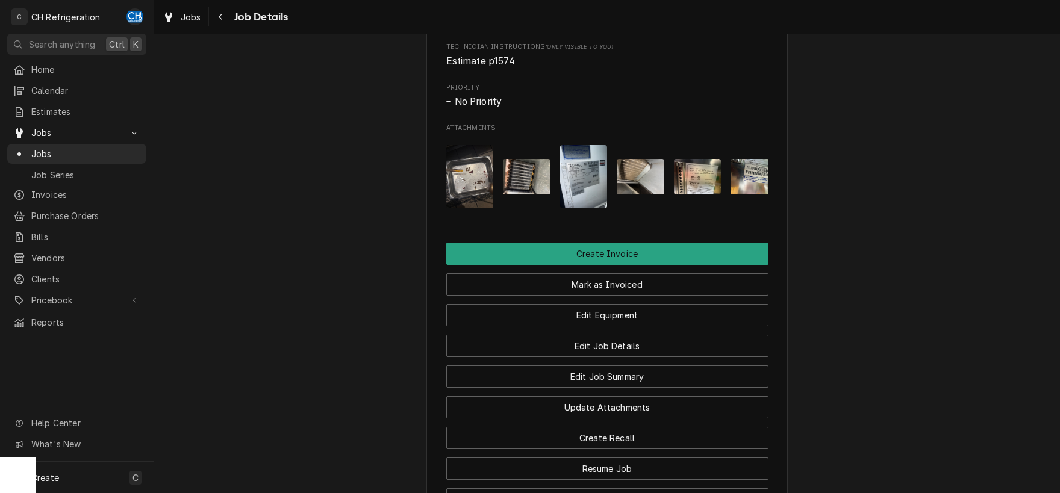
scroll to position [711, 0]
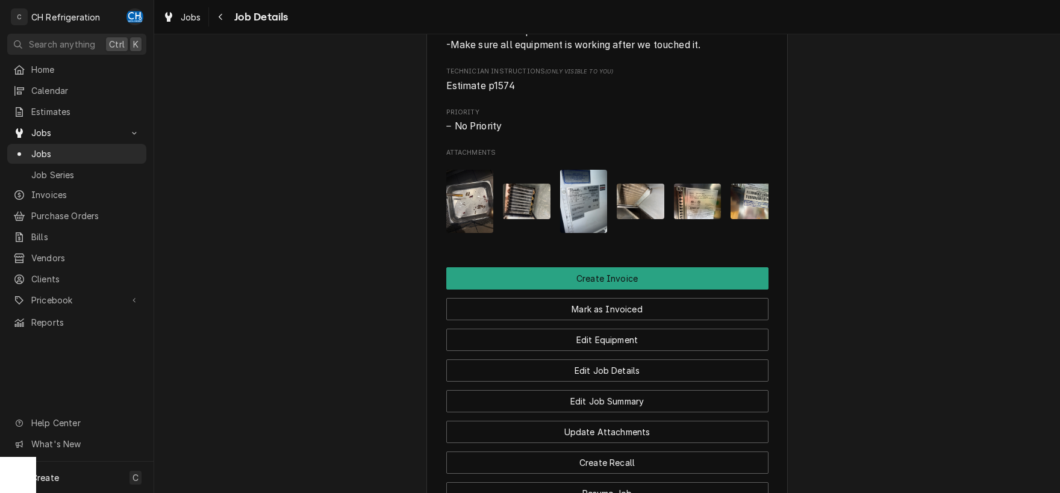
click at [577, 214] on img "Attachments" at bounding box center [584, 201] width 48 height 63
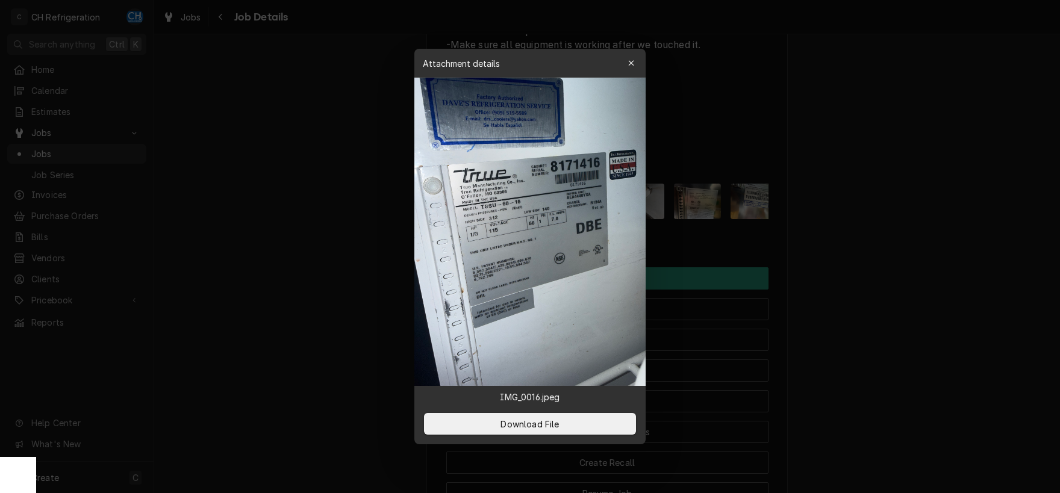
click at [872, 225] on div at bounding box center [530, 246] width 1060 height 493
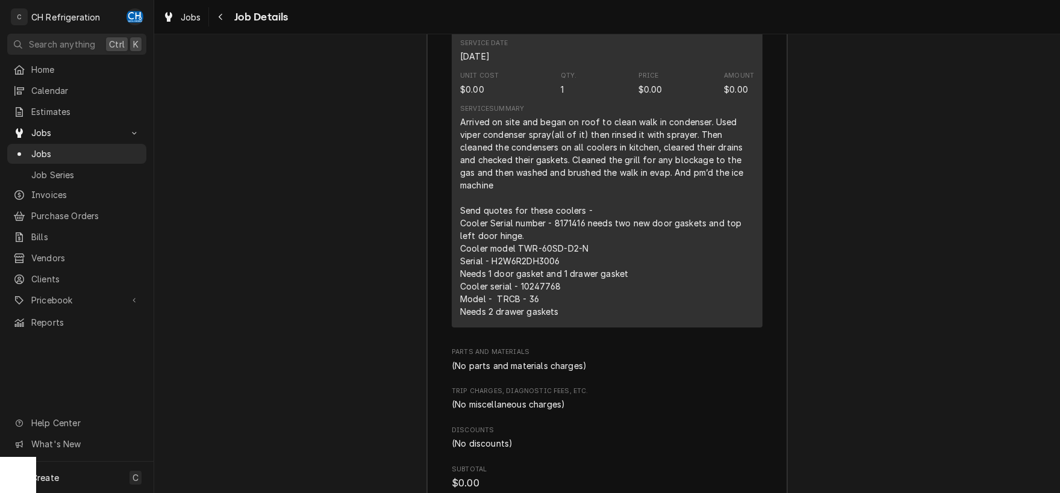
scroll to position [1510, 0]
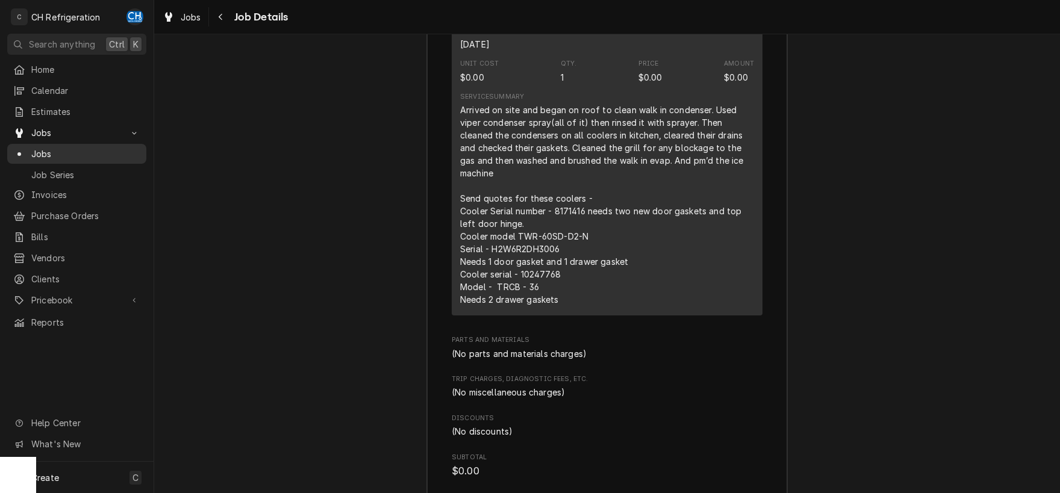
click at [52, 153] on span "Jobs" at bounding box center [85, 153] width 109 height 13
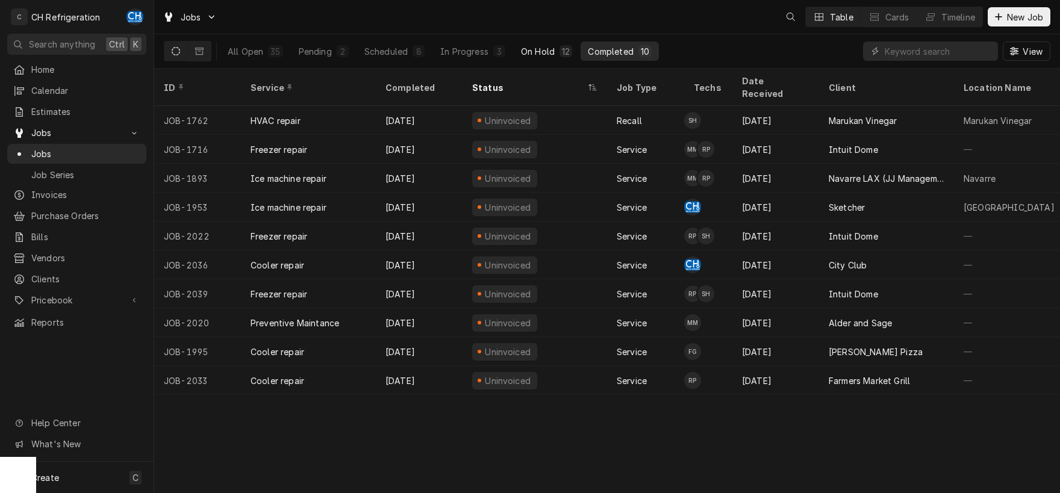
click at [538, 51] on div "On Hold" at bounding box center [538, 51] width 34 height 13
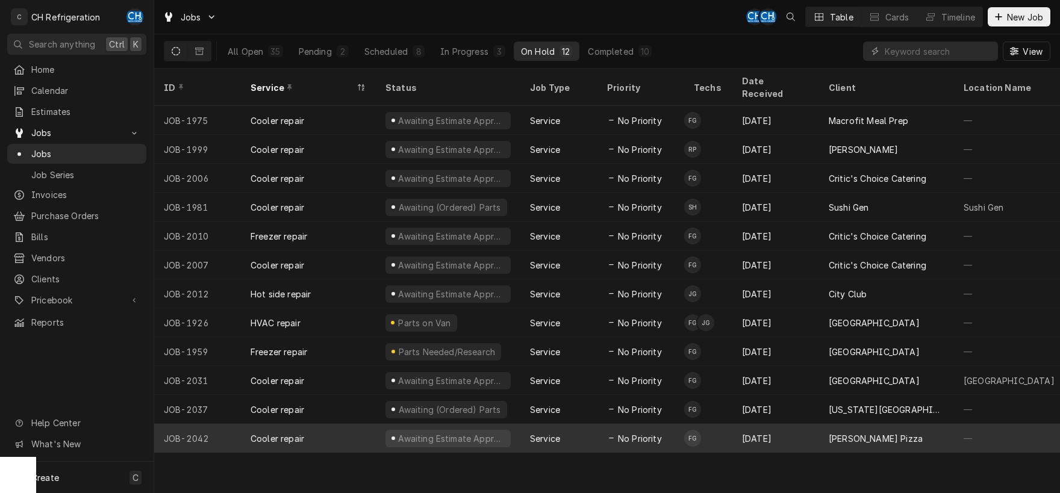
click at [891, 424] on div "[PERSON_NAME] Pizza" at bounding box center [886, 438] width 135 height 29
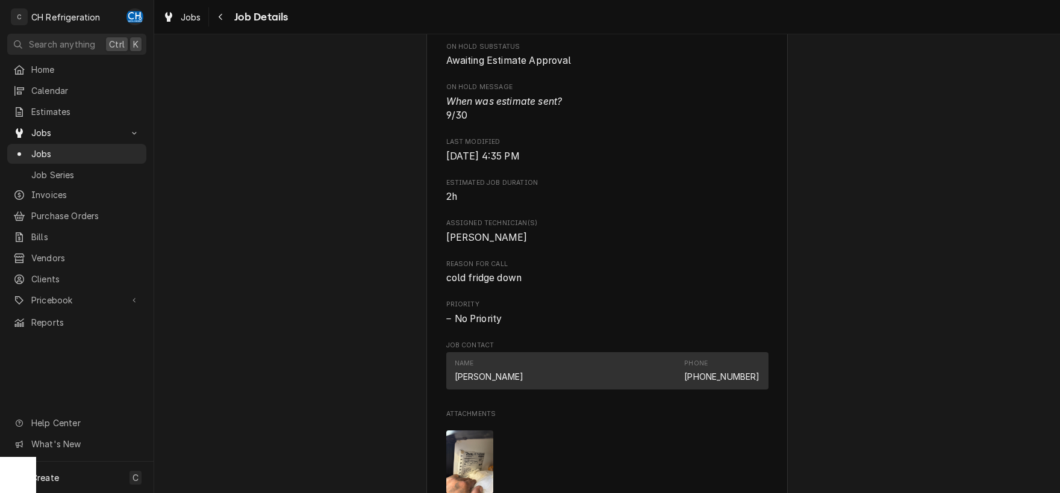
scroll to position [755, 0]
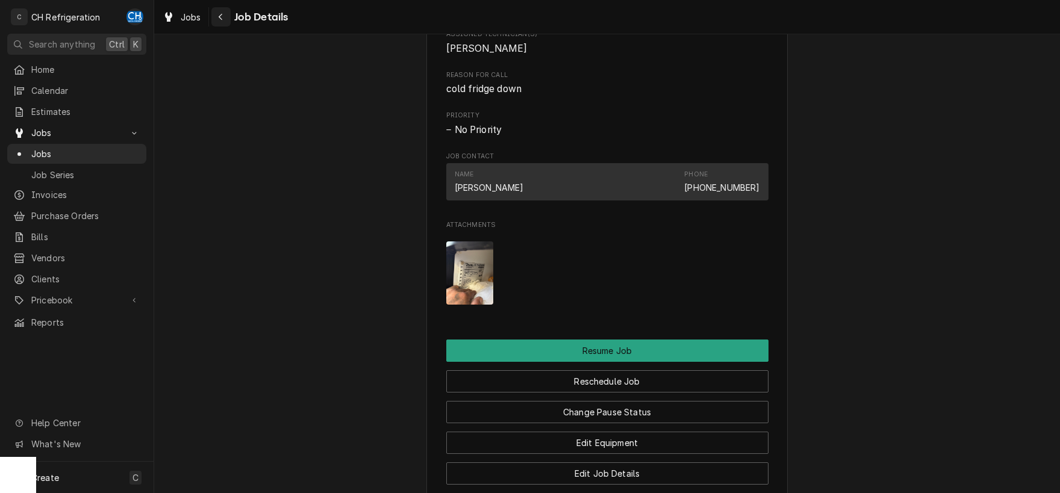
click at [211, 18] on button "Navigate back" at bounding box center [220, 16] width 19 height 19
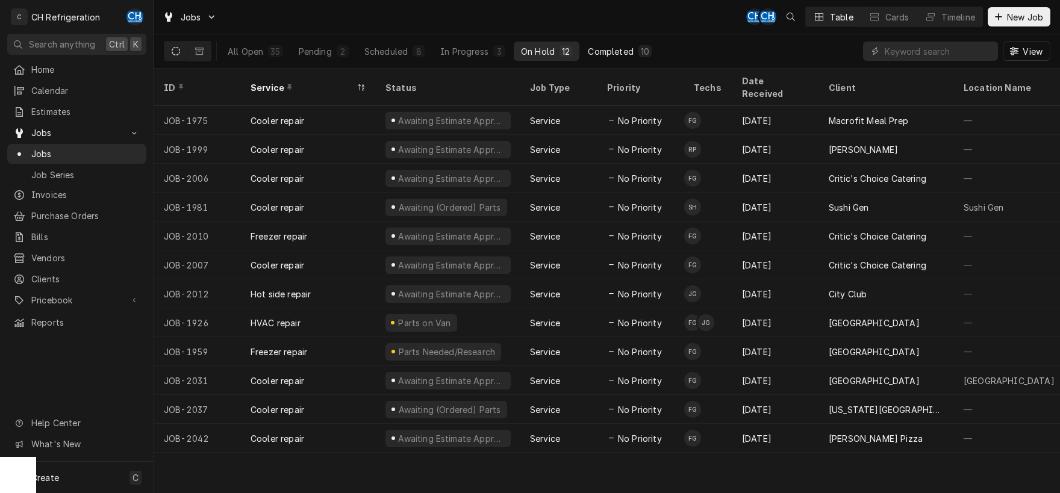
click at [613, 53] on div "Completed" at bounding box center [610, 51] width 45 height 13
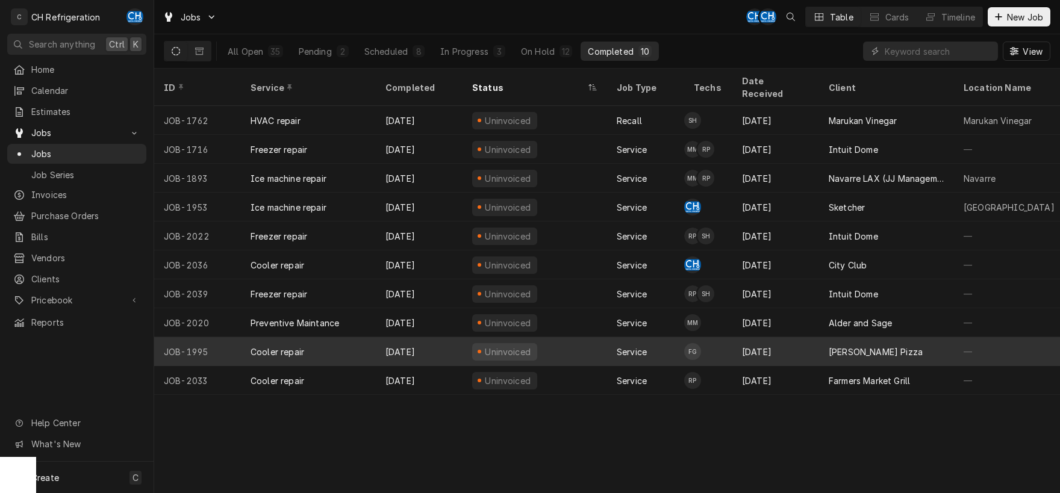
click at [833, 345] on div "[PERSON_NAME] Pizza" at bounding box center [886, 351] width 135 height 29
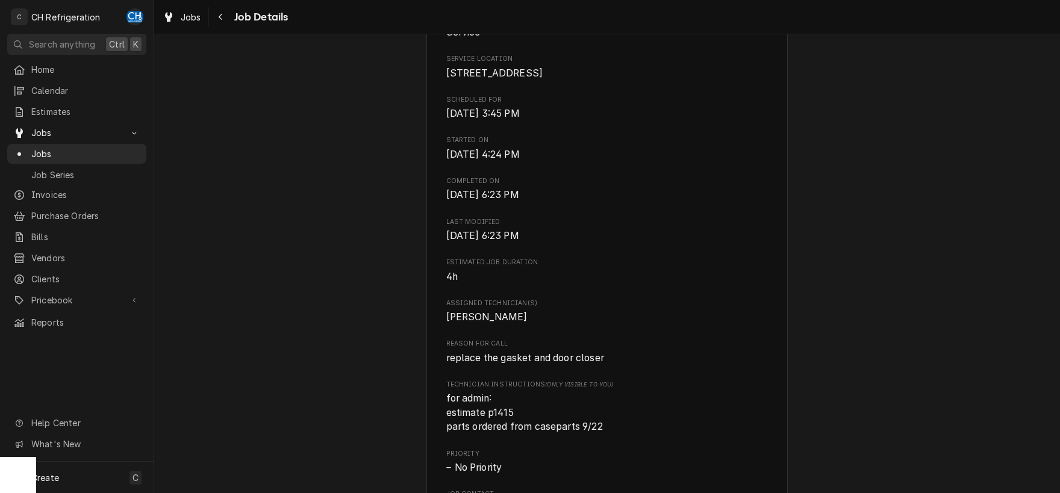
scroll to position [314, 0]
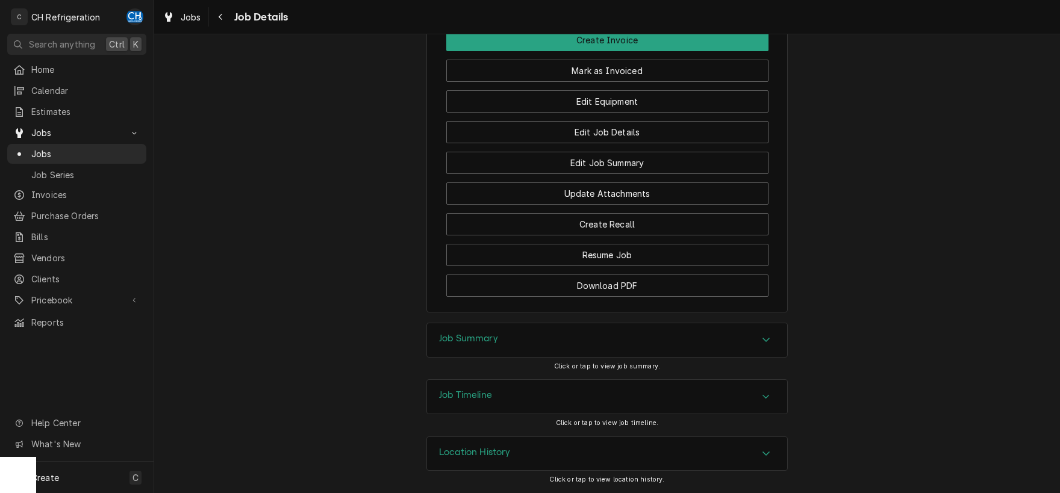
click at [653, 338] on div "Job Summary" at bounding box center [607, 340] width 360 height 34
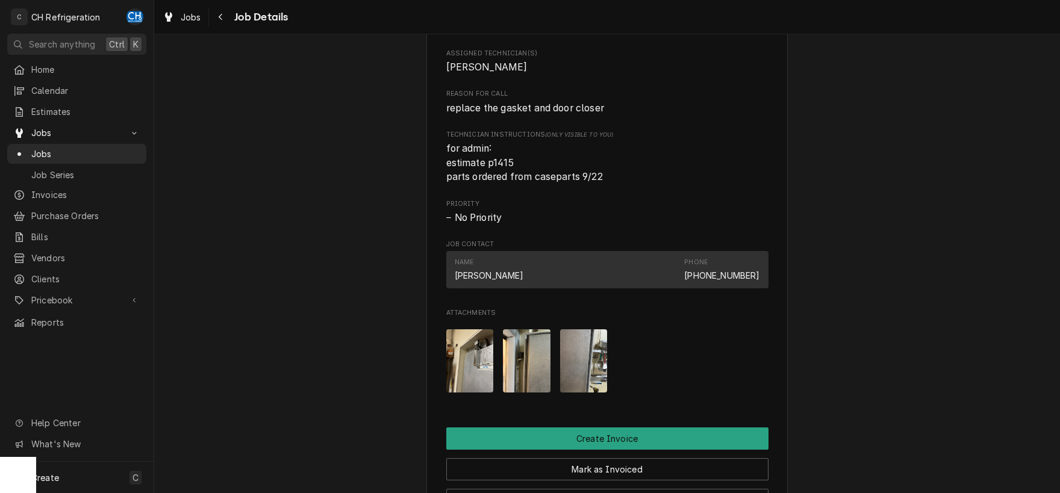
scroll to position [491, 0]
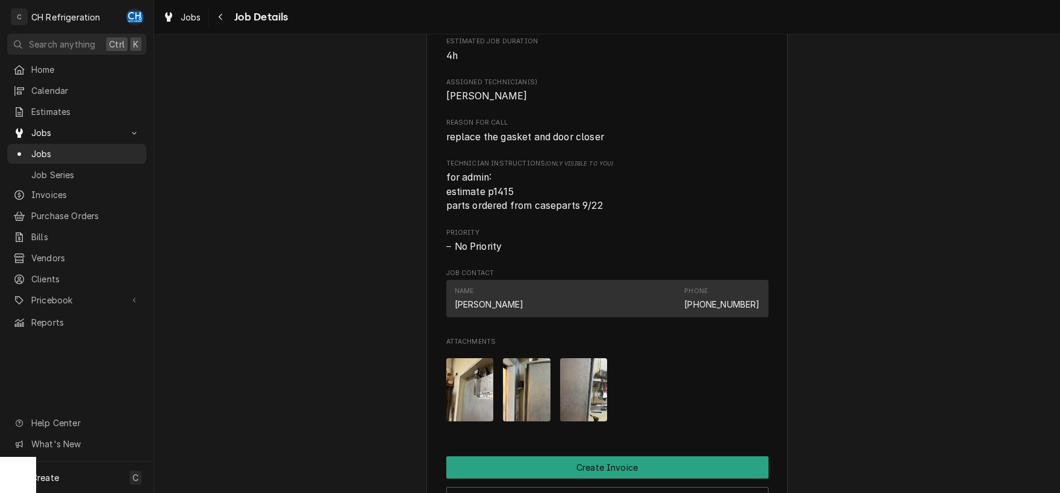
click at [480, 388] on img "Attachments" at bounding box center [470, 389] width 48 height 63
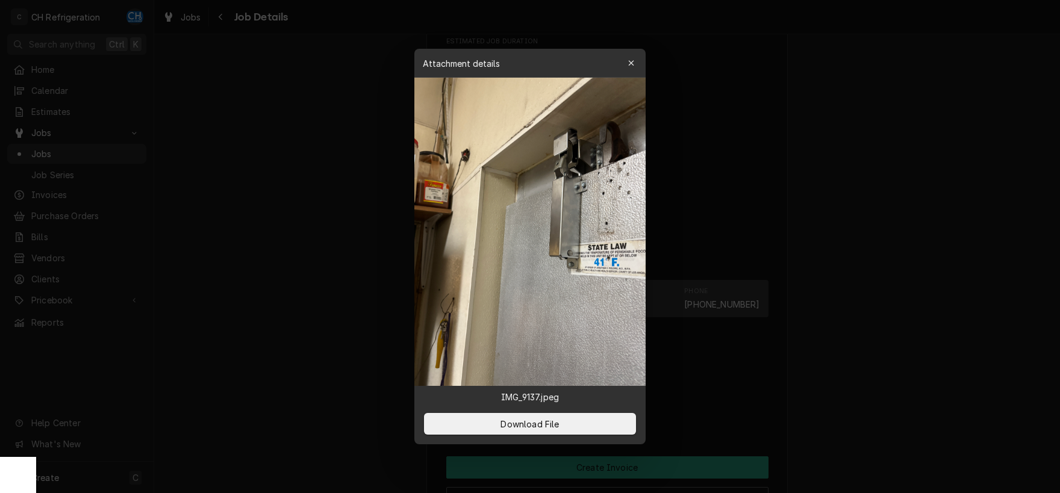
click at [875, 300] on div at bounding box center [530, 246] width 1060 height 493
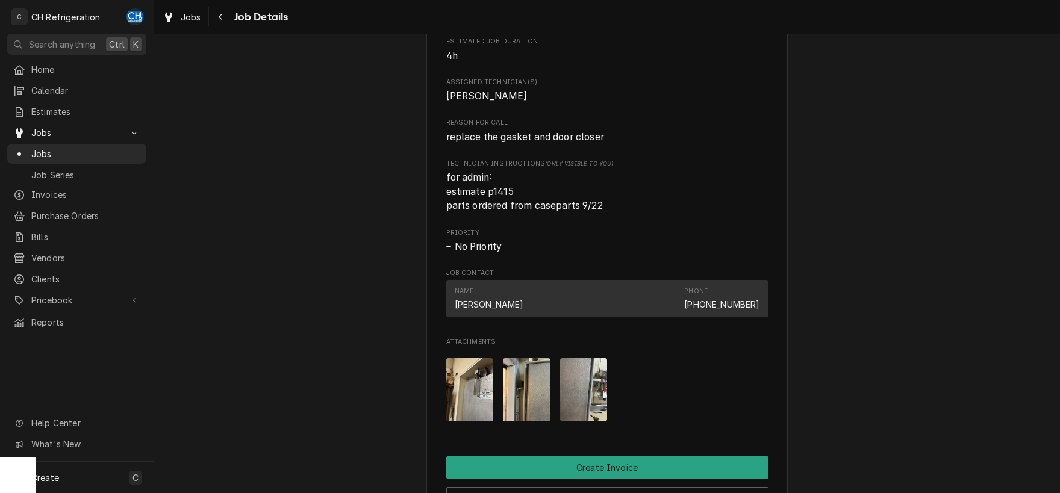
click at [526, 391] on img "Attachments" at bounding box center [527, 389] width 48 height 63
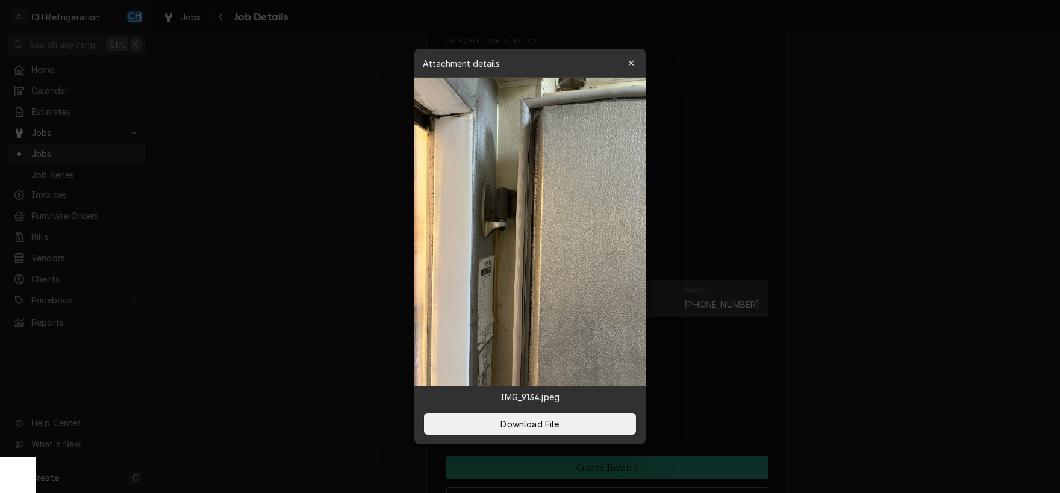
click at [860, 353] on div at bounding box center [530, 246] width 1060 height 493
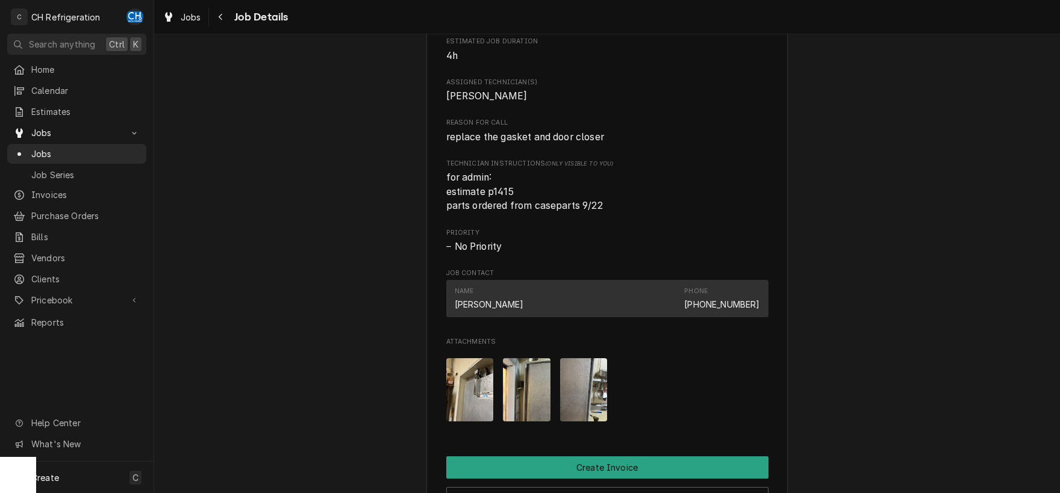
click at [570, 387] on img "Attachments" at bounding box center [584, 389] width 48 height 63
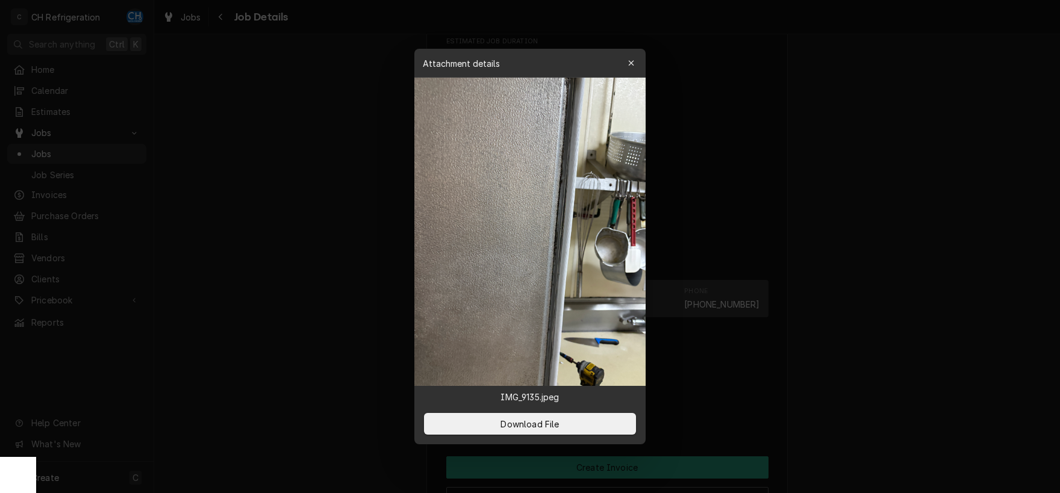
click at [884, 359] on div at bounding box center [530, 246] width 1060 height 493
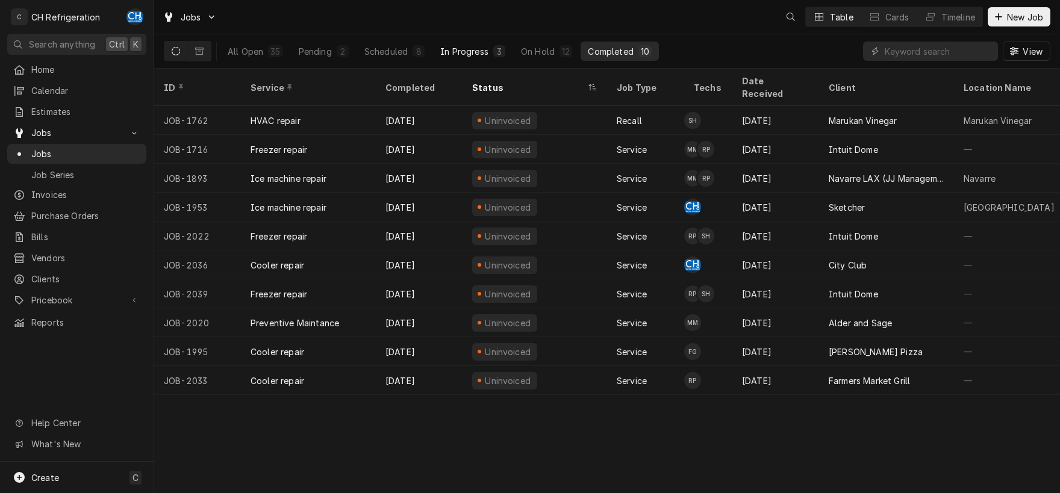
click at [467, 55] on div "In Progress" at bounding box center [464, 51] width 48 height 13
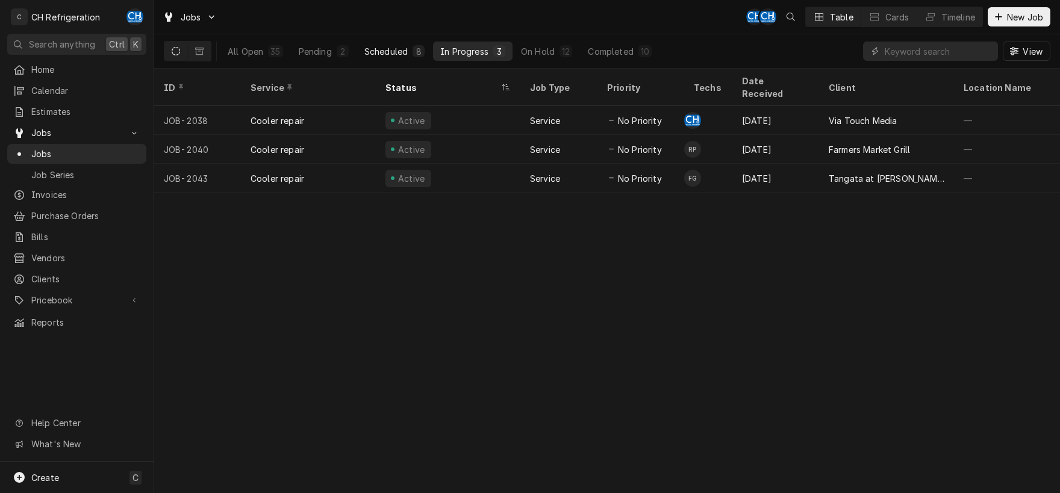
click at [403, 50] on div "Scheduled" at bounding box center [385, 51] width 43 height 13
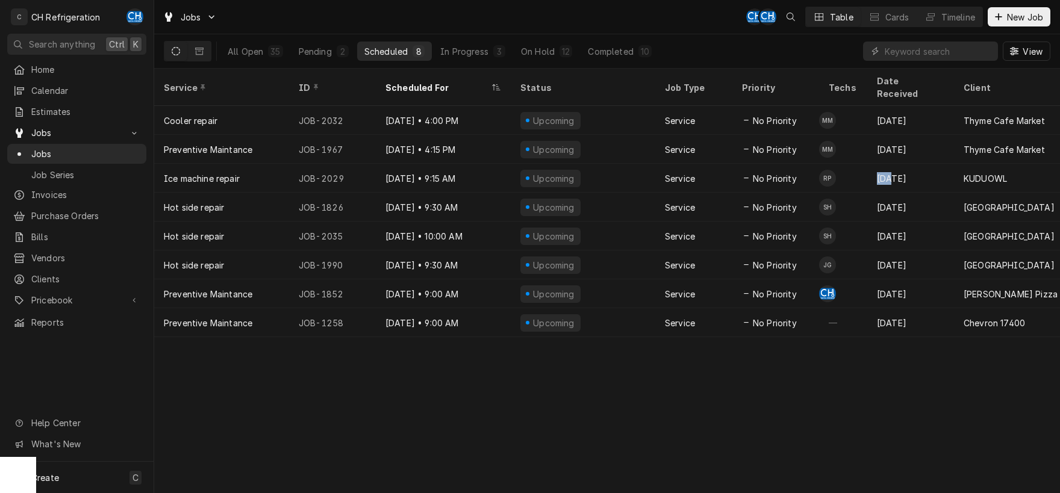
drag, startPoint x: 912, startPoint y: 102, endPoint x: 877, endPoint y: 324, distance: 225.6
click at [891, 189] on tbody "Cooler repair JOB-2032 Oct 1 • 4:00 PM Upcoming Service No Priority MM Sep 29 T…" at bounding box center [606, 221] width 905 height 231
click at [798, 418] on div "Service ID Scheduled For Status Job Type Priority Techs Date Received Client Lo…" at bounding box center [606, 281] width 905 height 424
click at [972, 369] on div "Service ID Scheduled For Status Job Type Priority Techs Date Received Client Lo…" at bounding box center [606, 281] width 905 height 424
click at [895, 399] on div "Service ID Scheduled For Status Job Type Priority Techs Date Received Client Lo…" at bounding box center [606, 281] width 905 height 424
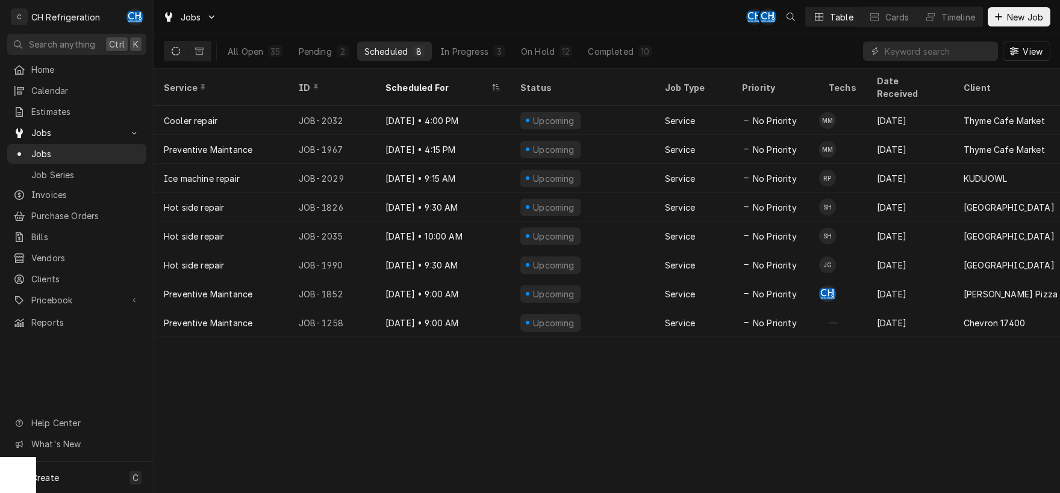
drag, startPoint x: 866, startPoint y: 408, endPoint x: 719, endPoint y: 416, distance: 147.7
click at [719, 416] on div "Service ID Scheduled For Status Job Type Priority Techs Date Received Client Lo…" at bounding box center [606, 281] width 905 height 424
click at [628, 56] on div "Completed" at bounding box center [610, 51] width 45 height 13
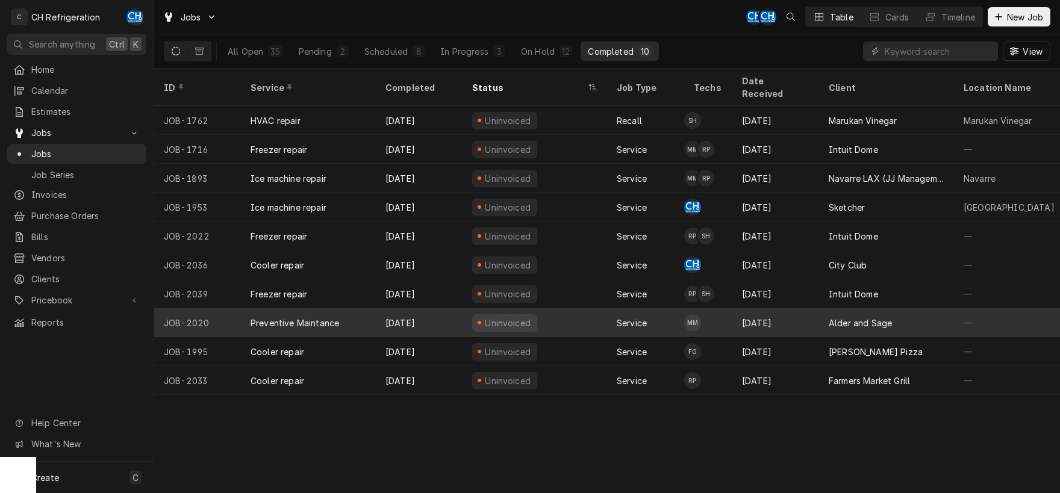
click at [868, 317] on div "Alder and Sage" at bounding box center [859, 323] width 63 height 13
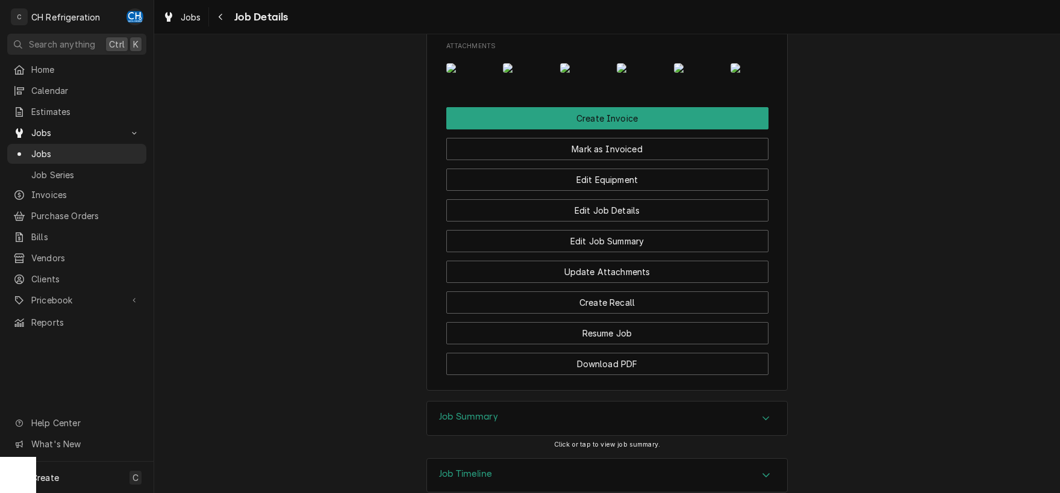
scroll to position [963, 0]
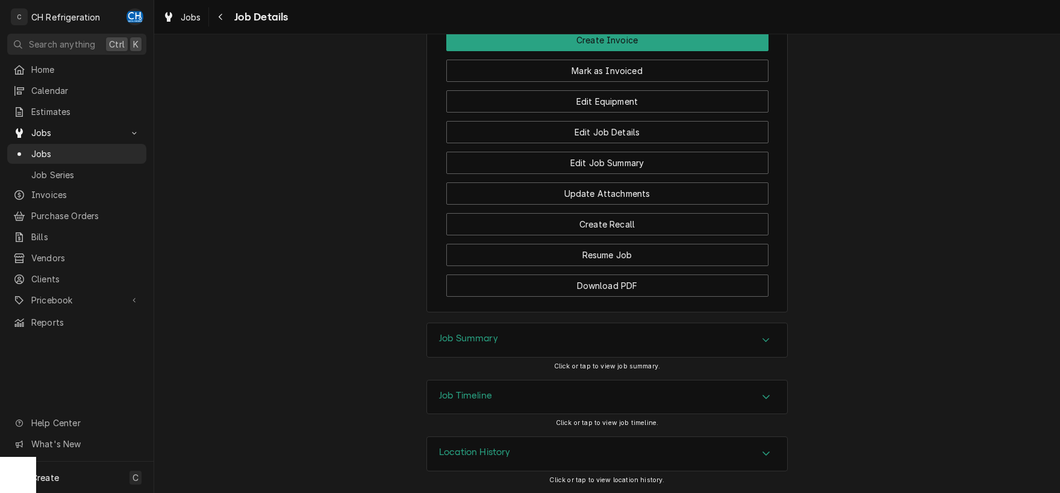
click at [626, 331] on div "Job Summary" at bounding box center [607, 340] width 360 height 34
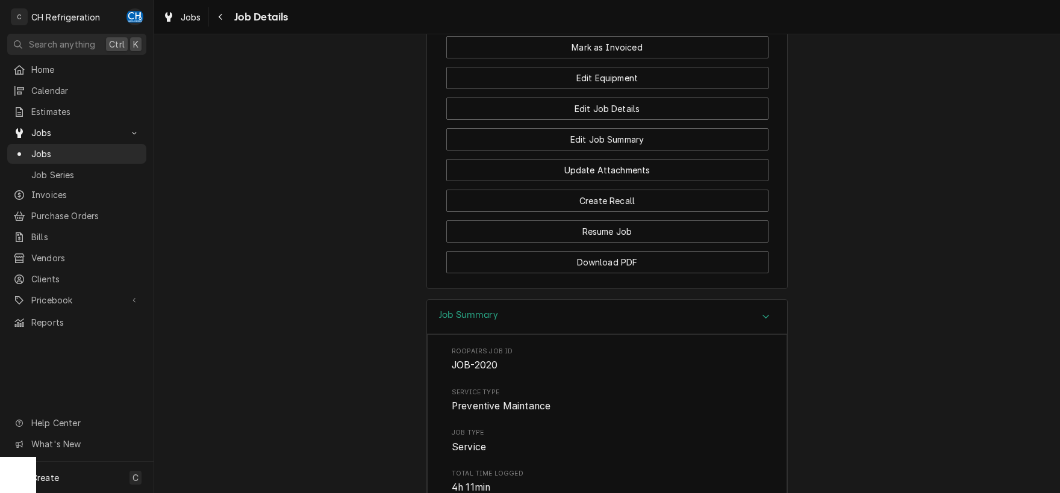
scroll to position [837, 0]
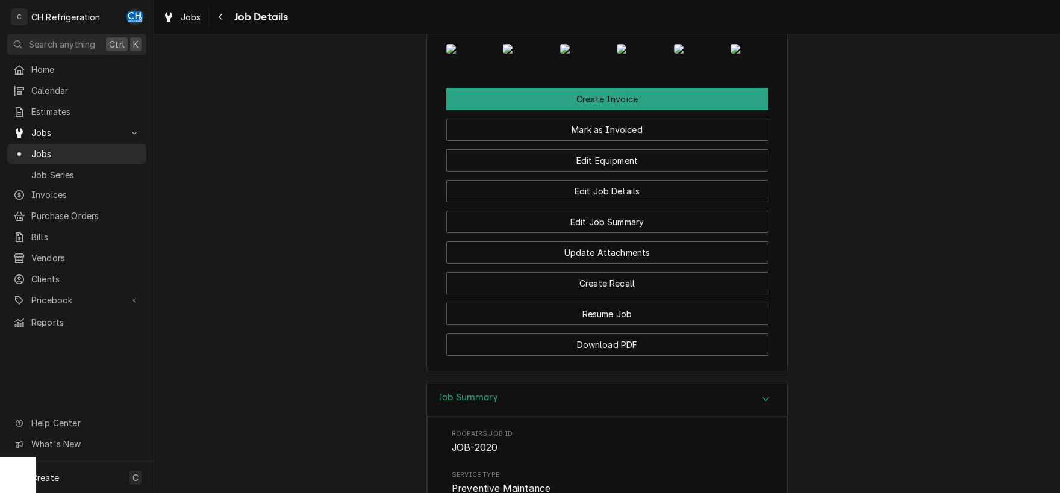
click at [591, 54] on img "Attachments" at bounding box center [584, 49] width 48 height 10
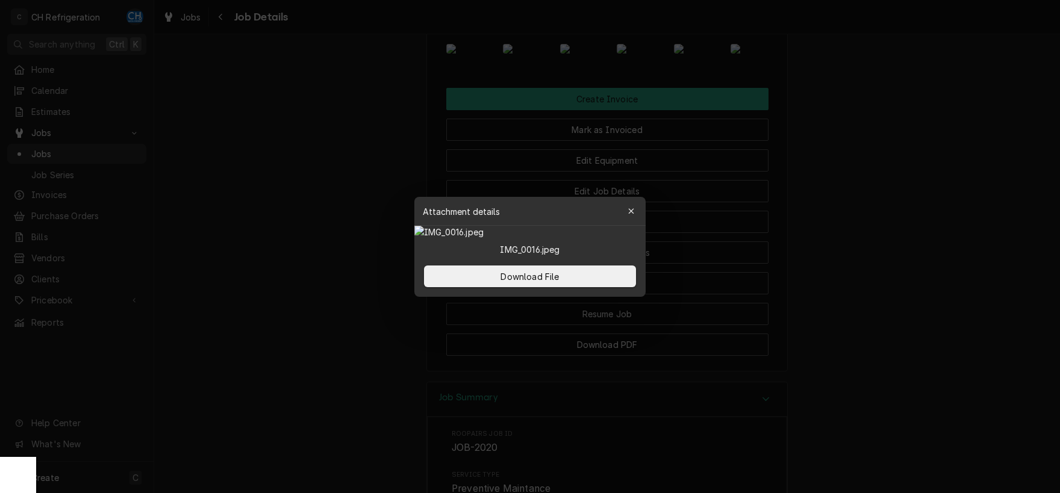
click at [984, 308] on div at bounding box center [530, 246] width 1060 height 493
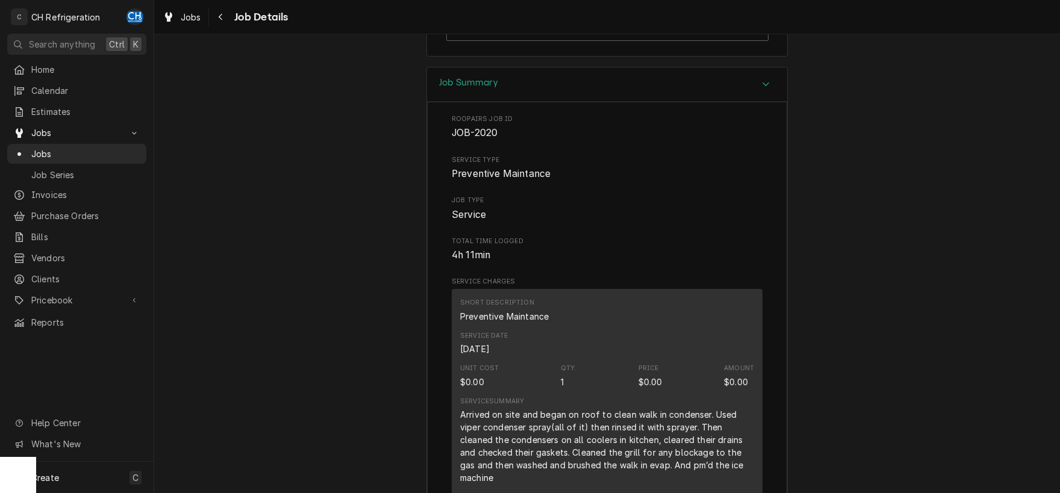
scroll to position [1466, 0]
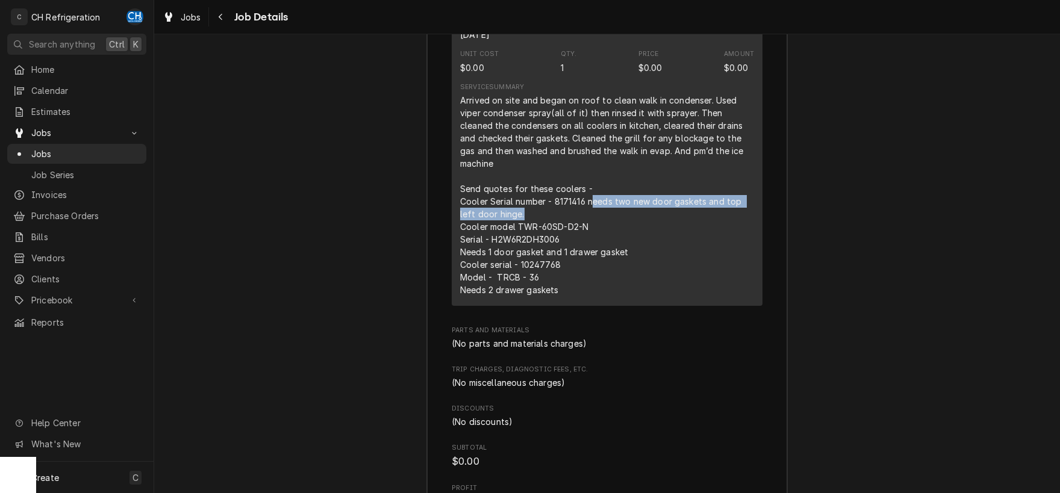
drag, startPoint x: 593, startPoint y: 266, endPoint x: 533, endPoint y: 280, distance: 61.2
click at [533, 280] on div "Arrived on site and began on roof to clean walk in condenser. Used viper conden…" at bounding box center [607, 195] width 294 height 202
click at [485, 282] on div "Arrived on site and began on roof to clean walk in condenser. Used viper conden…" at bounding box center [607, 195] width 294 height 202
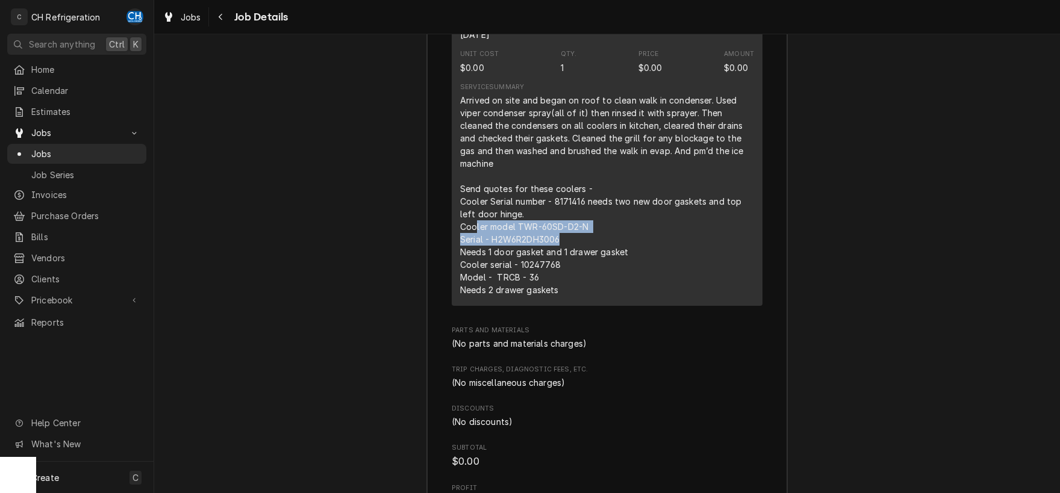
drag, startPoint x: 476, startPoint y: 296, endPoint x: 610, endPoint y: 305, distance: 135.2
click at [610, 296] on div "Arrived on site and began on roof to clean walk in condenser. Used viper conden…" at bounding box center [607, 195] width 294 height 202
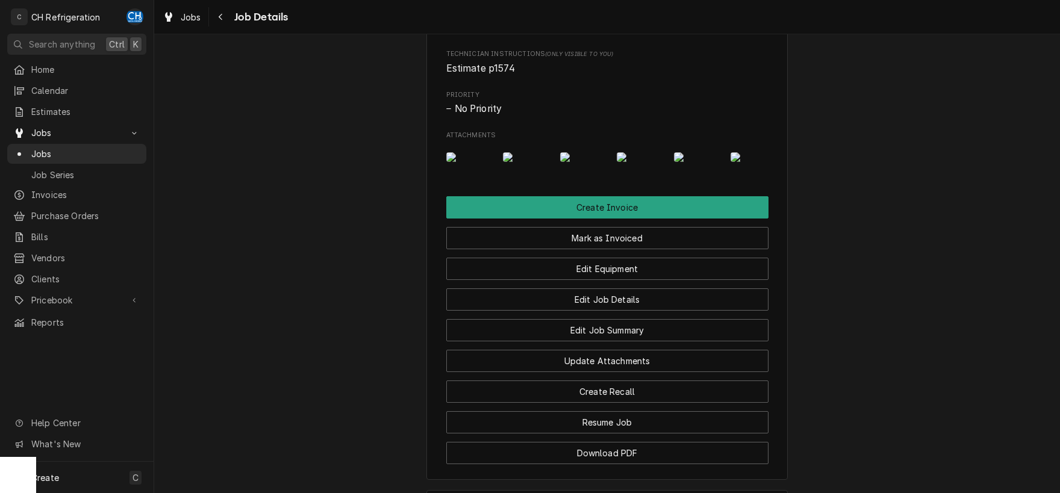
scroll to position [648, 0]
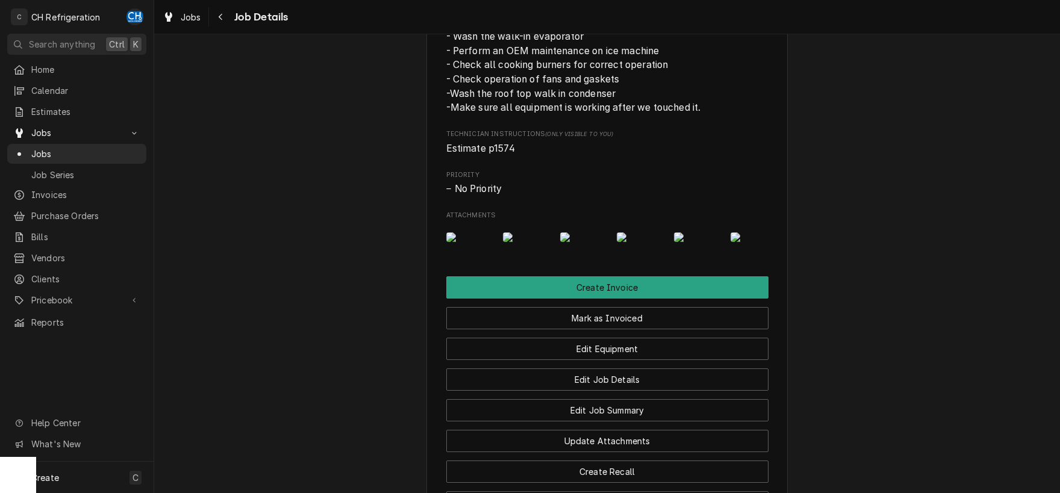
click at [683, 242] on img "Attachments" at bounding box center [698, 237] width 48 height 10
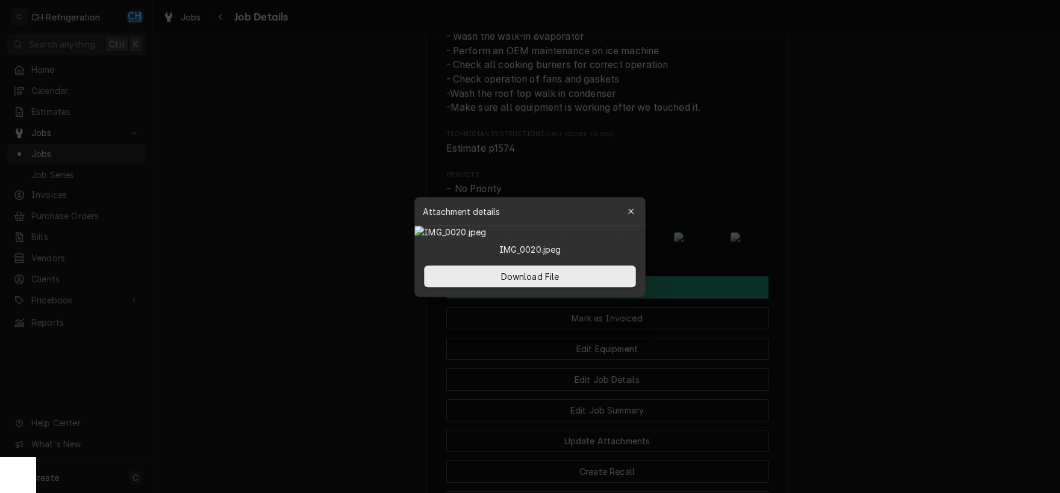
click at [852, 262] on div at bounding box center [530, 246] width 1060 height 493
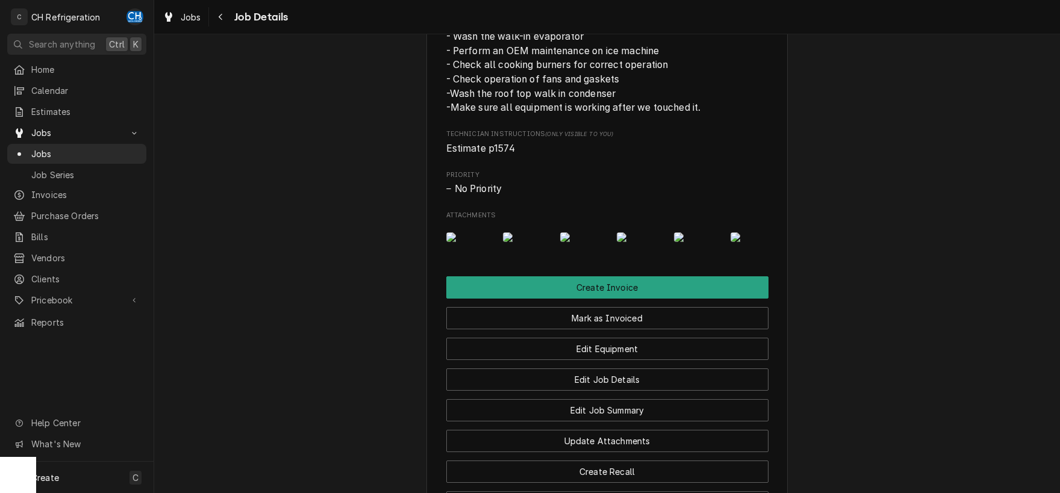
click at [764, 242] on img "Attachments" at bounding box center [754, 237] width 48 height 10
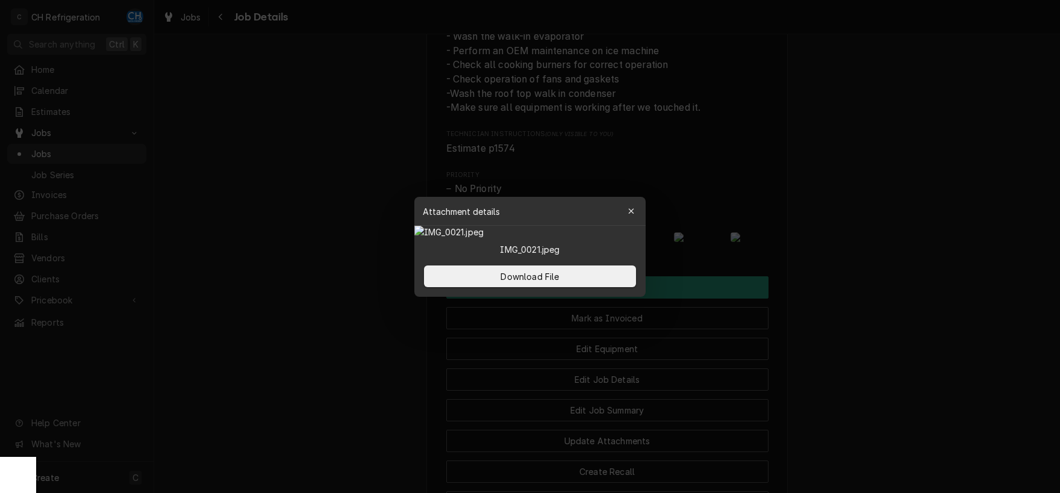
click at [820, 278] on div at bounding box center [530, 246] width 1060 height 493
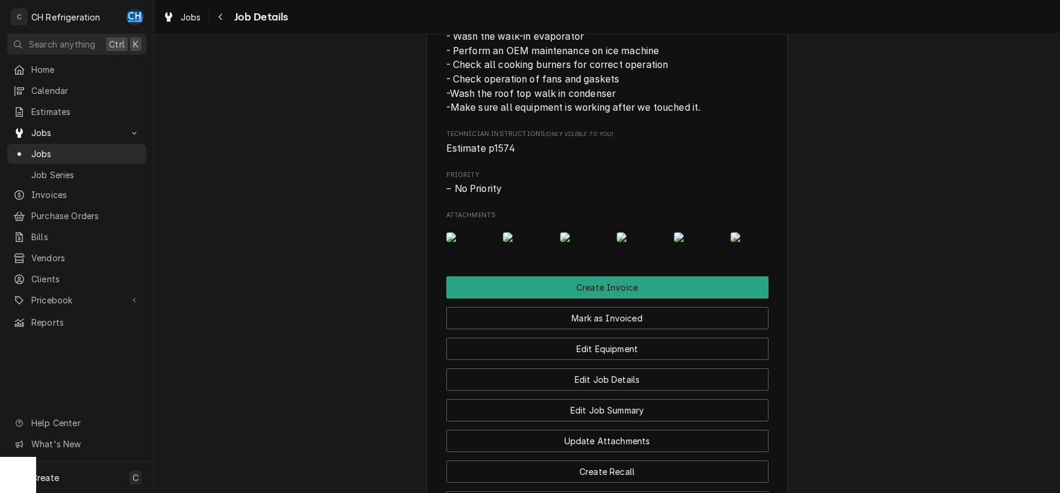
click at [748, 242] on img "Attachments" at bounding box center [754, 237] width 48 height 10
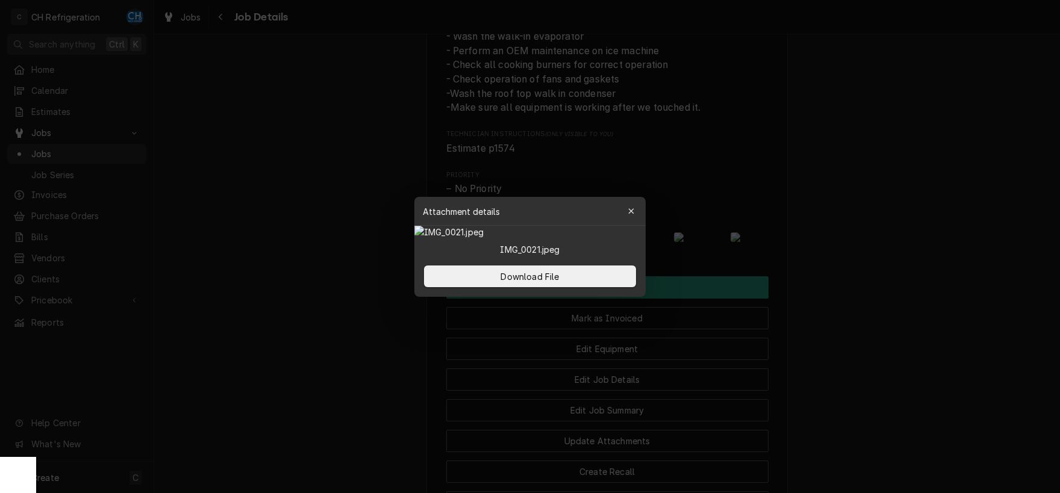
click at [865, 291] on div at bounding box center [530, 246] width 1060 height 493
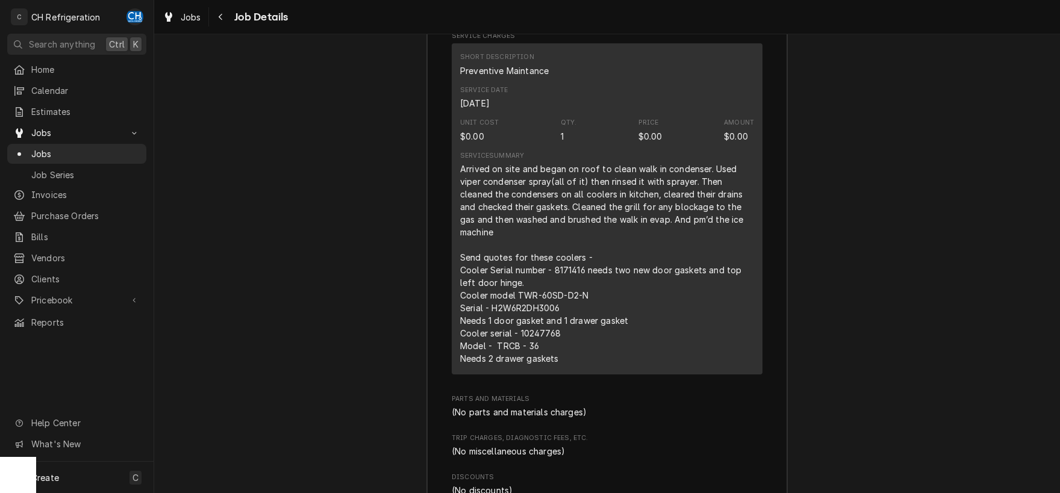
scroll to position [1403, 0]
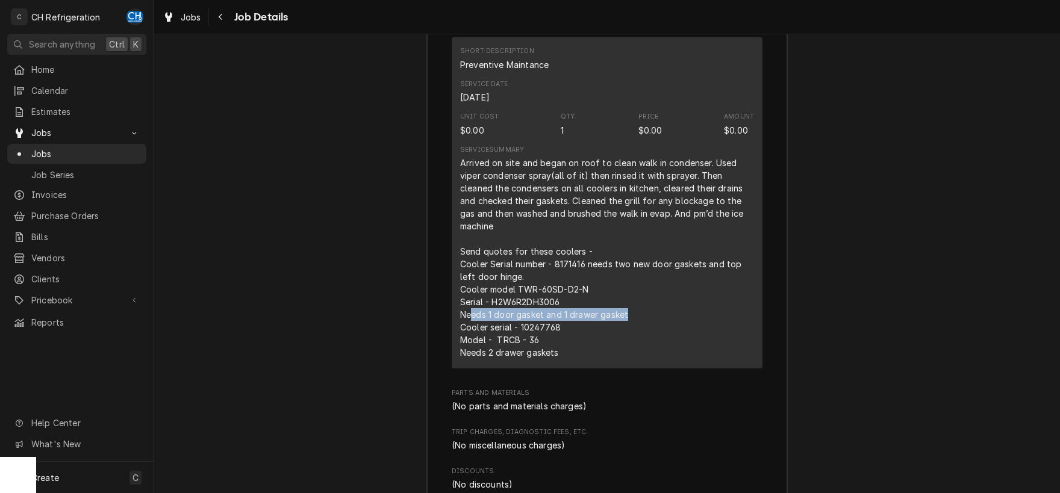
drag, startPoint x: 473, startPoint y: 382, endPoint x: 630, endPoint y: 382, distance: 157.1
click at [630, 359] on div "Arrived on site and began on roof to clean walk in condenser. Used viper conden…" at bounding box center [607, 258] width 294 height 202
click at [558, 359] on div "Arrived on site and began on roof to clean walk in condenser. Used viper conden…" at bounding box center [607, 258] width 294 height 202
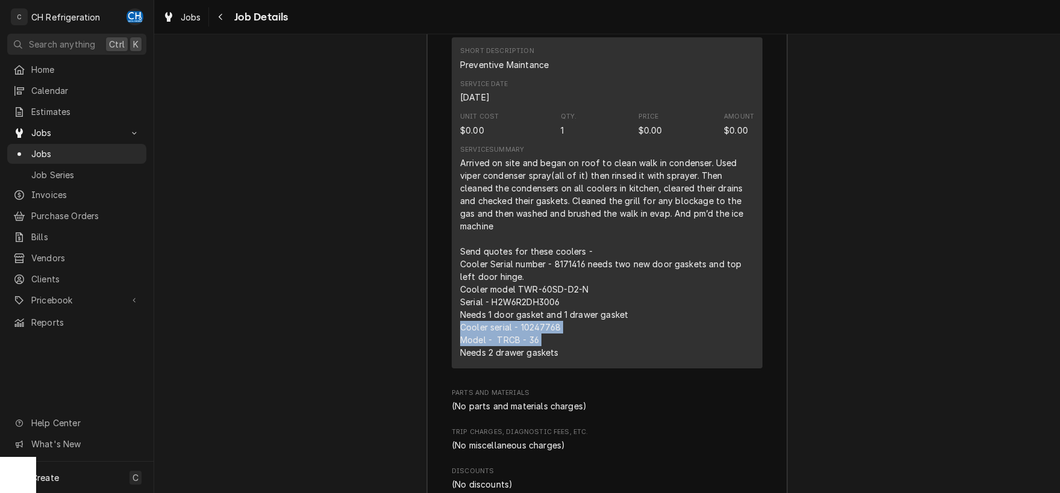
drag, startPoint x: 462, startPoint y: 395, endPoint x: 574, endPoint y: 404, distance: 112.3
click at [574, 359] on div "Arrived on site and began on roof to clean walk in condenser. Used viper conden…" at bounding box center [607, 258] width 294 height 202
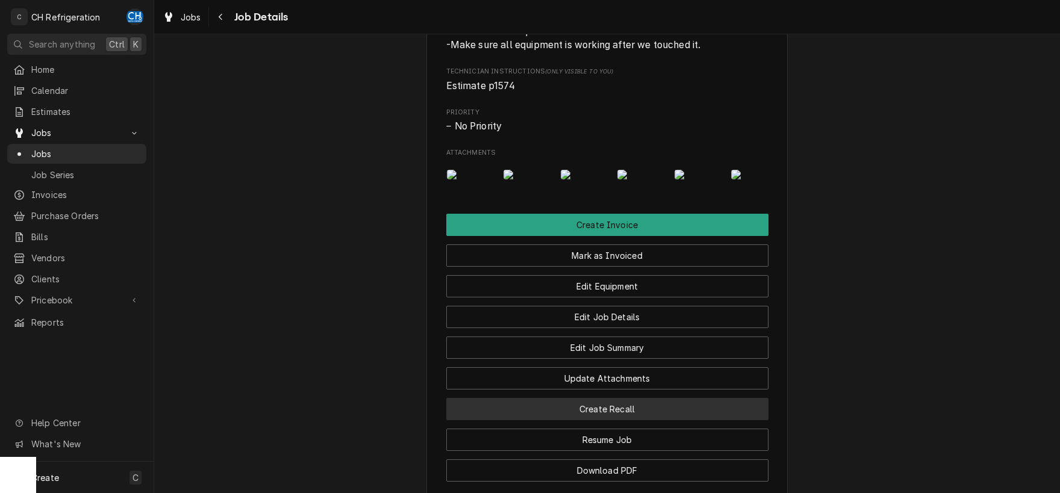
scroll to position [585, 0]
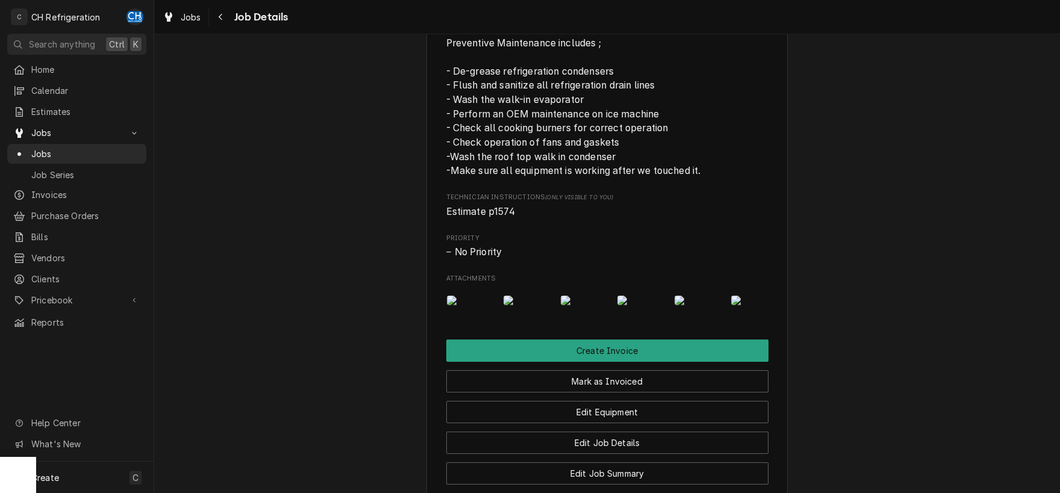
click at [749, 305] on img "Attachments" at bounding box center [755, 301] width 48 height 10
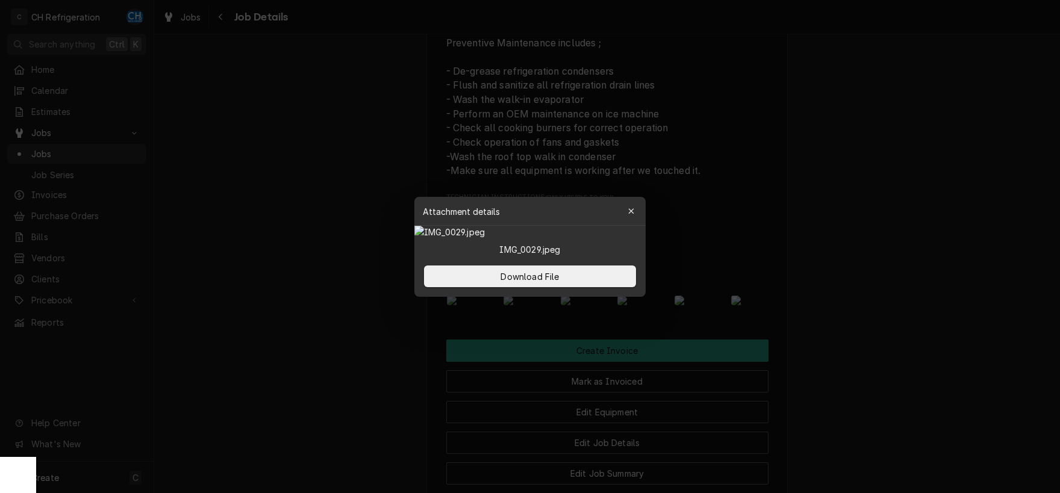
click at [825, 350] on div at bounding box center [530, 246] width 1060 height 493
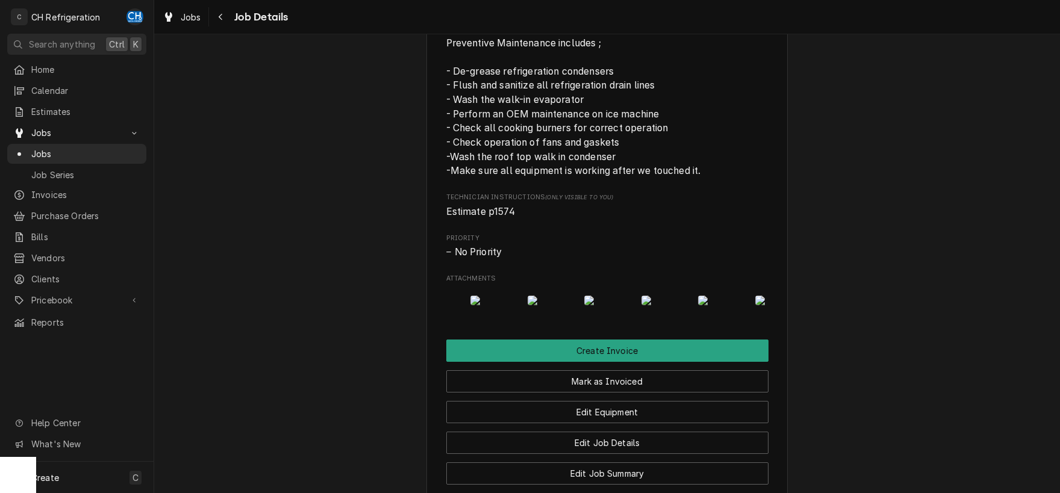
scroll to position [0, 520]
click at [631, 305] on img "Attachments" at bounding box center [633, 301] width 48 height 10
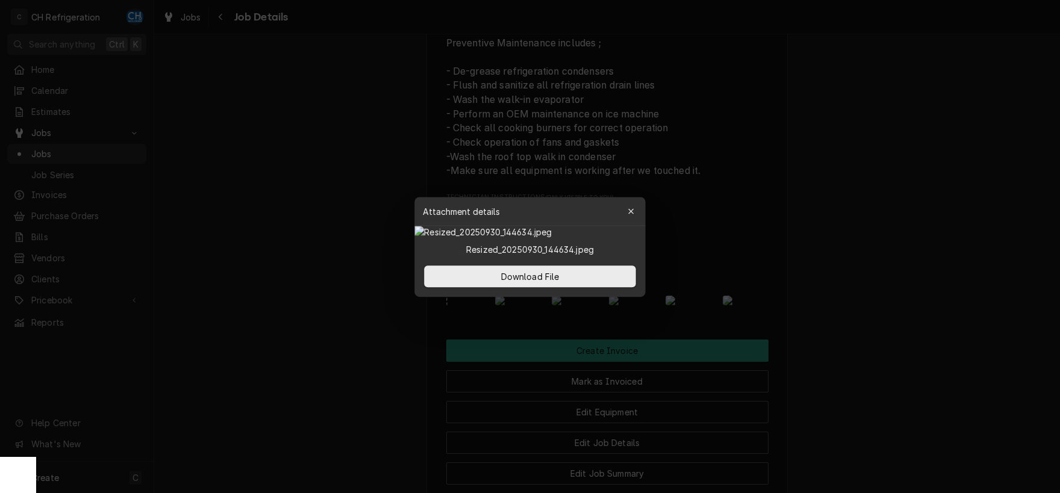
click at [837, 346] on div at bounding box center [530, 246] width 1060 height 493
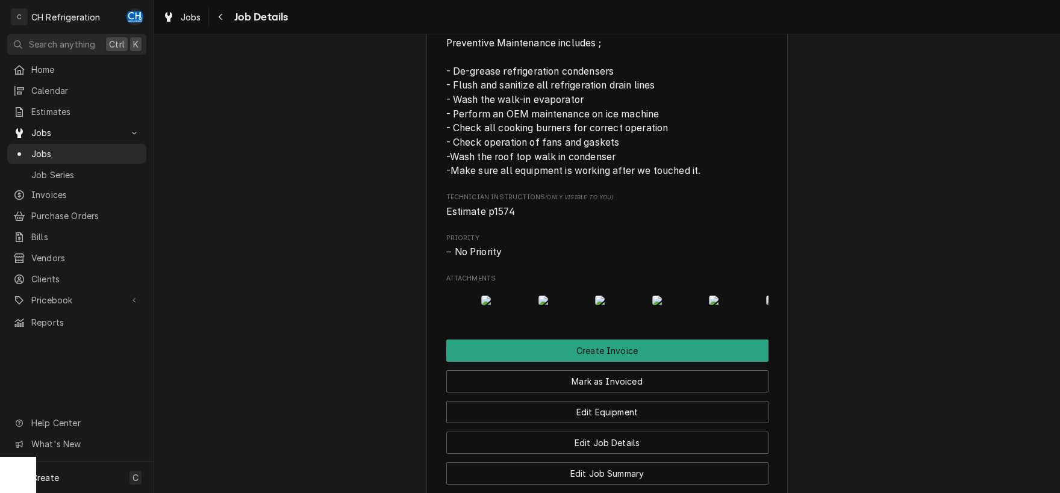
scroll to position [0, 861]
click at [512, 305] on img "Attachments" at bounding box center [519, 301] width 48 height 10
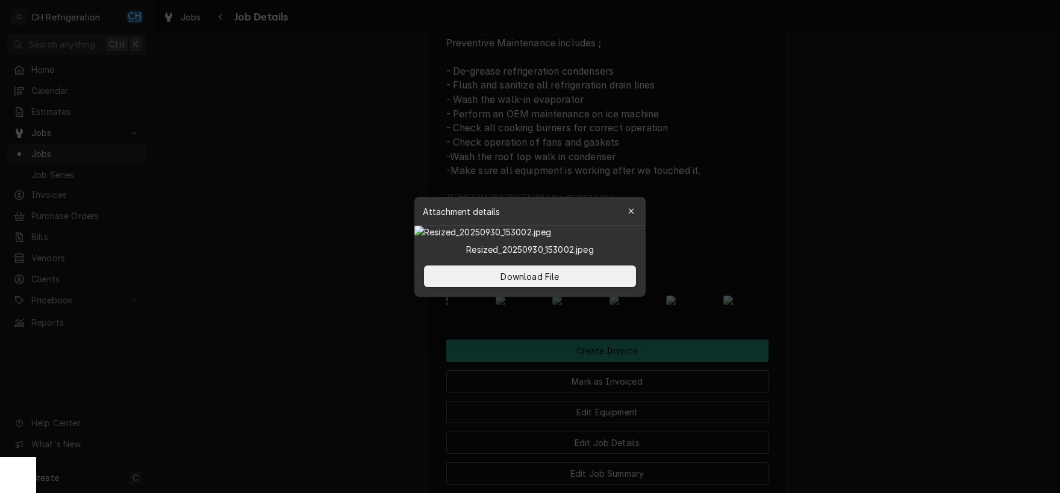
click at [854, 359] on div at bounding box center [530, 246] width 1060 height 493
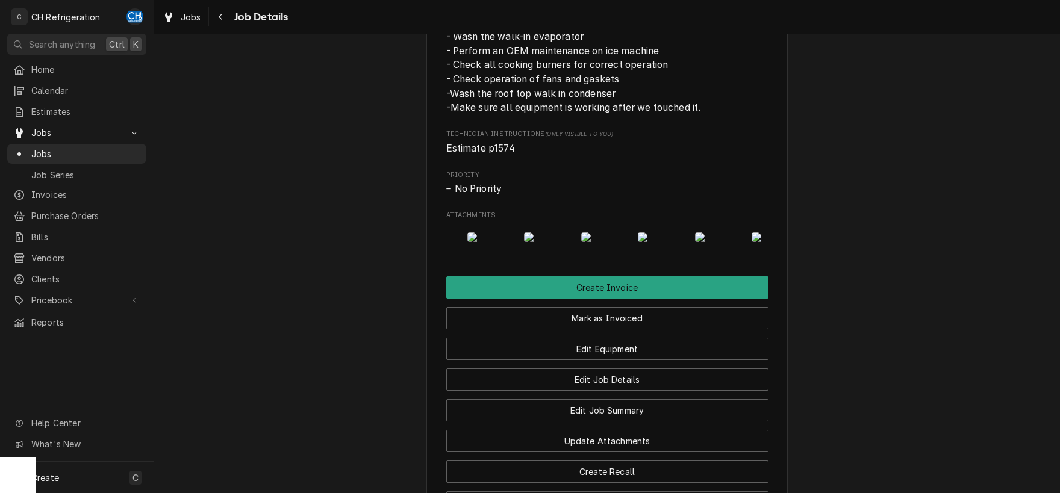
scroll to position [0, 1156]
click at [692, 242] on img "Attachments" at bounding box center [679, 237] width 48 height 10
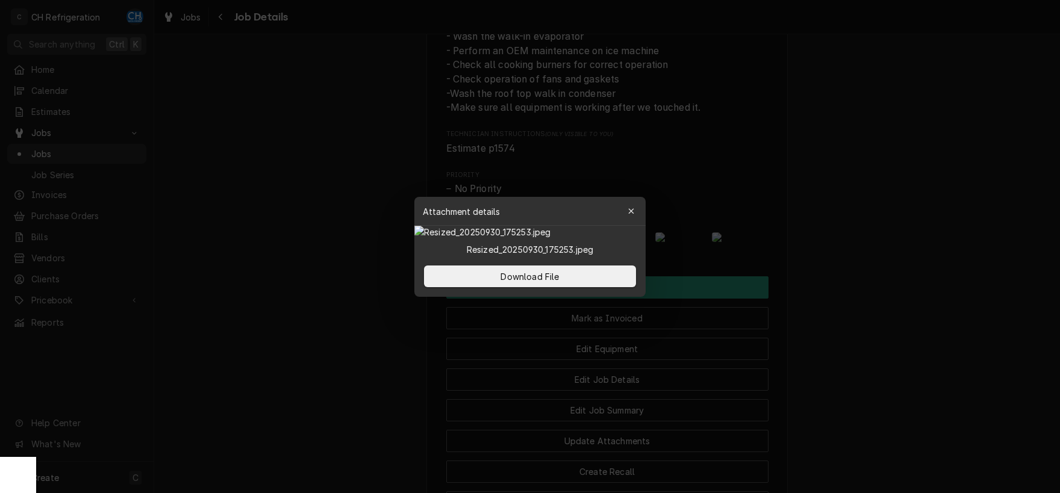
click at [872, 279] on div at bounding box center [530, 246] width 1060 height 493
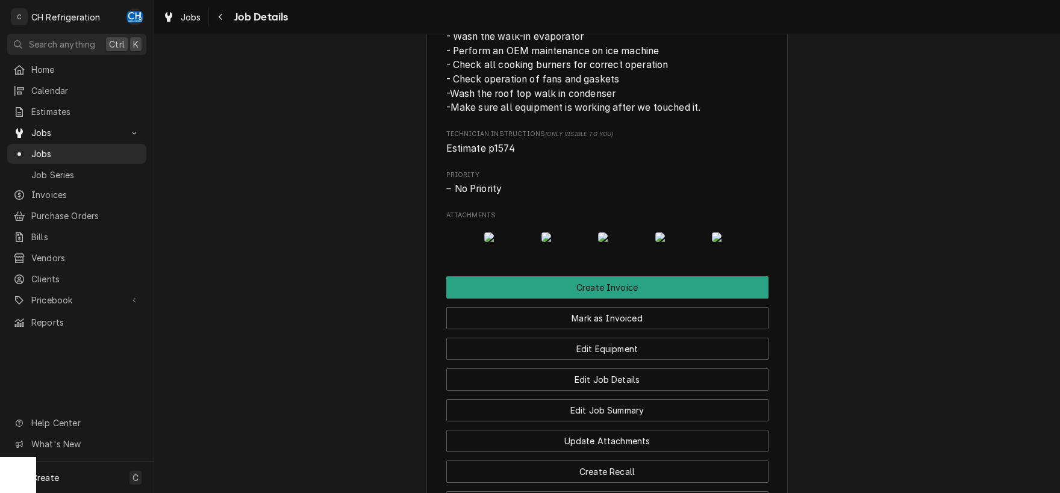
click at [632, 242] on img "Attachments" at bounding box center [625, 237] width 48 height 10
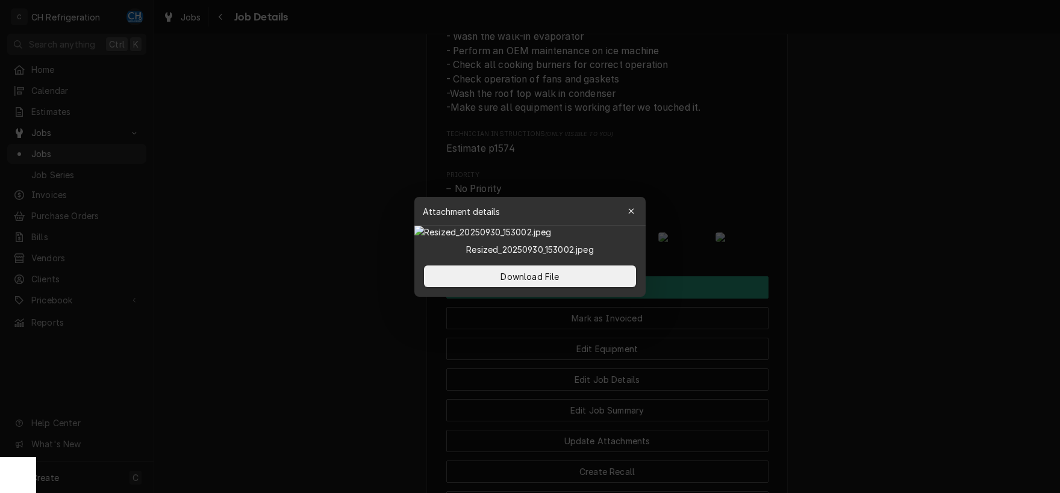
click at [823, 299] on div at bounding box center [530, 246] width 1060 height 493
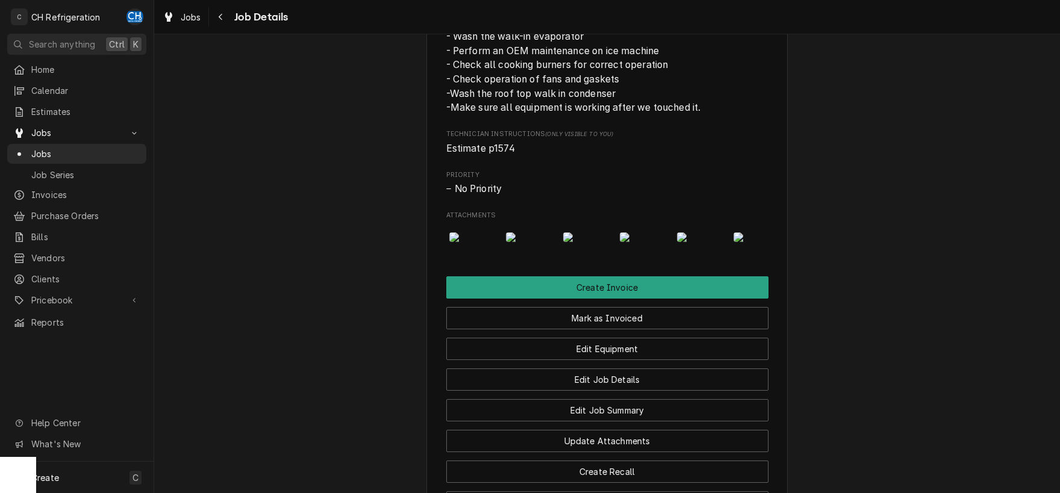
scroll to position [0, 560]
click at [598, 242] on img "Attachments" at bounding box center [592, 237] width 48 height 10
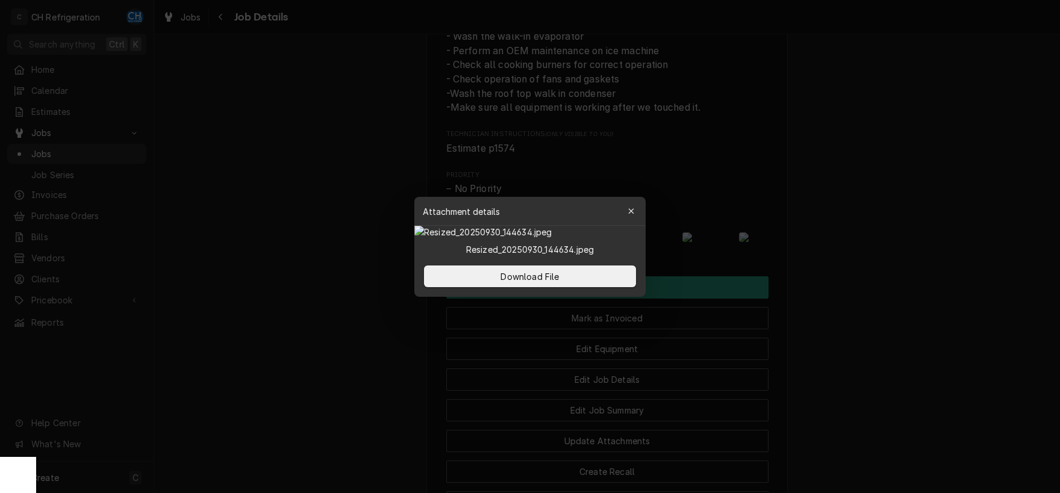
click at [843, 314] on div at bounding box center [530, 246] width 1060 height 493
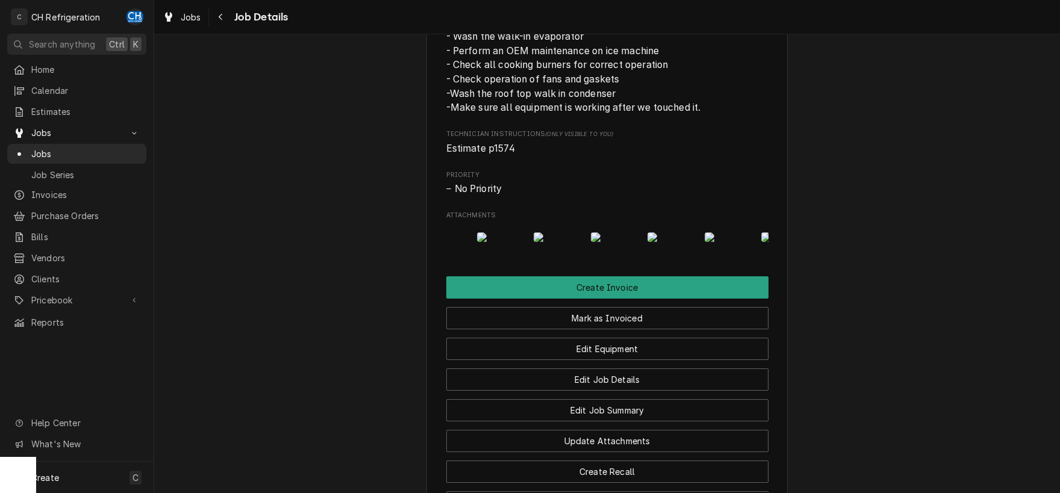
scroll to position [0, 303]
click at [682, 242] on img "Attachments" at bounding box center [679, 237] width 48 height 10
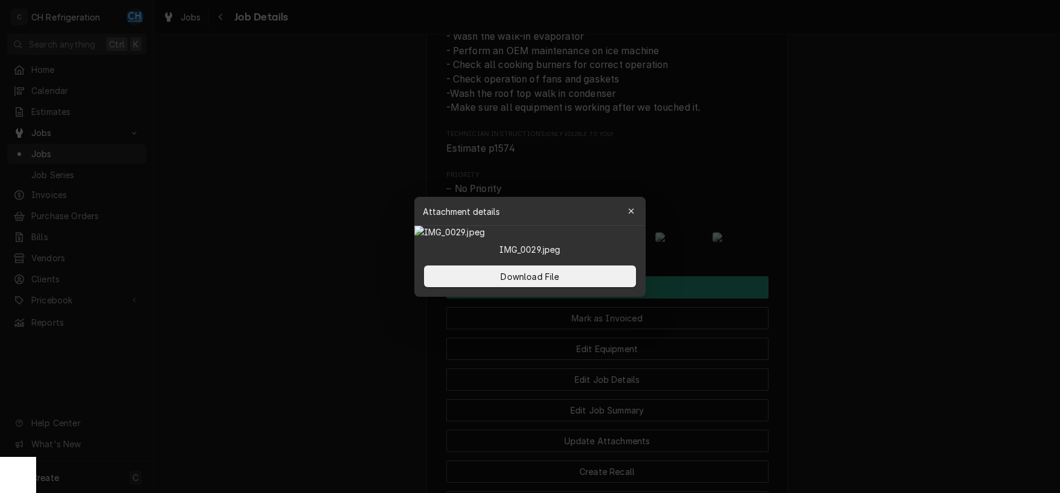
click at [828, 302] on div at bounding box center [530, 246] width 1060 height 493
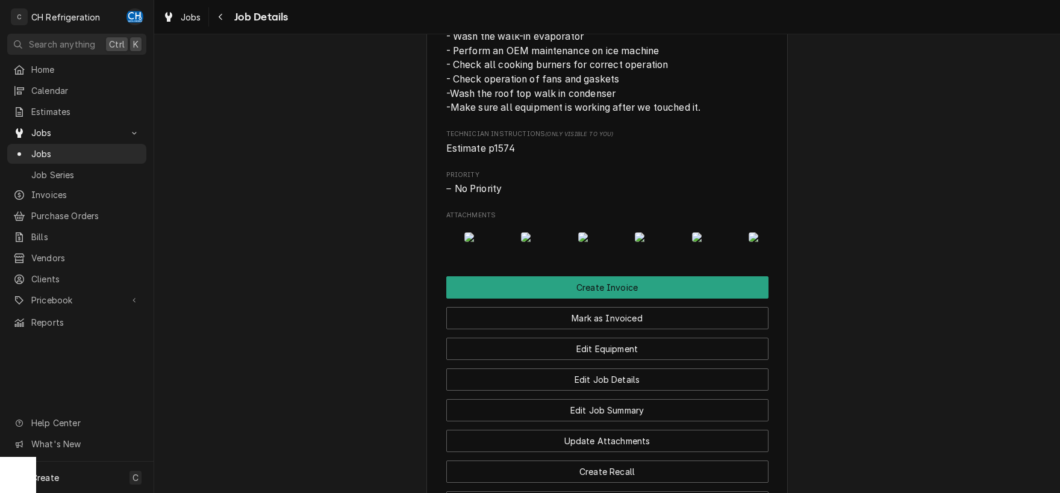
scroll to position [0, 53]
click at [651, 242] on img "Attachments" at bounding box center [645, 237] width 48 height 10
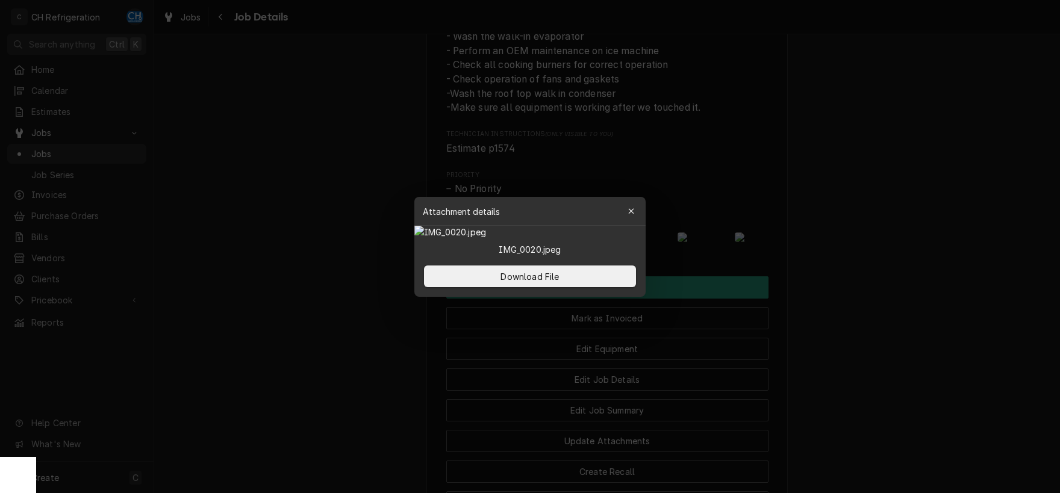
click at [851, 300] on div at bounding box center [530, 246] width 1060 height 493
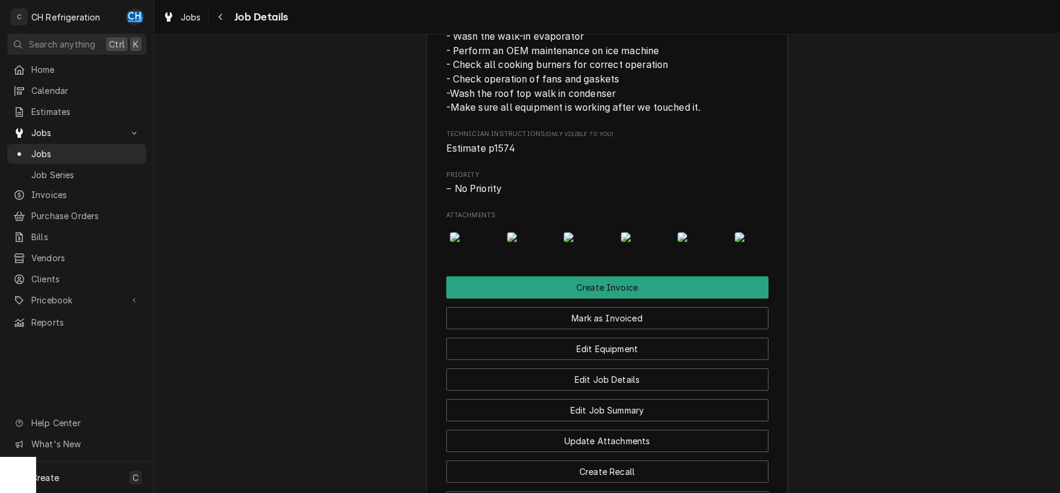
click at [515, 242] on img "Attachments" at bounding box center [531, 237] width 48 height 10
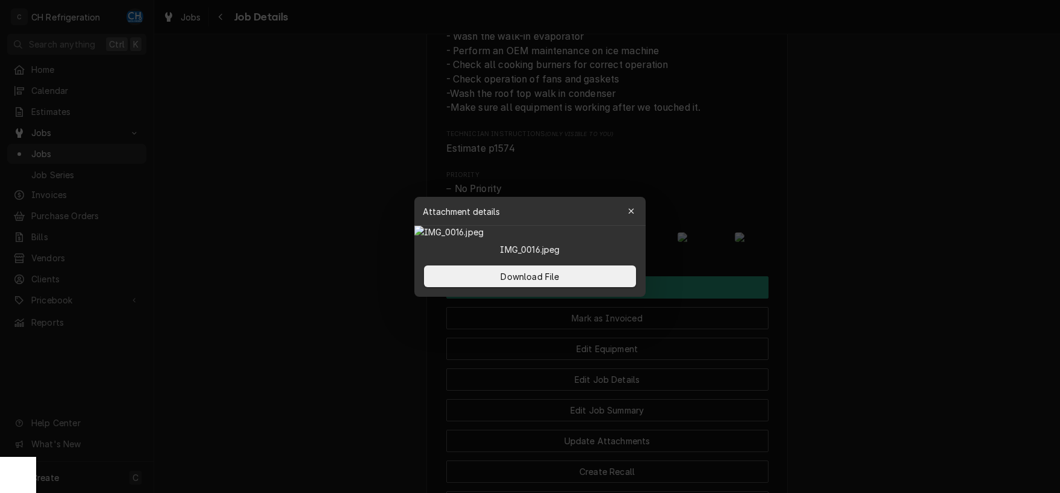
click at [838, 302] on div at bounding box center [530, 246] width 1060 height 493
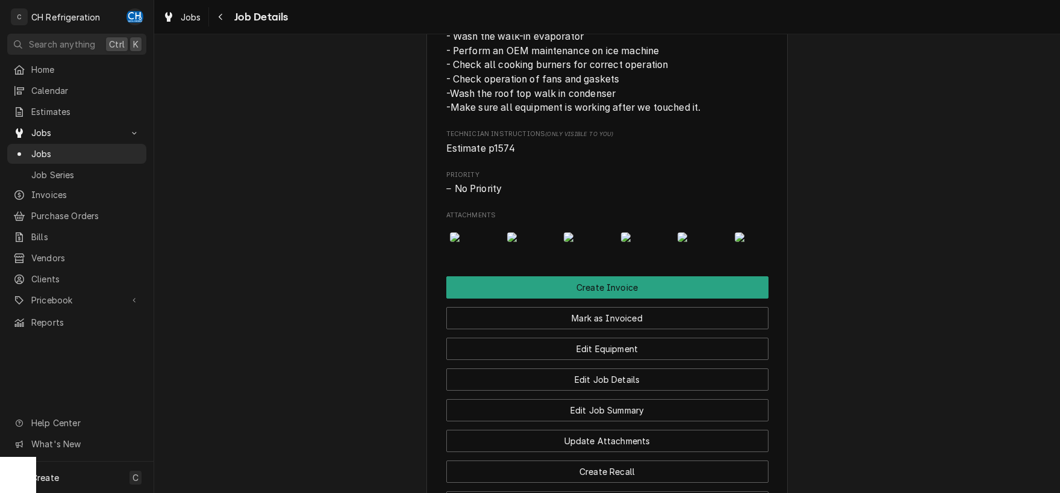
click at [508, 252] on div "Attachments" at bounding box center [607, 237] width 322 height 29
drag, startPoint x: 508, startPoint y: 312, endPoint x: 465, endPoint y: 315, distance: 42.2
click at [462, 252] on div "Attachments" at bounding box center [607, 237] width 322 height 29
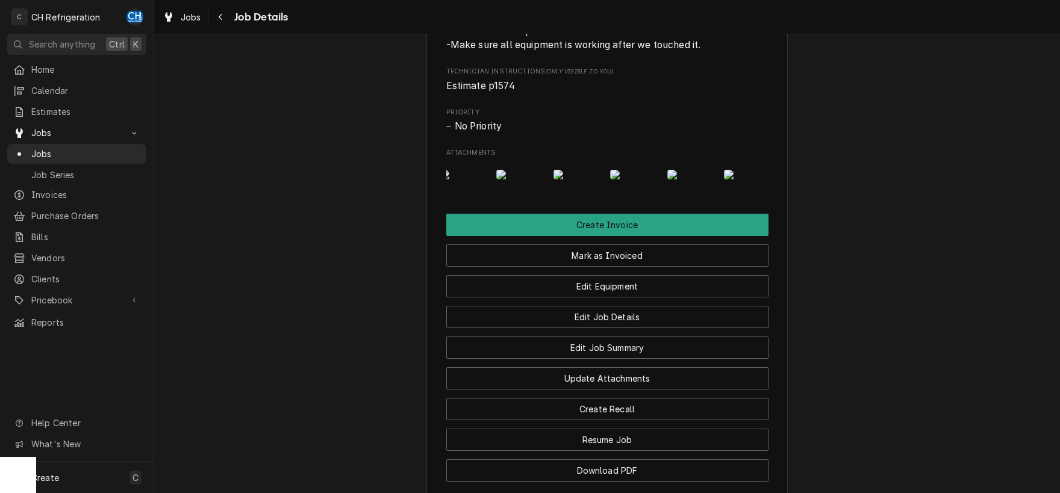
scroll to position [0, 1156]
drag, startPoint x: 497, startPoint y: 249, endPoint x: 770, endPoint y: 256, distance: 272.8
click at [768, 189] on div "Attachments" at bounding box center [607, 174] width 322 height 29
click at [672, 179] on img "Attachments" at bounding box center [679, 175] width 48 height 10
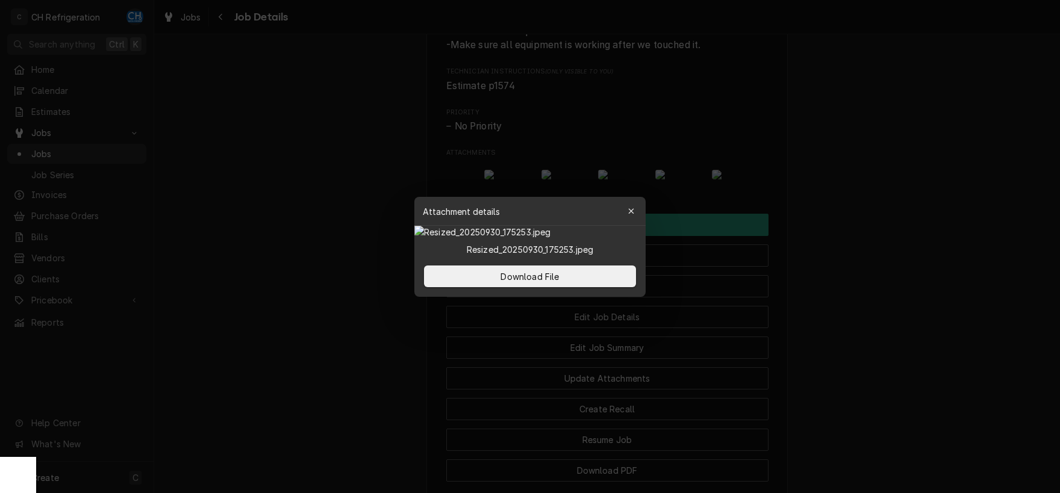
click at [827, 234] on div at bounding box center [530, 246] width 1060 height 493
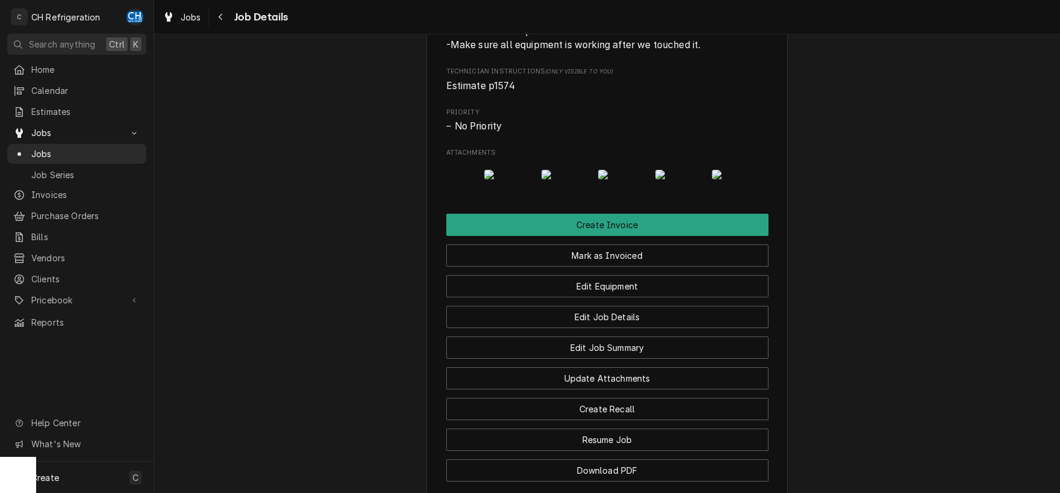
click at [507, 179] on img "Attachments" at bounding box center [508, 175] width 48 height 10
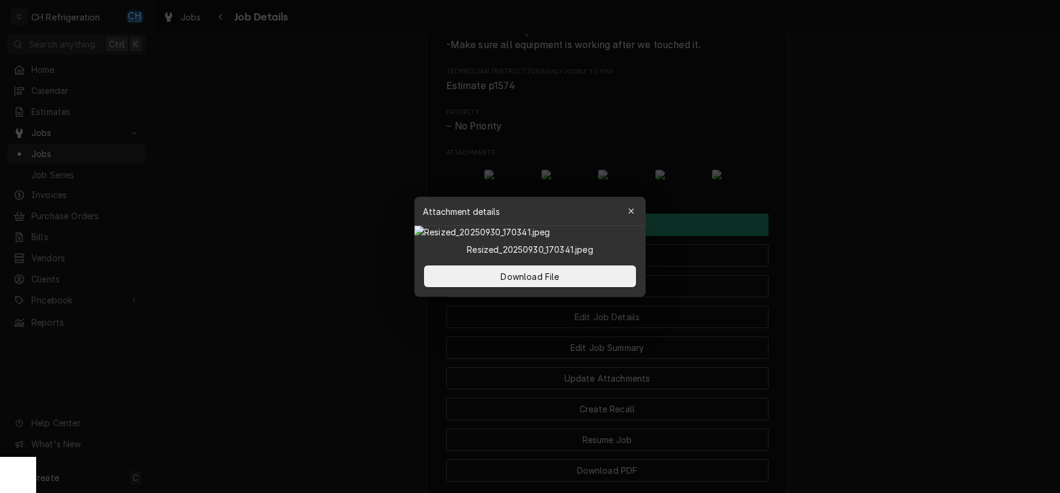
click at [892, 252] on div at bounding box center [530, 246] width 1060 height 493
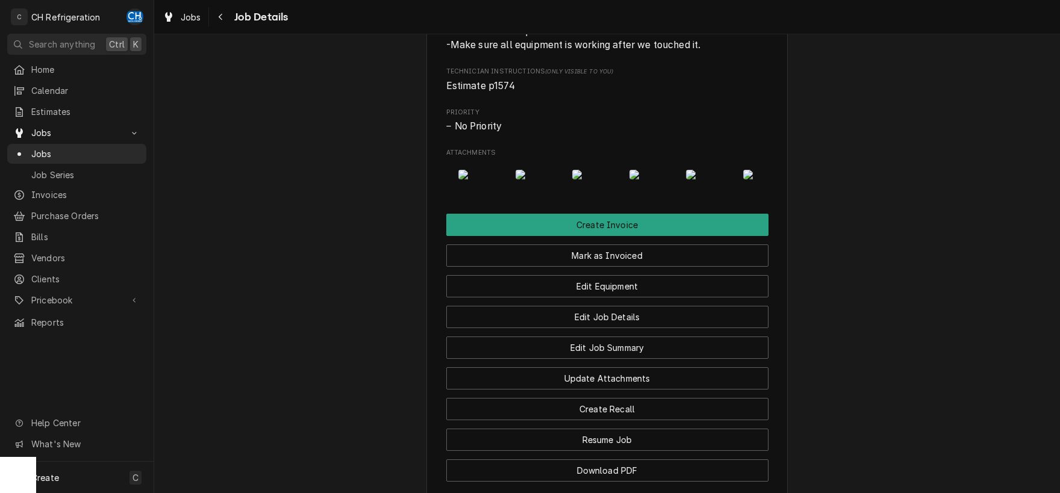
scroll to position [0, 834]
click at [530, 179] on img "Attachments" at bounding box center [547, 175] width 48 height 10
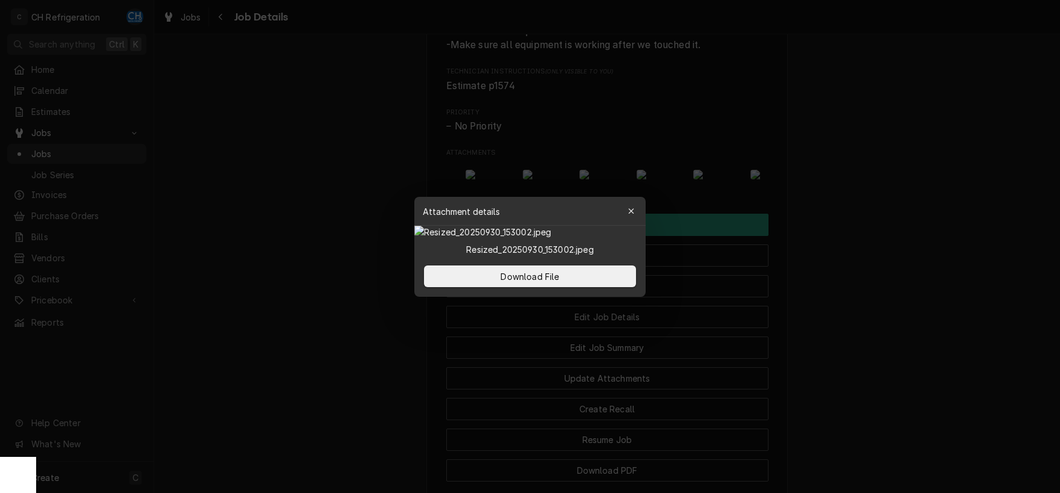
click at [844, 266] on div at bounding box center [530, 246] width 1060 height 493
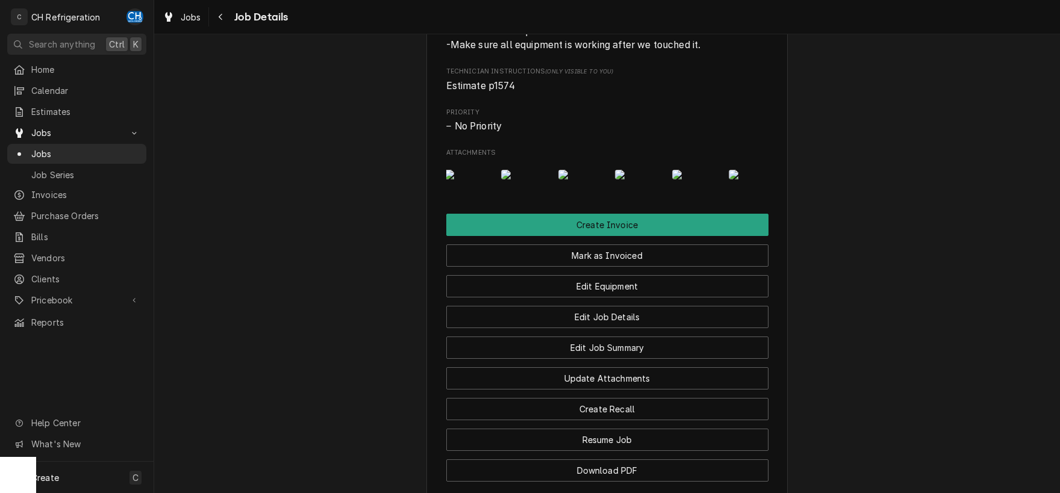
scroll to position [0, 563]
click at [606, 179] on img "Attachments" at bounding box center [590, 175] width 48 height 10
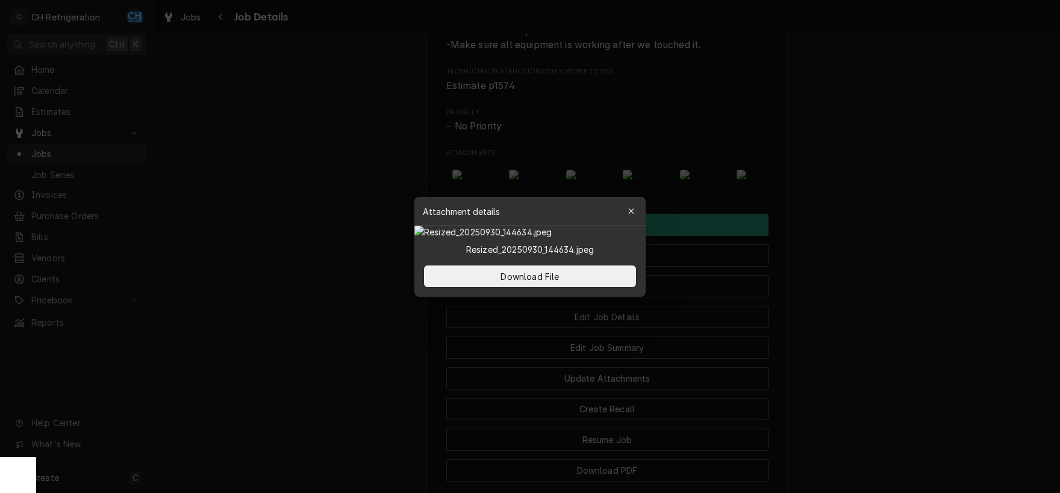
click at [845, 263] on div at bounding box center [530, 246] width 1060 height 493
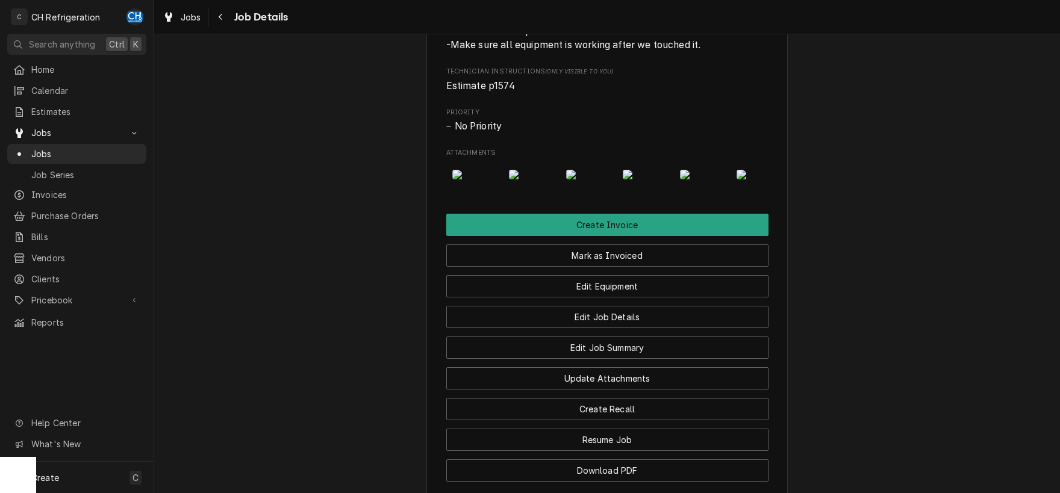
click at [579, 179] on img "Attachments" at bounding box center [590, 175] width 48 height 10
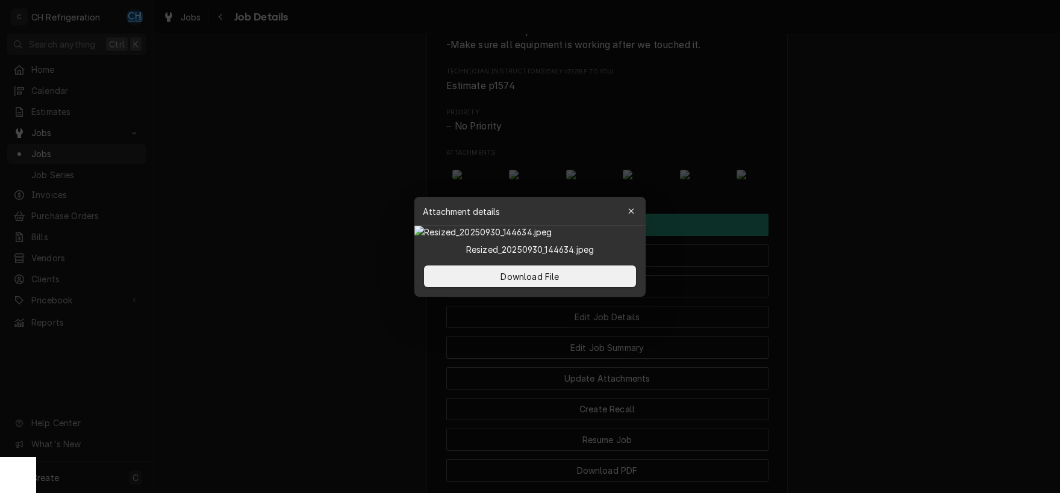
drag, startPoint x: 874, startPoint y: 267, endPoint x: 719, endPoint y: 258, distance: 154.4
click at [871, 267] on div at bounding box center [530, 246] width 1060 height 493
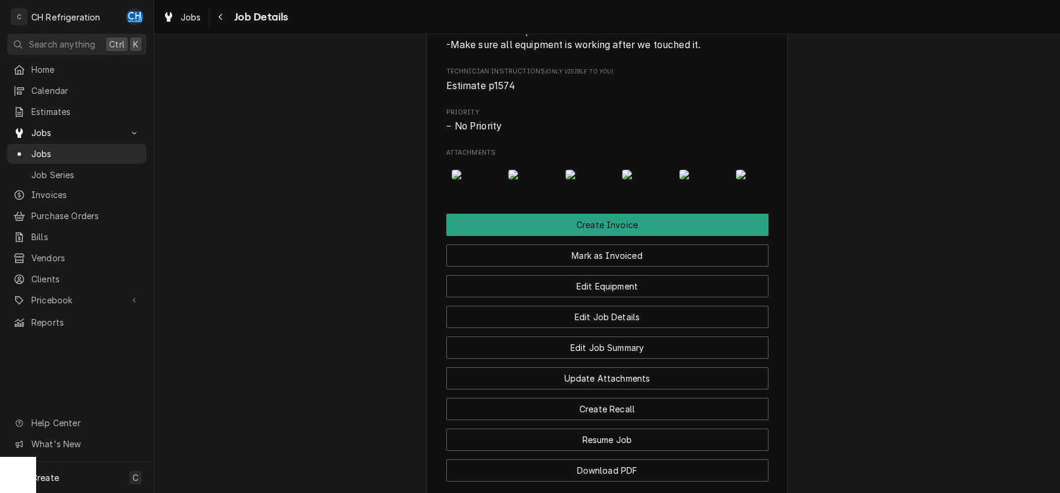
scroll to position [0, 323]
click at [646, 179] on img "Attachments" at bounding box center [659, 175] width 48 height 10
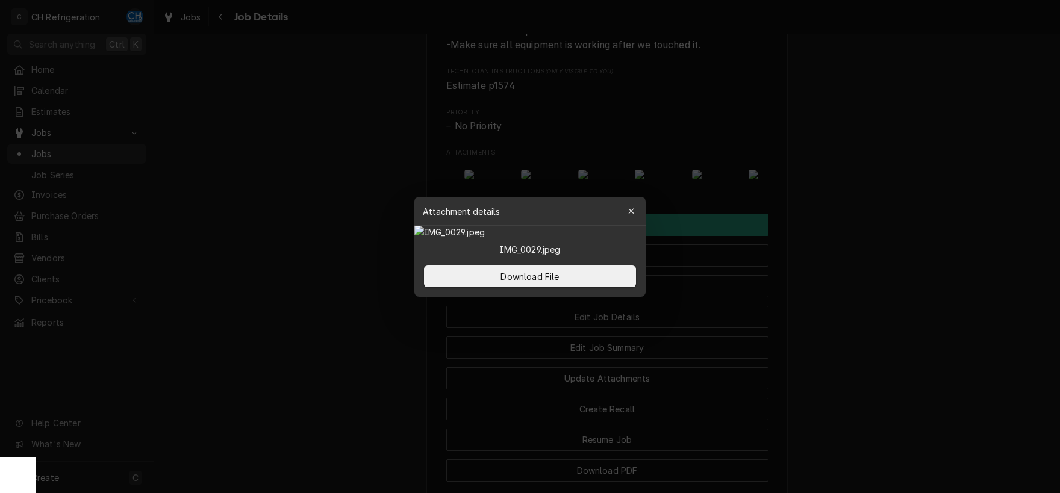
click at [880, 253] on div at bounding box center [530, 246] width 1060 height 493
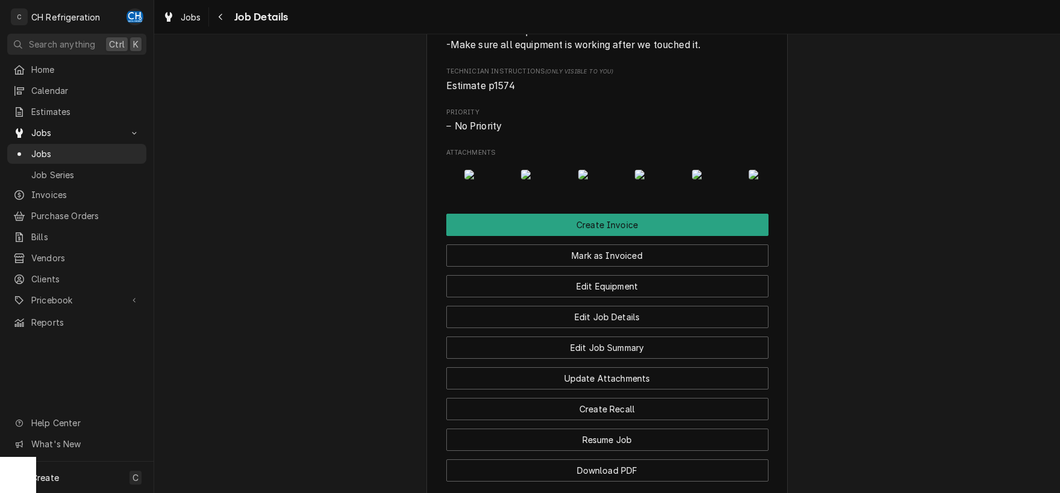
drag, startPoint x: 564, startPoint y: 249, endPoint x: 557, endPoint y: 250, distance: 7.4
click at [557, 189] on div "Attachments" at bounding box center [607, 174] width 322 height 29
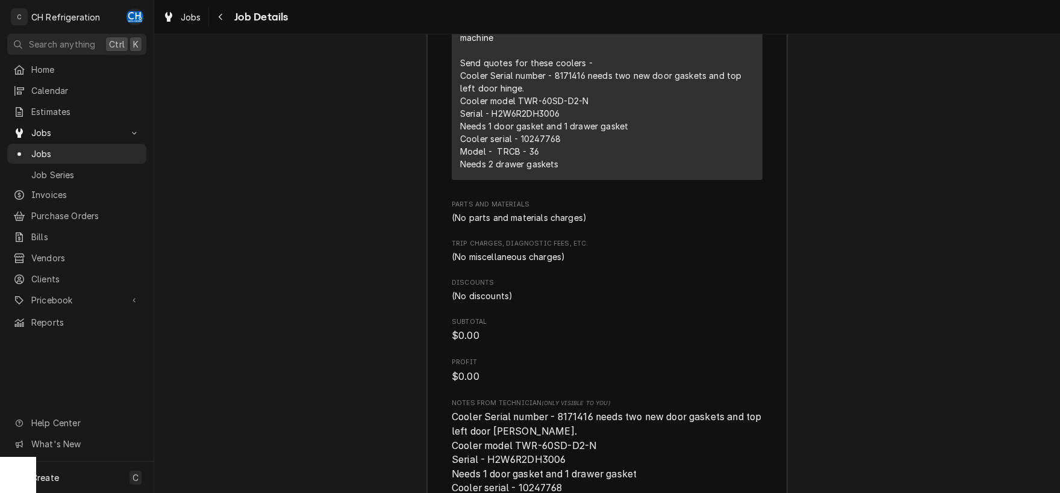
scroll to position [1655, 0]
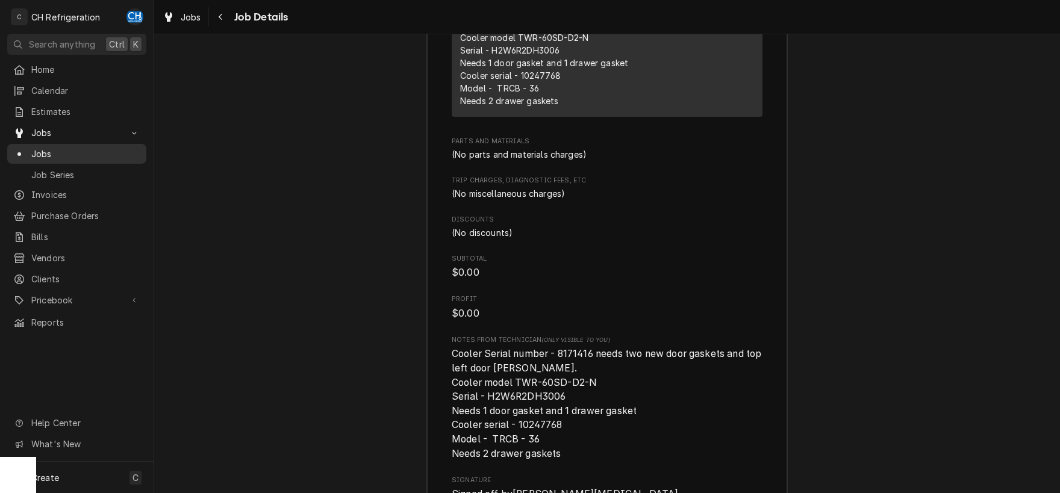
click at [49, 149] on span "Jobs" at bounding box center [85, 153] width 109 height 13
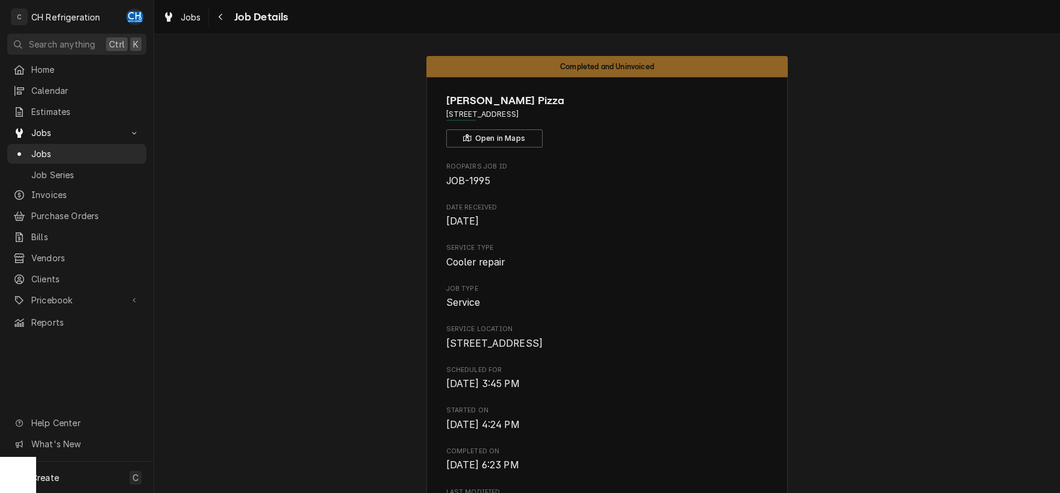
scroll to position [491, 0]
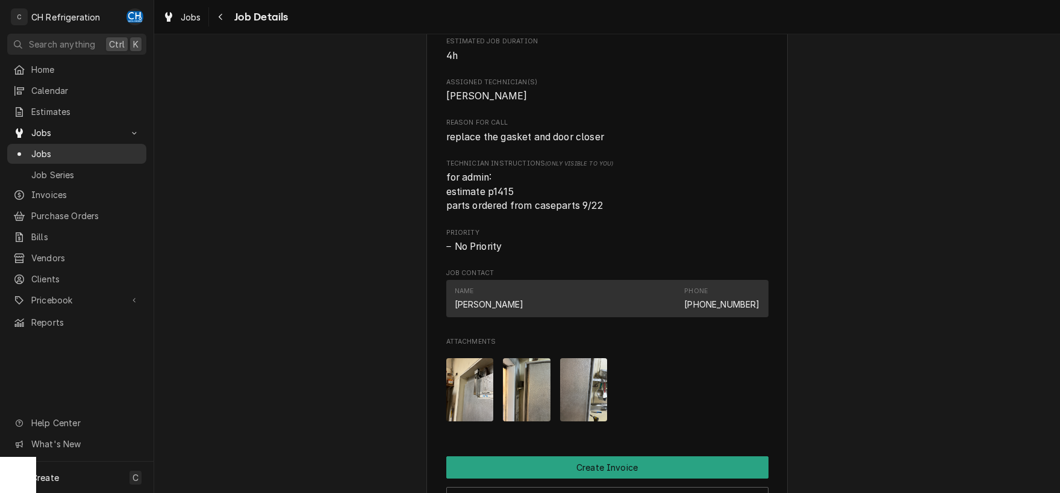
click at [83, 147] on span "Jobs" at bounding box center [85, 153] width 109 height 13
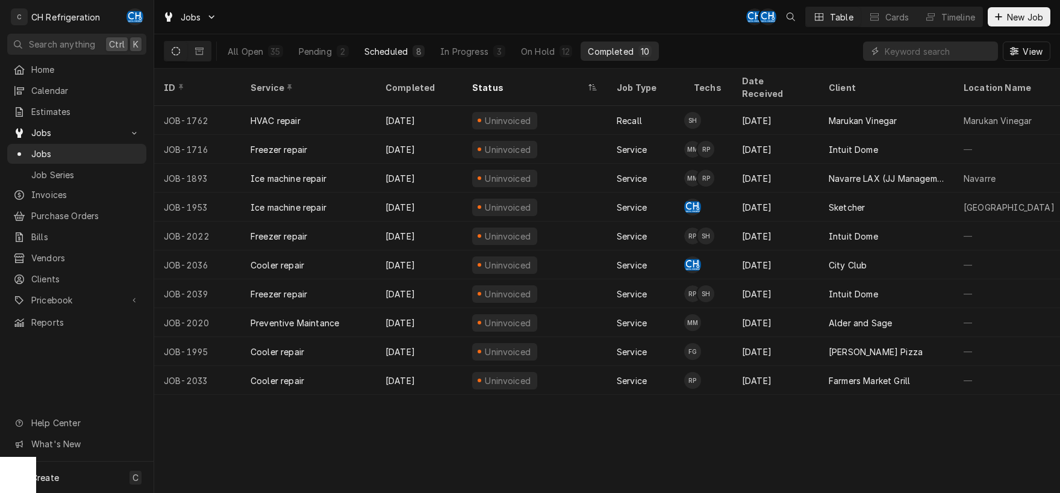
click at [376, 52] on div "Scheduled" at bounding box center [385, 51] width 43 height 13
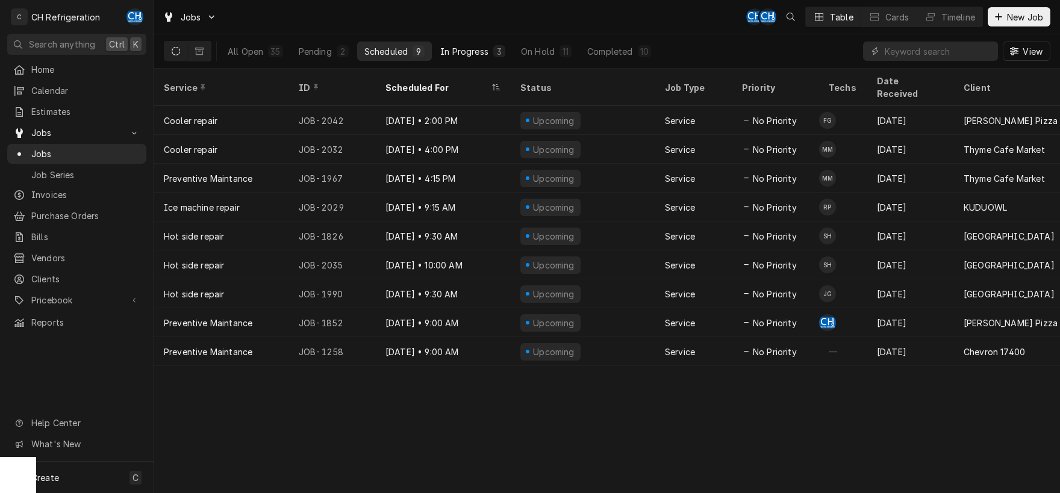
click at [455, 51] on div "In Progress" at bounding box center [464, 51] width 48 height 13
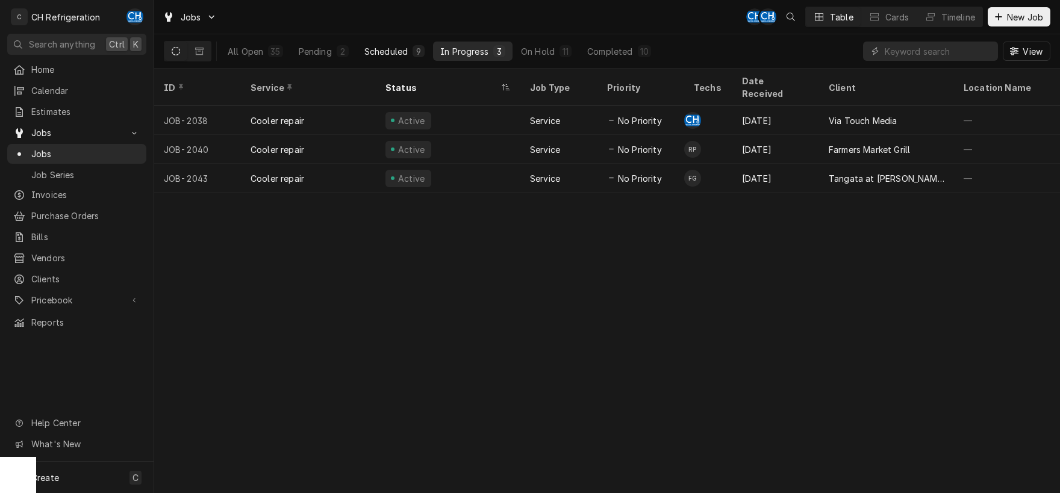
click at [371, 50] on div "Scheduled" at bounding box center [385, 51] width 43 height 13
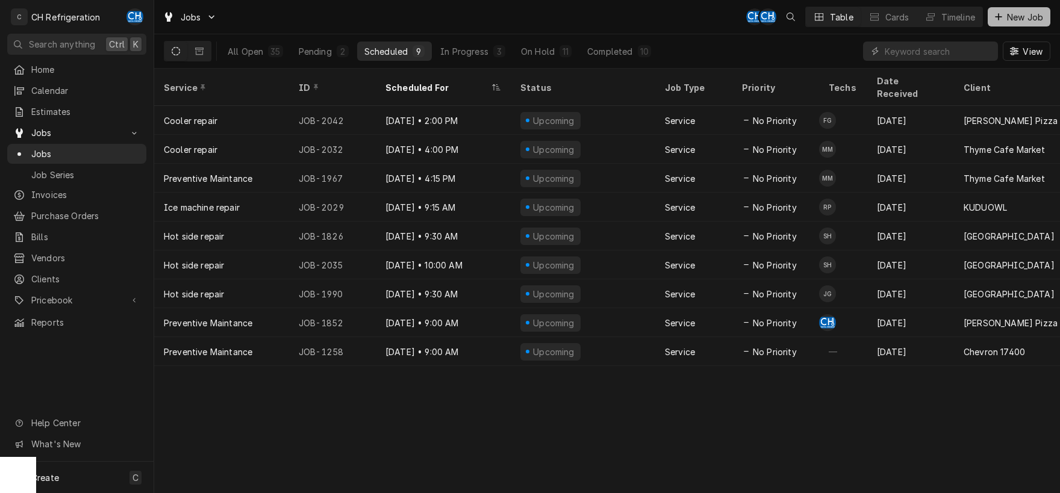
click at [1038, 19] on span "New Job" at bounding box center [1024, 17] width 41 height 13
click at [1012, 20] on span "New Job" at bounding box center [1024, 17] width 41 height 13
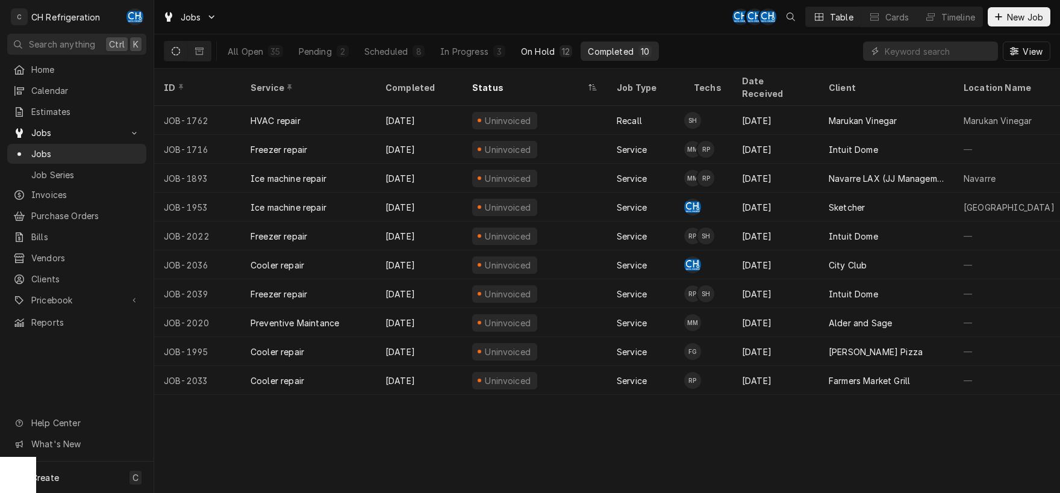
click at [549, 51] on div "On Hold" at bounding box center [538, 51] width 34 height 13
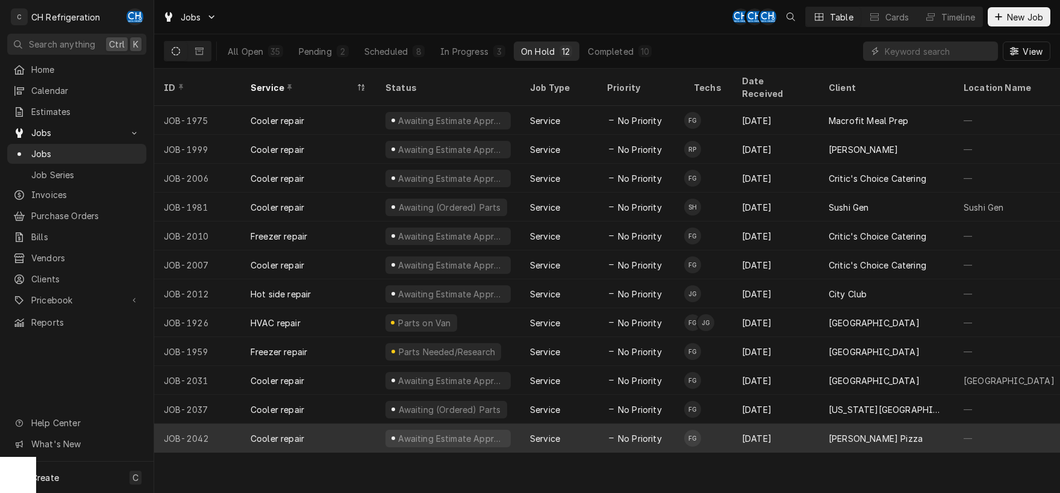
click at [744, 426] on div "Sep 30" at bounding box center [775, 438] width 87 height 29
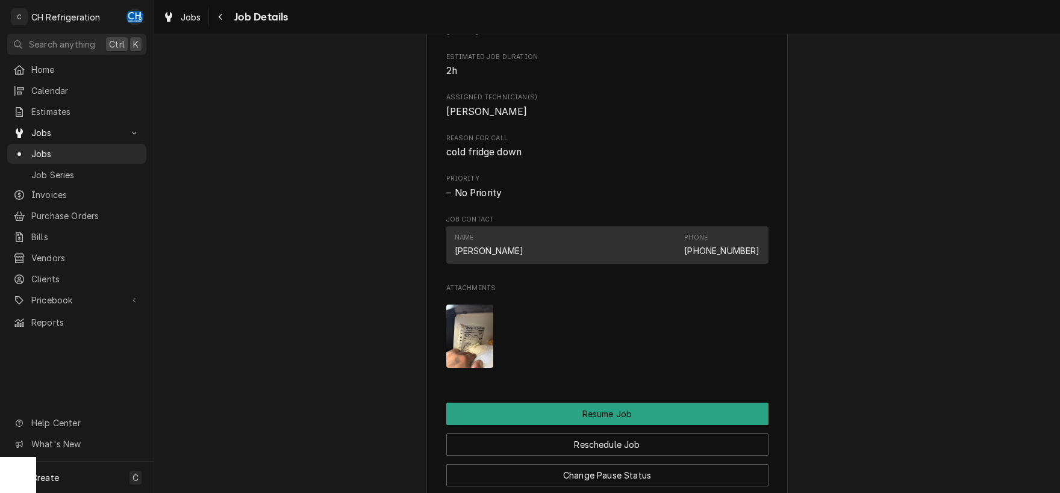
scroll to position [943, 0]
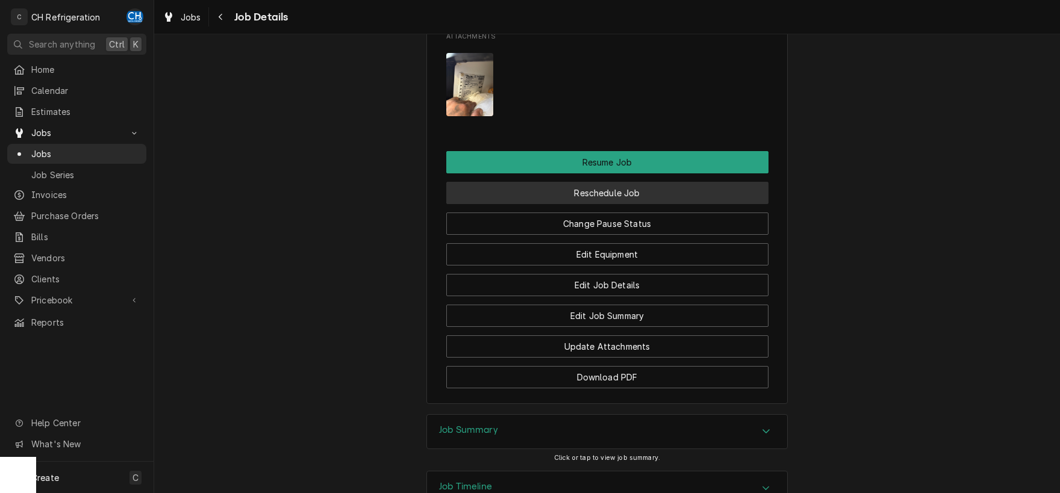
click at [594, 204] on button "Reschedule Job" at bounding box center [607, 193] width 322 height 22
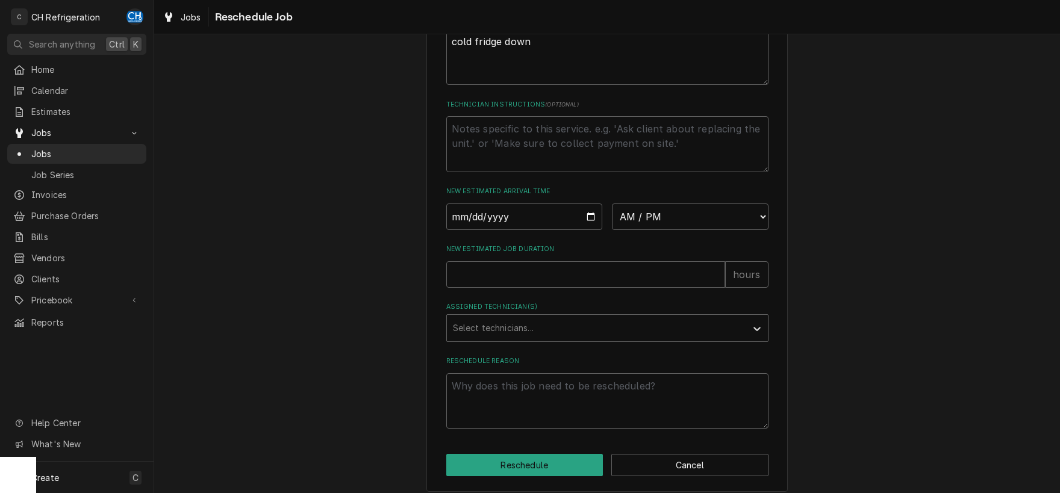
scroll to position [377, 0]
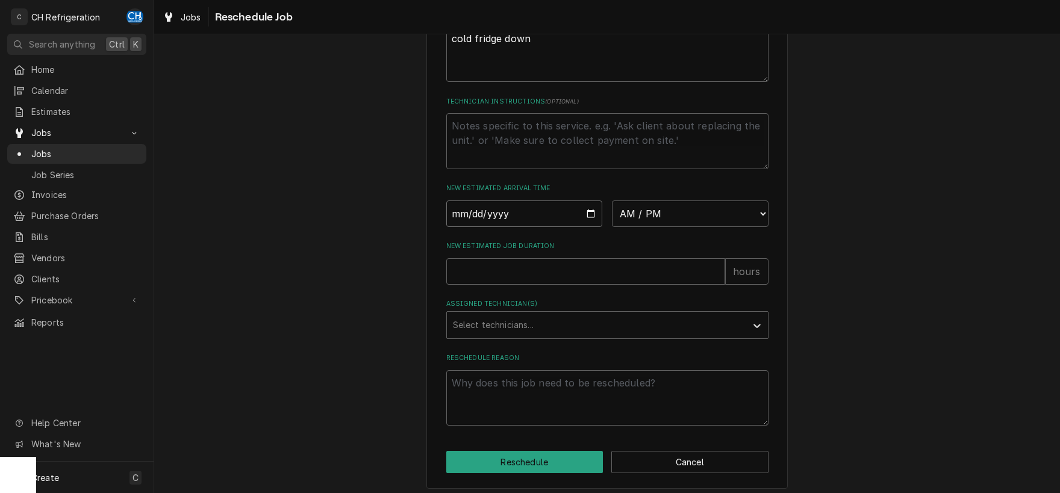
click at [585, 223] on input "Date" at bounding box center [524, 213] width 157 height 26
type input "[DATE]"
type textarea "x"
click at [612, 200] on select "AM / PM 6:00 AM 6:15 AM 6:30 AM 6:45 AM 7:00 AM 7:15 AM 7:30 AM 7:45 AM 8:00 AM…" at bounding box center [690, 213] width 157 height 26
select select "14:30:00"
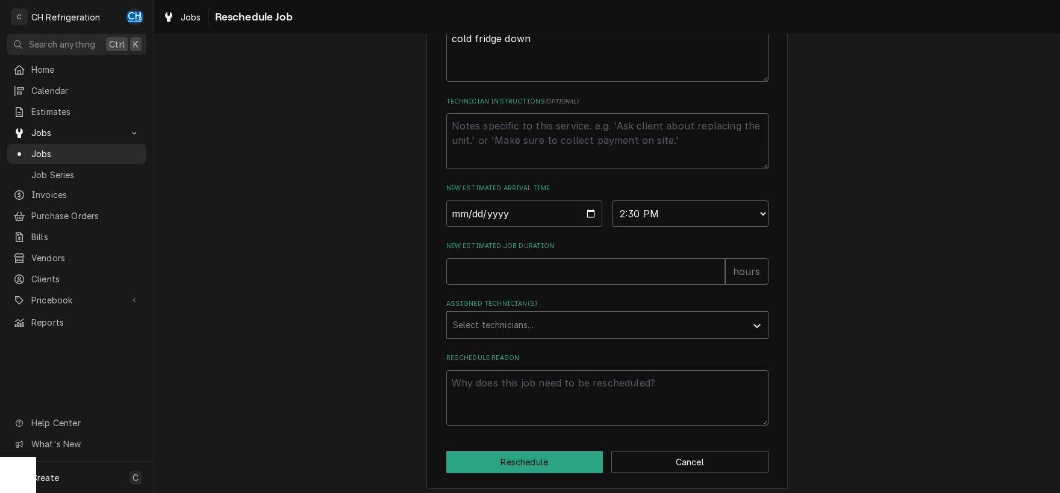
click option "2:30 PM" at bounding box center [0, 0] width 0 height 0
type textarea "x"
click at [612, 200] on select "AM / PM 6:00 AM 6:15 AM 6:30 AM 6:45 AM 7:00 AM 7:15 AM 7:30 AM 7:45 AM 8:00 AM…" at bounding box center [690, 213] width 157 height 26
select select "14:00:00"
click option "2:00 PM" at bounding box center [0, 0] width 0 height 0
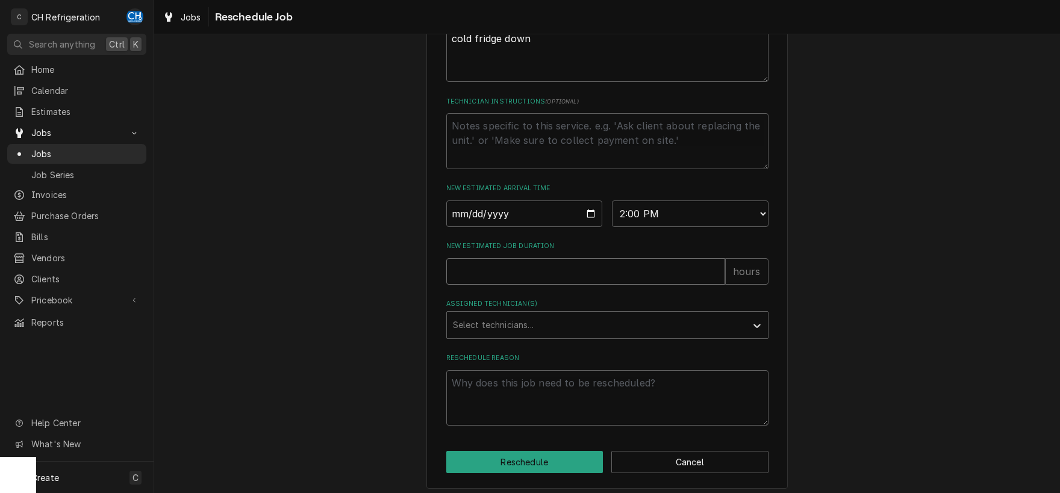
click at [555, 280] on input "New Estimated Job Duration" at bounding box center [585, 271] width 279 height 26
type textarea "x"
type input "2"
drag, startPoint x: 513, startPoint y: 287, endPoint x: 430, endPoint y: 282, distance: 83.3
click at [446, 282] on input "2" at bounding box center [585, 271] width 279 height 26
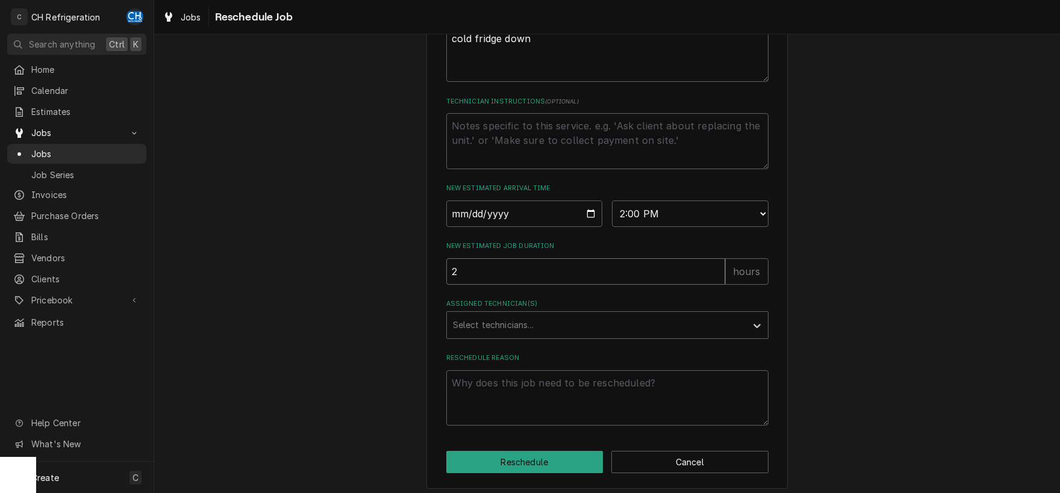
type textarea "x"
type input "6"
type textarea "x"
type input "4"
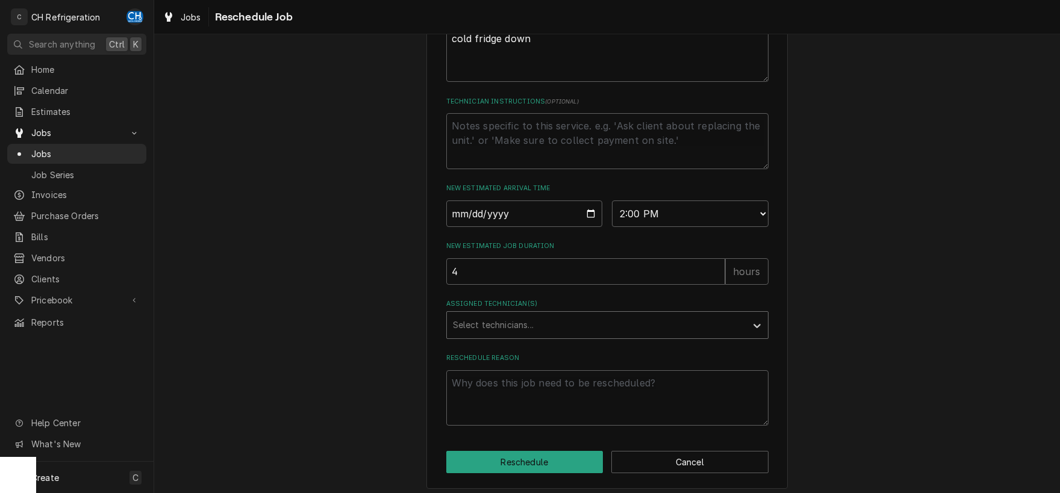
drag, startPoint x: 580, startPoint y: 317, endPoint x: 568, endPoint y: 338, distance: 24.8
click at [580, 309] on label "Assigned Technician(s)" at bounding box center [607, 304] width 322 height 10
click at [568, 336] on div "Assigned Technician(s)" at bounding box center [596, 325] width 287 height 22
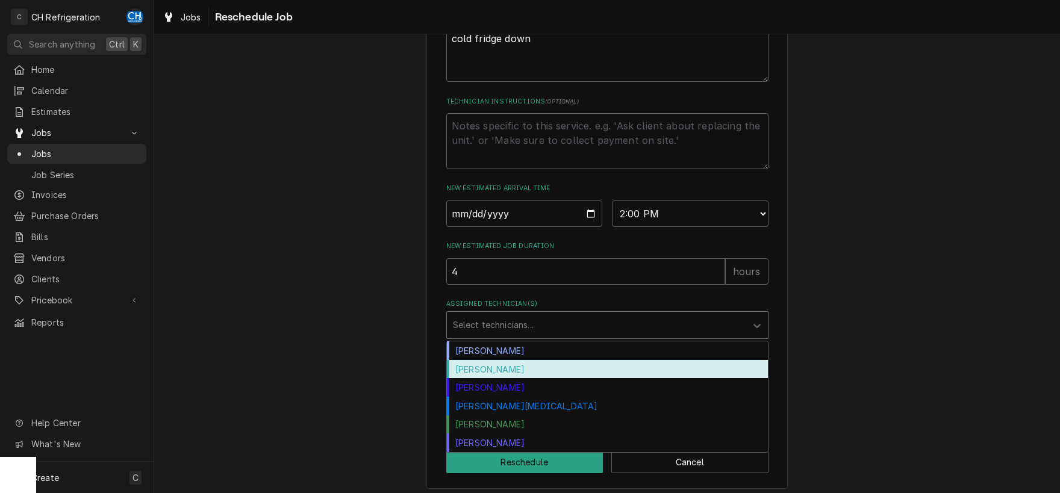
click at [540, 379] on div "Fred Gonzalez" at bounding box center [607, 369] width 321 height 19
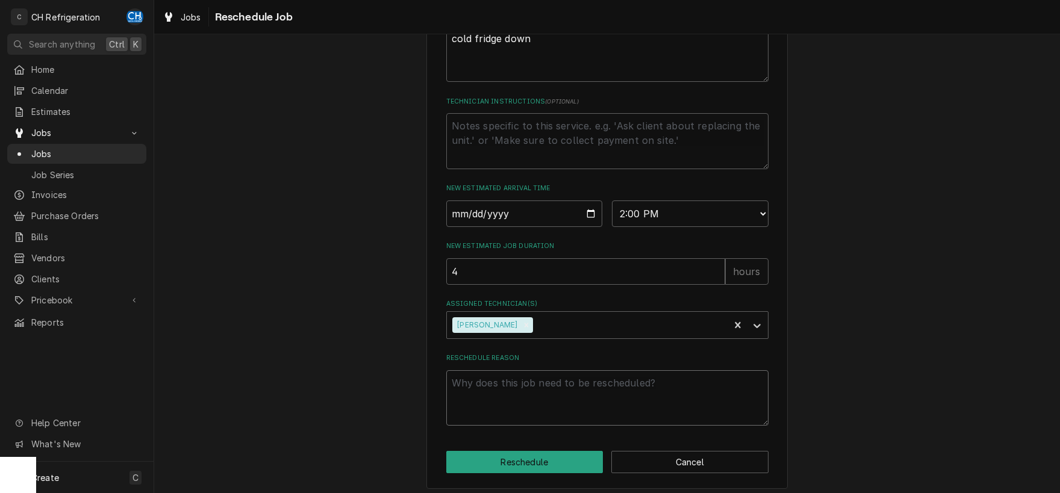
click at [543, 424] on textarea "Reschedule Reason" at bounding box center [607, 398] width 322 height 56
type textarea "x"
type textarea "c"
type textarea "x"
type textarea "cl"
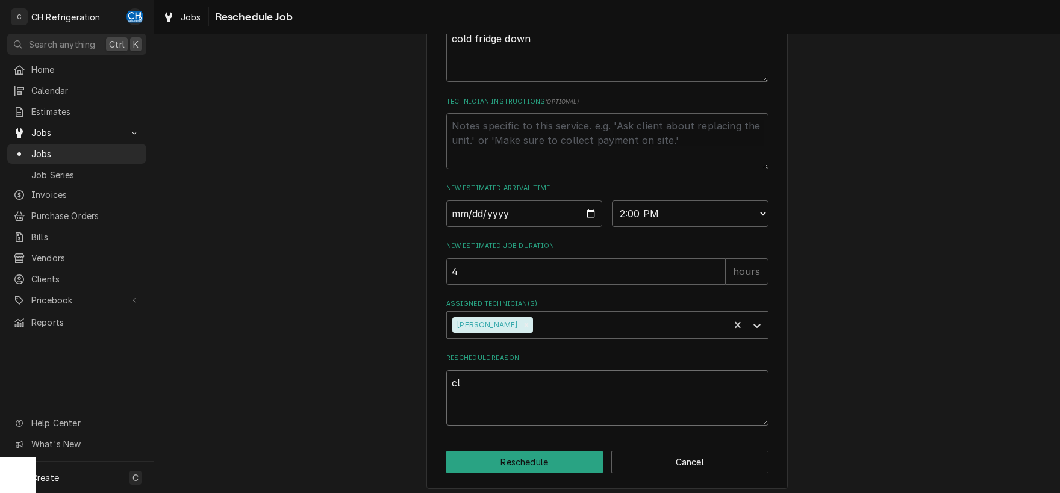
type textarea "x"
type textarea "cle"
type textarea "x"
type textarea "clea"
type textarea "x"
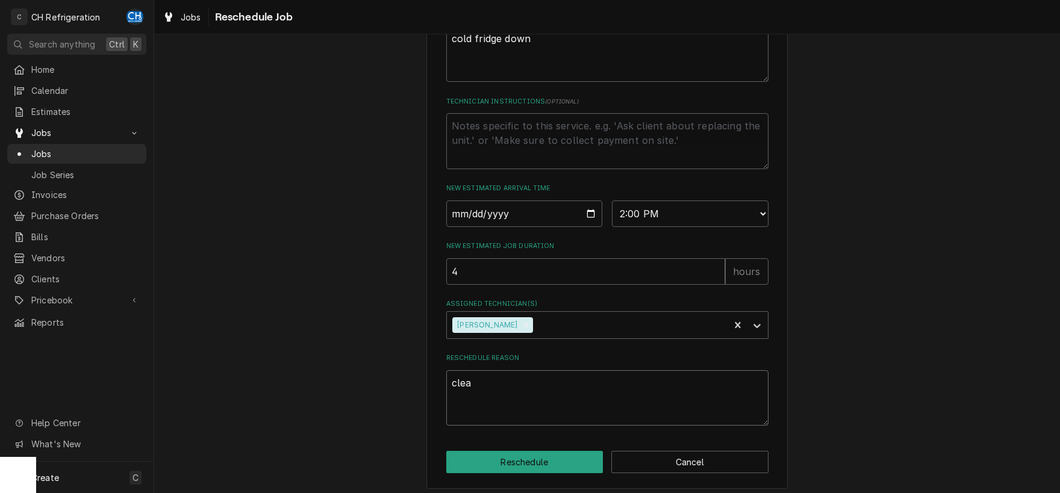
type textarea "clear"
type textarea "x"
type textarea "clear"
type textarea "x"
type textarea "clear r"
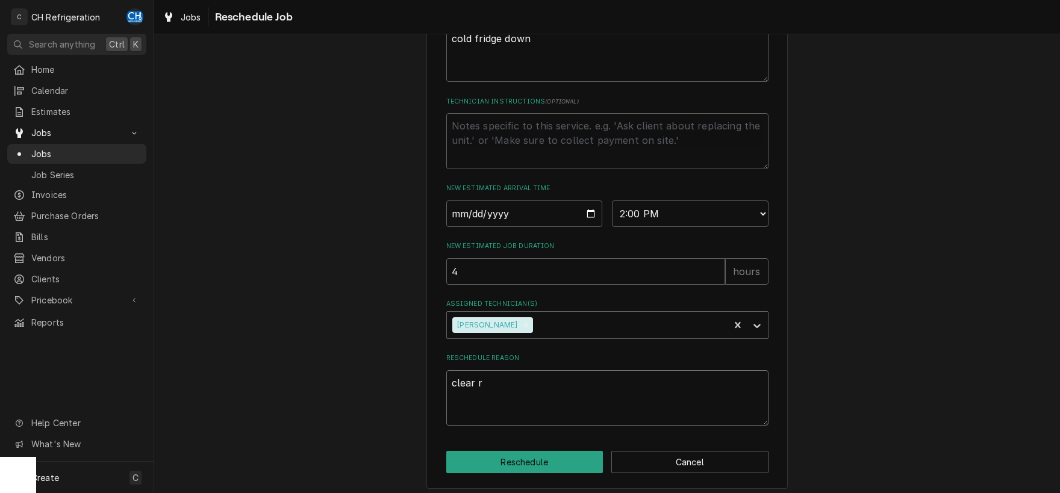
type textarea "x"
type textarea "clear re"
type textarea "x"
type textarea "clear res"
type textarea "x"
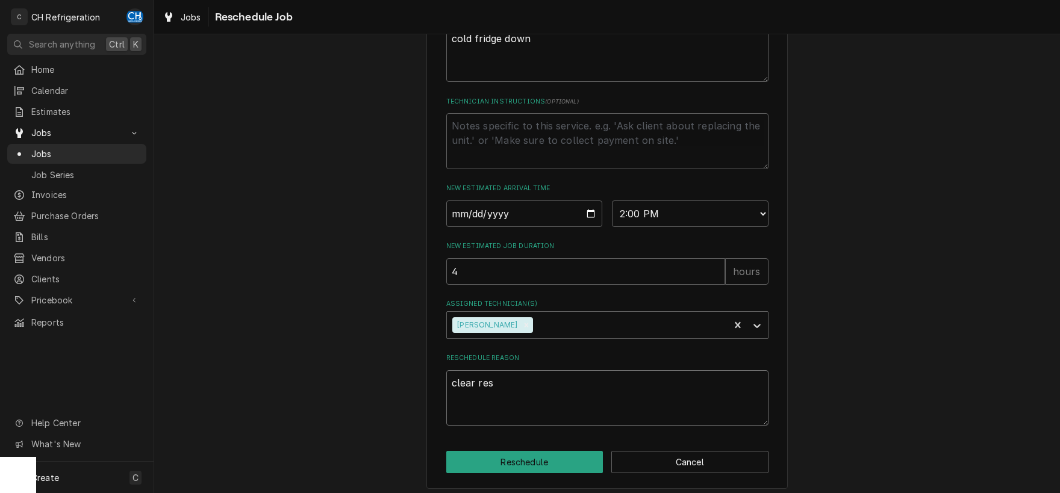
type textarea "clear rest"
type textarea "x"
type textarea "clear restr"
type textarea "x"
type textarea "clear restri"
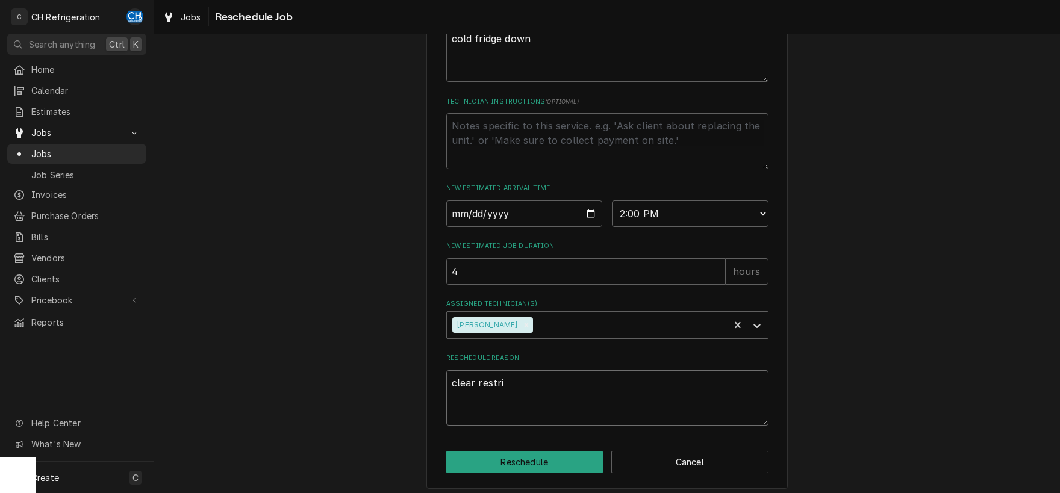
type textarea "x"
type textarea "clear restric"
type textarea "x"
type textarea "clear restrict"
type textarea "x"
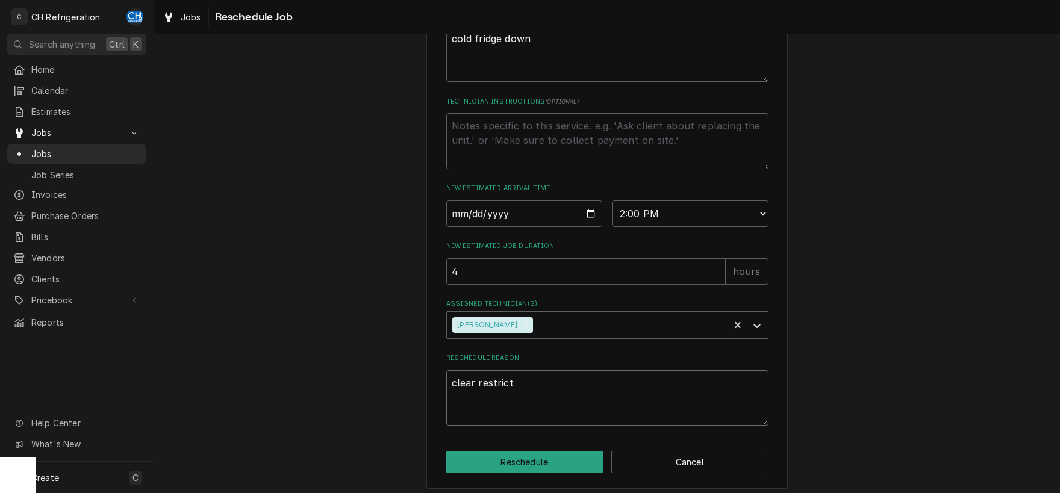
type textarea "clear restricti"
type textarea "x"
type textarea "clear restrictio"
type textarea "x"
type textarea "clear restriction"
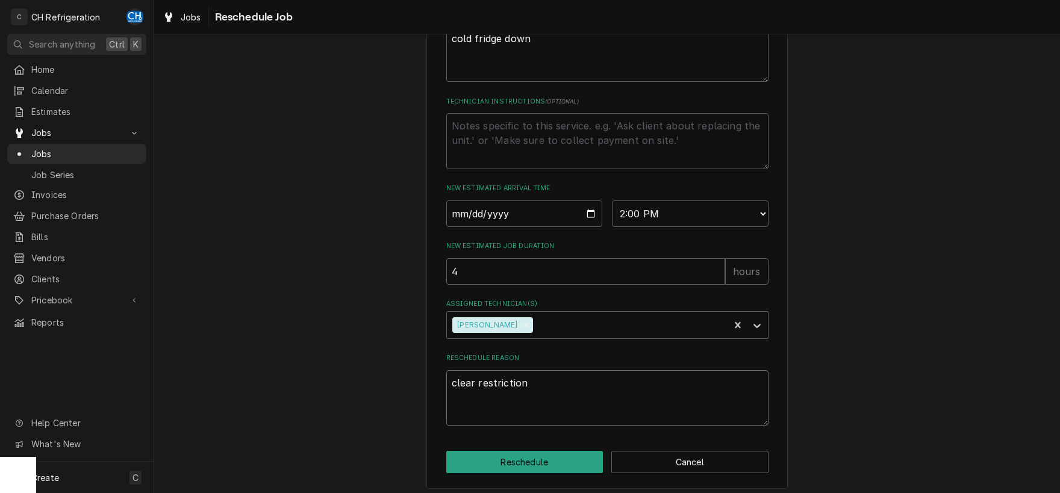
type textarea "x"
type textarea "clear restriction"
click at [541, 473] on button "Reschedule" at bounding box center [524, 462] width 157 height 22
type textarea "x"
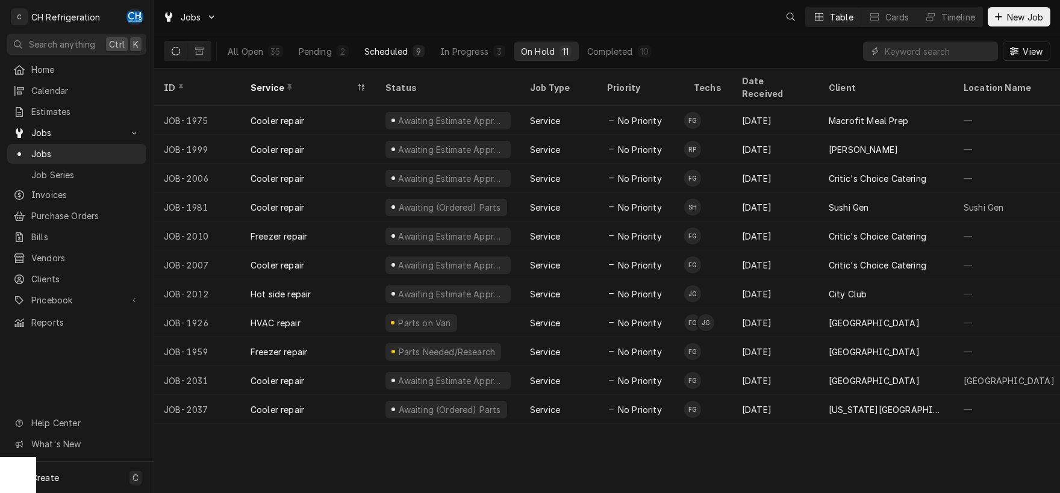
click at [389, 50] on div "Scheduled" at bounding box center [385, 51] width 43 height 13
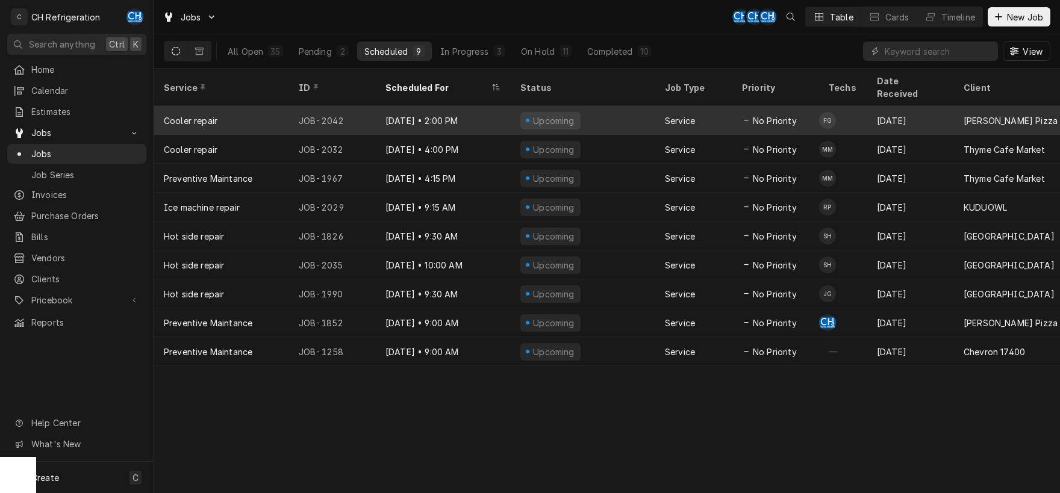
click at [601, 110] on div "Upcoming" at bounding box center [583, 120] width 144 height 29
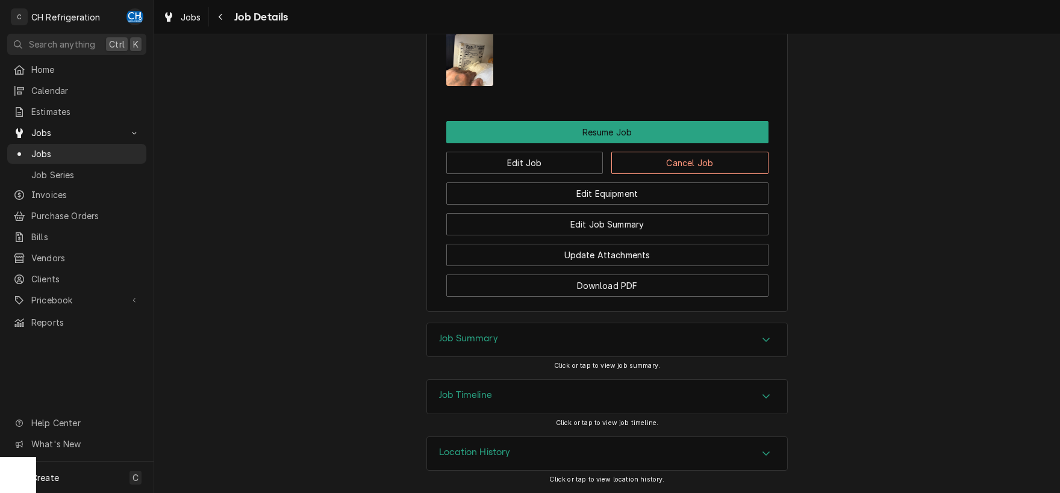
click at [481, 348] on div "Job Summary" at bounding box center [607, 340] width 360 height 34
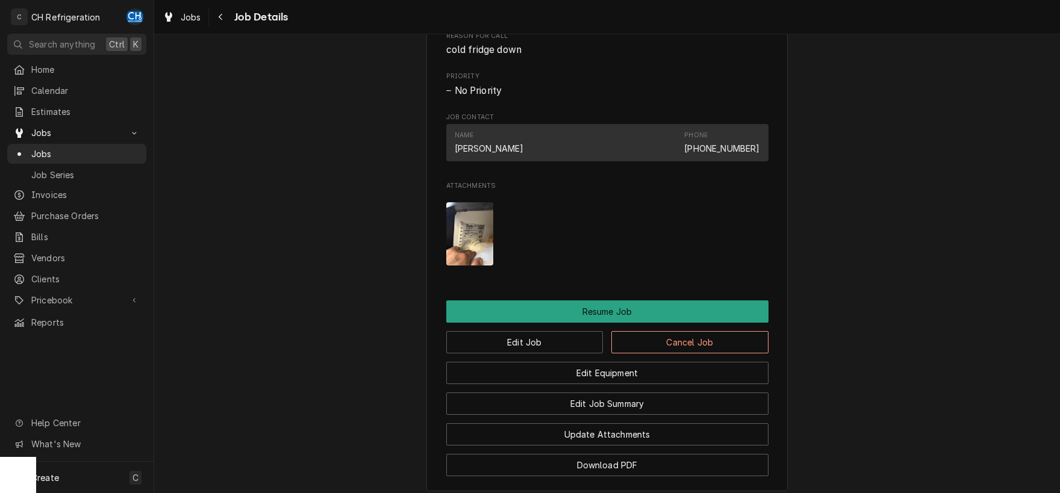
scroll to position [928, 0]
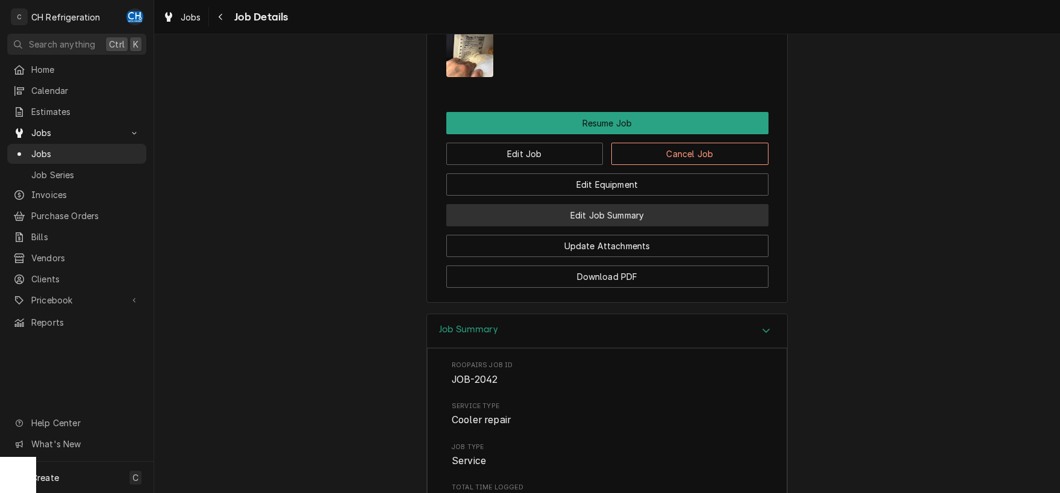
click at [638, 226] on button "Edit Job Summary" at bounding box center [607, 215] width 322 height 22
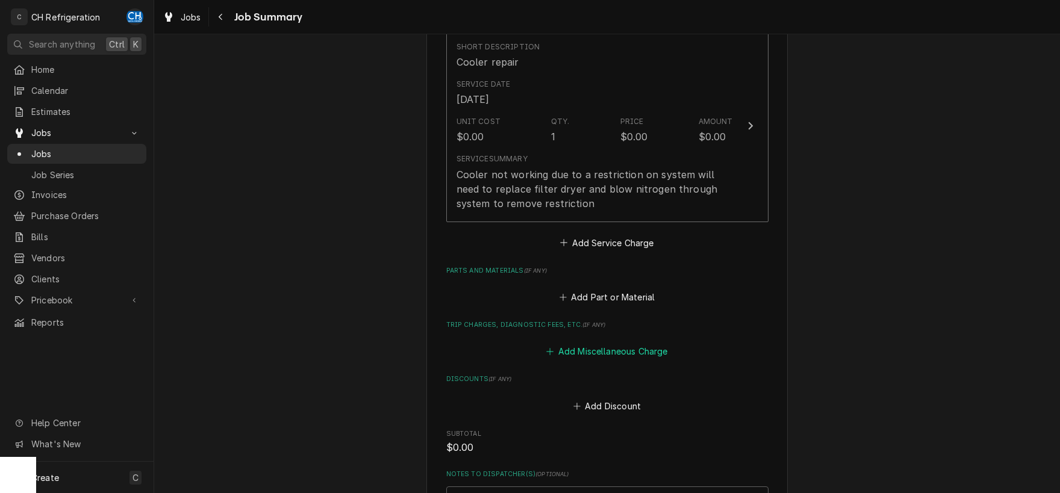
scroll to position [621, 0]
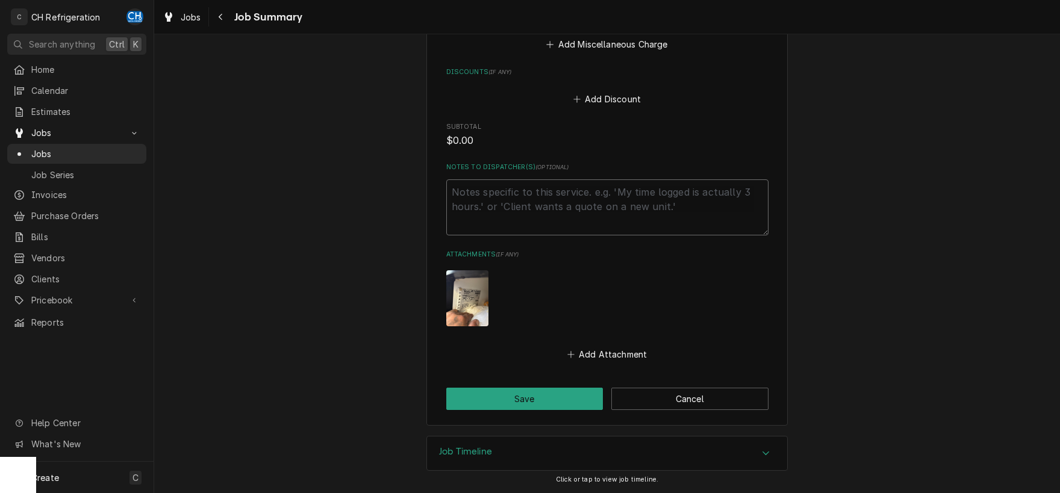
click at [555, 218] on textarea "Notes to Dispatcher(s) ( optional )" at bounding box center [607, 207] width 322 height 56
type textarea "x"
type textarea "e"
type textarea "x"
type textarea "es"
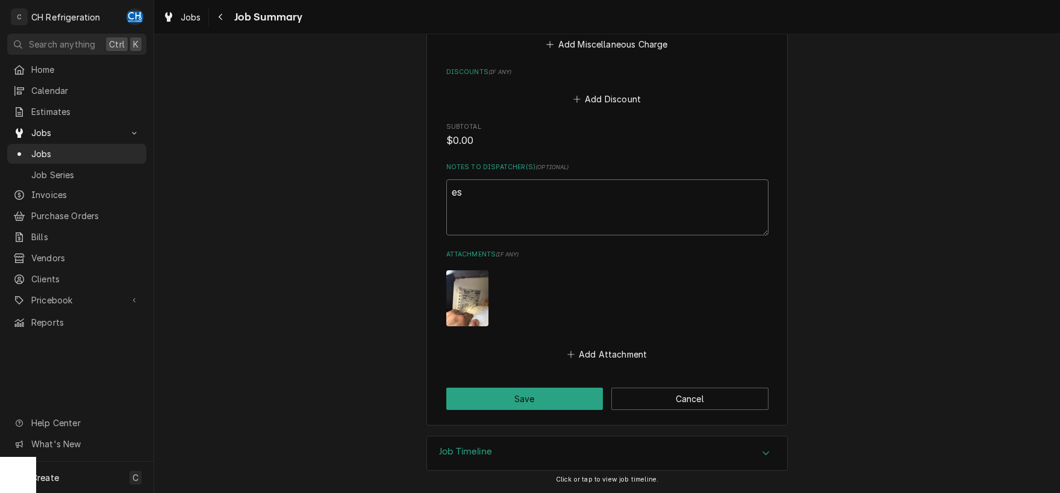
type textarea "x"
type textarea "est"
type textarea "x"
type textarea "esti"
type textarea "x"
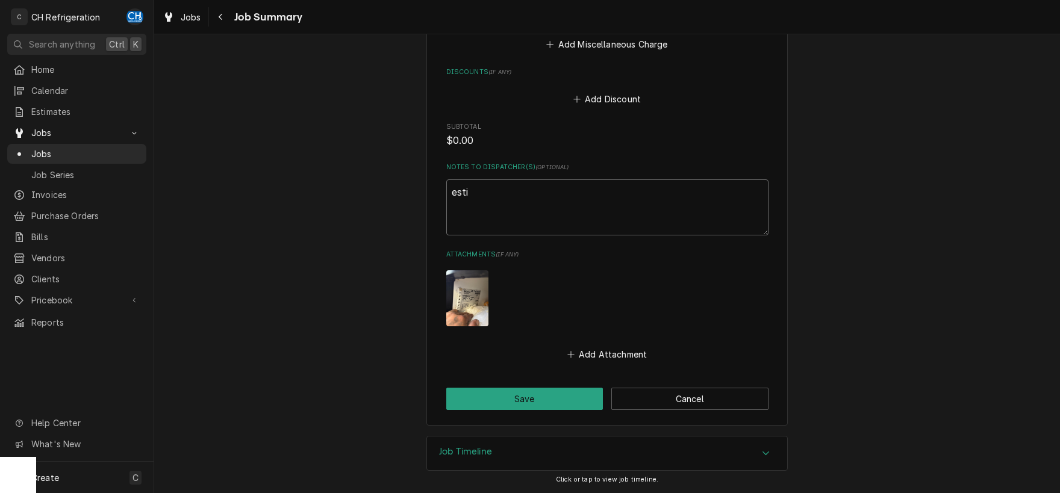
type textarea "estim"
type textarea "x"
type textarea "estima"
type textarea "x"
type textarea "estimat"
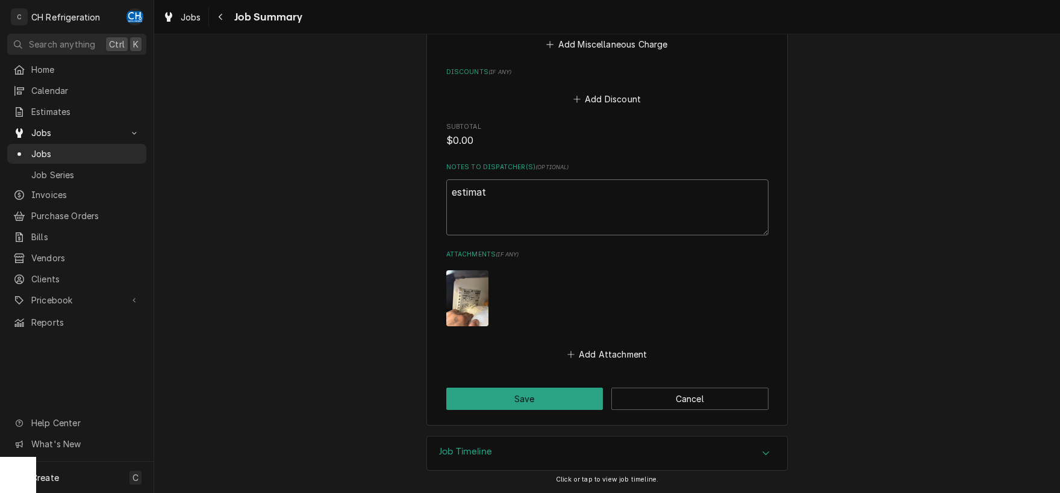
type textarea "x"
type textarea "estimate"
type textarea "x"
type textarea "estimate"
type textarea "x"
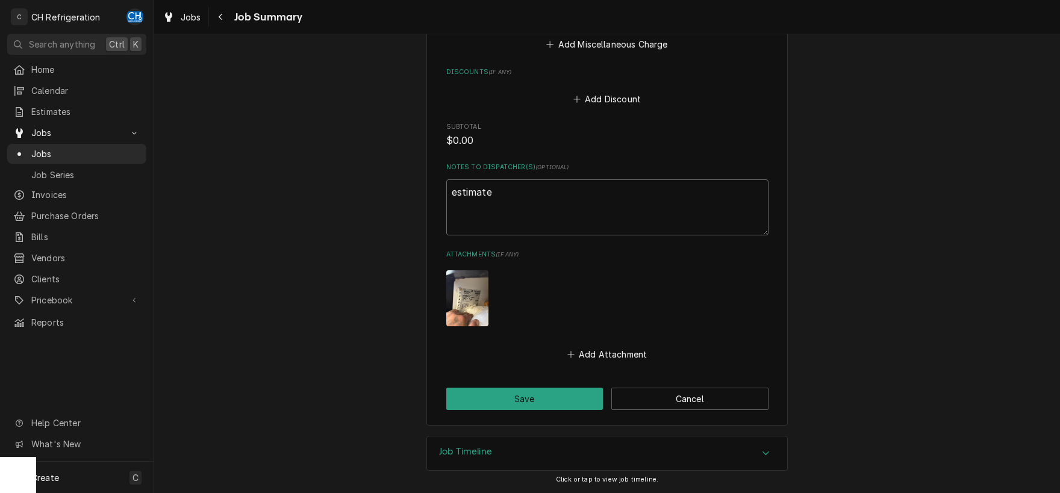
type textarea "estimate p"
type textarea "x"
type textarea "estimate p1"
type textarea "x"
type textarea "estimate p15"
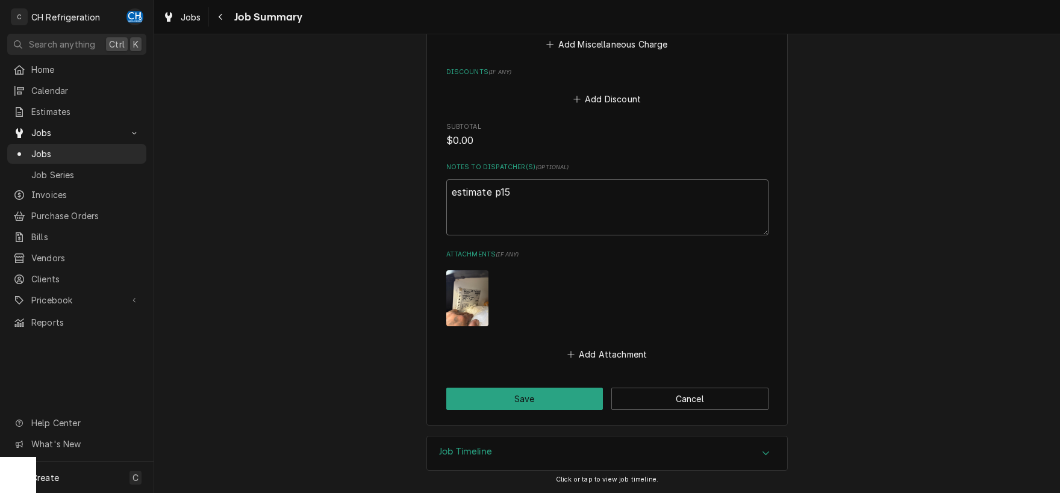
type textarea "x"
type textarea "estimate p159"
type textarea "x"
type textarea "estimate p1599"
click at [529, 393] on button "Save" at bounding box center [524, 399] width 157 height 22
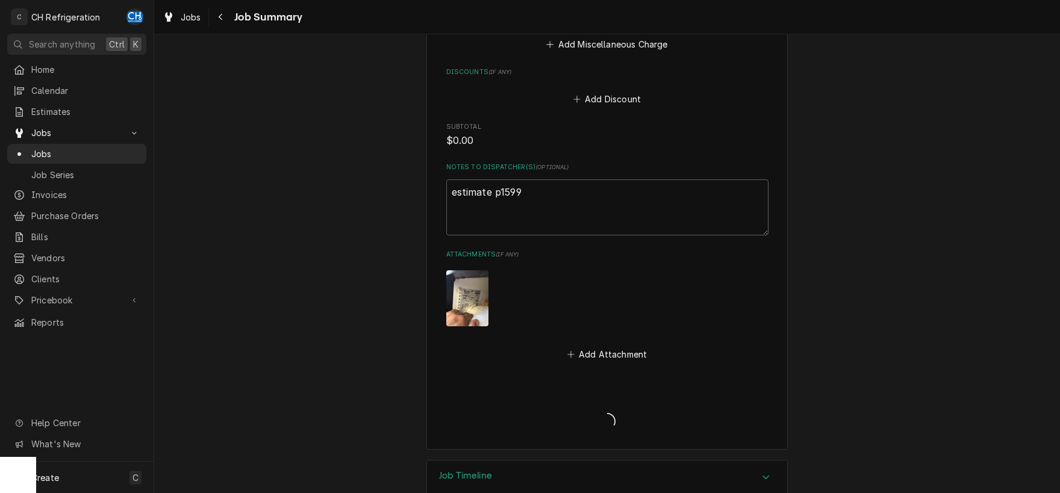
type textarea "x"
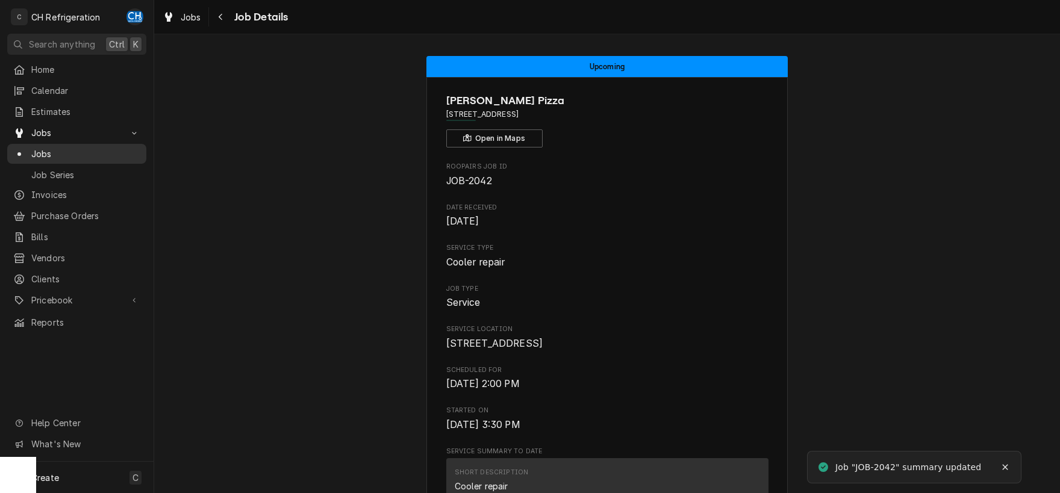
click at [51, 147] on span "Jobs" at bounding box center [85, 153] width 109 height 13
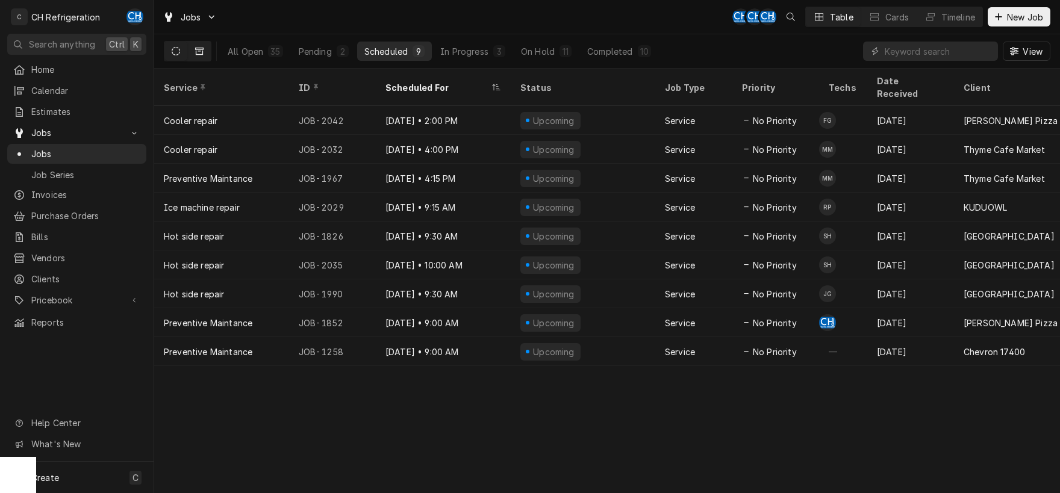
click at [193, 52] on button "Dynamic Content Wrapper" at bounding box center [199, 51] width 23 height 19
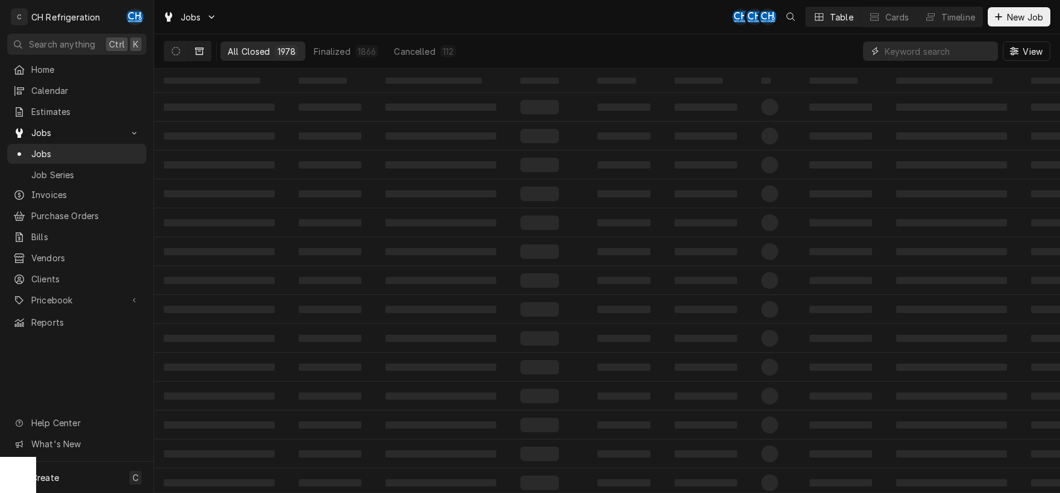
click at [917, 44] on input "Dynamic Content Wrapper" at bounding box center [937, 51] width 107 height 19
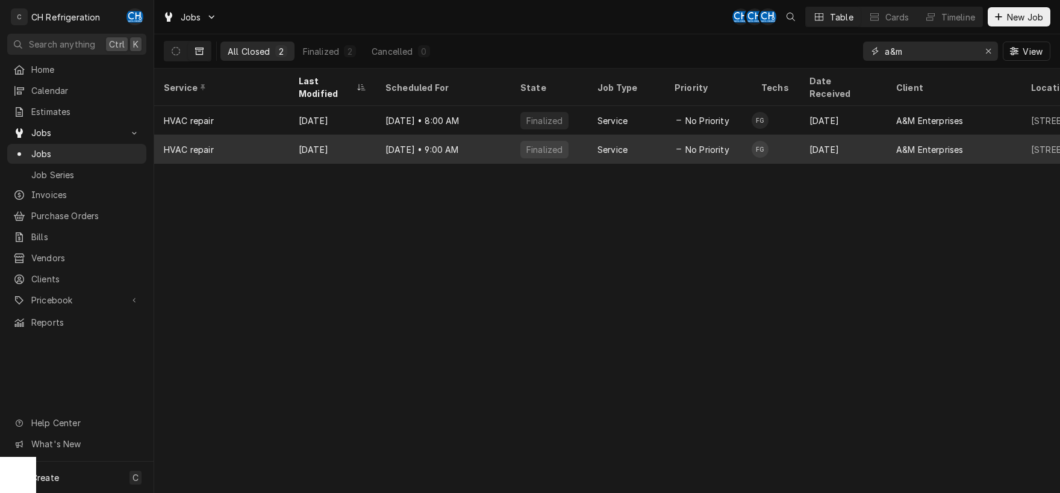
type input "a&m"
click at [341, 140] on div "Jun 25" at bounding box center [332, 149] width 87 height 29
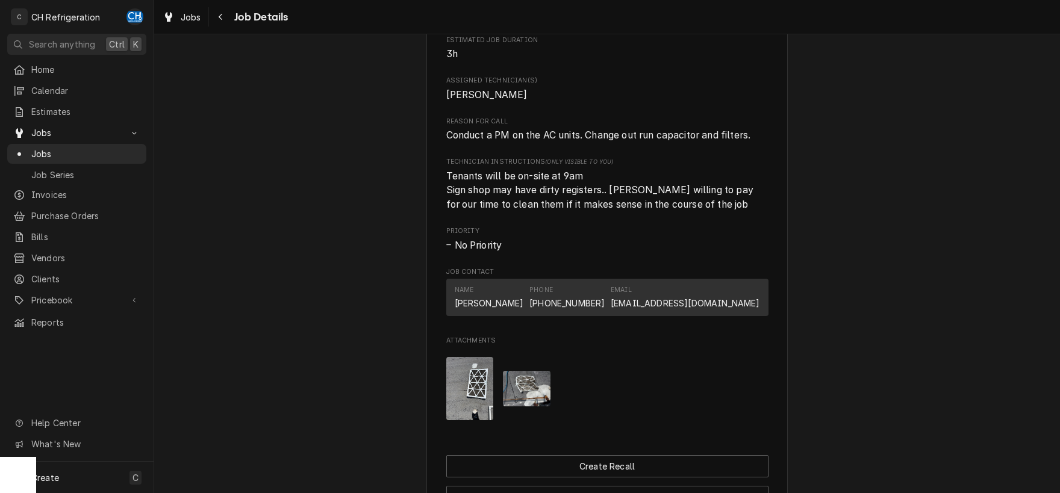
scroll to position [629, 0]
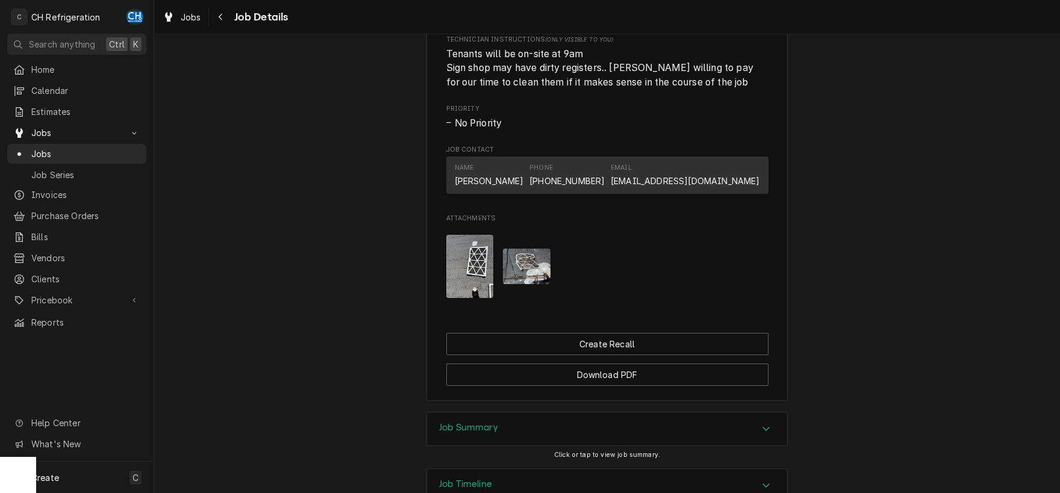
click at [452, 276] on img "Attachments" at bounding box center [470, 266] width 48 height 63
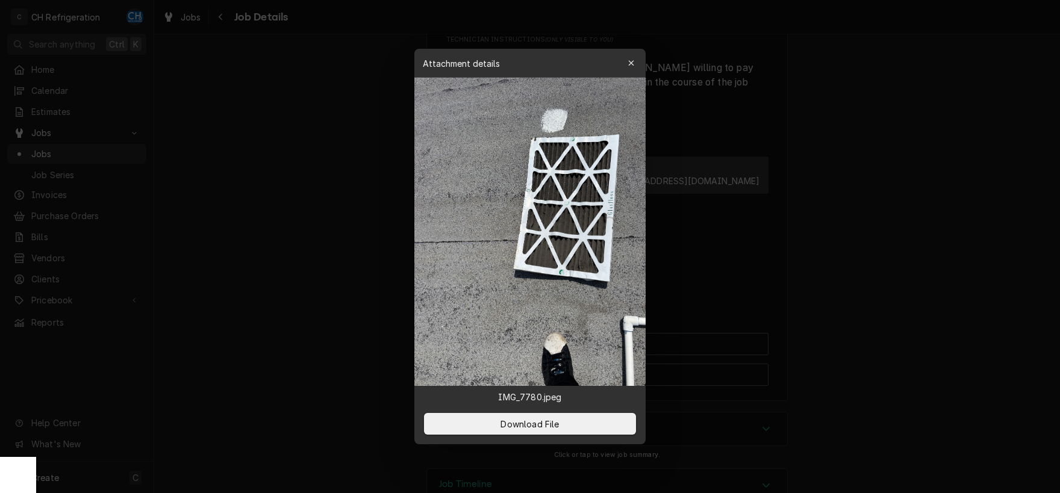
click at [807, 279] on div at bounding box center [530, 246] width 1060 height 493
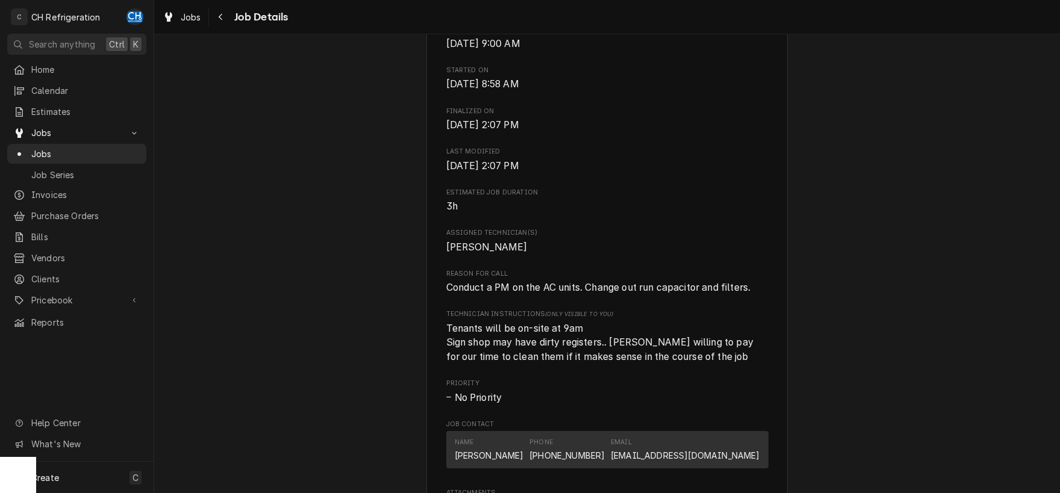
scroll to position [40, 0]
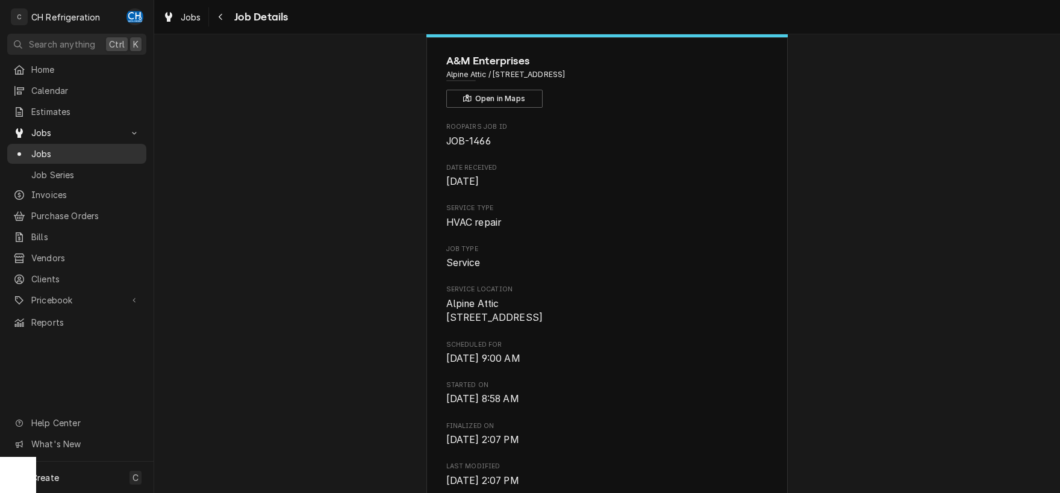
click at [99, 155] on span "Jobs" at bounding box center [85, 153] width 109 height 13
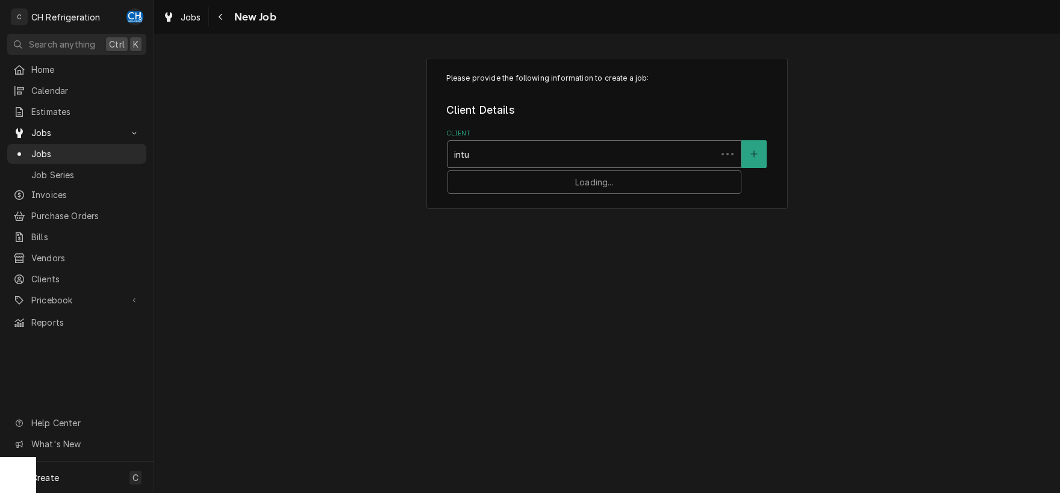
type input "intui"
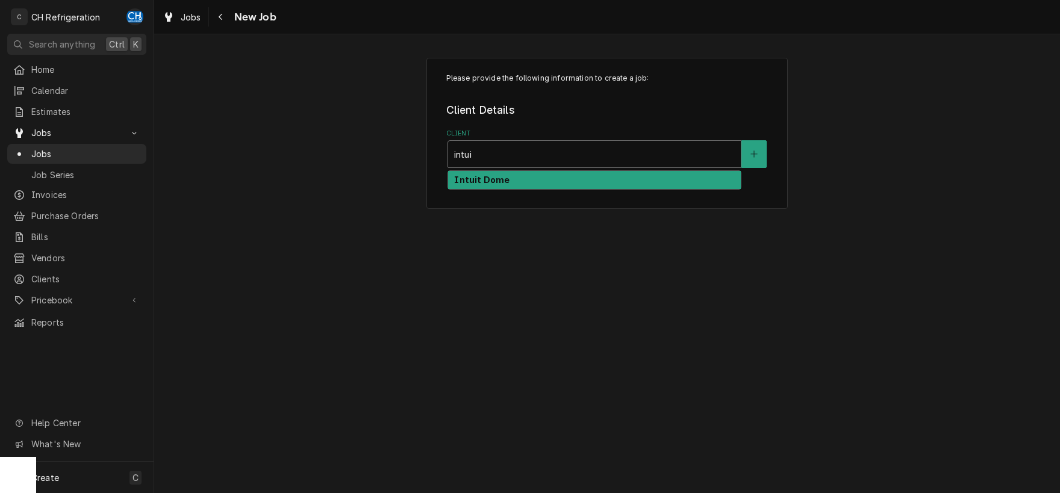
click at [580, 178] on div "Intuit Dome" at bounding box center [594, 180] width 293 height 19
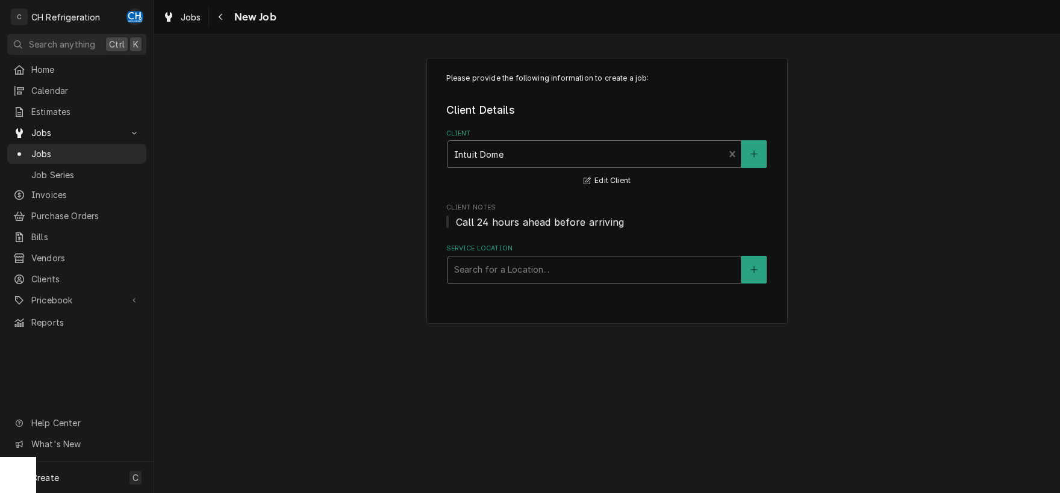
click at [559, 275] on div "Service Location" at bounding box center [594, 270] width 281 height 22
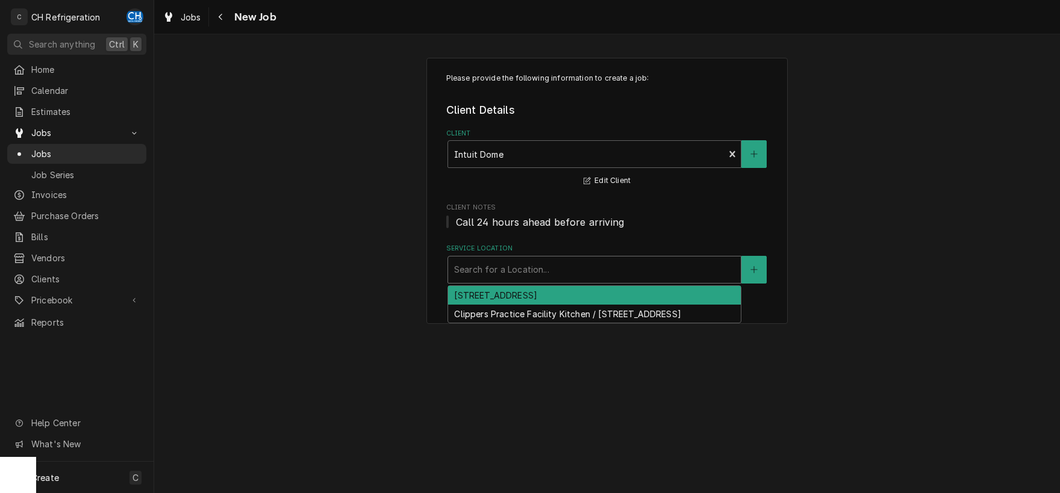
click at [540, 298] on div "[STREET_ADDRESS]" at bounding box center [594, 295] width 293 height 19
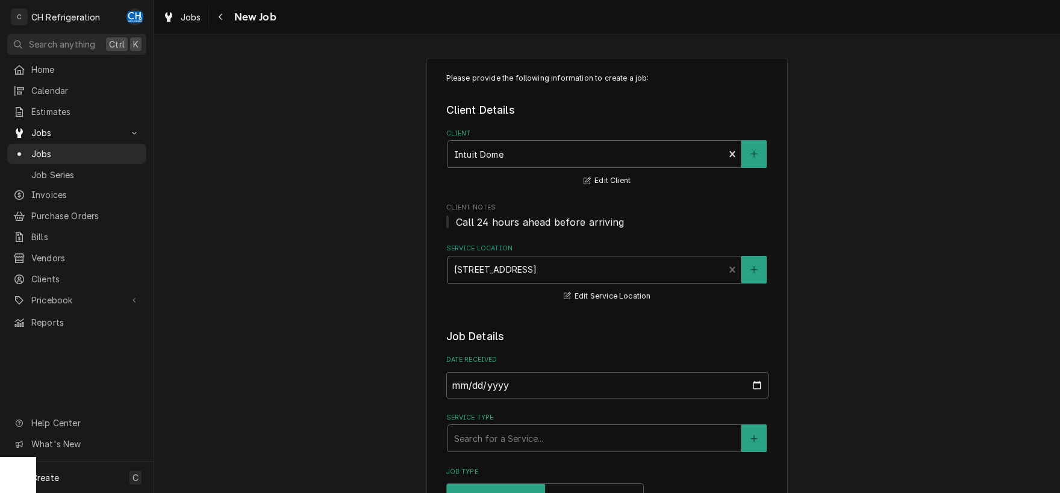
scroll to position [252, 0]
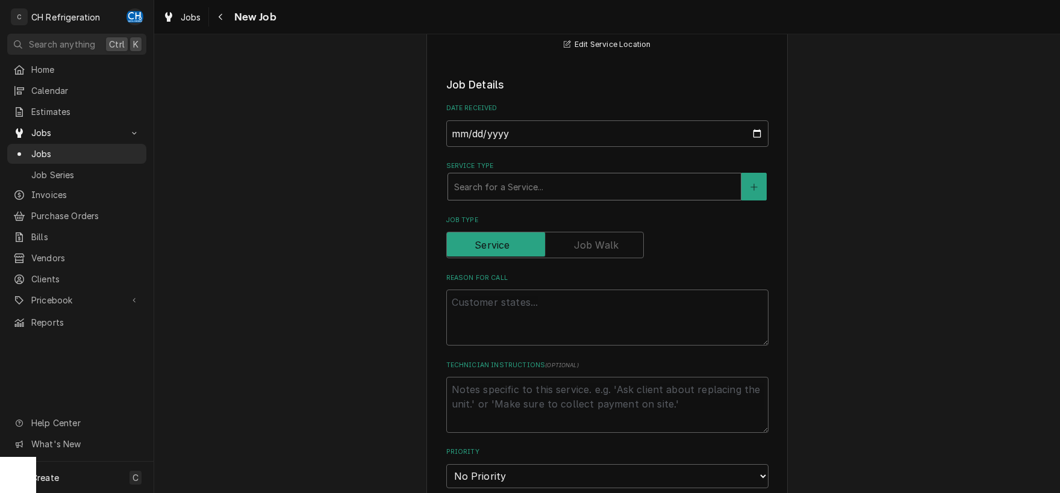
click at [562, 180] on div "Service Type" at bounding box center [594, 187] width 281 height 22
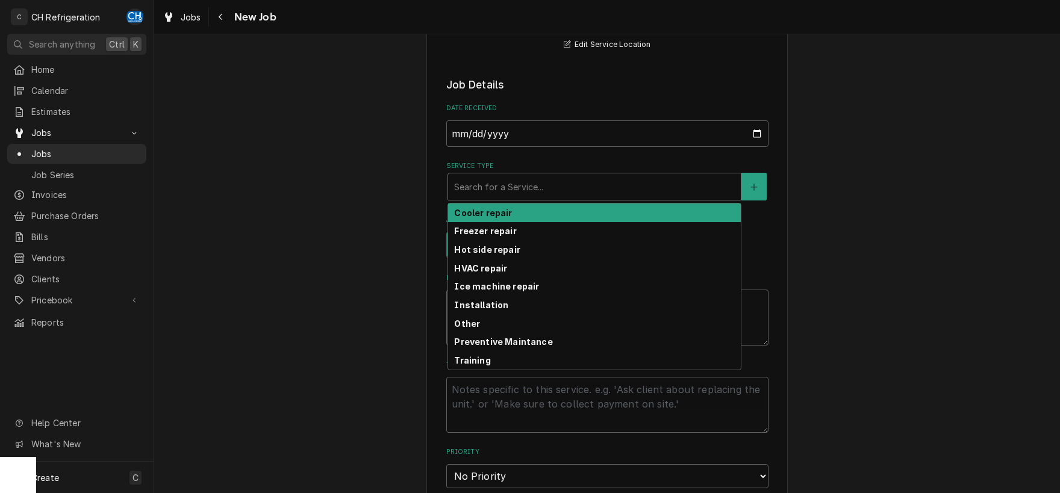
click at [527, 210] on div "Cooler repair" at bounding box center [594, 212] width 293 height 19
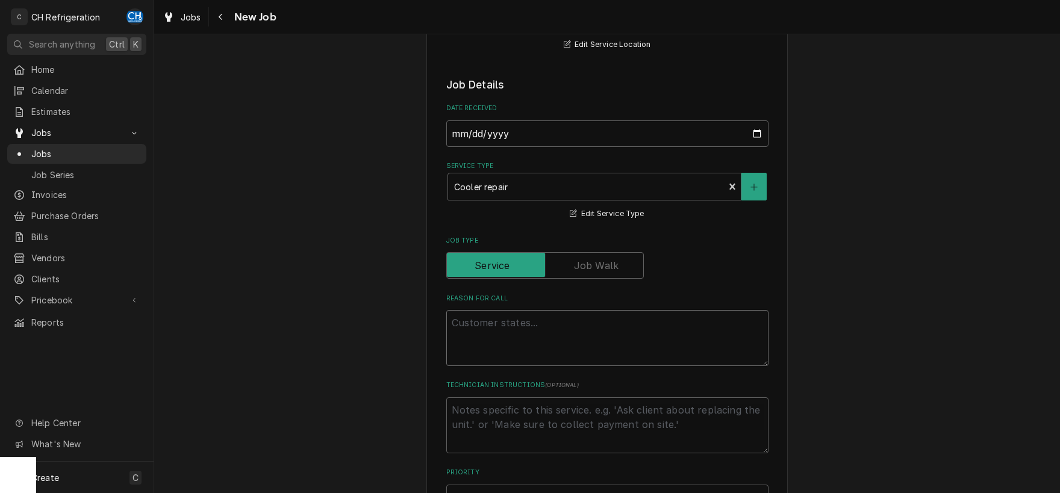
paste textarea "Modelo Cantina walk-in cooler"
type textarea "x"
type textarea "Modelo Cantina walk-in cooler"
type textarea "x"
type textarea "Modelo Cantina walk-in cooler"
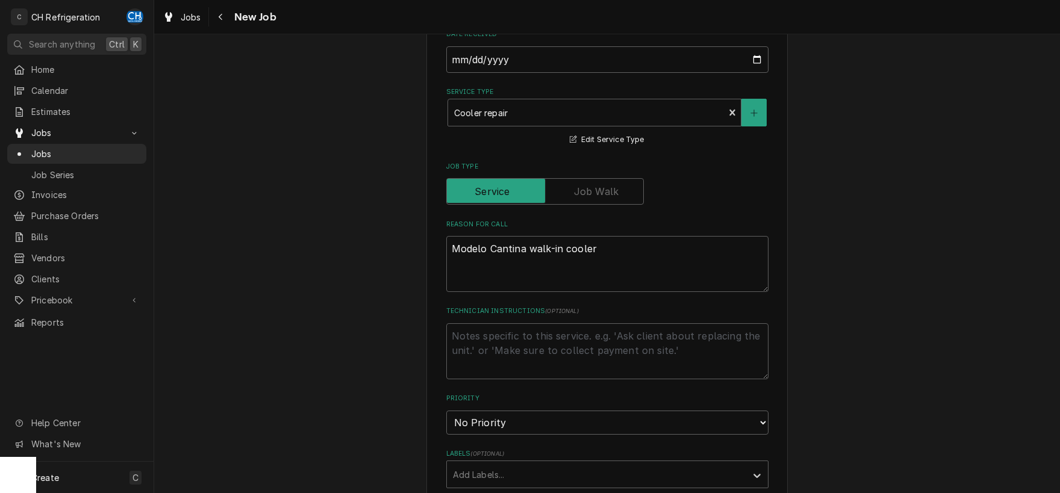
scroll to position [377, 0]
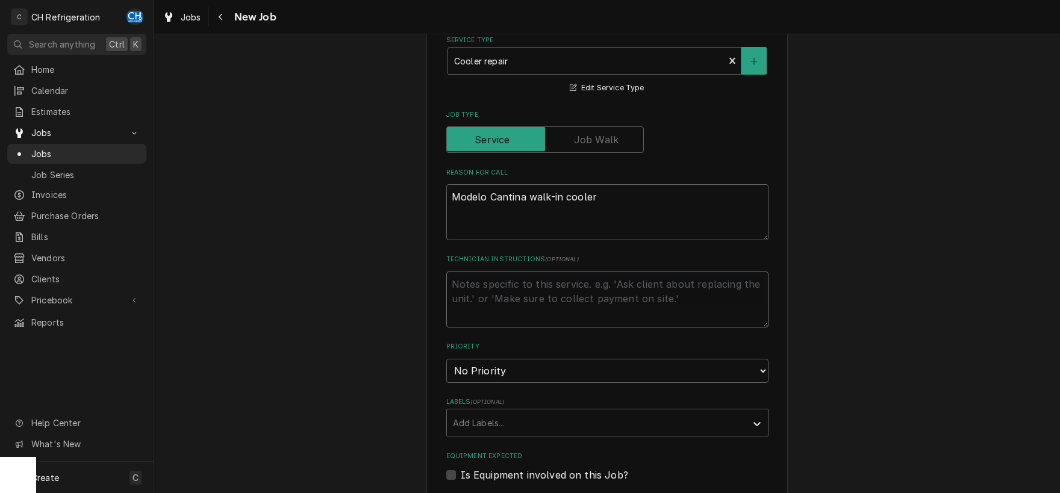
paste textarea "Please see notes from the building engineers for the WIC in Modelo Cantina: "WP…"
type textarea "x"
type textarea "Please see notes from the building engineers for the WIC in Modelo Cantina: "WP…"
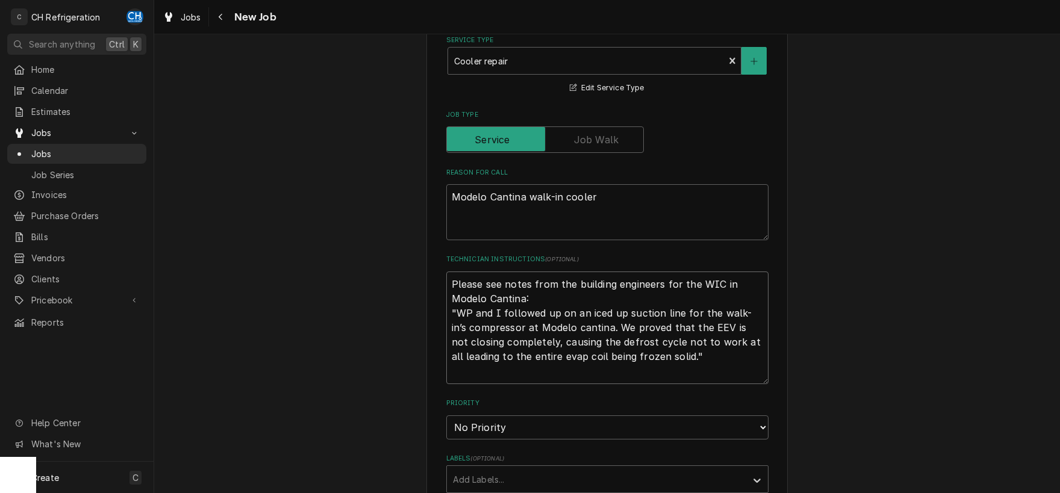
type textarea "x"
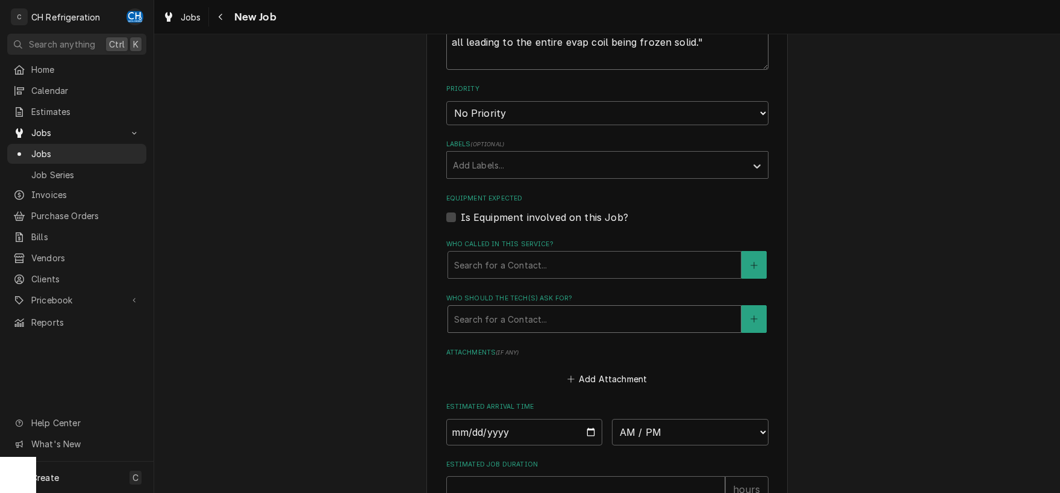
type textarea "Please see notes from the building engineers for the WIC in Modelo Cantina: "WP…"
click at [567, 328] on div "Search for a Contact..." at bounding box center [594, 319] width 293 height 26
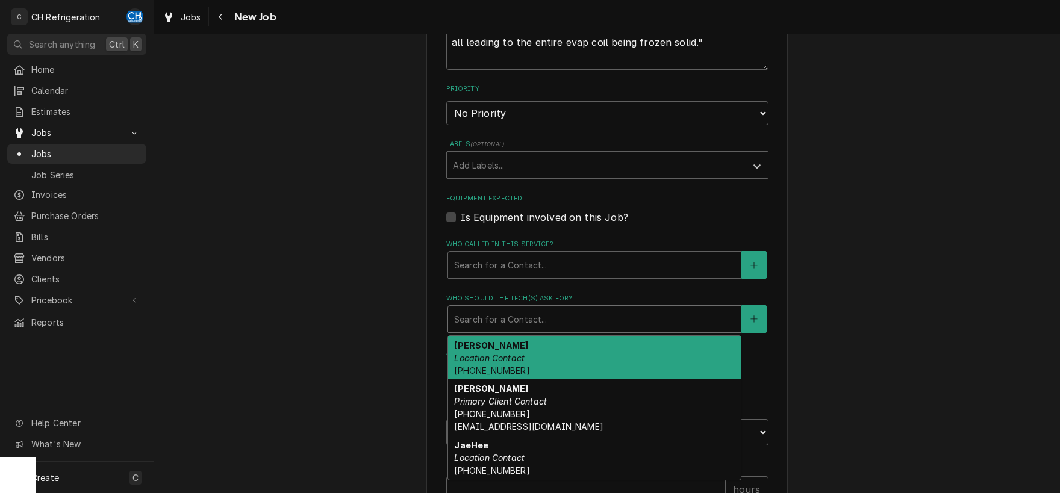
click at [542, 358] on div "Ernesto Location Contact (510) 613-5962" at bounding box center [594, 358] width 293 height 44
type textarea "x"
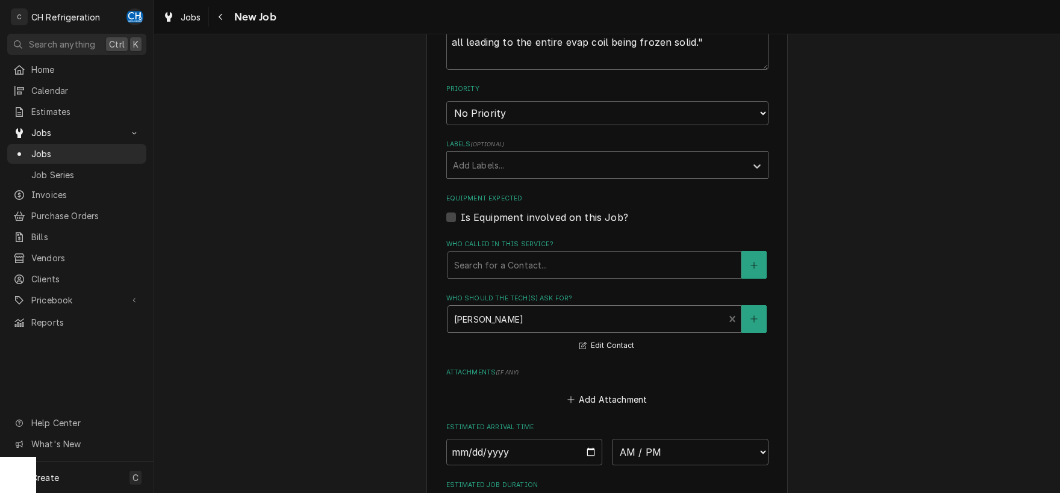
scroll to position [878, 0]
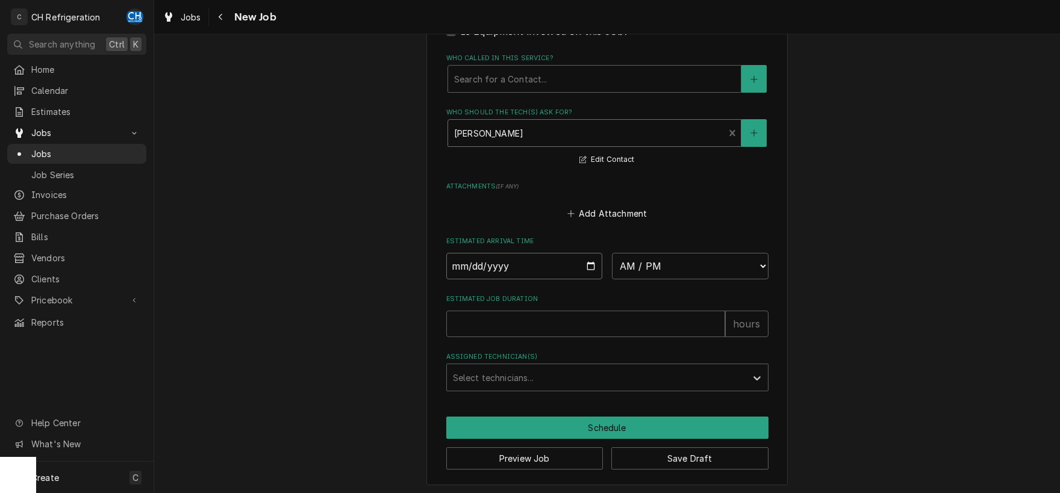
click at [590, 266] on input "Date" at bounding box center [524, 266] width 157 height 26
type input "2025-10-01"
click at [612, 253] on select "AM / PM 6:00 AM 6:15 AM 6:30 AM 6:45 AM 7:00 AM 7:15 AM 7:30 AM 7:45 AM 8:00 AM…" at bounding box center [690, 266] width 157 height 26
type textarea "x"
select select "14:00:00"
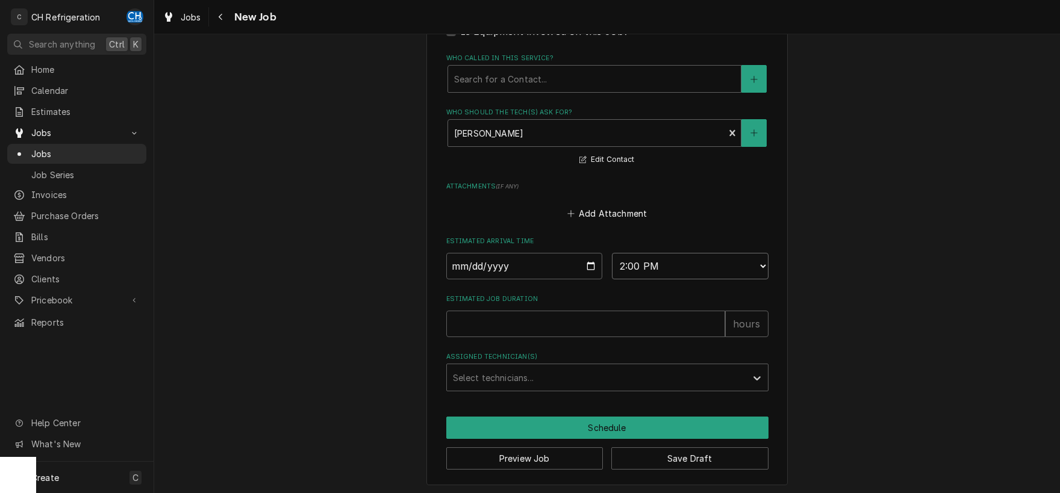
click option "2:00 PM" at bounding box center [0, 0] width 0 height 0
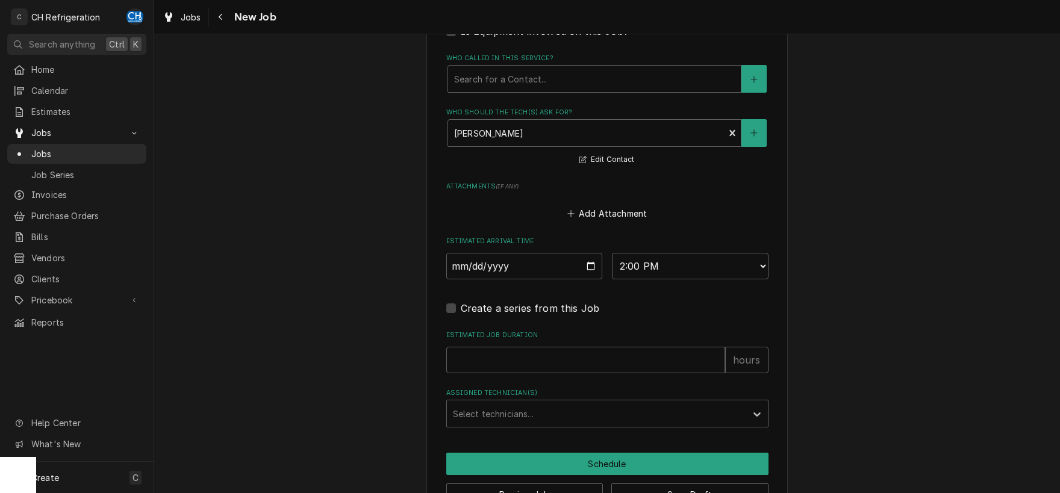
drag, startPoint x: 554, startPoint y: 386, endPoint x: 558, endPoint y: 355, distance: 31.5
click at [558, 355] on input "Estimated Job Duration" at bounding box center [585, 360] width 279 height 26
type textarea "x"
type input "2"
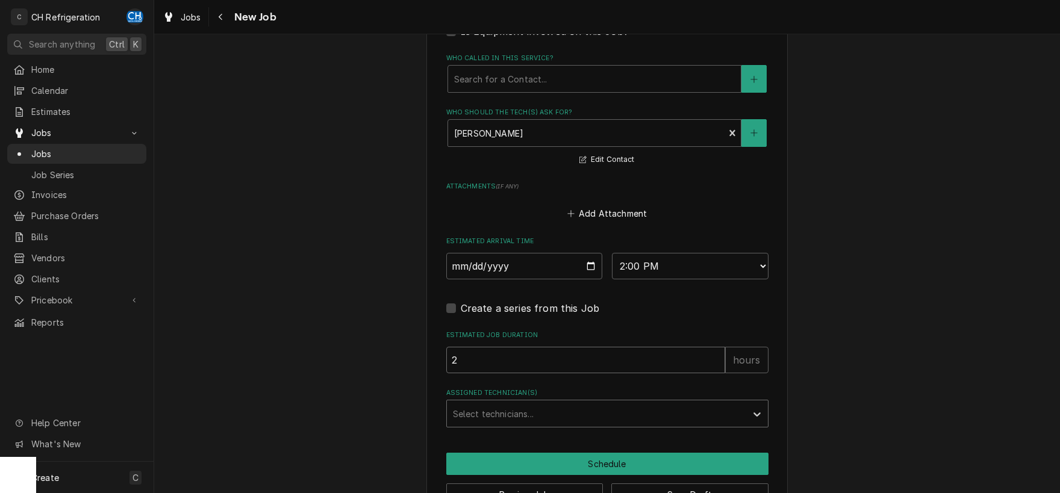
type textarea "x"
type input "2"
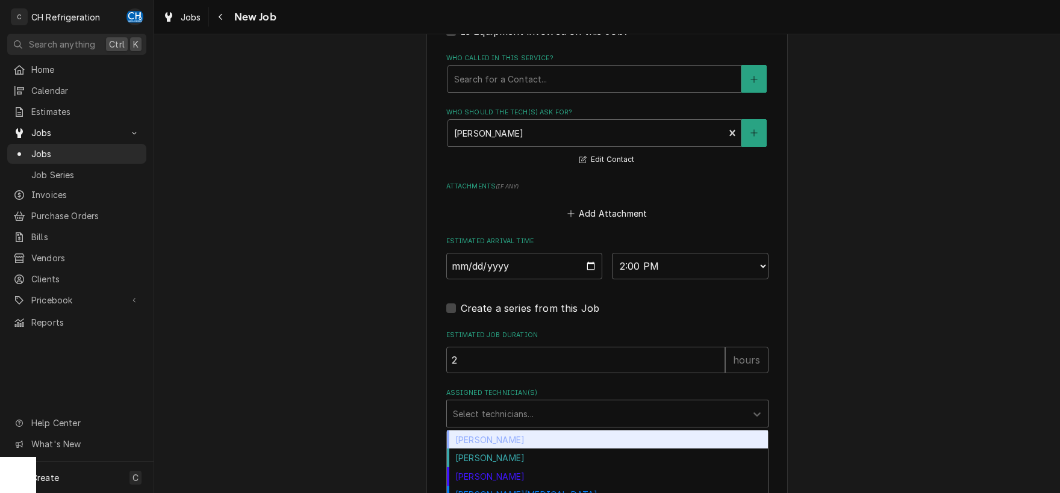
click at [548, 417] on div "Assigned Technician(s)" at bounding box center [596, 414] width 287 height 22
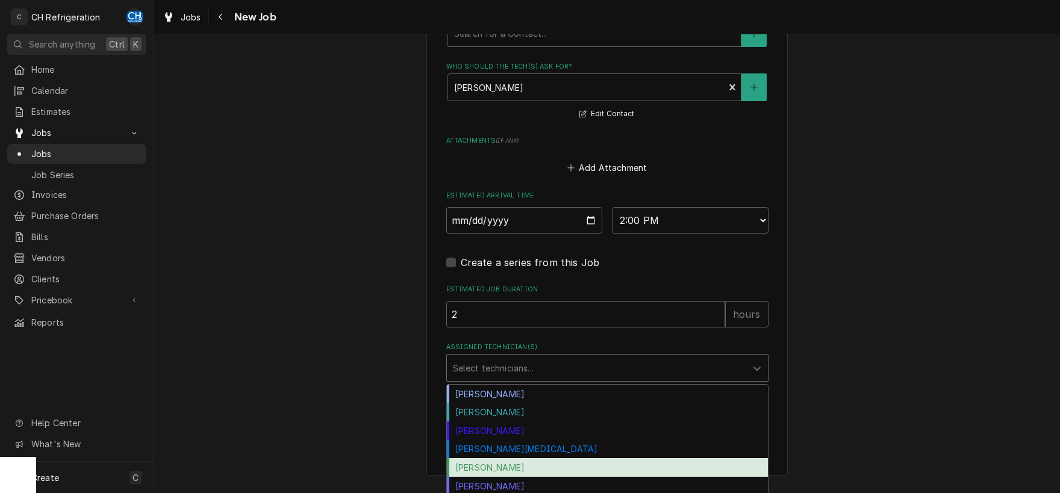
click at [545, 464] on div "Ruben Perez" at bounding box center [607, 467] width 321 height 19
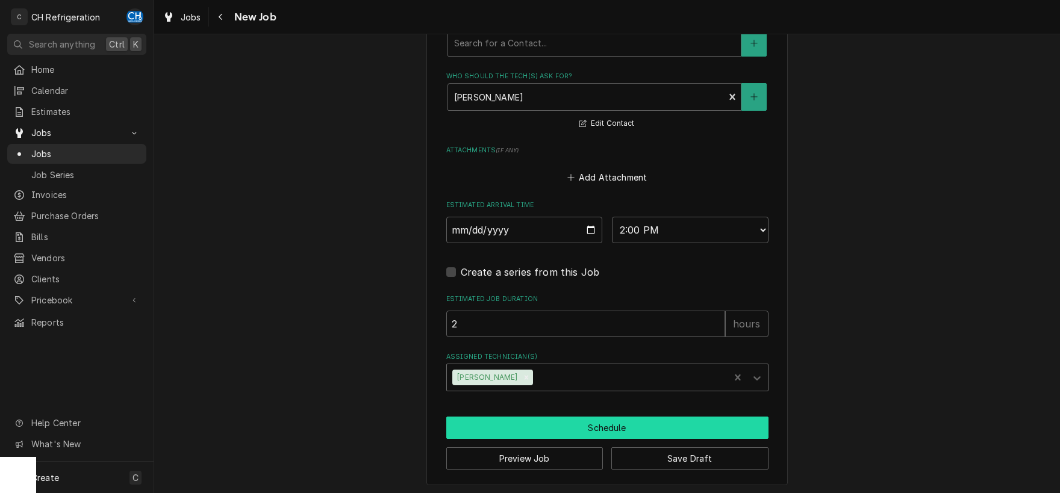
click at [549, 421] on button "Schedule" at bounding box center [607, 428] width 322 height 22
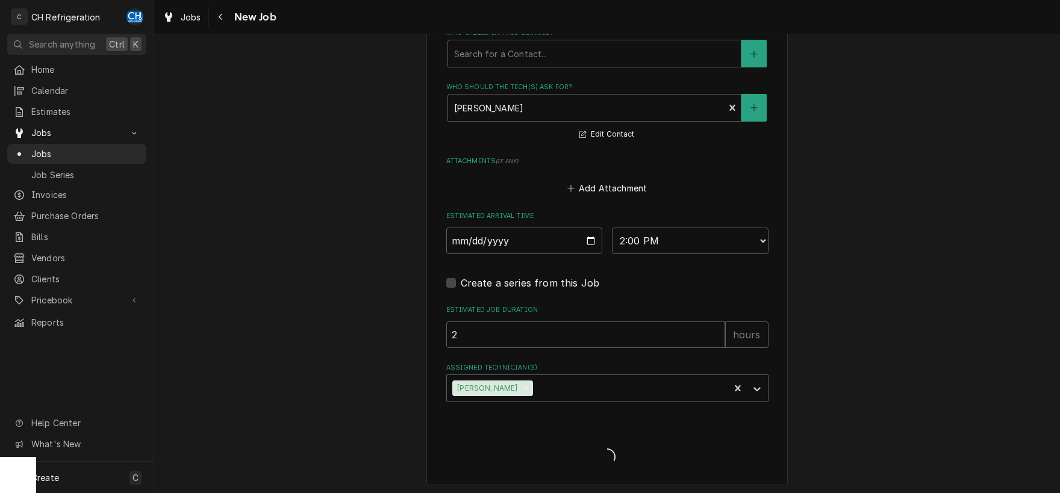
type textarea "x"
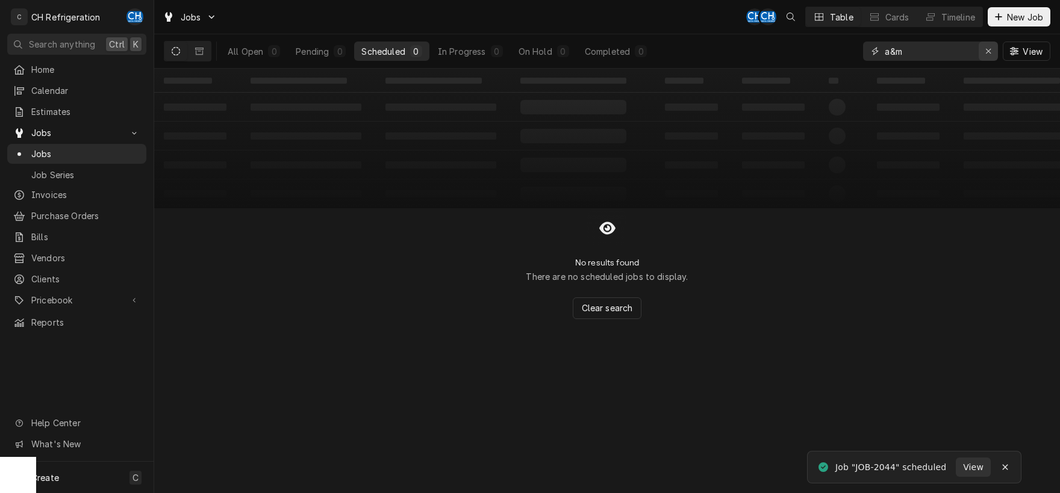
click at [990, 55] on icon "Erase input" at bounding box center [988, 51] width 7 height 8
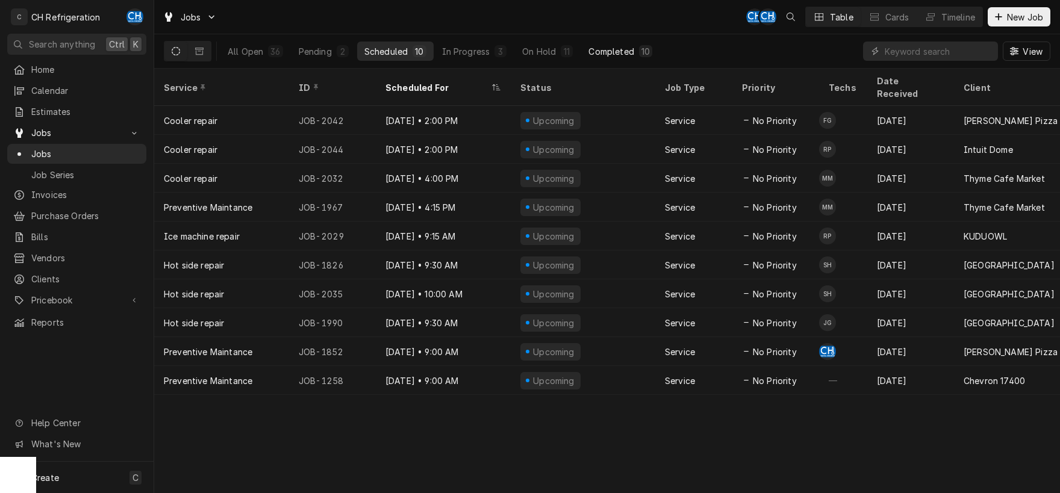
click at [631, 54] on div "Completed" at bounding box center [610, 51] width 45 height 13
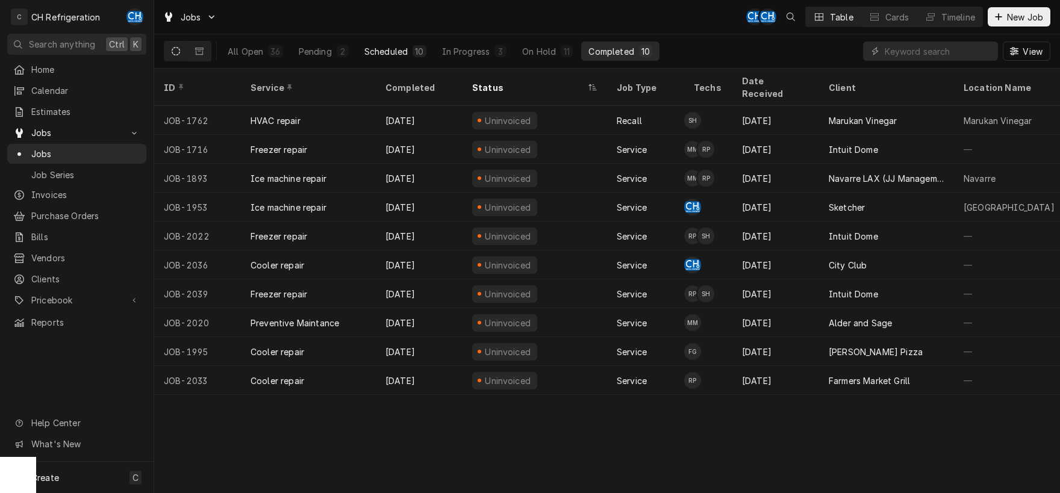
click at [421, 56] on div "10" at bounding box center [419, 51] width 8 height 13
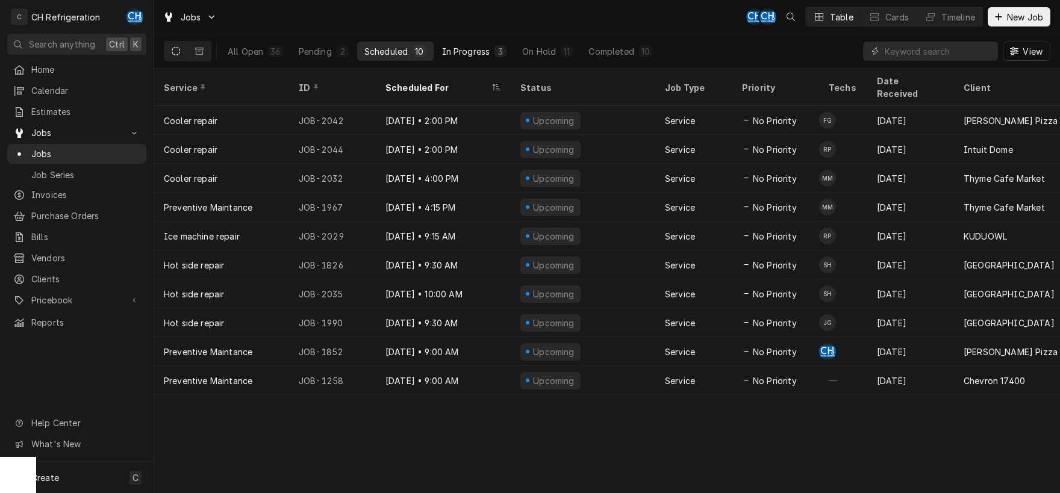
click at [509, 51] on button "In Progress 3" at bounding box center [474, 51] width 79 height 19
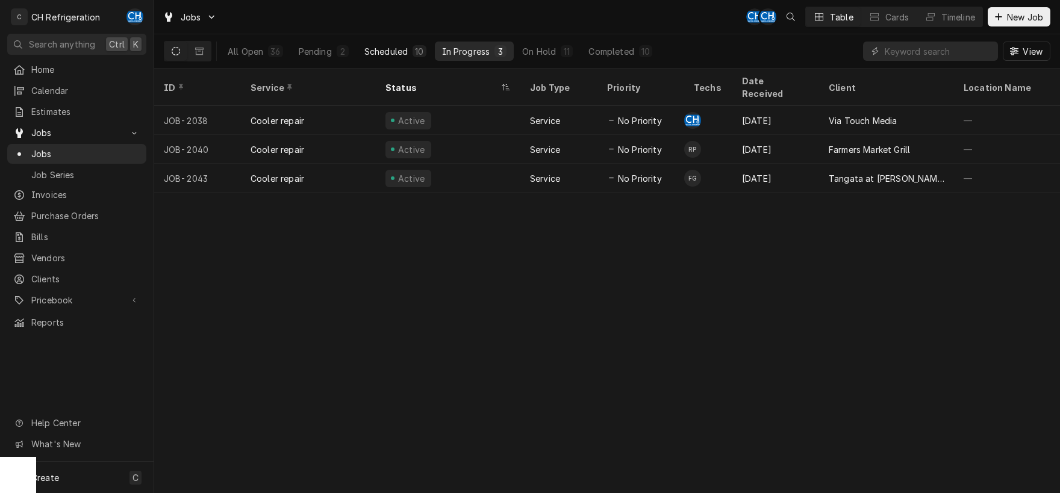
click at [420, 52] on div "10" at bounding box center [419, 51] width 8 height 13
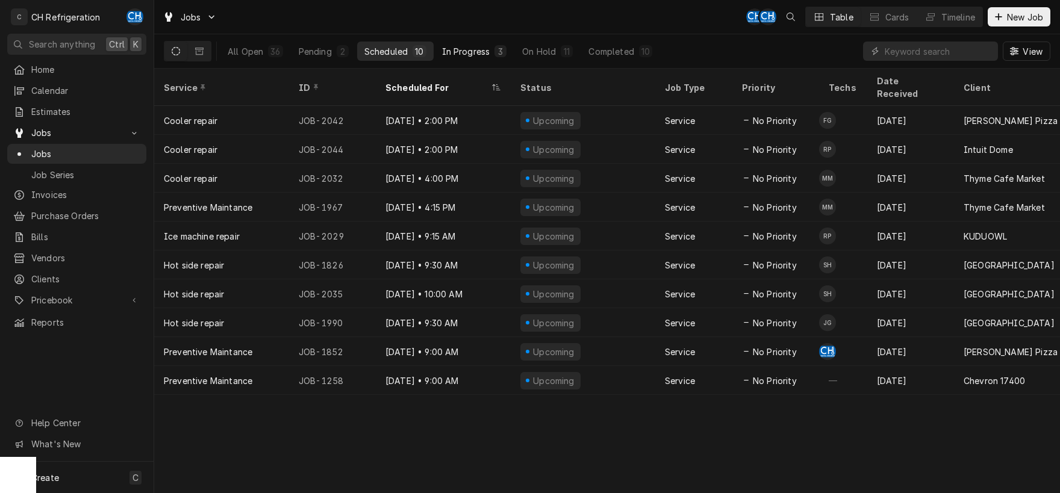
click at [460, 51] on div "In Progress" at bounding box center [466, 51] width 48 height 13
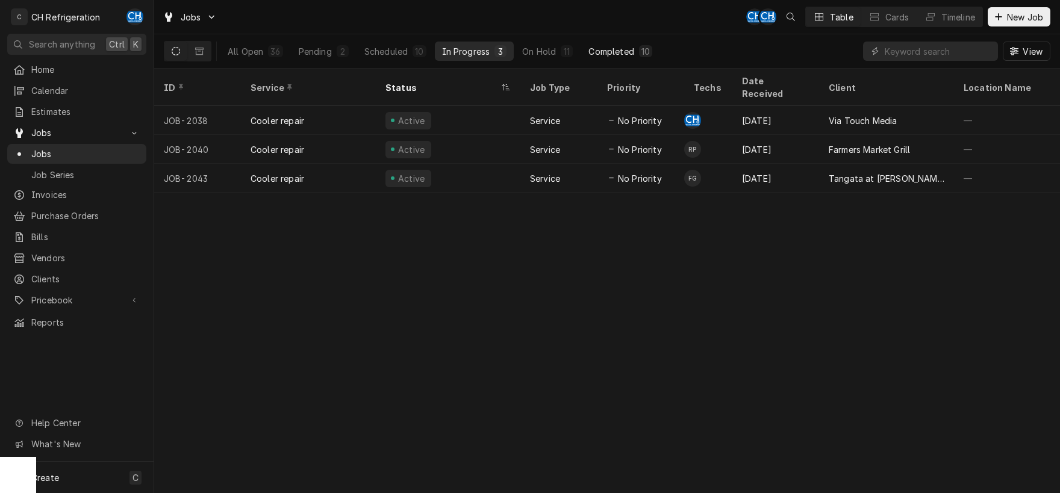
click at [596, 53] on div "Completed" at bounding box center [610, 51] width 45 height 13
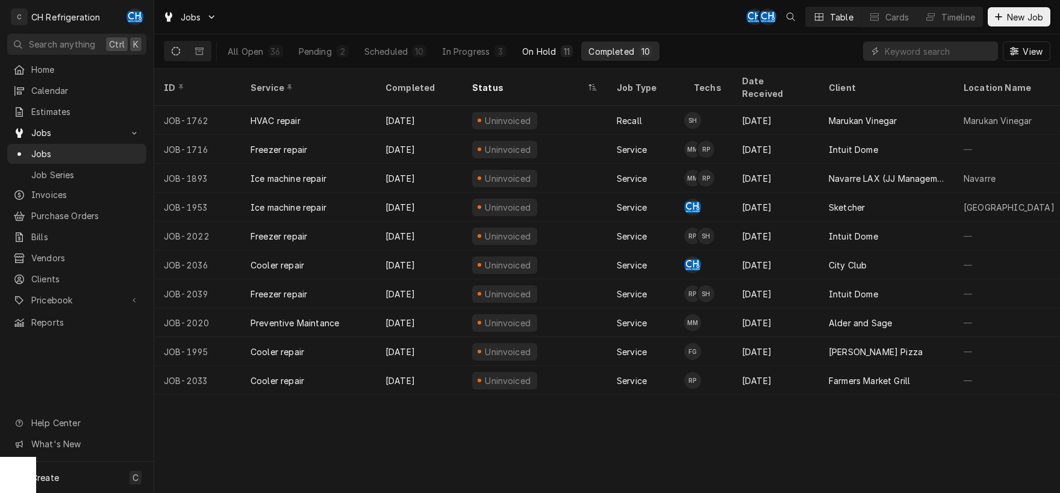
click at [533, 53] on div "On Hold" at bounding box center [539, 51] width 34 height 13
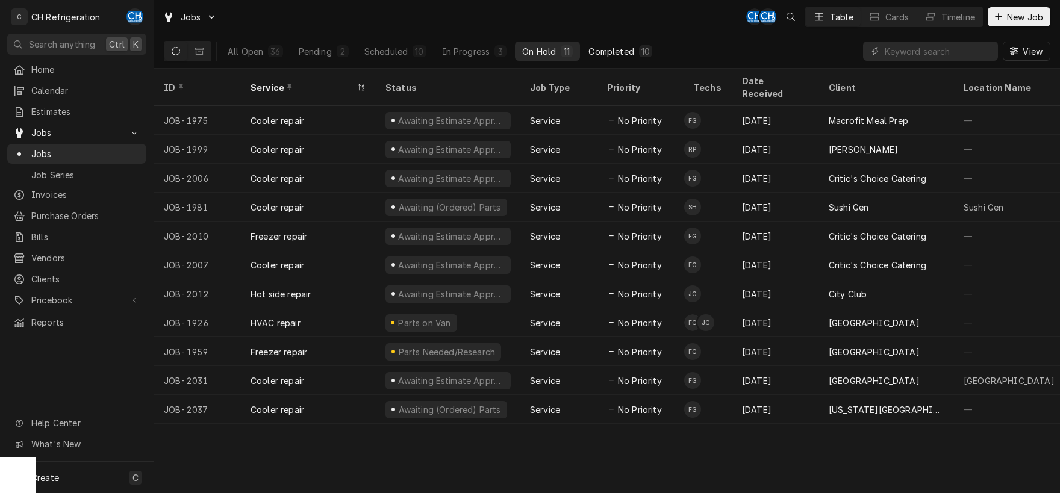
click at [622, 50] on div "Completed" at bounding box center [610, 51] width 45 height 13
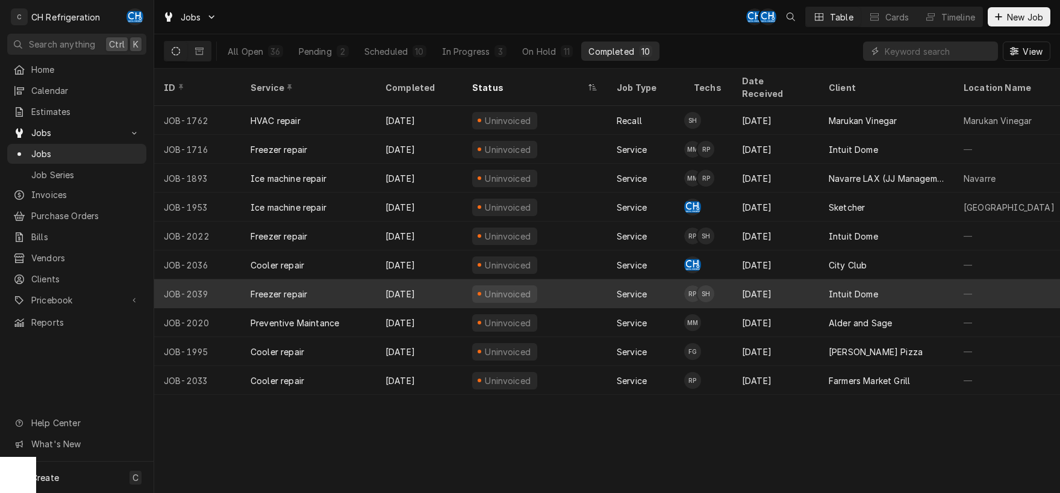
click at [893, 279] on div "Intuit Dome" at bounding box center [886, 293] width 135 height 29
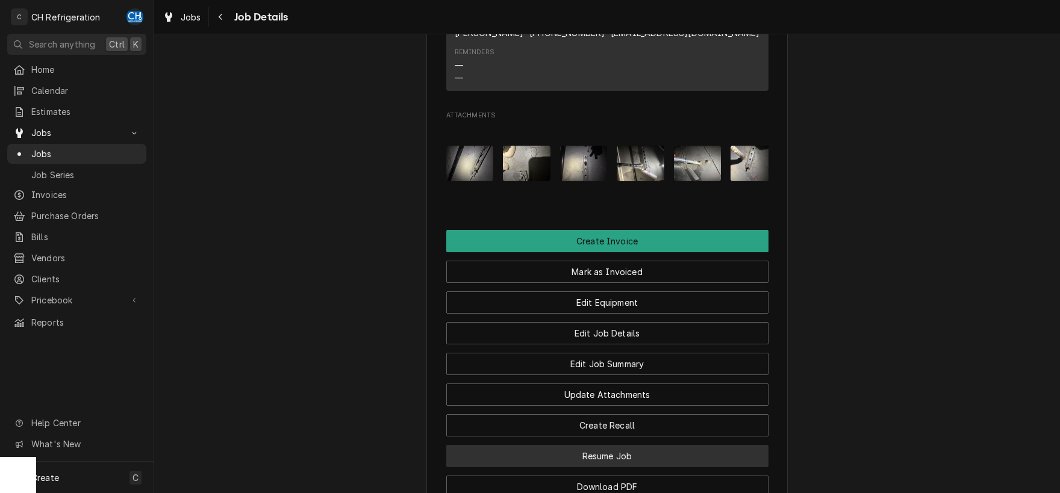
scroll to position [1032, 0]
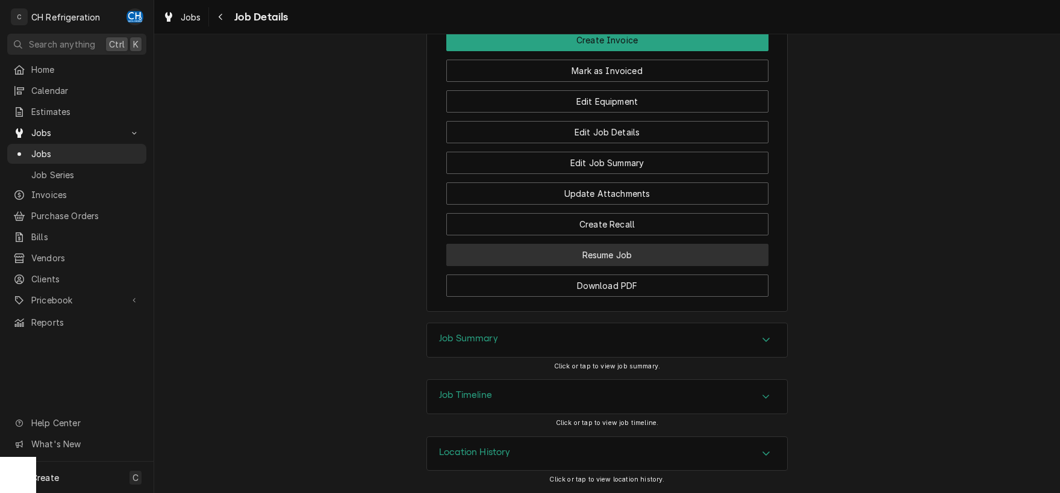
click at [470, 335] on h3 "Job Summary" at bounding box center [468, 338] width 59 height 11
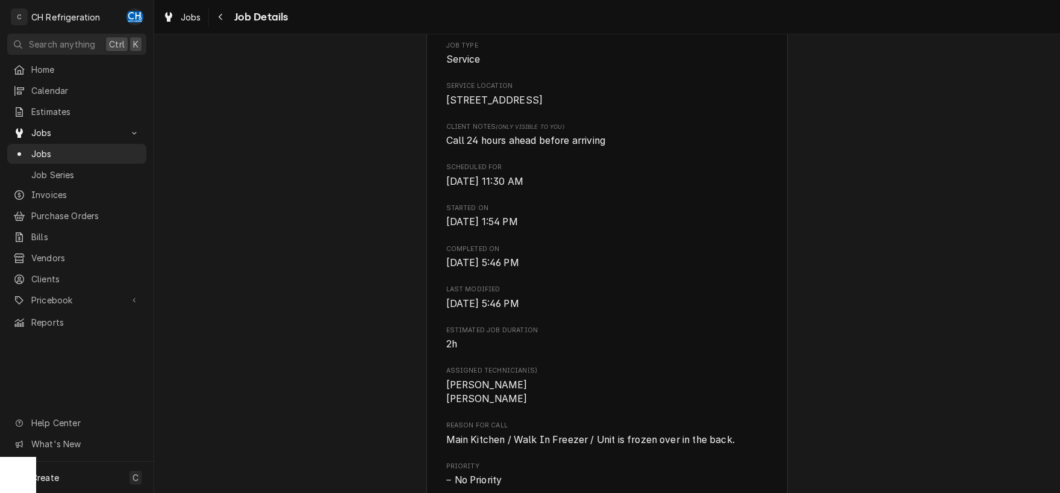
scroll to position [0, 0]
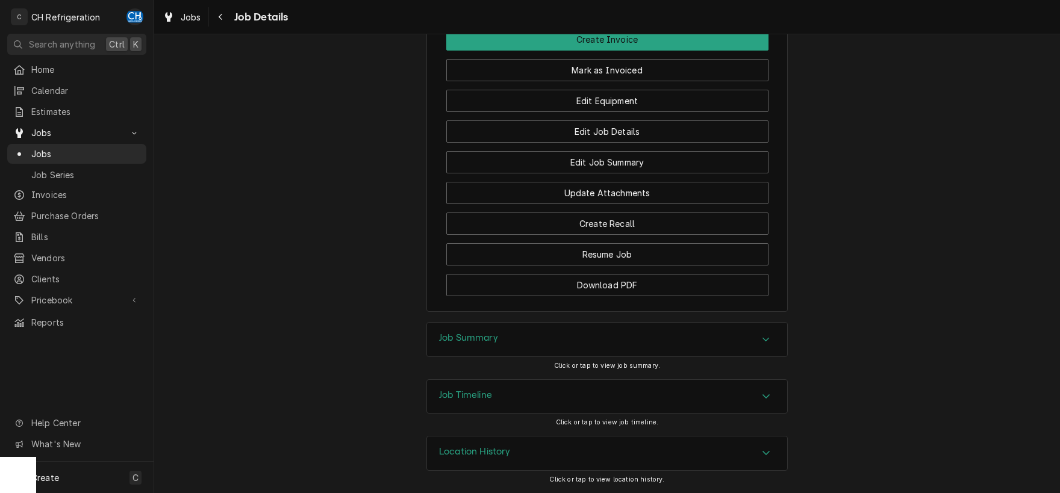
click at [563, 343] on div "Job Summary" at bounding box center [607, 340] width 360 height 34
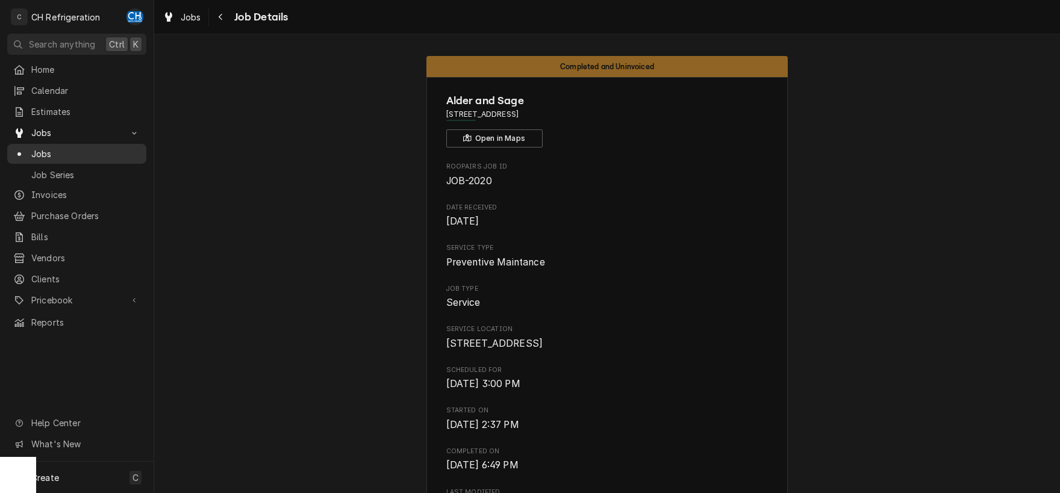
click at [64, 152] on span "Jobs" at bounding box center [85, 153] width 109 height 13
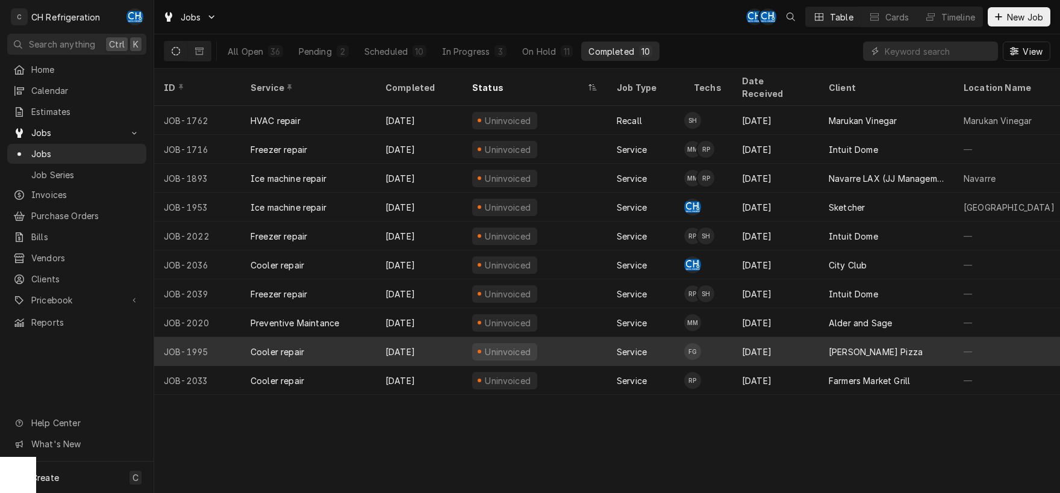
click at [792, 337] on div "[DATE]" at bounding box center [775, 351] width 87 height 29
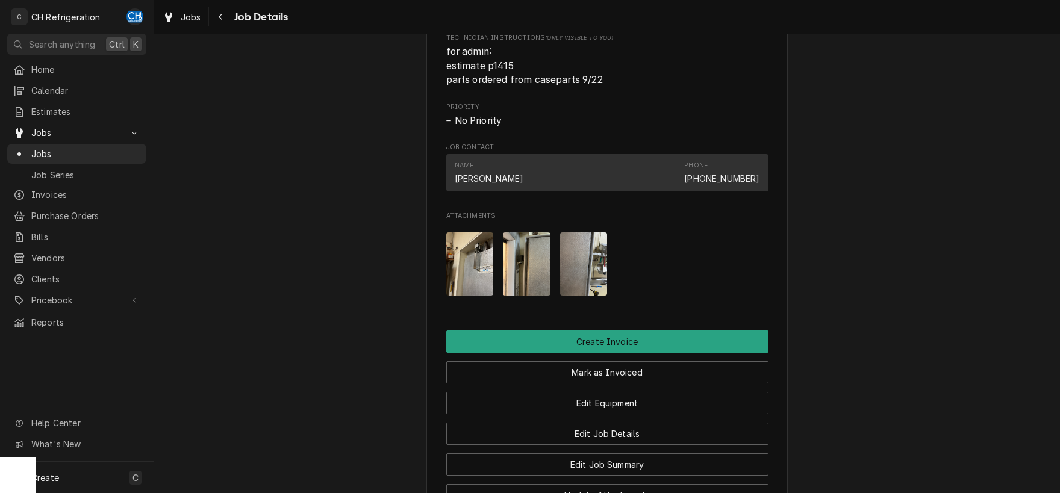
scroll to position [932, 0]
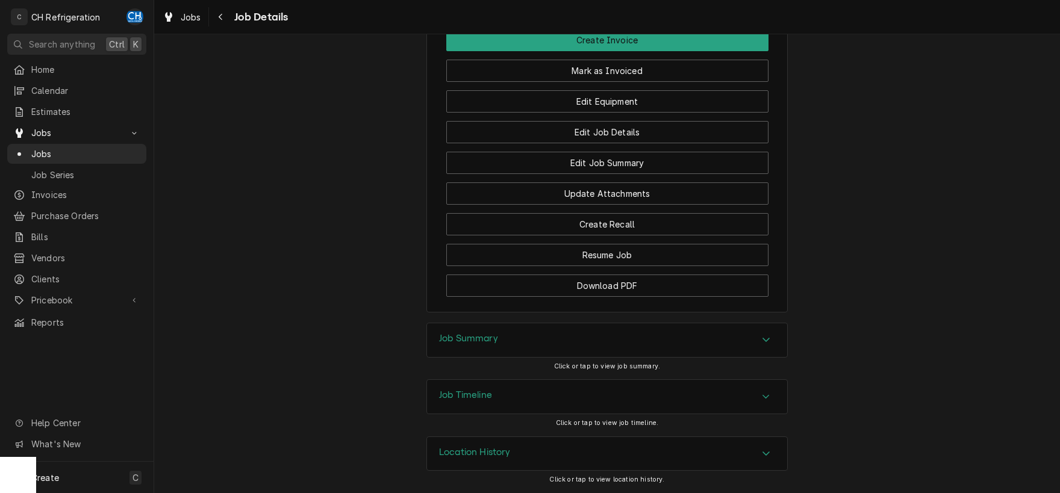
click at [624, 361] on div "Job Summary Click or tap to view job summary." at bounding box center [606, 351] width 361 height 57
click at [754, 334] on div "Job Summary" at bounding box center [607, 340] width 360 height 34
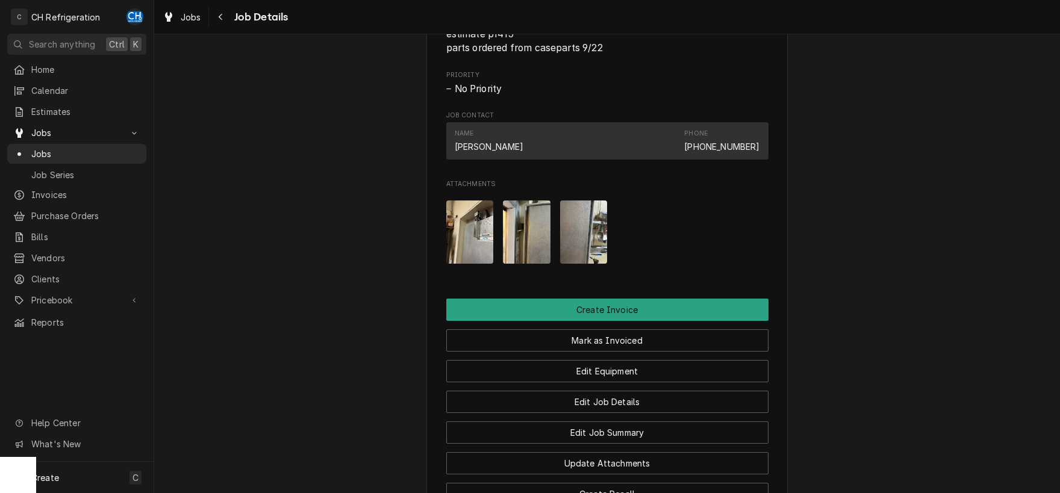
scroll to position [617, 0]
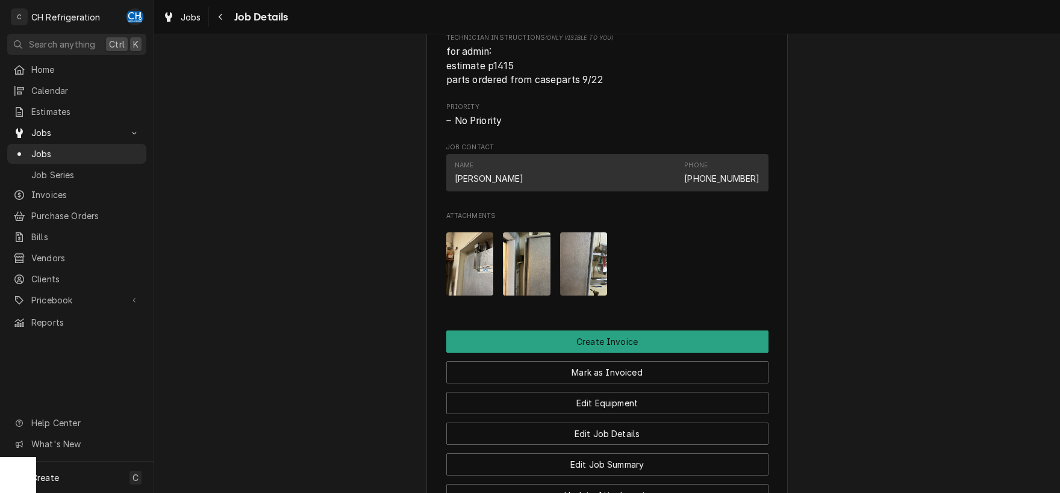
click at [463, 272] on img "Attachments" at bounding box center [470, 263] width 48 height 63
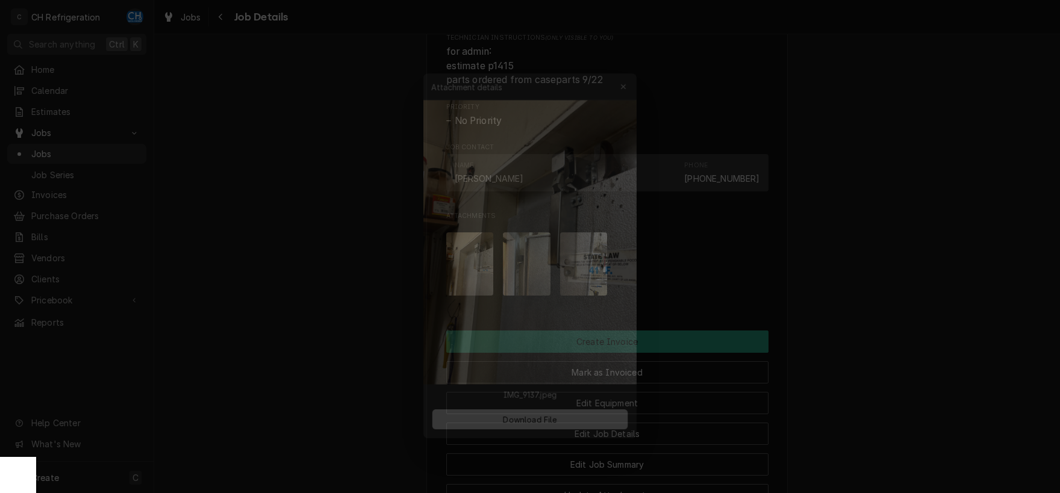
click at [898, 216] on div at bounding box center [530, 246] width 1060 height 493
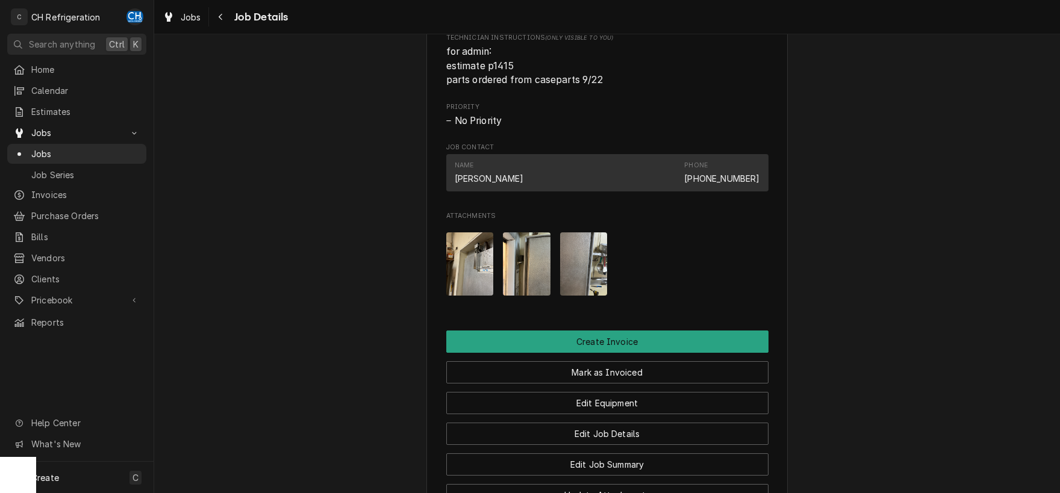
click at [502, 285] on div "Attachments" at bounding box center [607, 264] width 322 height 82
click at [533, 282] on img "Attachments" at bounding box center [527, 263] width 48 height 63
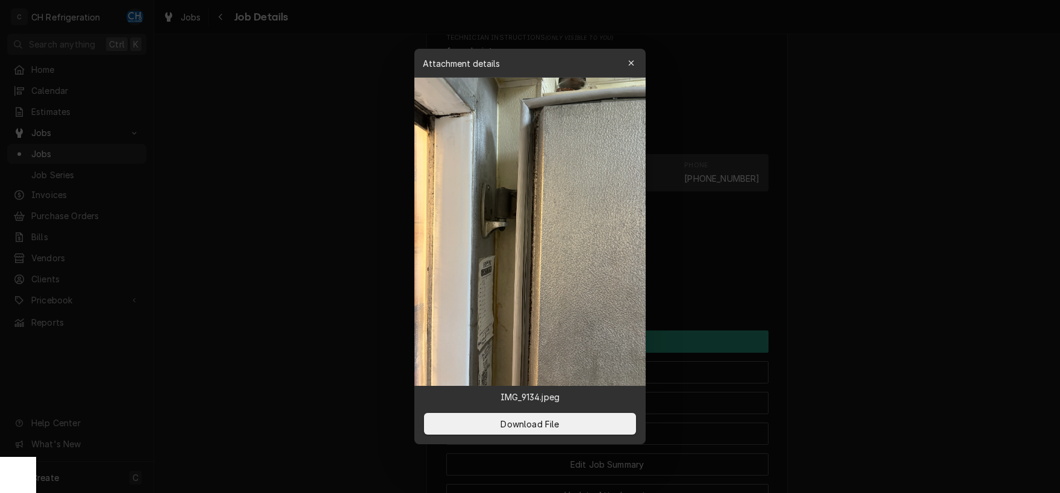
click at [890, 255] on div at bounding box center [530, 246] width 1060 height 493
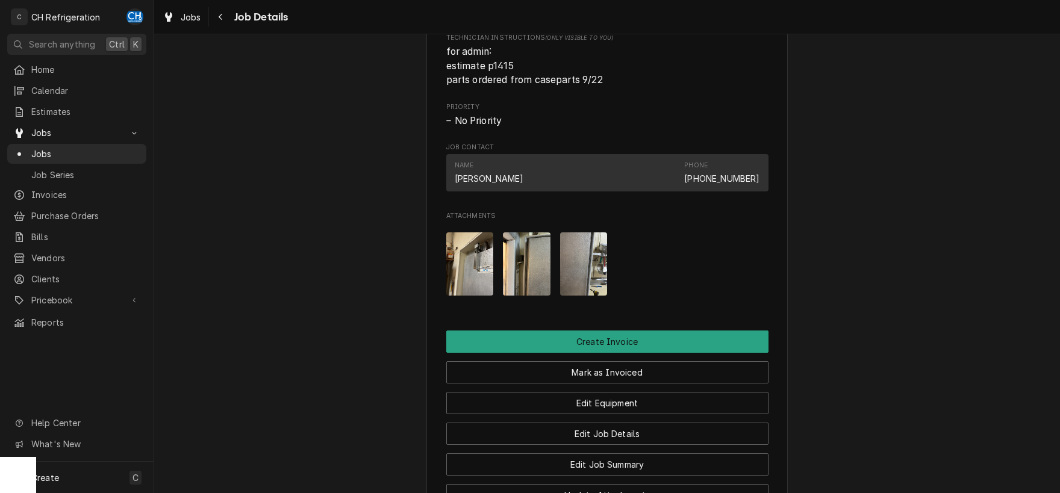
click at [588, 274] on img "Attachments" at bounding box center [584, 263] width 48 height 63
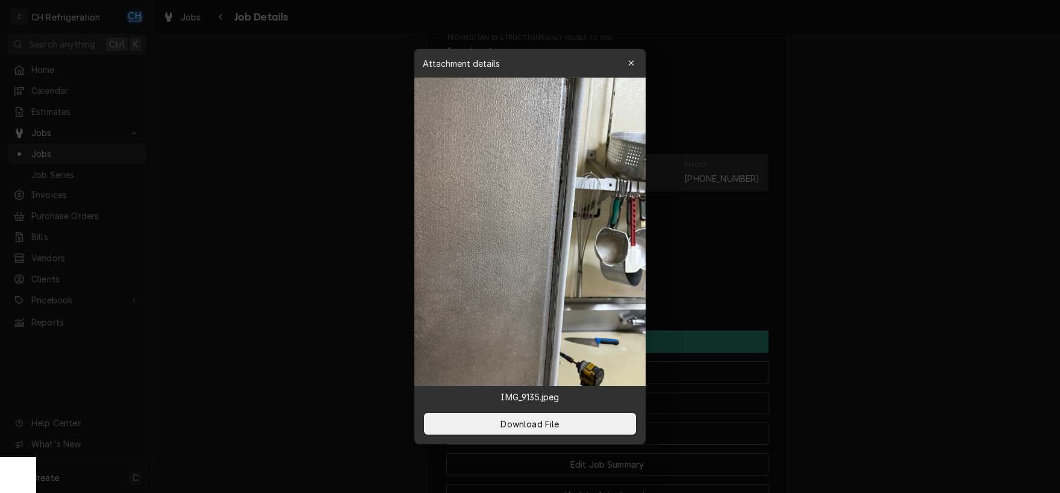
click at [886, 275] on div at bounding box center [530, 246] width 1060 height 493
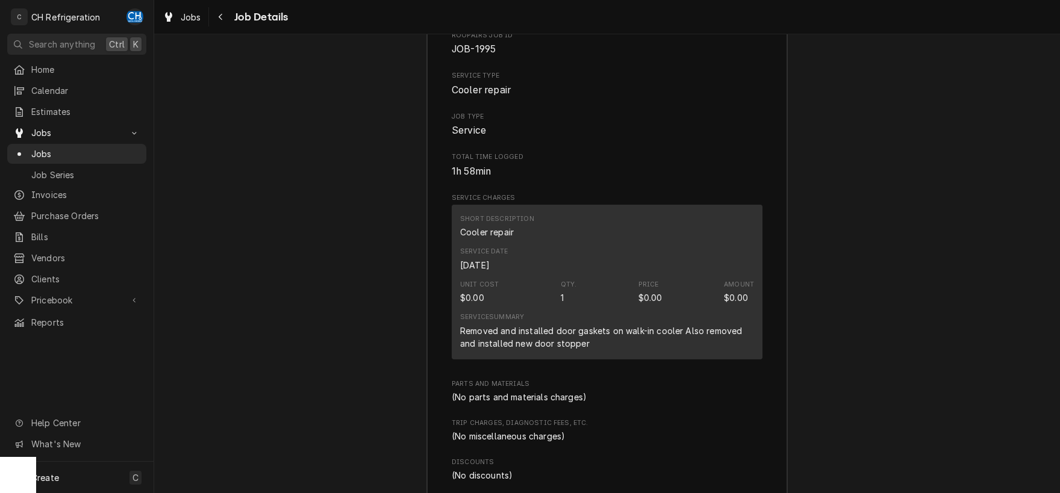
scroll to position [881, 0]
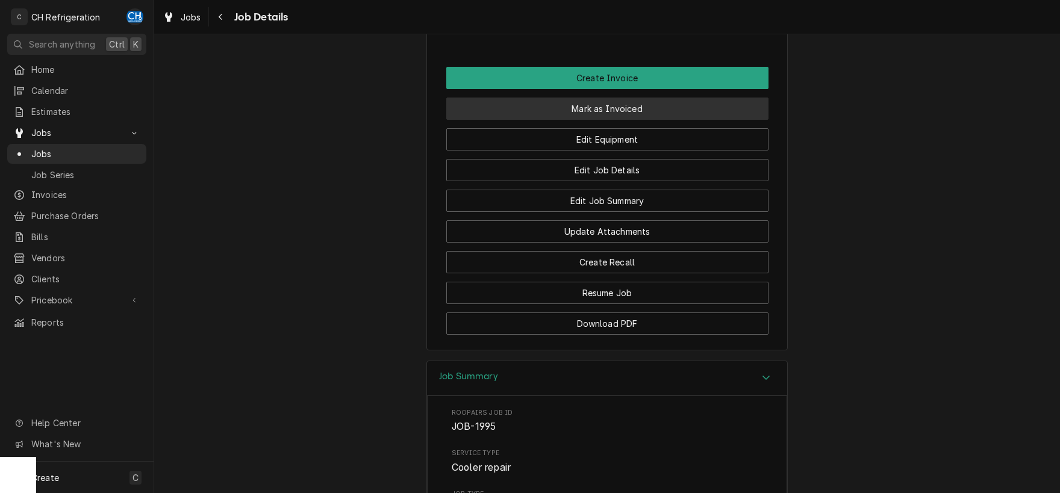
click at [609, 120] on button "Mark as Invoiced" at bounding box center [607, 109] width 322 height 22
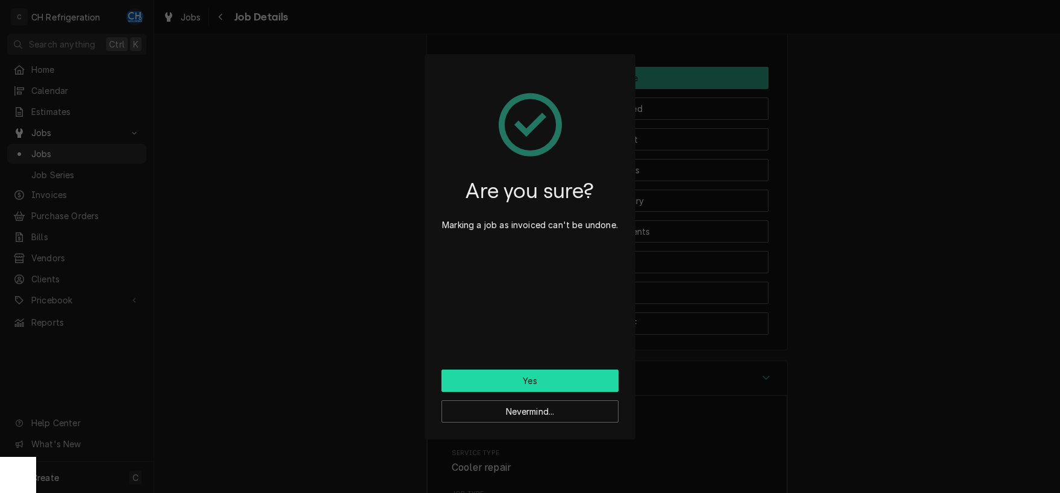
click at [494, 381] on button "Yes" at bounding box center [529, 381] width 177 height 22
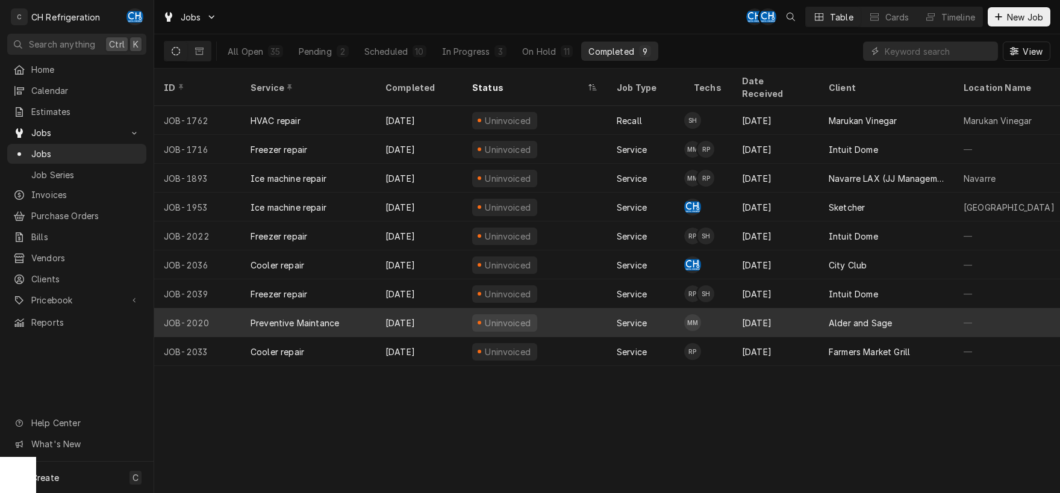
click at [811, 317] on div "[DATE]" at bounding box center [775, 322] width 87 height 29
